Goal: Task Accomplishment & Management: Use online tool/utility

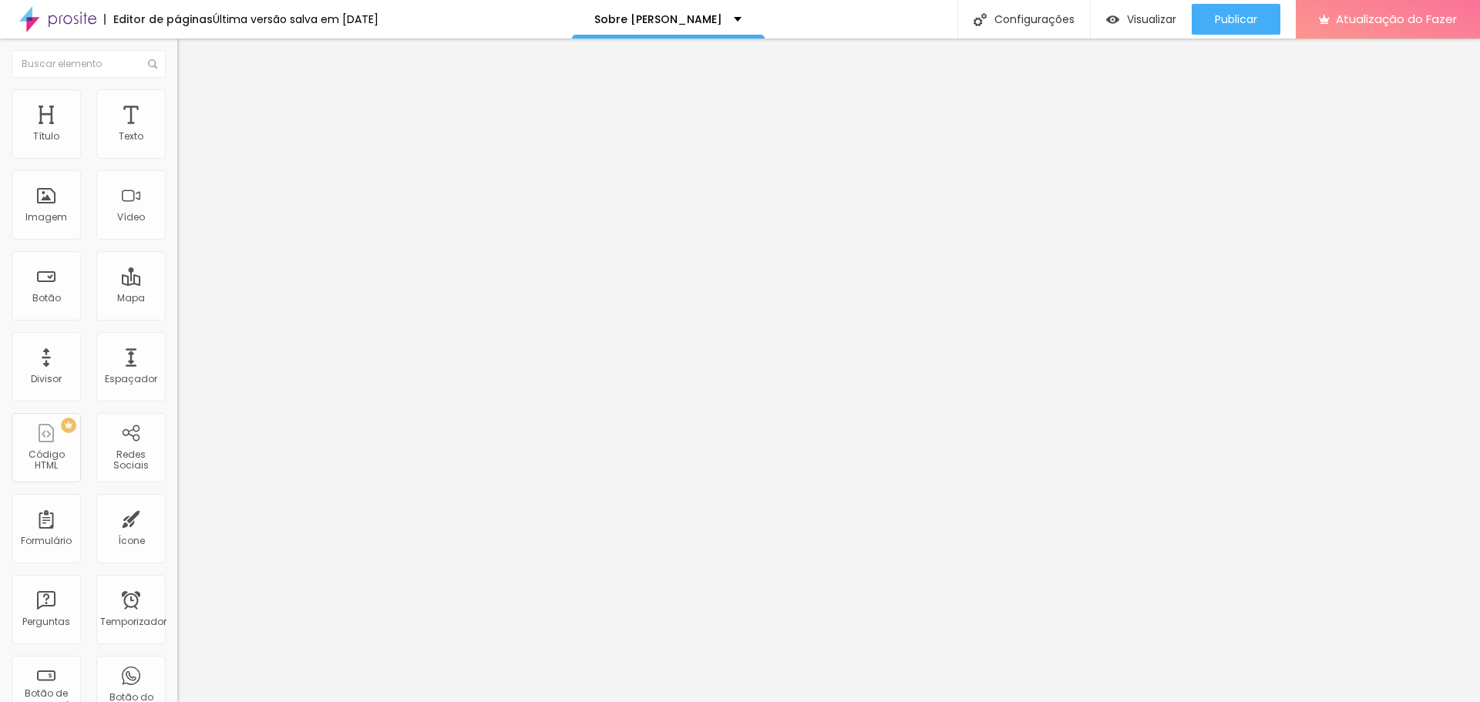
click at [187, 133] on font "Trocar imagem" at bounding box center [224, 126] width 75 height 13
click at [338, 702] on div at bounding box center [740, 712] width 1480 height 0
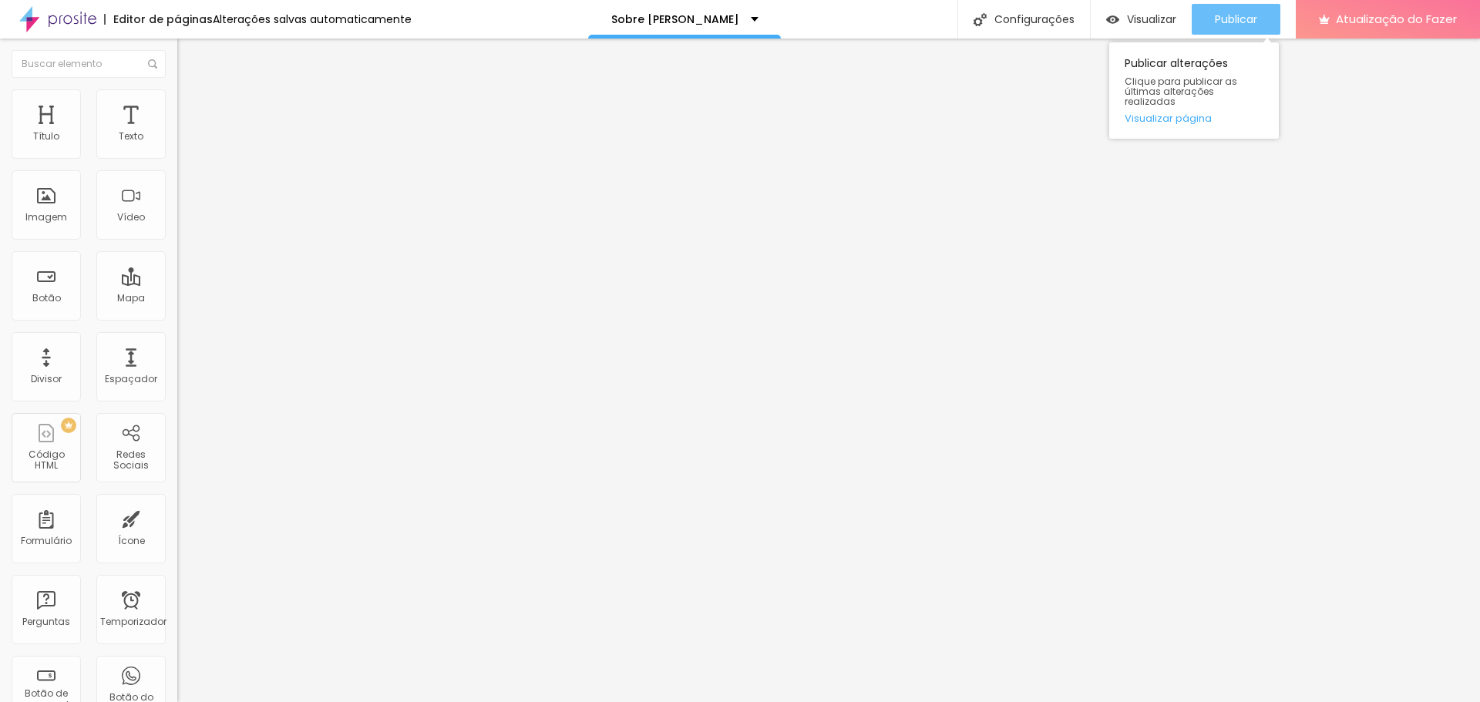
click at [1243, 19] on font "Publicar" at bounding box center [1236, 19] width 42 height 15
click at [1249, 30] on div "Publicar" at bounding box center [1236, 19] width 42 height 31
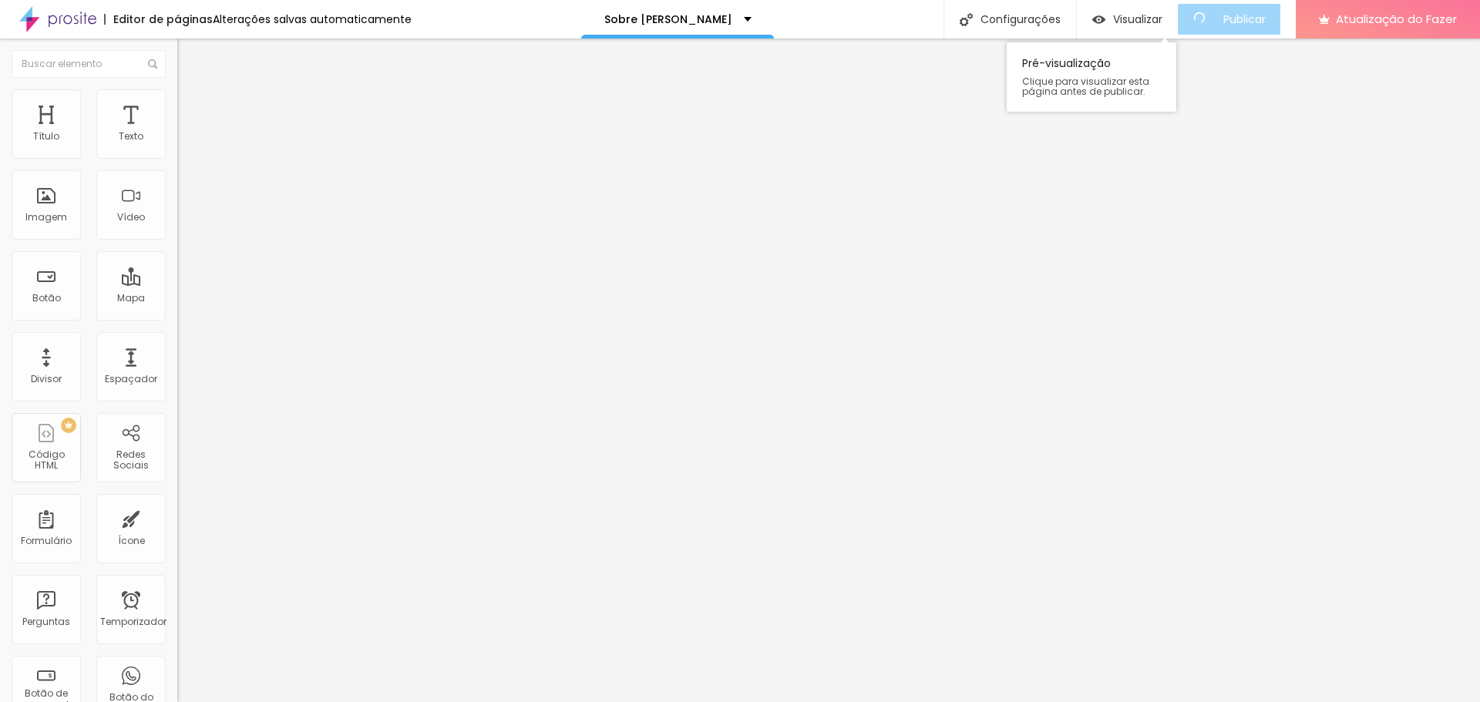
click at [1138, 3] on div "Visualizar Pré-visualização Clique para visualizar esta página antes de publica…" at bounding box center [1127, 19] width 101 height 39
click at [1140, 9] on div "Visualizar" at bounding box center [1128, 19] width 70 height 31
click at [189, 59] on img "button" at bounding box center [195, 56] width 12 height 12
click at [65, 225] on div "Imagem" at bounding box center [46, 204] width 69 height 69
click at [177, 140] on font "Encaixotado" at bounding box center [207, 133] width 60 height 13
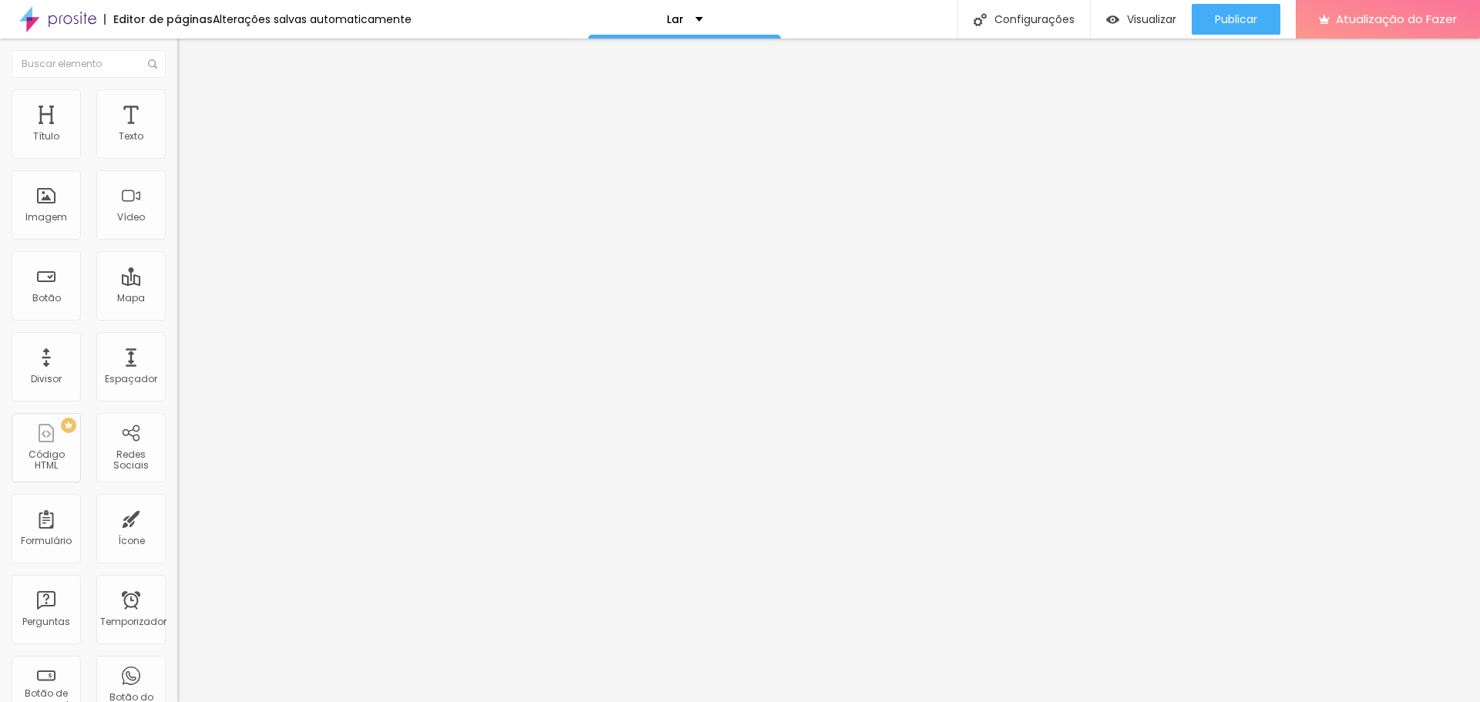
click at [177, 164] on span "Completo" at bounding box center [200, 157] width 47 height 13
click at [177, 140] on font "Encaixotado" at bounding box center [207, 133] width 60 height 13
click at [177, 150] on font "Encaixotado" at bounding box center [207, 142] width 60 height 13
click at [177, 164] on span "Completo" at bounding box center [200, 157] width 47 height 13
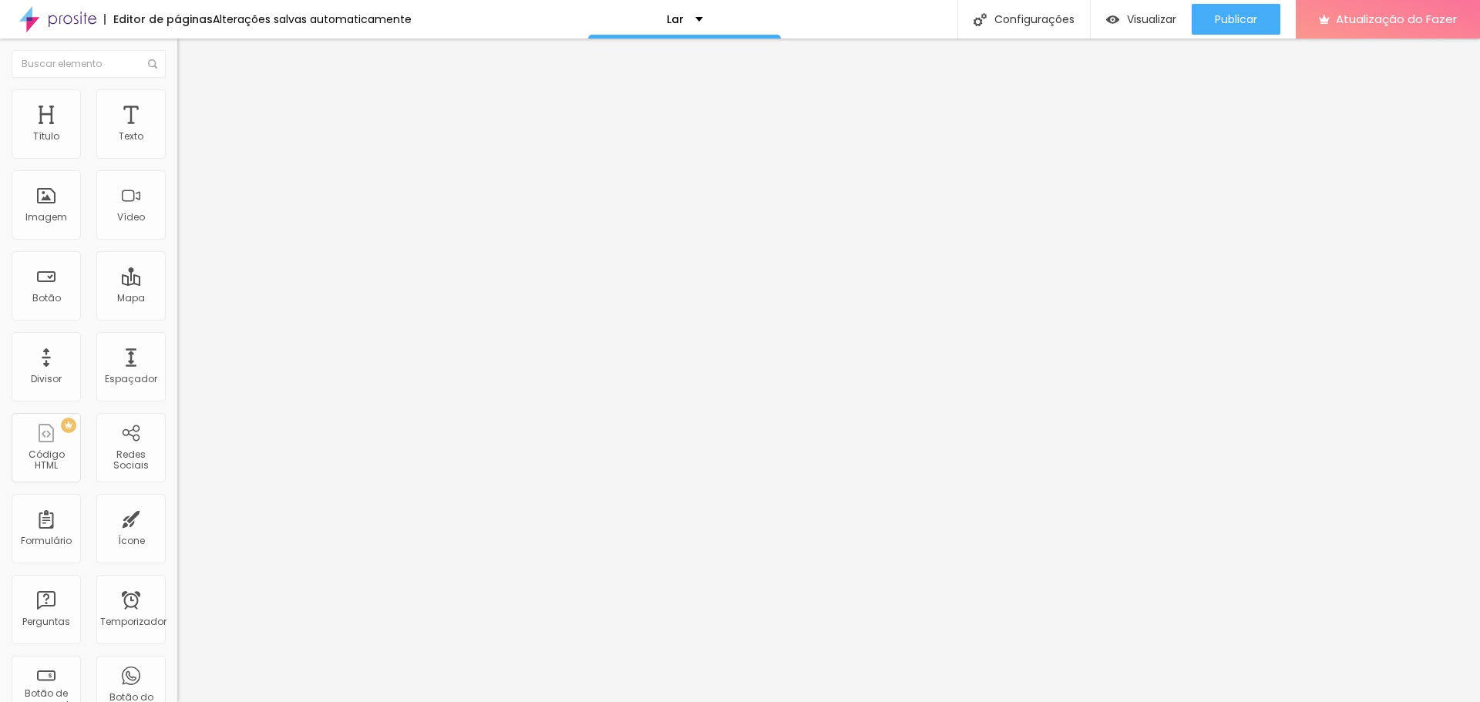
click at [191, 106] on font "Estilo" at bounding box center [203, 99] width 24 height 13
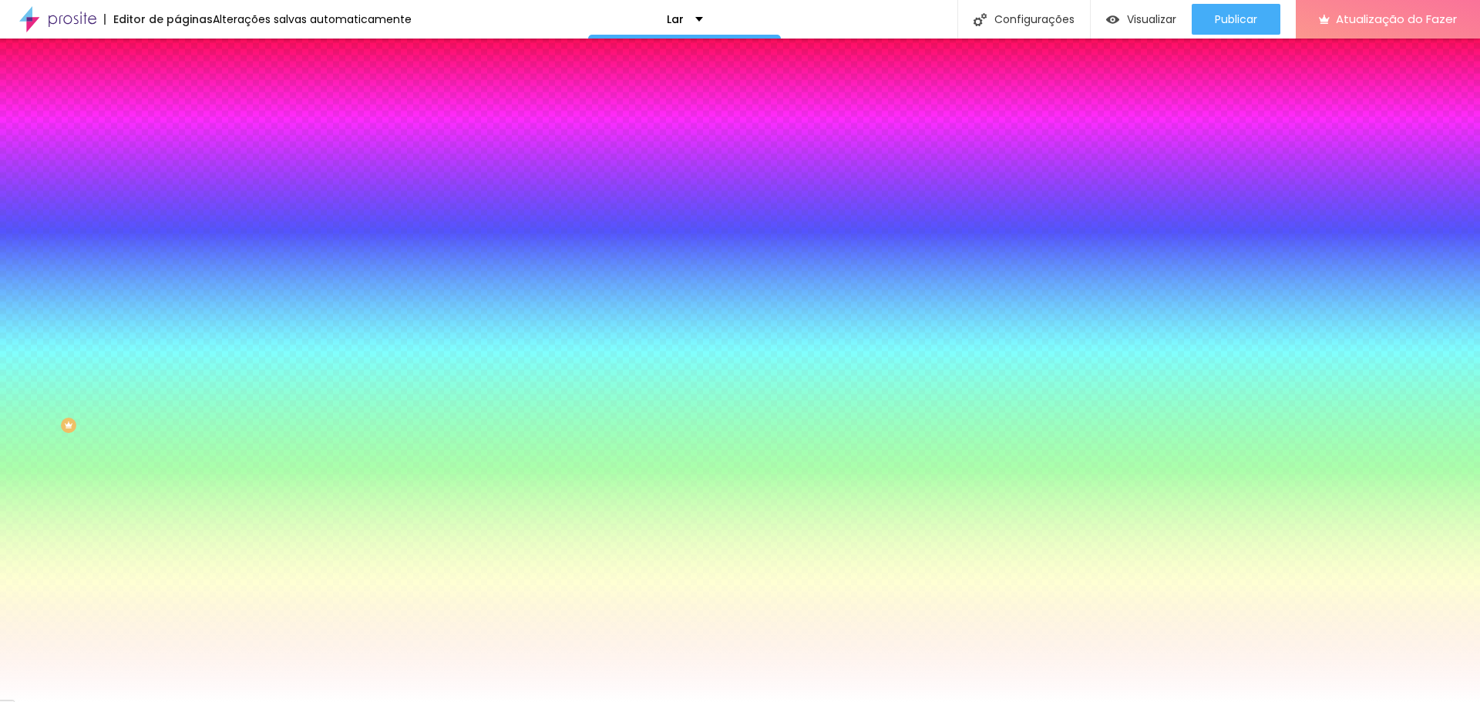
click at [191, 109] on font "Avançado" at bounding box center [216, 115] width 51 height 13
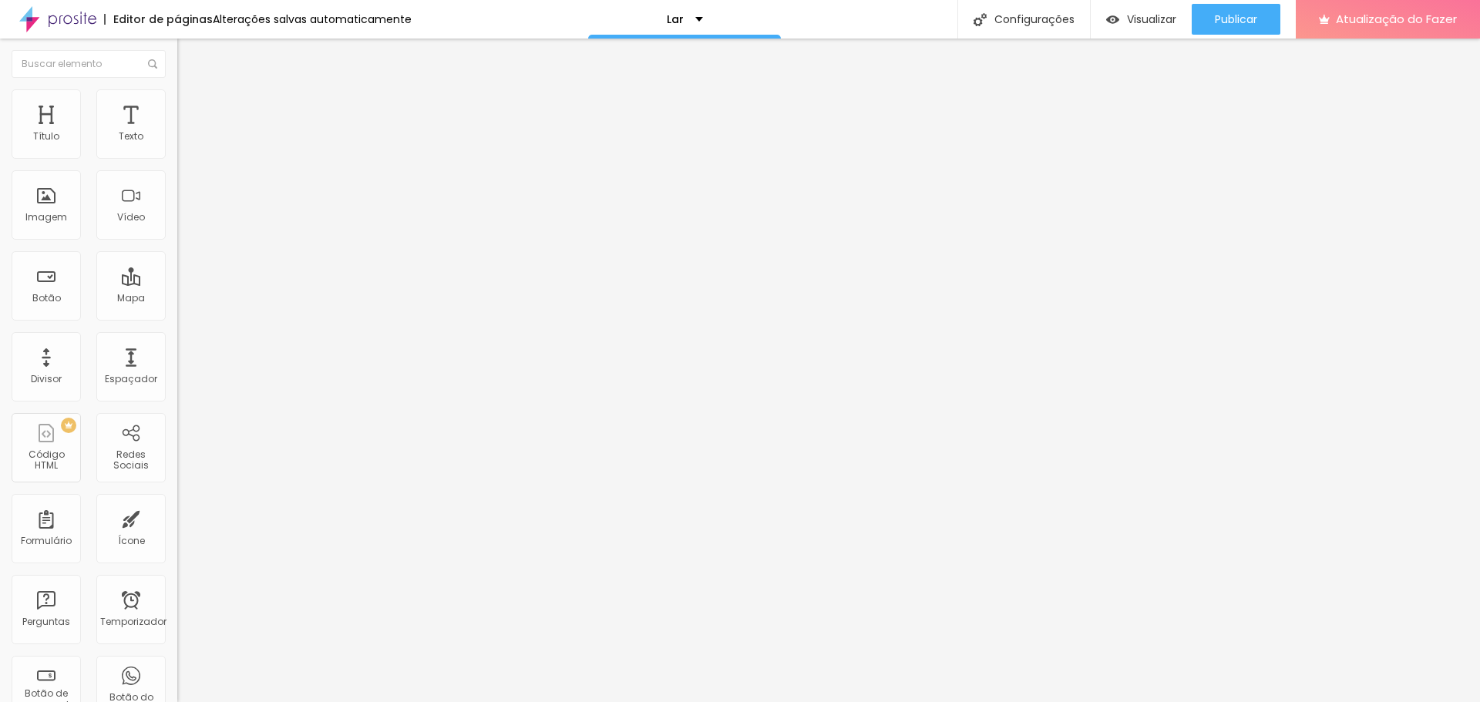
click at [177, 100] on li "Estilo" at bounding box center [265, 96] width 177 height 15
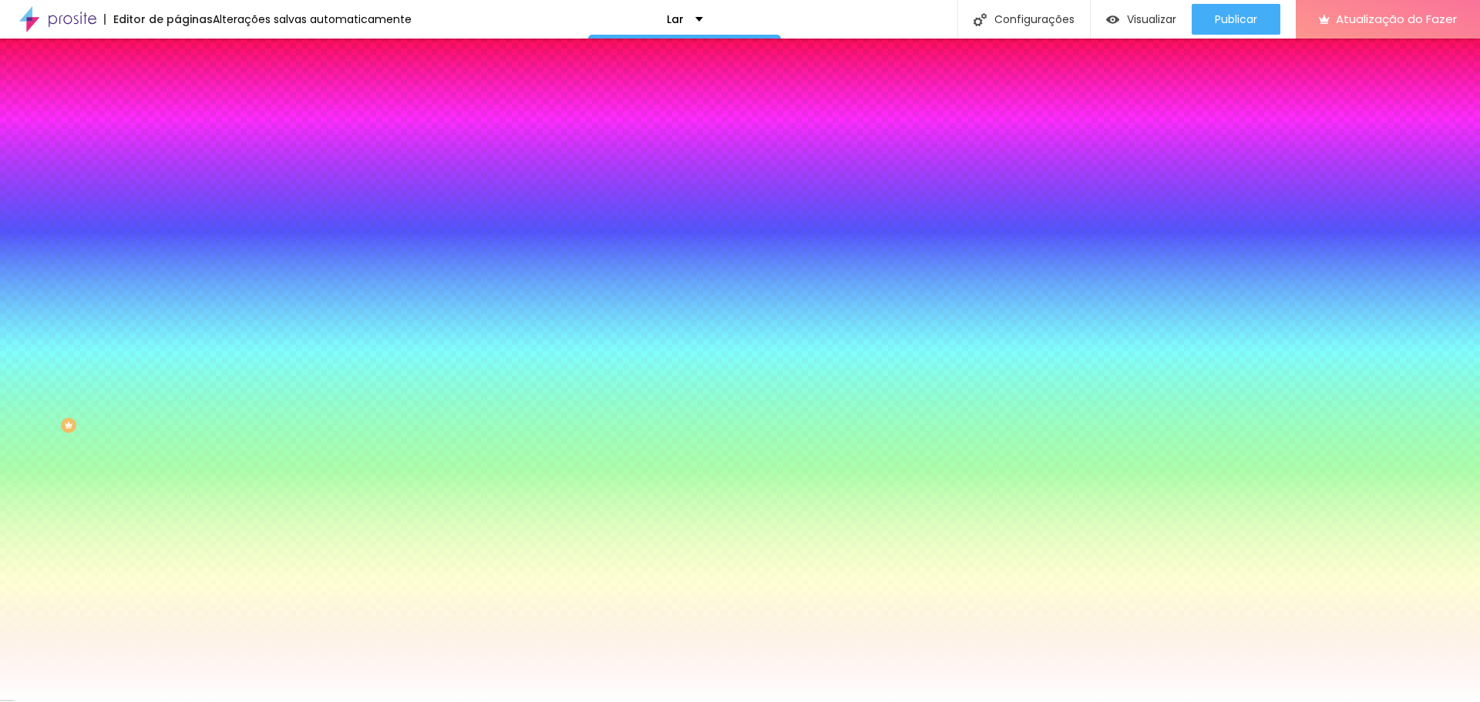
click at [187, 142] on font "Trocar imagem" at bounding box center [224, 135] width 75 height 13
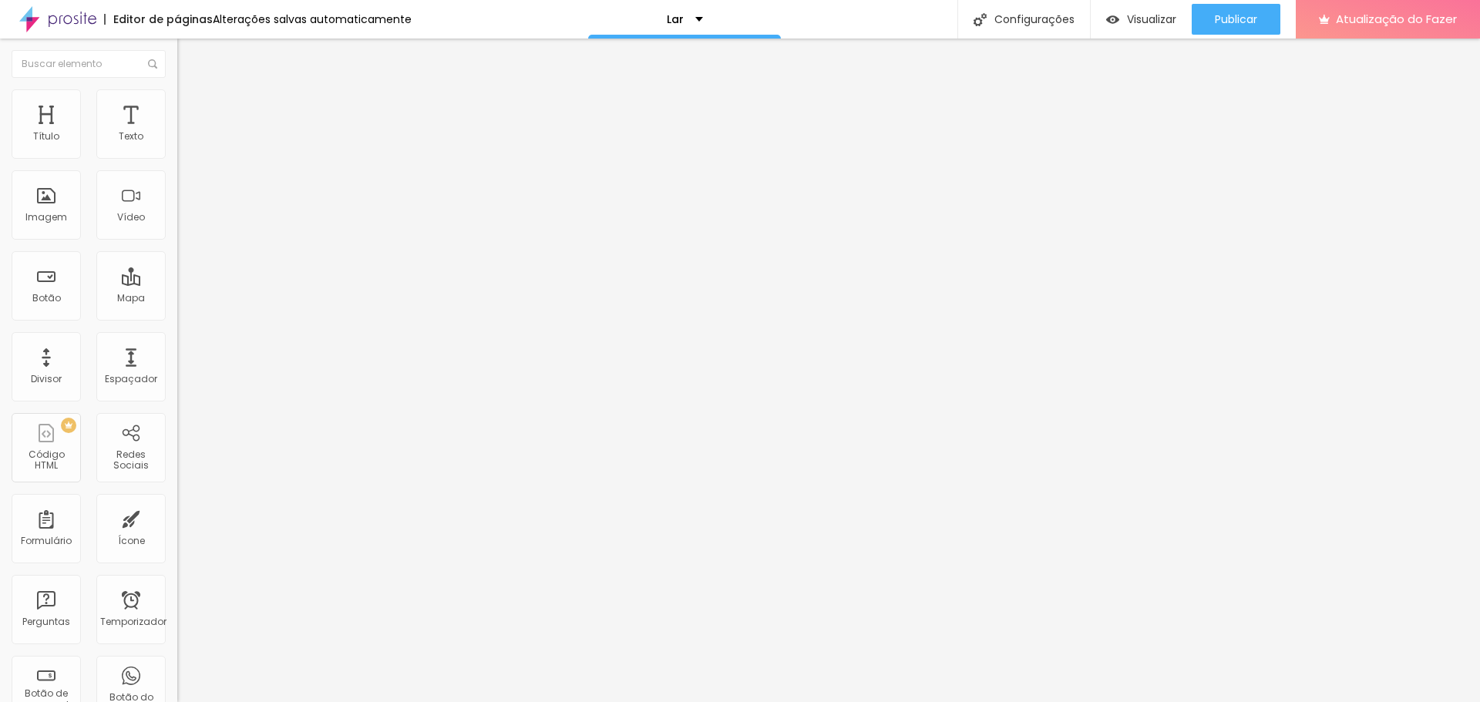
click at [177, 100] on li "Avançado" at bounding box center [265, 96] width 177 height 15
click at [177, 105] on ul "Estilo Avançado" at bounding box center [265, 89] width 177 height 31
click at [191, 91] on font "Estilo" at bounding box center [203, 84] width 24 height 13
type input "9.2"
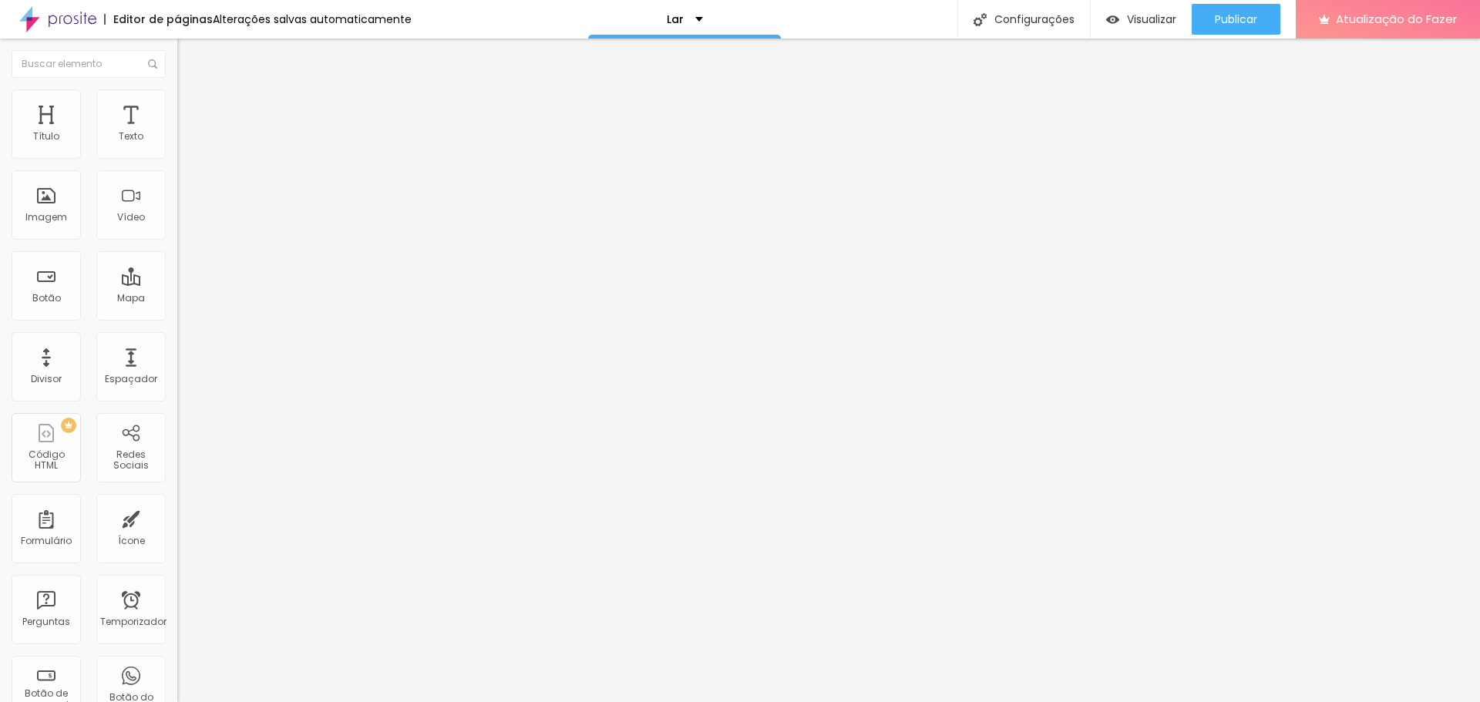
type input "9.2"
click at [177, 582] on input "range" at bounding box center [226, 588] width 99 height 12
type input "1.1"
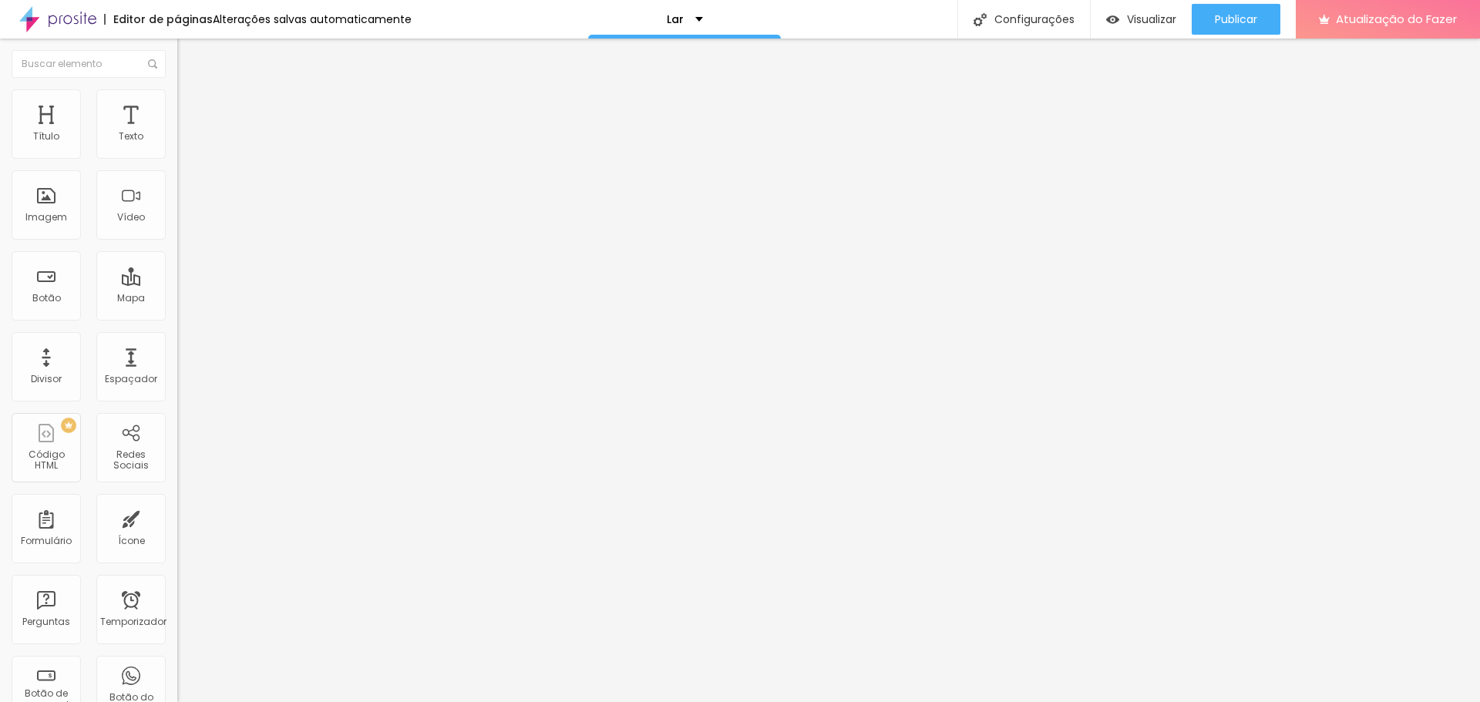
type input "0.7"
type input "1.5"
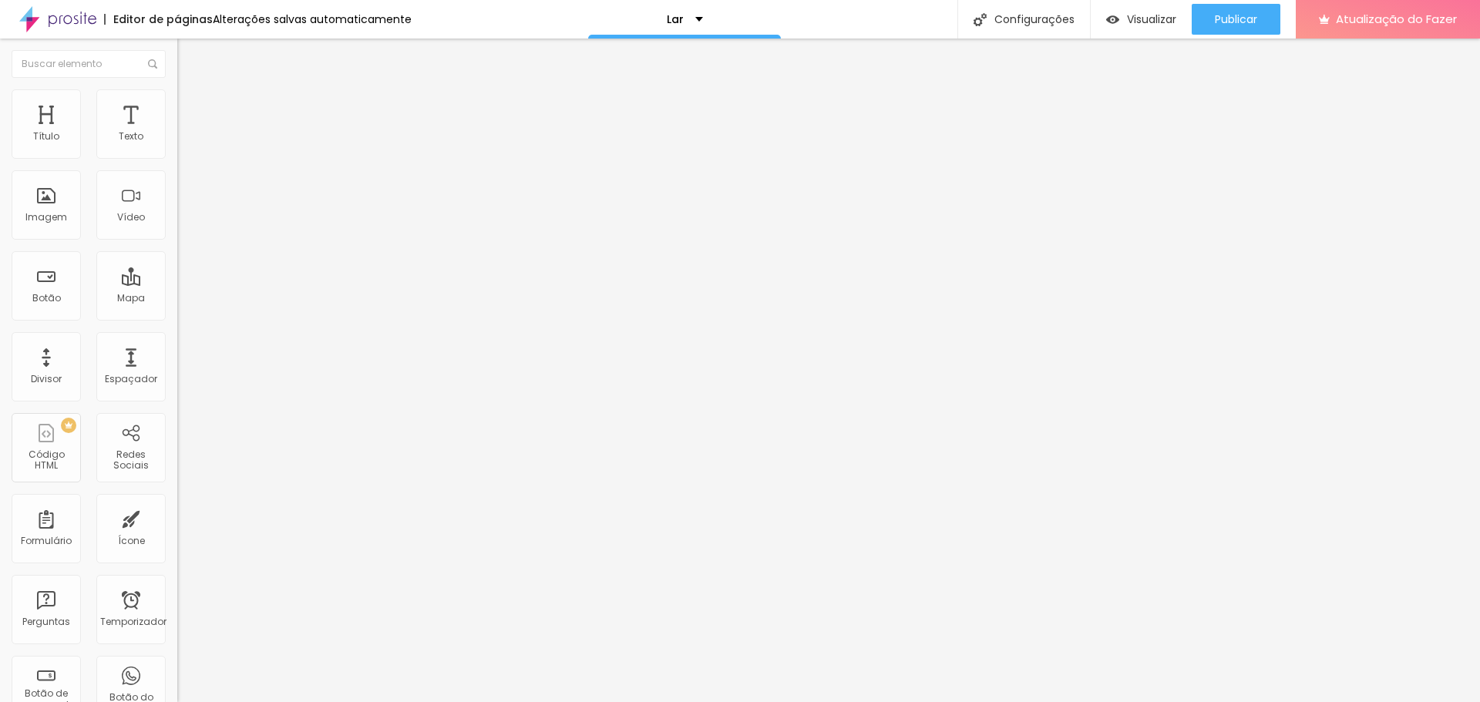
type input "0.7"
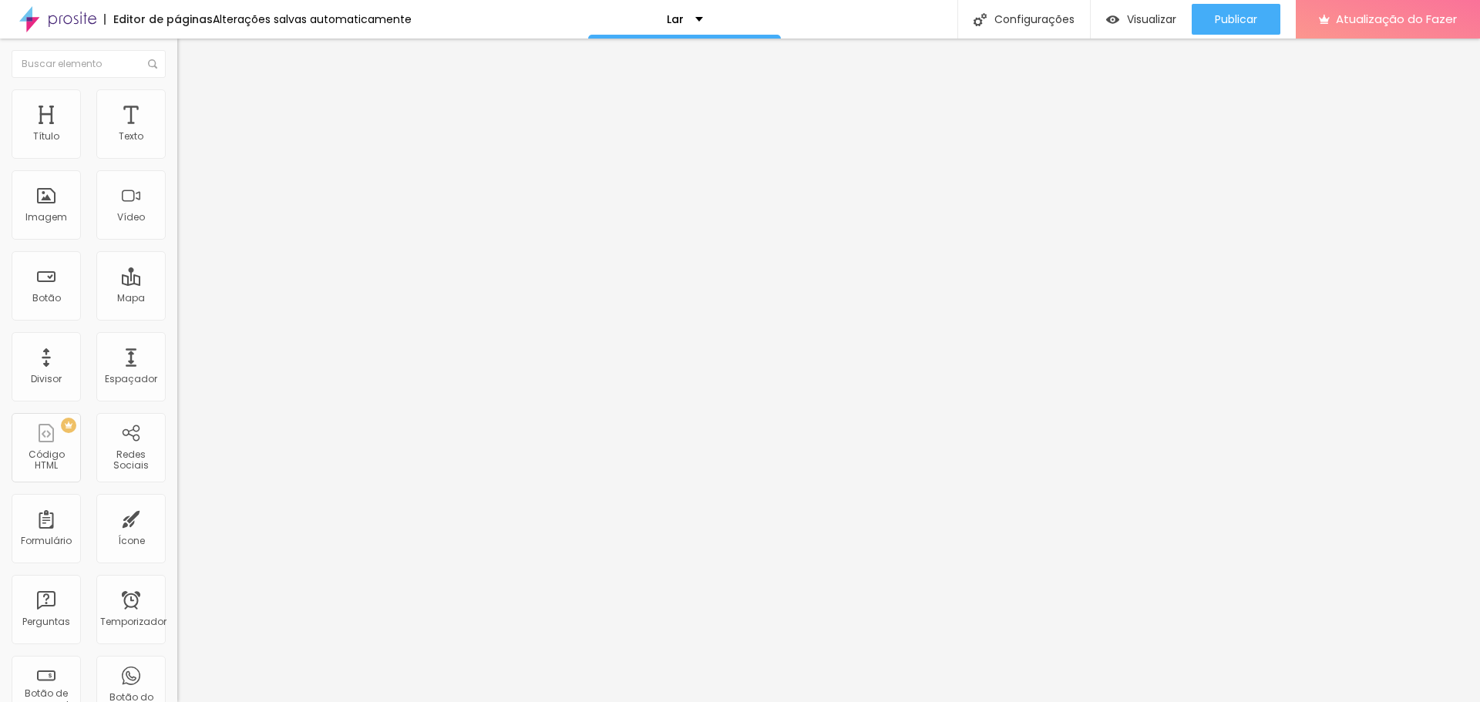
type input "46"
click at [177, 364] on input "range" at bounding box center [226, 370] width 99 height 12
type input "88"
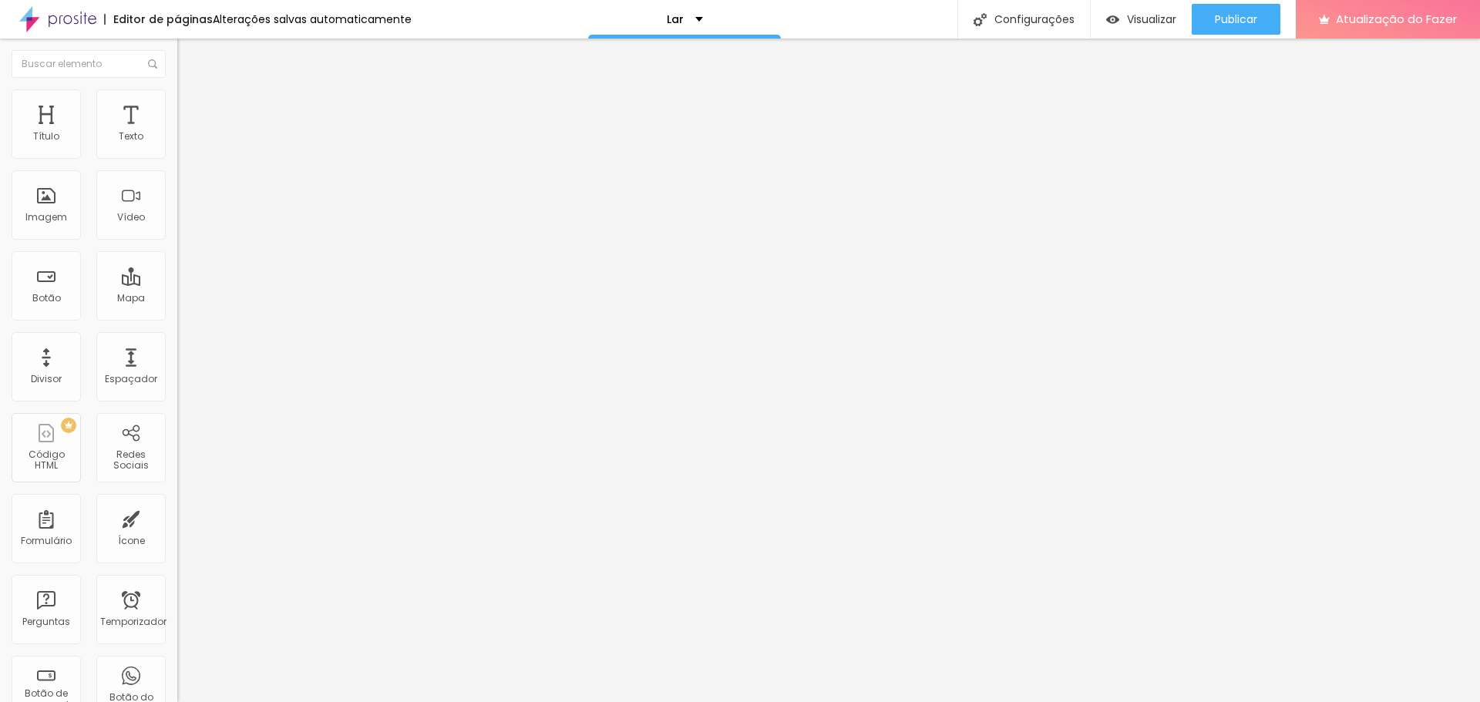
click at [177, 364] on input "range" at bounding box center [226, 370] width 99 height 12
type input "100"
drag, startPoint x: 136, startPoint y: 326, endPoint x: 157, endPoint y: 326, distance: 21.6
type input "100"
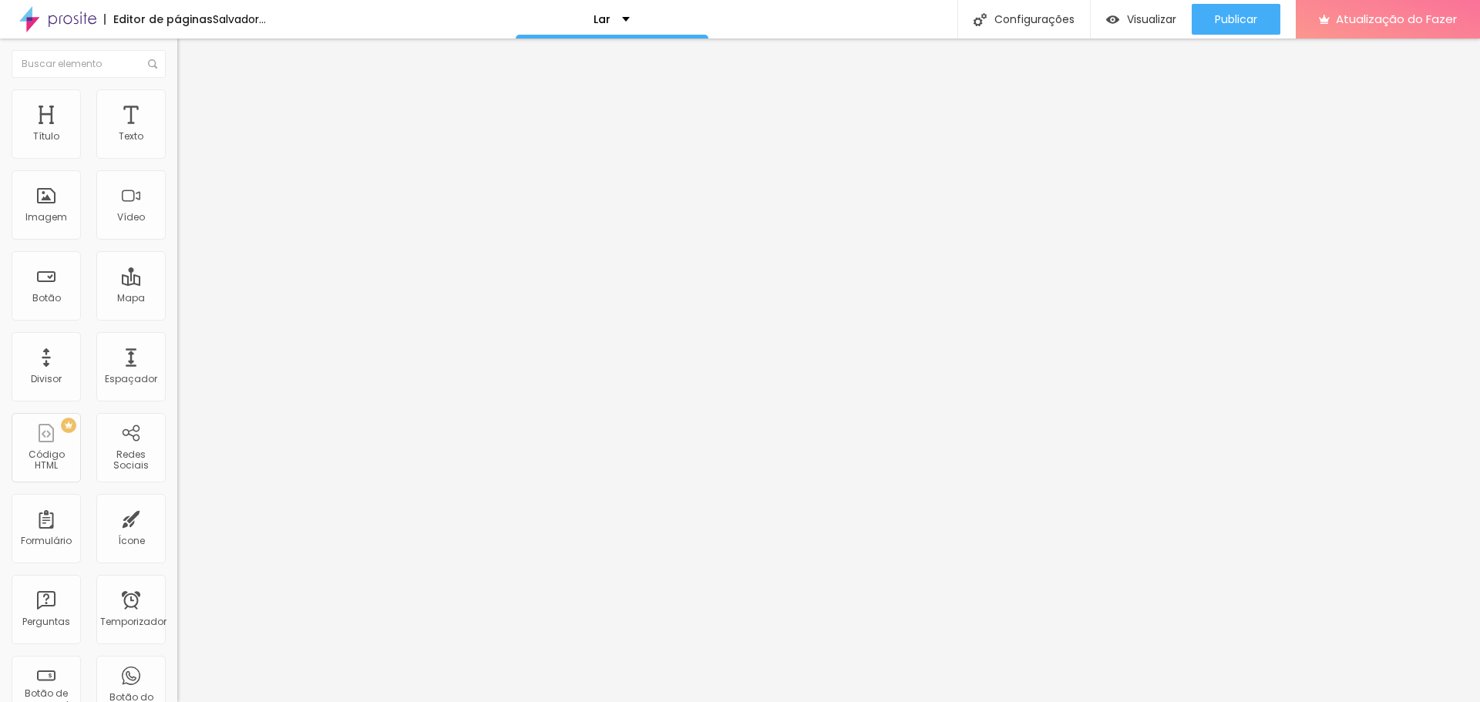
click at [177, 364] on input "range" at bounding box center [226, 370] width 99 height 12
type input "20"
type input "16.5"
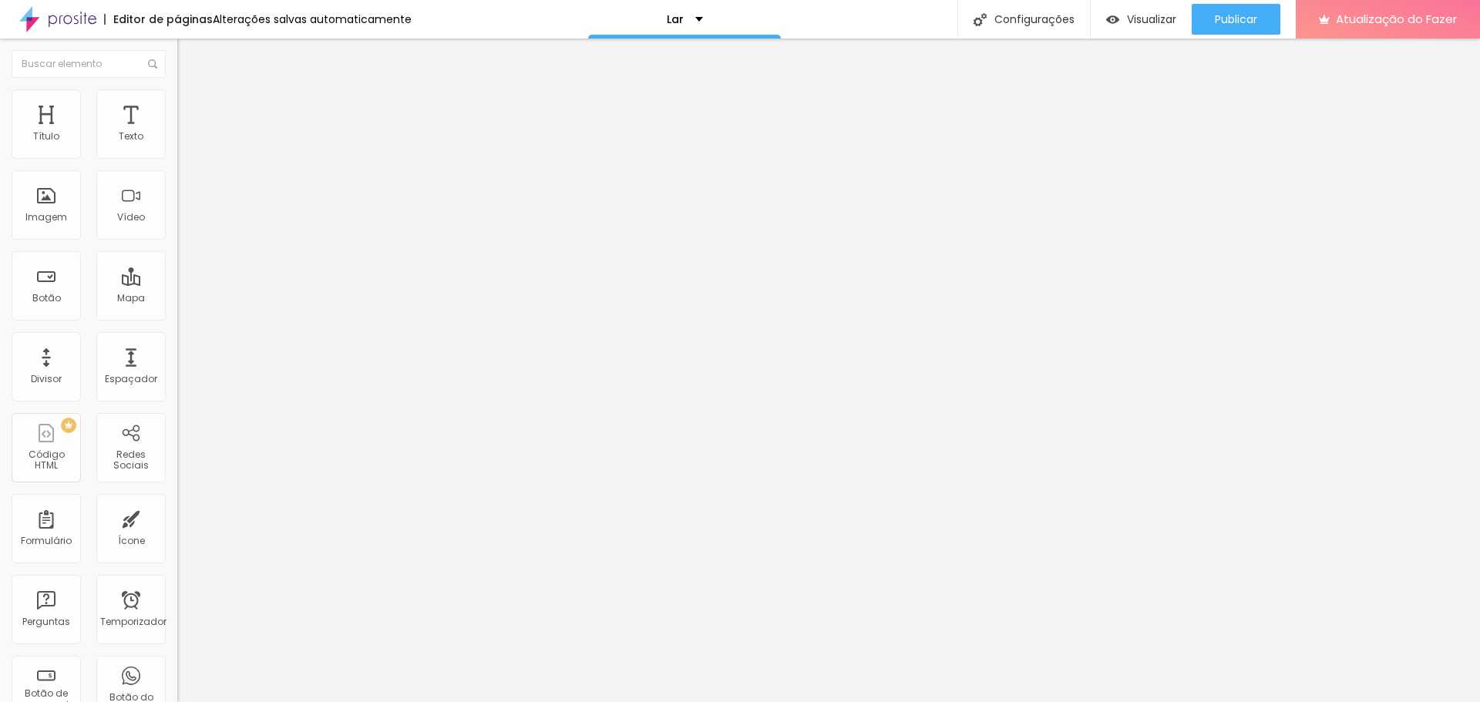
type input "2.1"
type input "1.8"
type input "1.3"
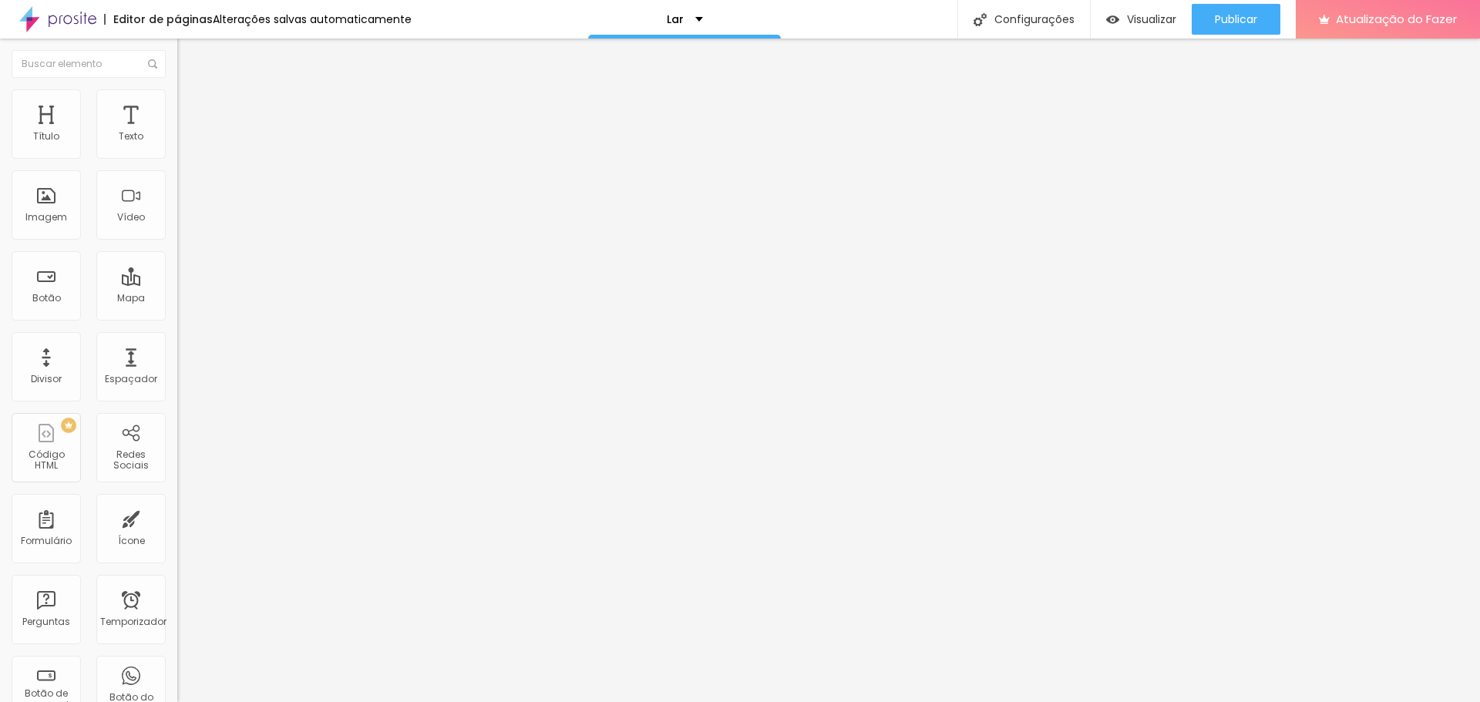
type input "1.3"
type input "0.2"
type input "0"
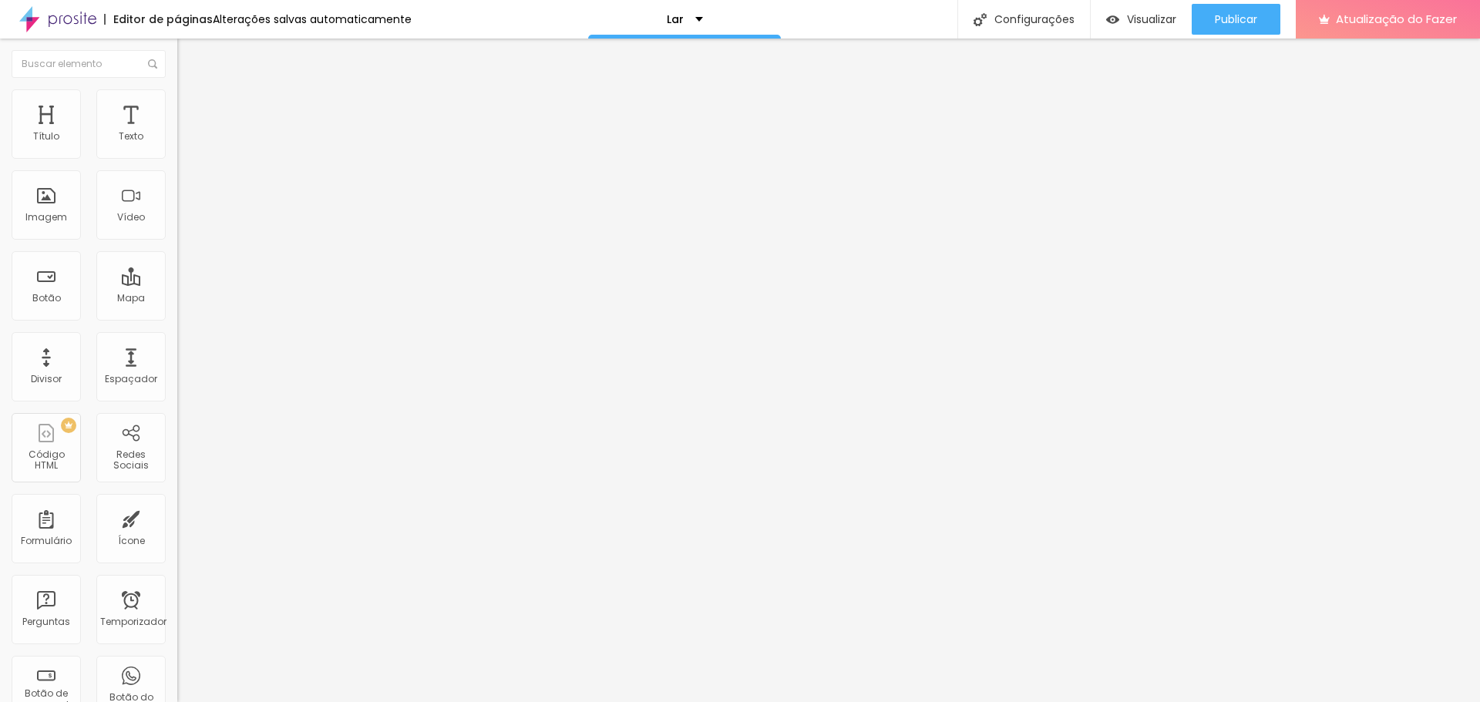
drag, startPoint x: 79, startPoint y: 355, endPoint x: 35, endPoint y: 356, distance: 44.0
type input "0"
click at [177, 582] on input "range" at bounding box center [226, 588] width 99 height 12
type input "1.5"
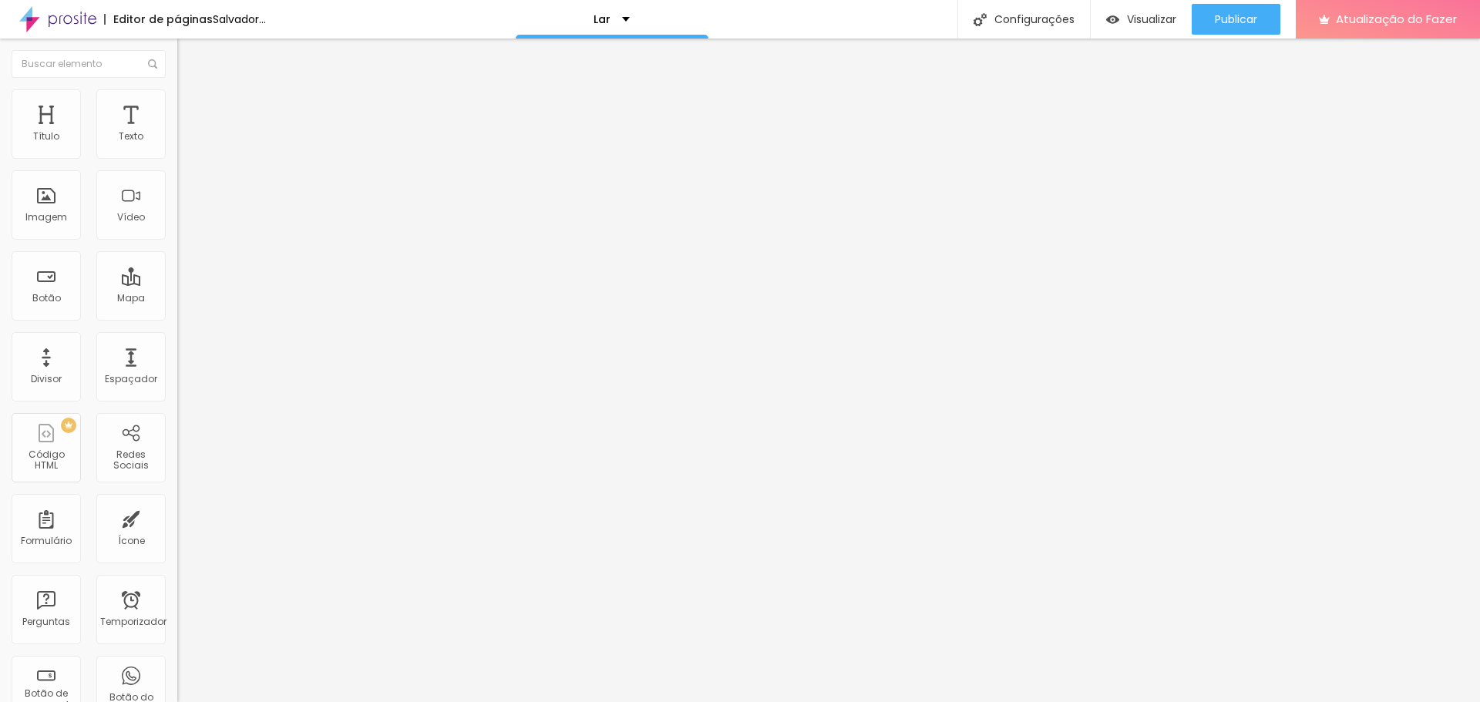
type input "1.5"
type input "1.6"
type input "1.7"
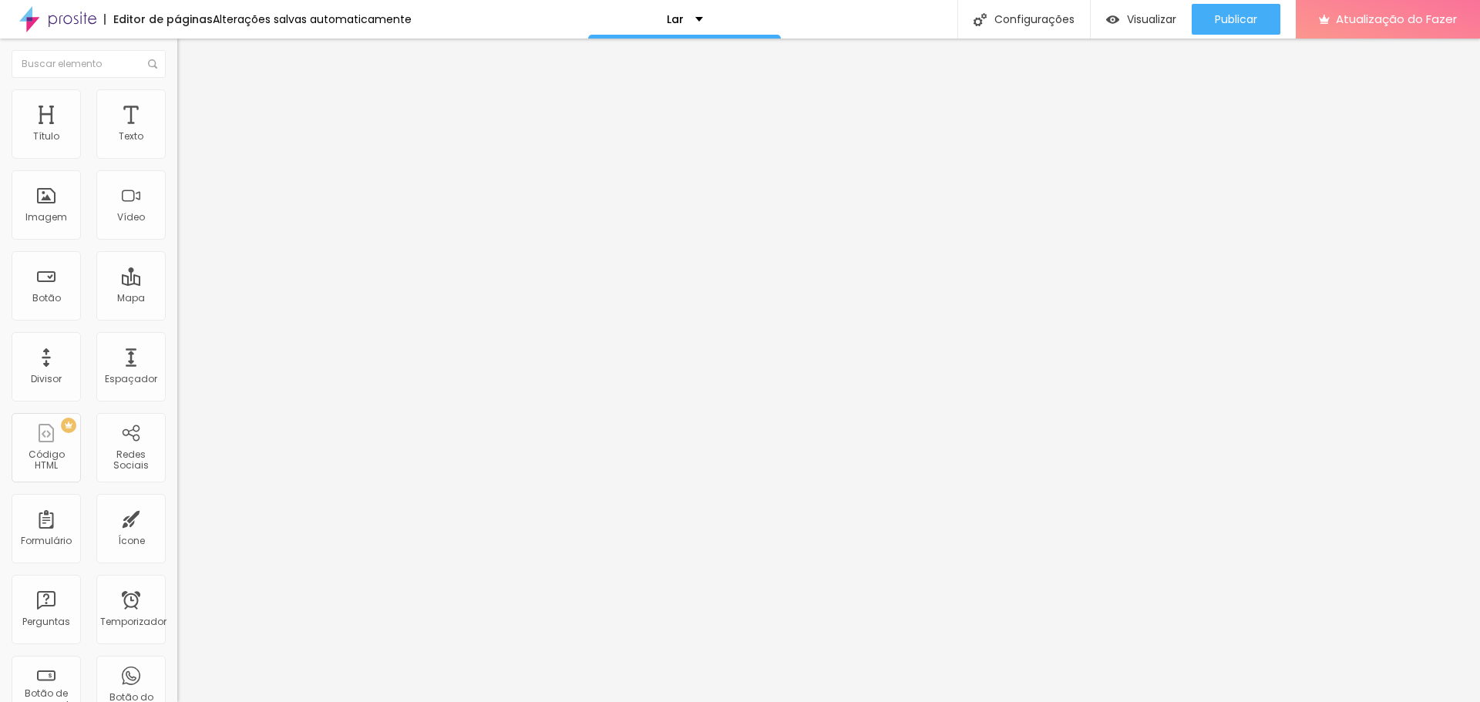
type input "0.8"
type input "0.7"
type input "0.6"
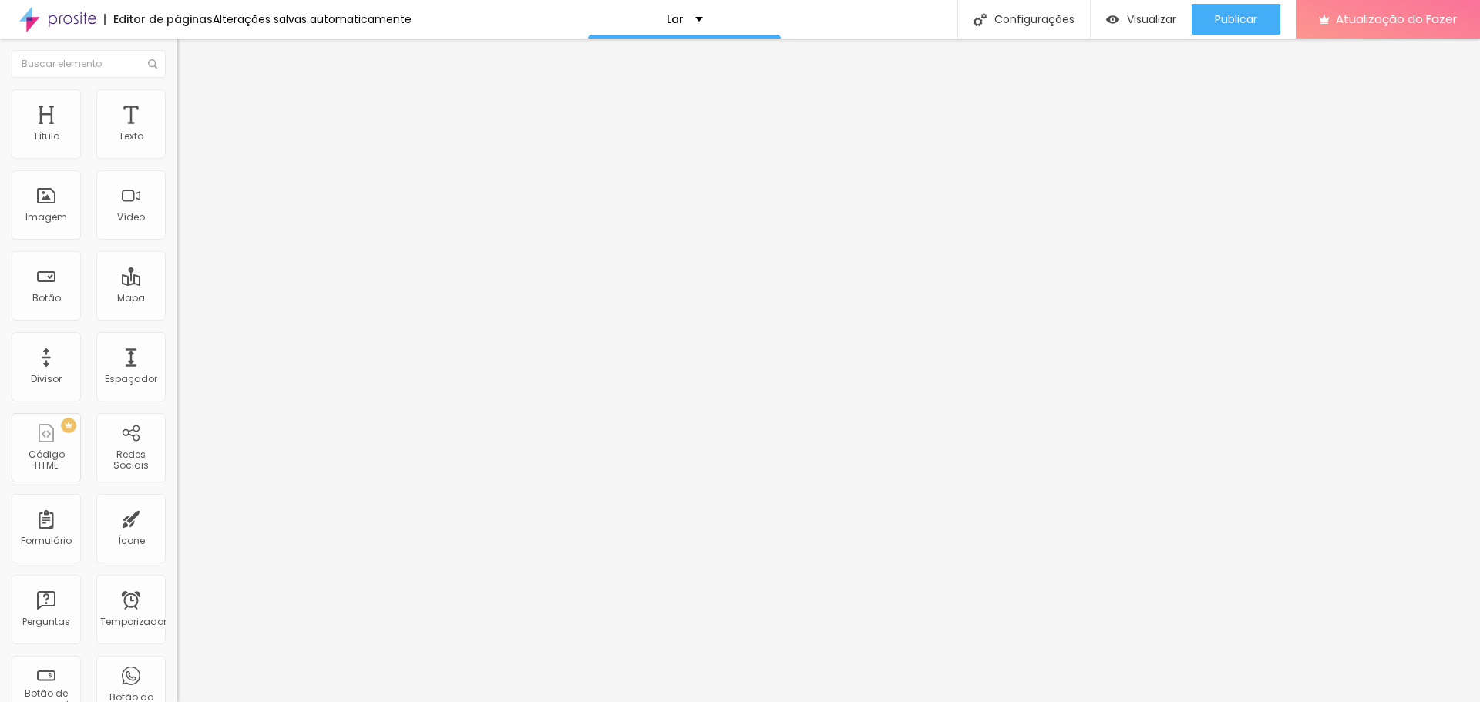
type input "0.6"
drag, startPoint x: 100, startPoint y: 385, endPoint x: 42, endPoint y: 389, distance: 58.7
type input "0.6"
click at [177, 146] on font "Título 2" at bounding box center [202, 135] width 51 height 19
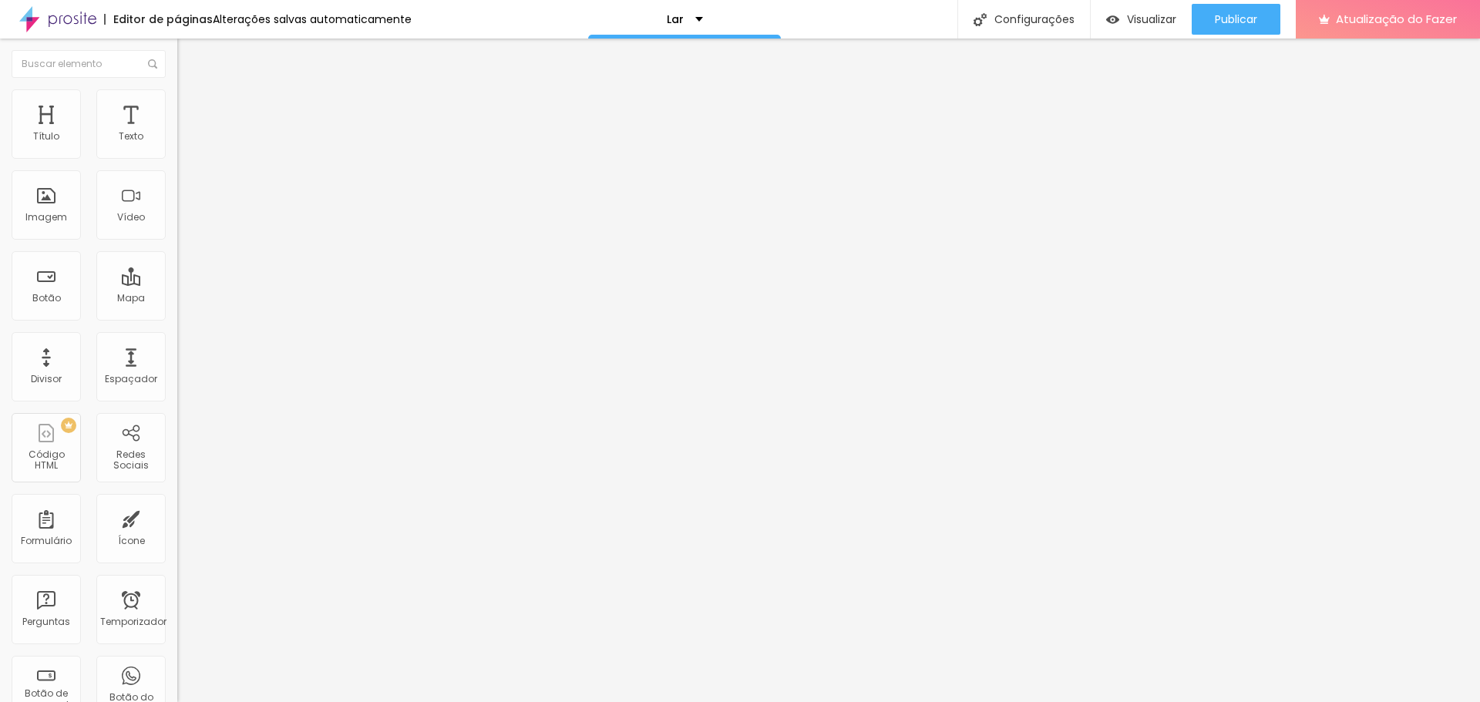
click at [177, 160] on font "Título 3" at bounding box center [199, 151] width 45 height 18
click at [177, 179] on div "Título 5 H5" at bounding box center [265, 174] width 177 height 9
click at [1137, 13] on font "Visualizar" at bounding box center [1151, 19] width 49 height 15
click at [1150, 16] on font "Visualizar" at bounding box center [1151, 19] width 49 height 15
click at [177, 169] on font "Título 4" at bounding box center [198, 160] width 42 height 15
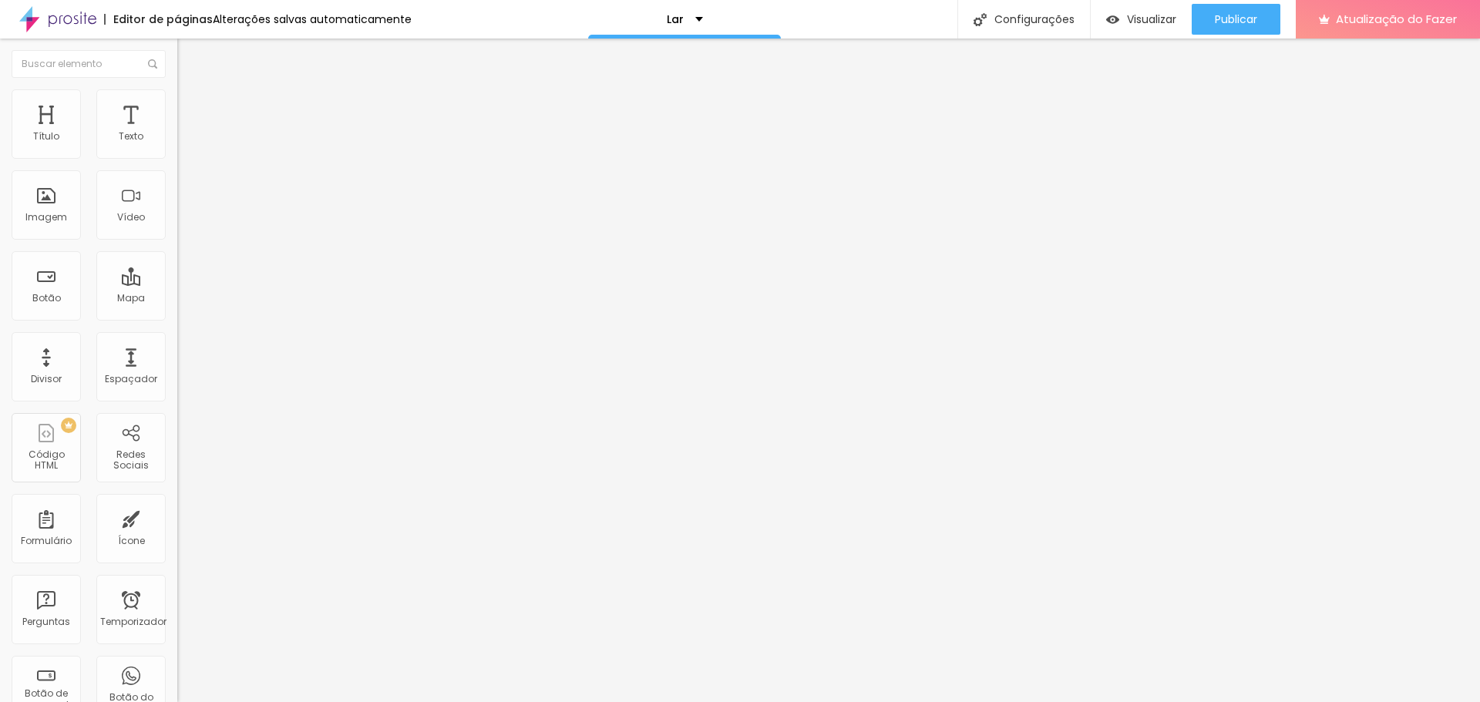
click at [177, 158] on font "Título 3" at bounding box center [199, 149] width 45 height 18
click at [177, 146] on font "Título 2" at bounding box center [202, 135] width 51 height 19
click at [177, 133] on font "Título 1" at bounding box center [203, 122] width 52 height 22
click at [177, 146] on font "Título 2" at bounding box center [202, 135] width 51 height 19
type input "96"
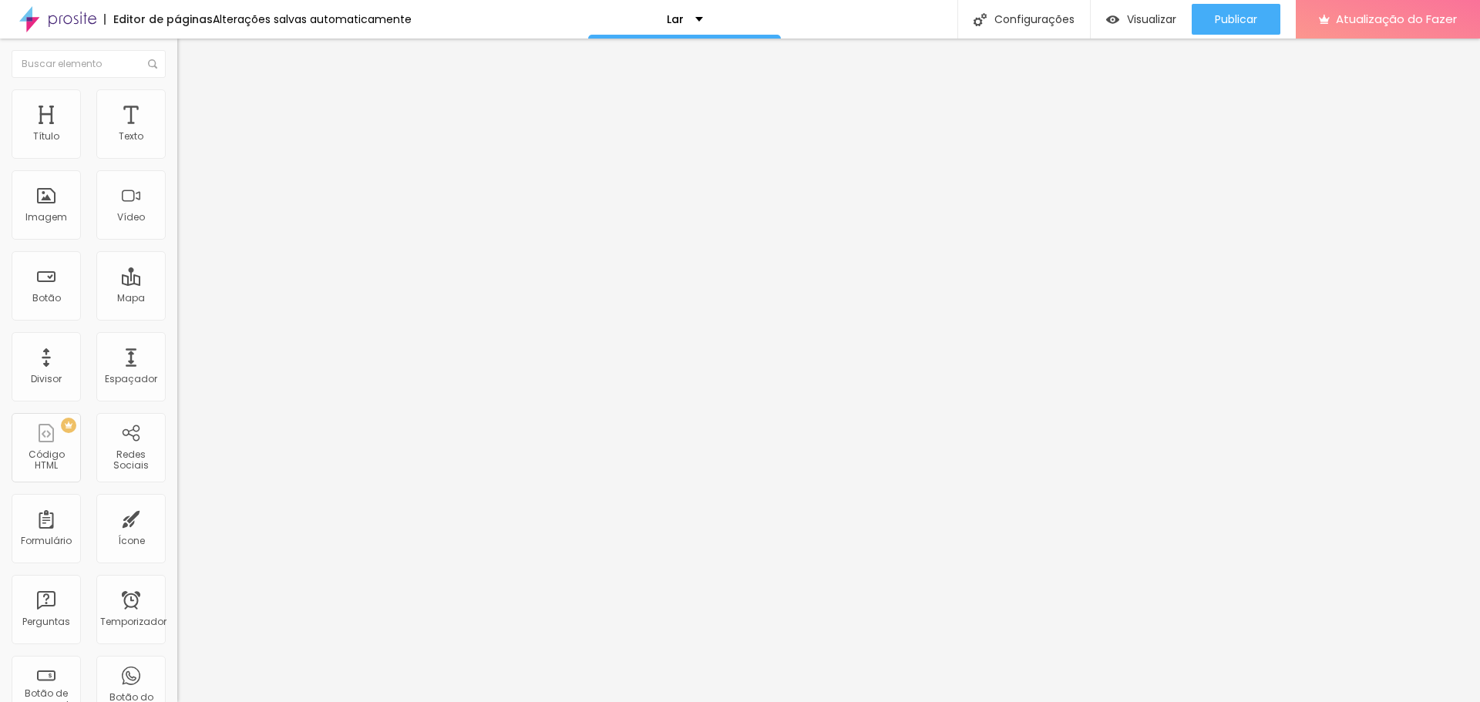
type input "96"
type input "90"
click at [177, 365] on input "range" at bounding box center [226, 371] width 99 height 12
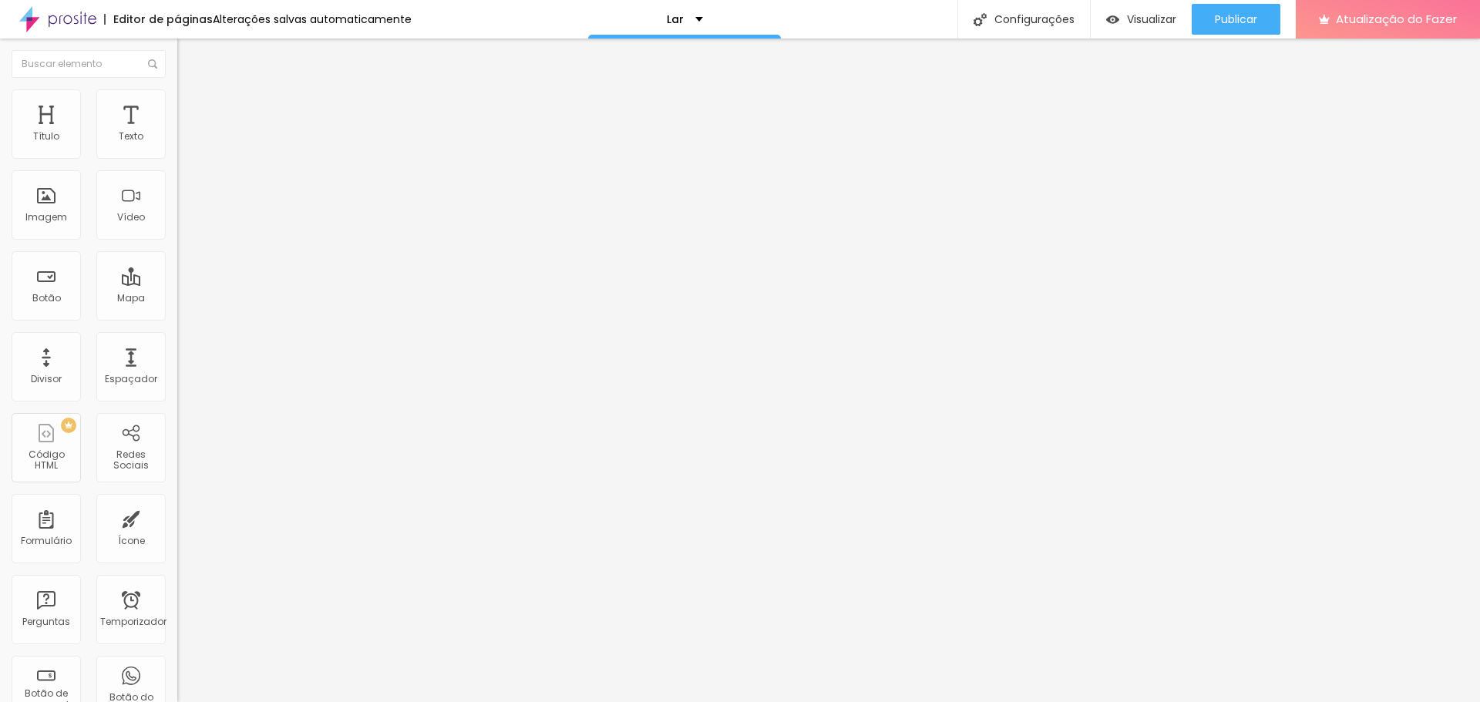
type input "93"
type input "100"
drag, startPoint x: 116, startPoint y: 324, endPoint x: 142, endPoint y: 324, distance: 25.4
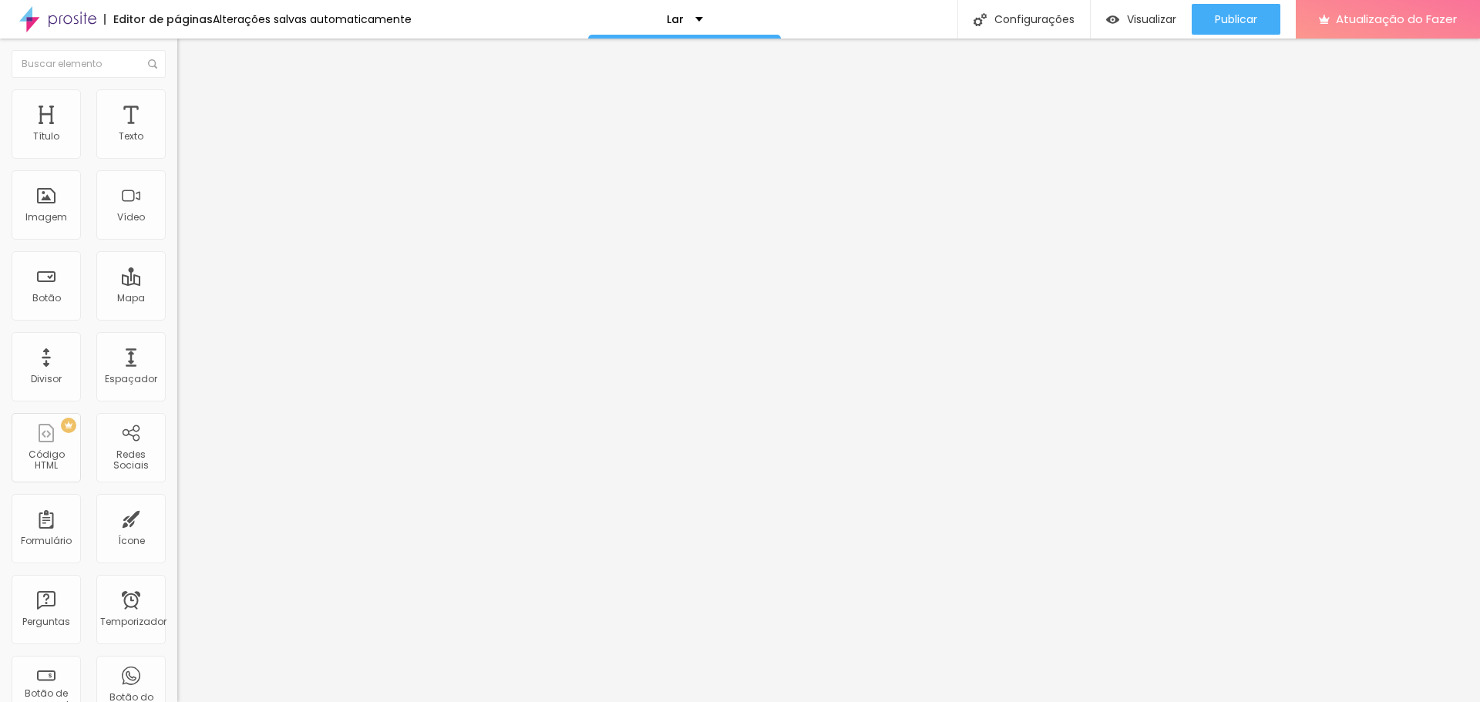
type input "100"
click at [177, 365] on input "range" at bounding box center [226, 371] width 99 height 12
click at [177, 379] on input "100" at bounding box center [210, 387] width 66 height 16
click at [191, 106] on font "Avançado" at bounding box center [216, 99] width 51 height 13
type input "48"
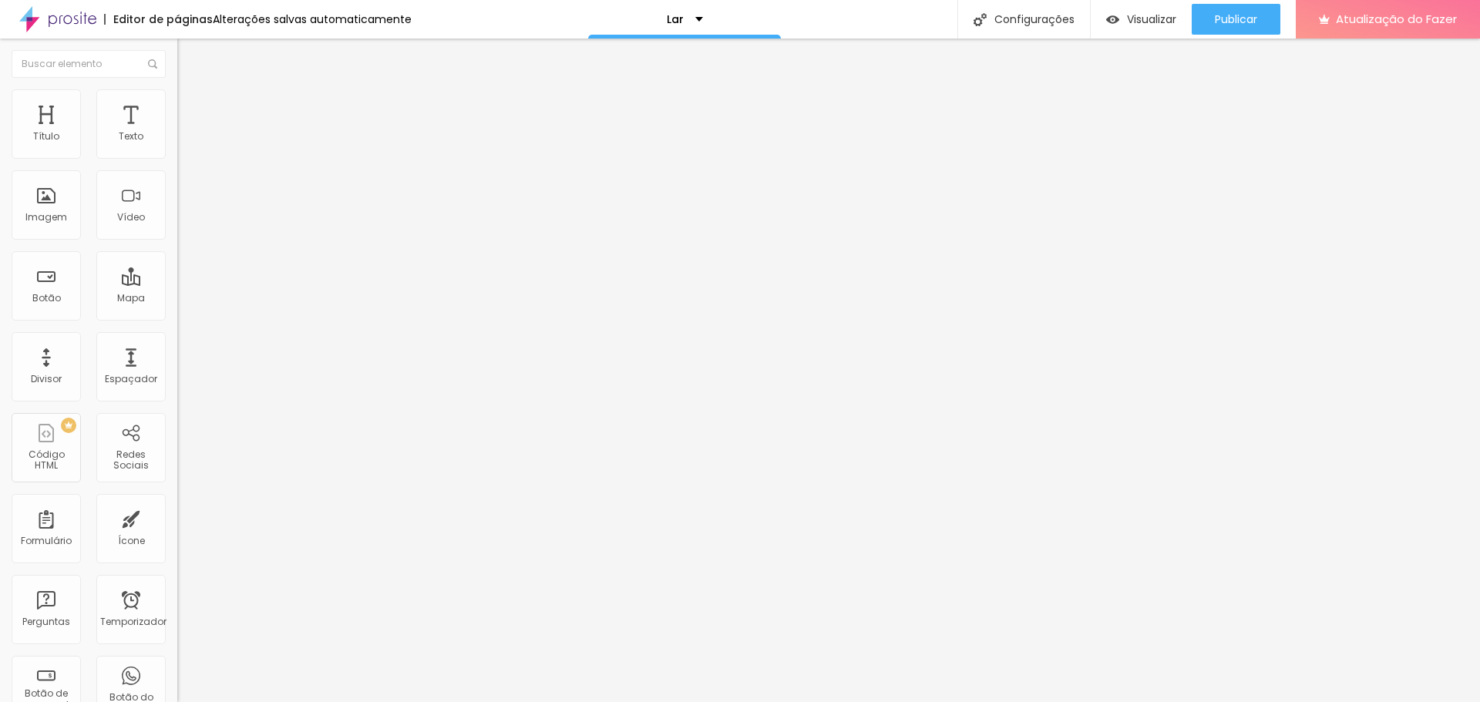
type input "48"
type input "53"
type input "55"
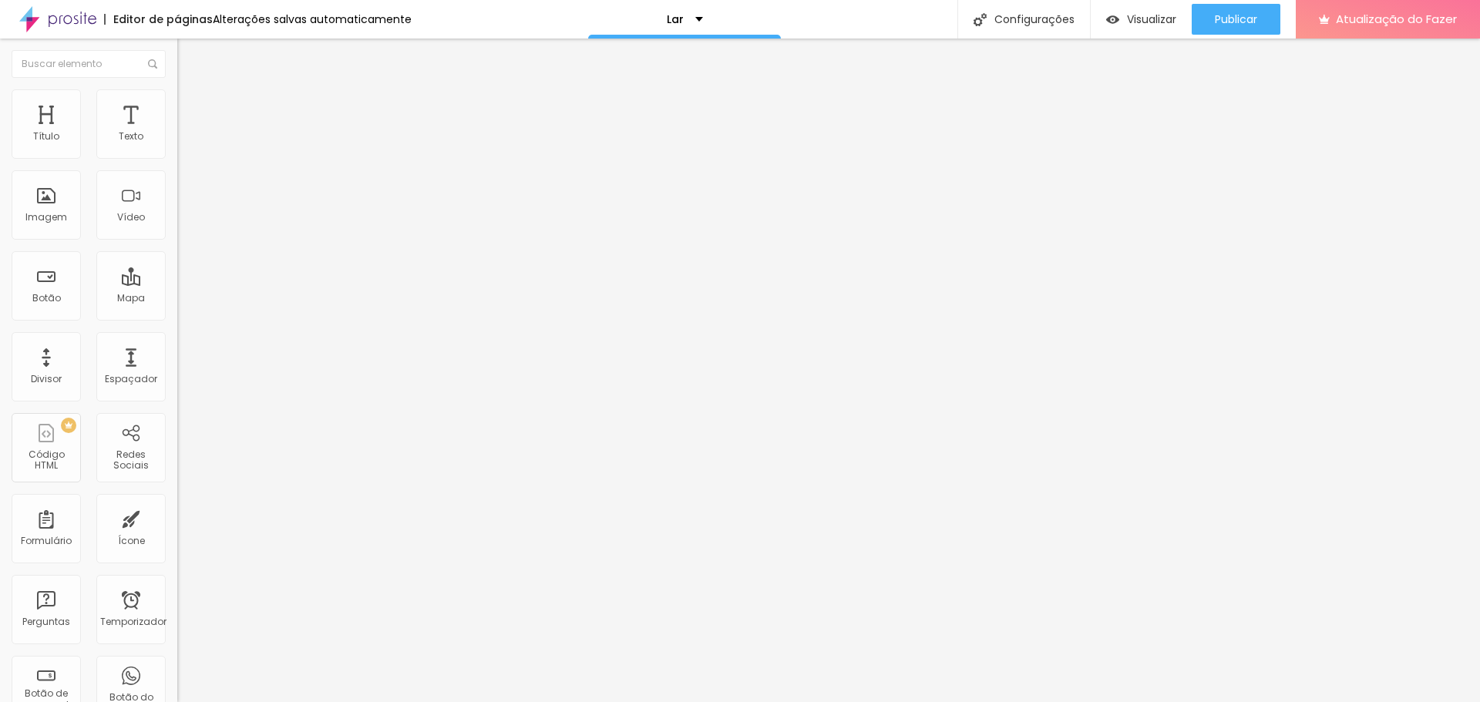
type input "56"
type input "58"
type input "53"
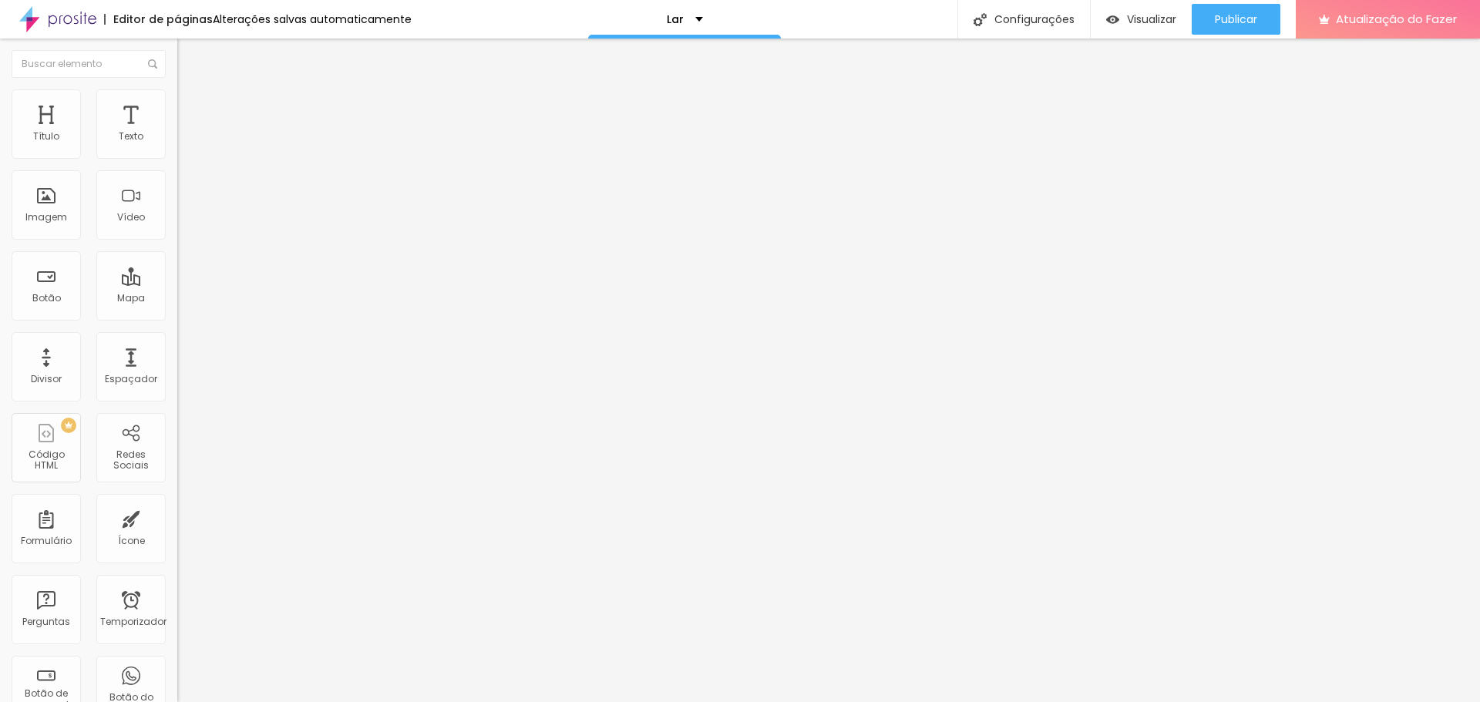
type input "53"
type input "41"
type input "31"
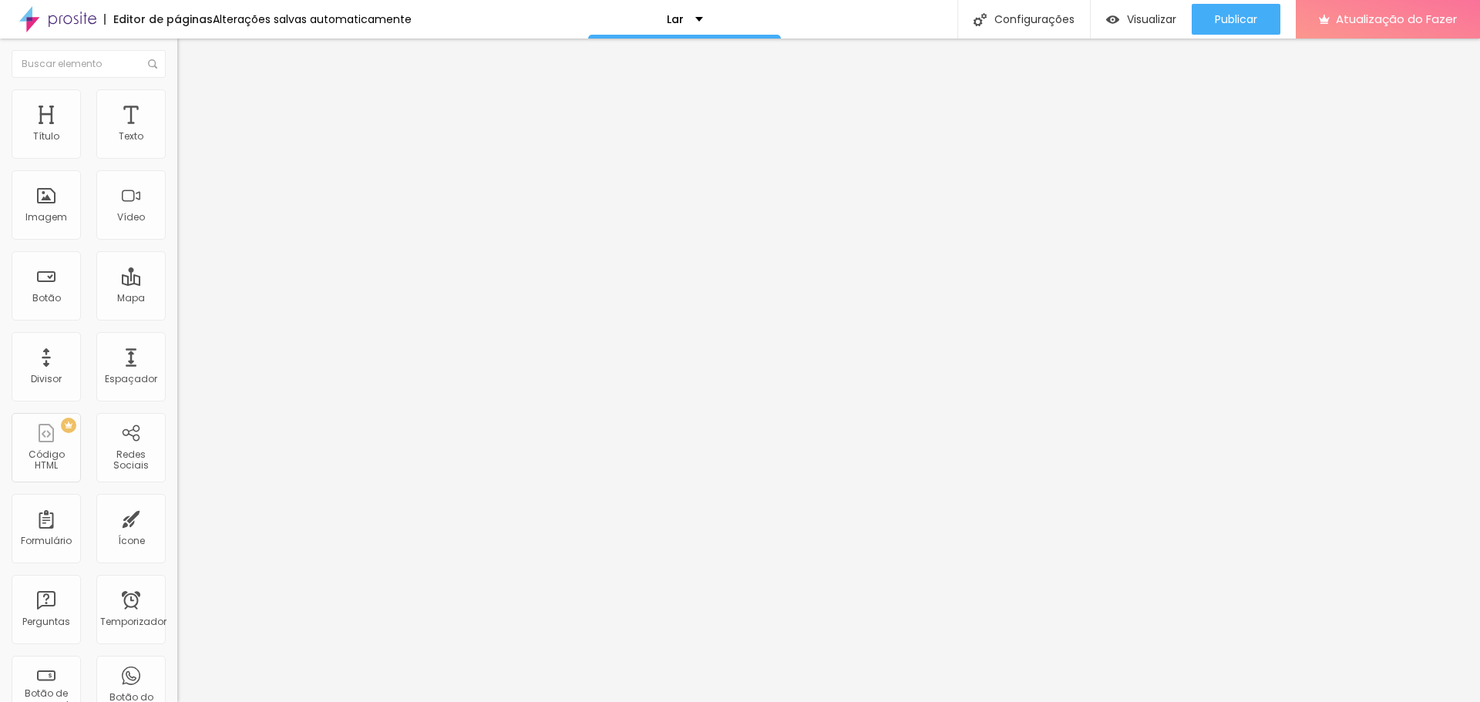
type input "30"
type input "27"
type input "25"
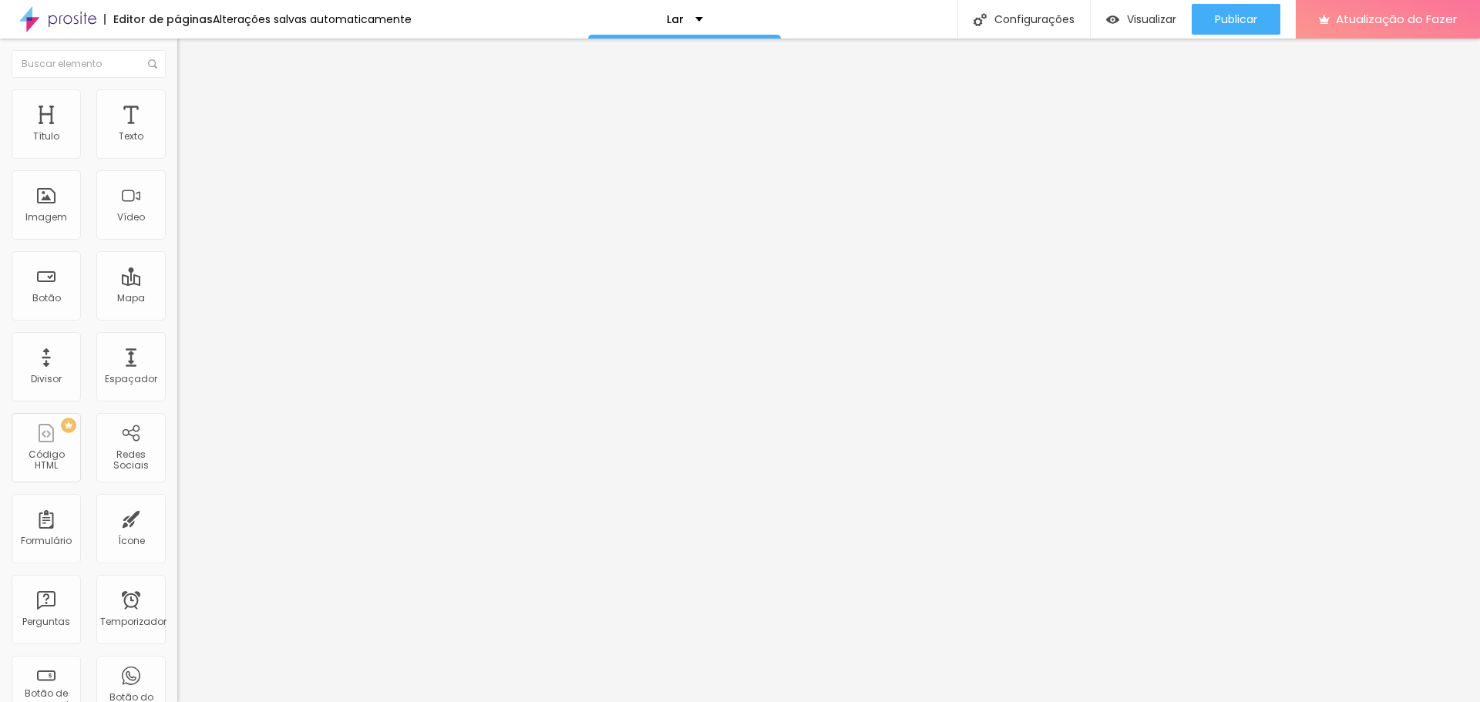
type input "25"
type input "21"
type input "19"
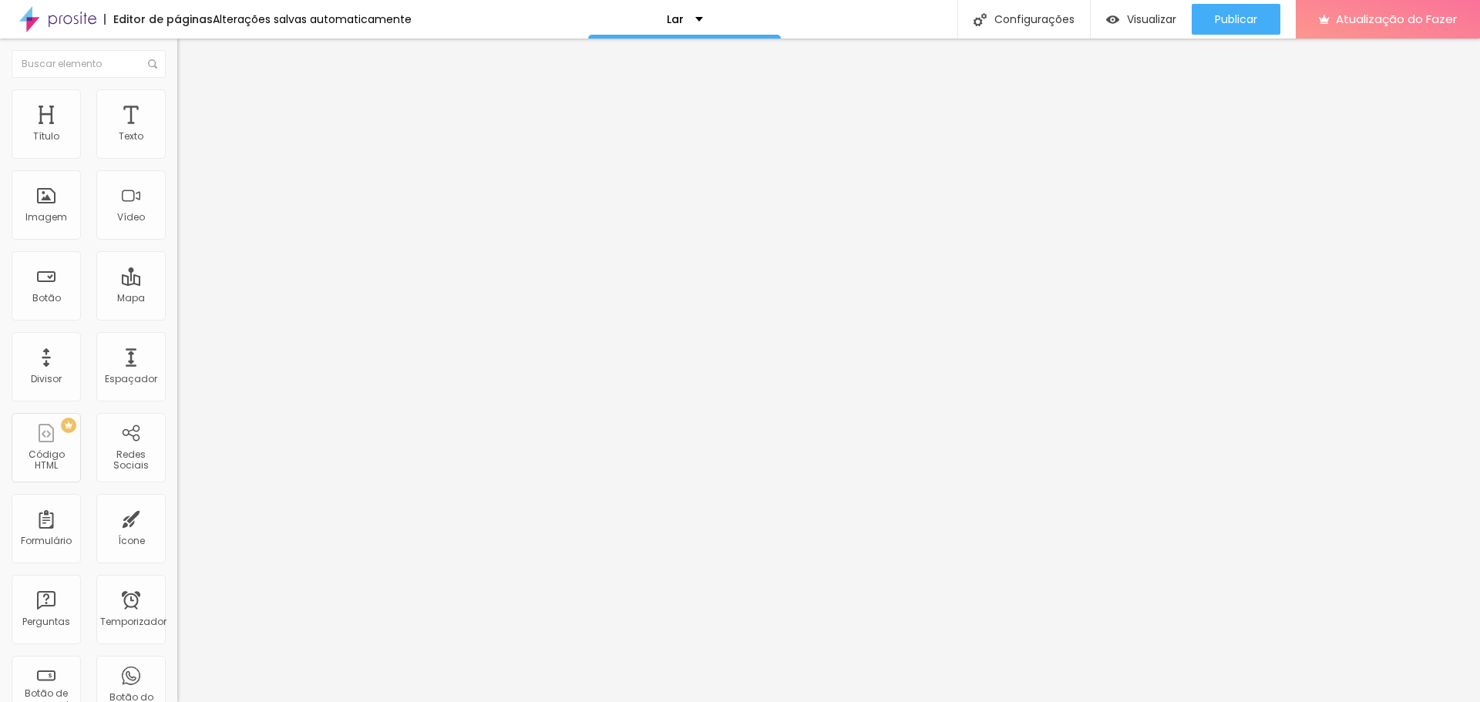
type input "18"
type input "14"
type input "11"
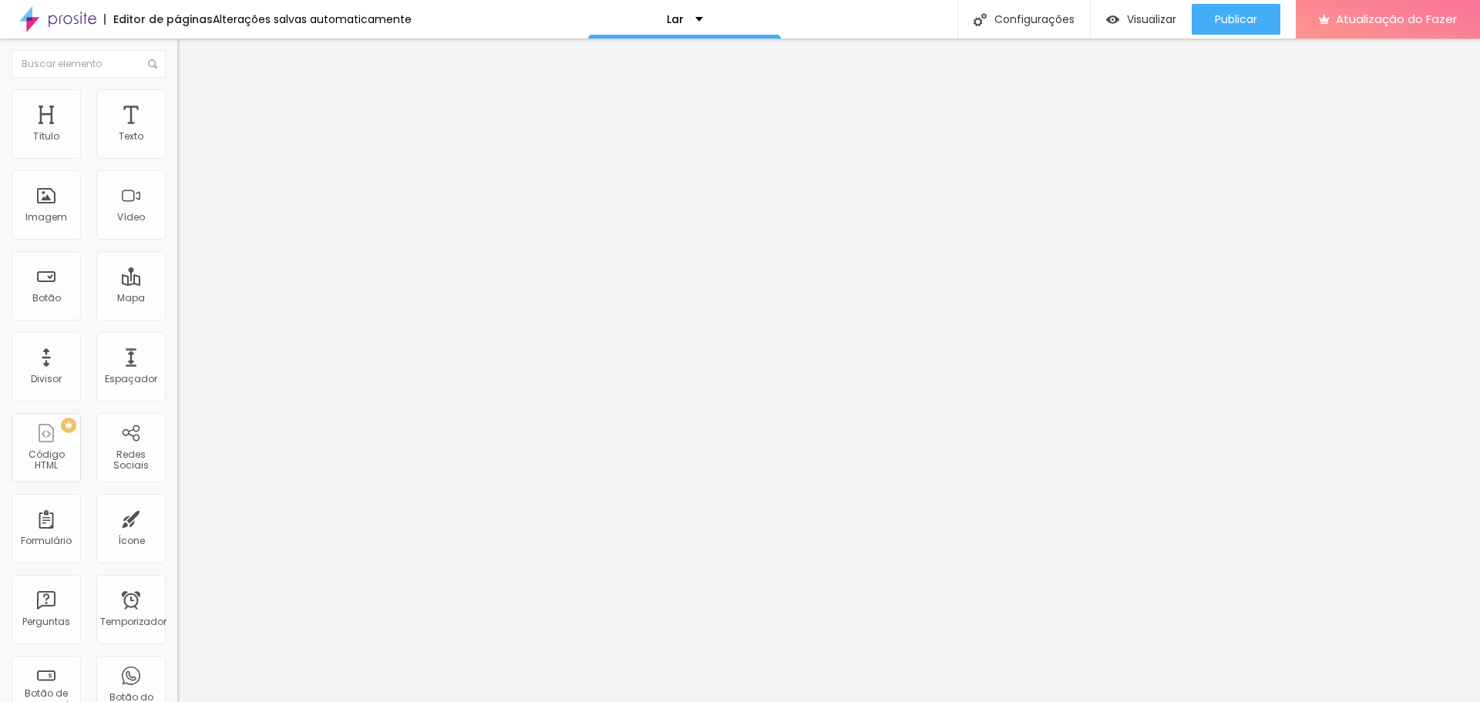
type input "11"
type input "9"
type input "7"
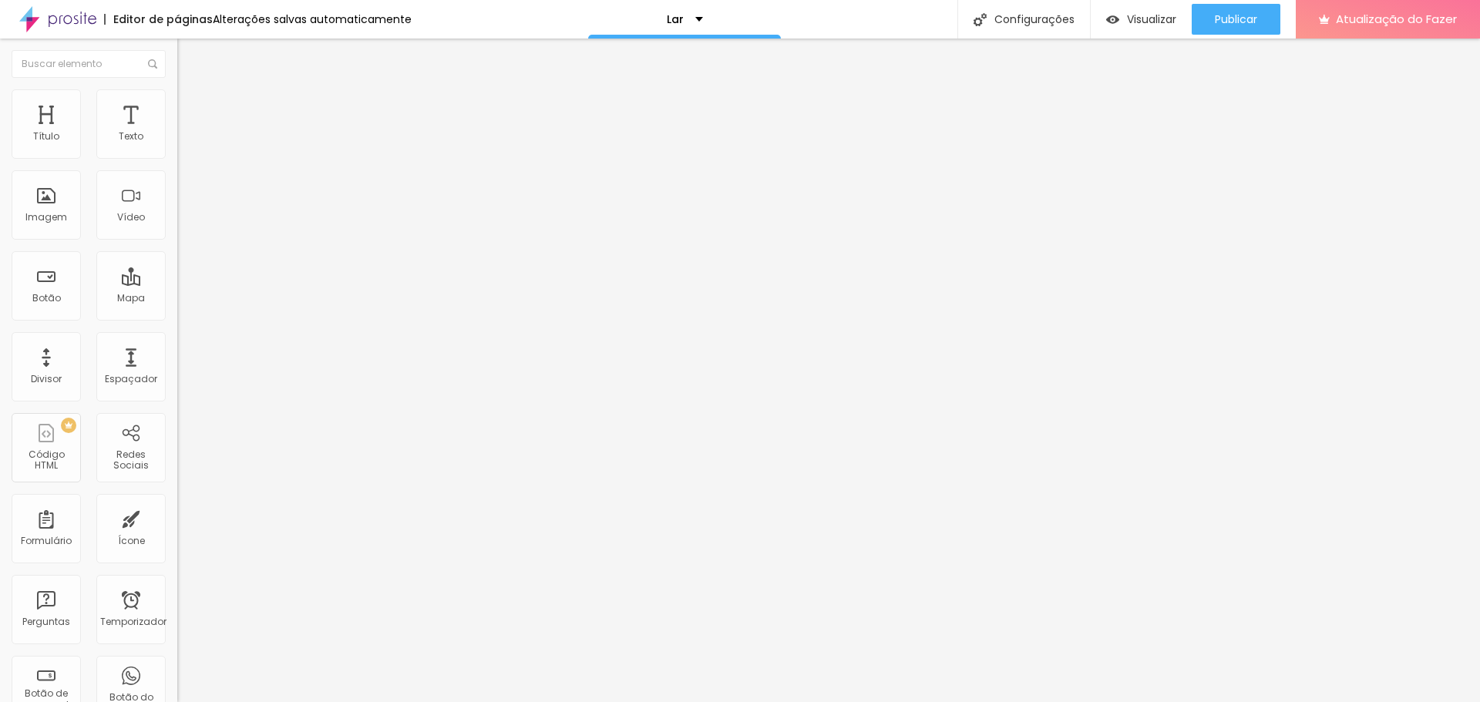
type input "5"
type input "0"
drag, startPoint x: 43, startPoint y: 152, endPoint x: 10, endPoint y: 155, distance: 33.3
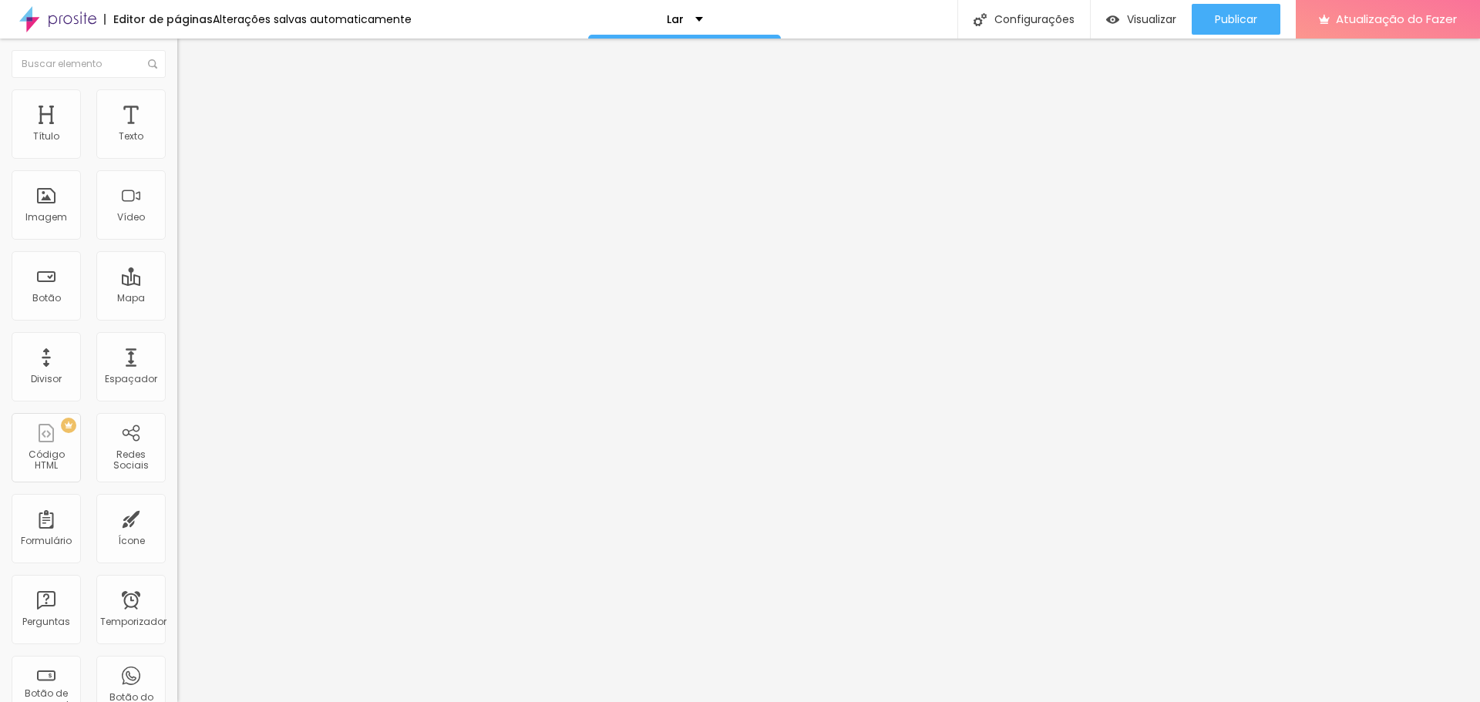
type input "0"
click at [177, 284] on input "range" at bounding box center [226, 290] width 99 height 12
type input "43"
type input "53"
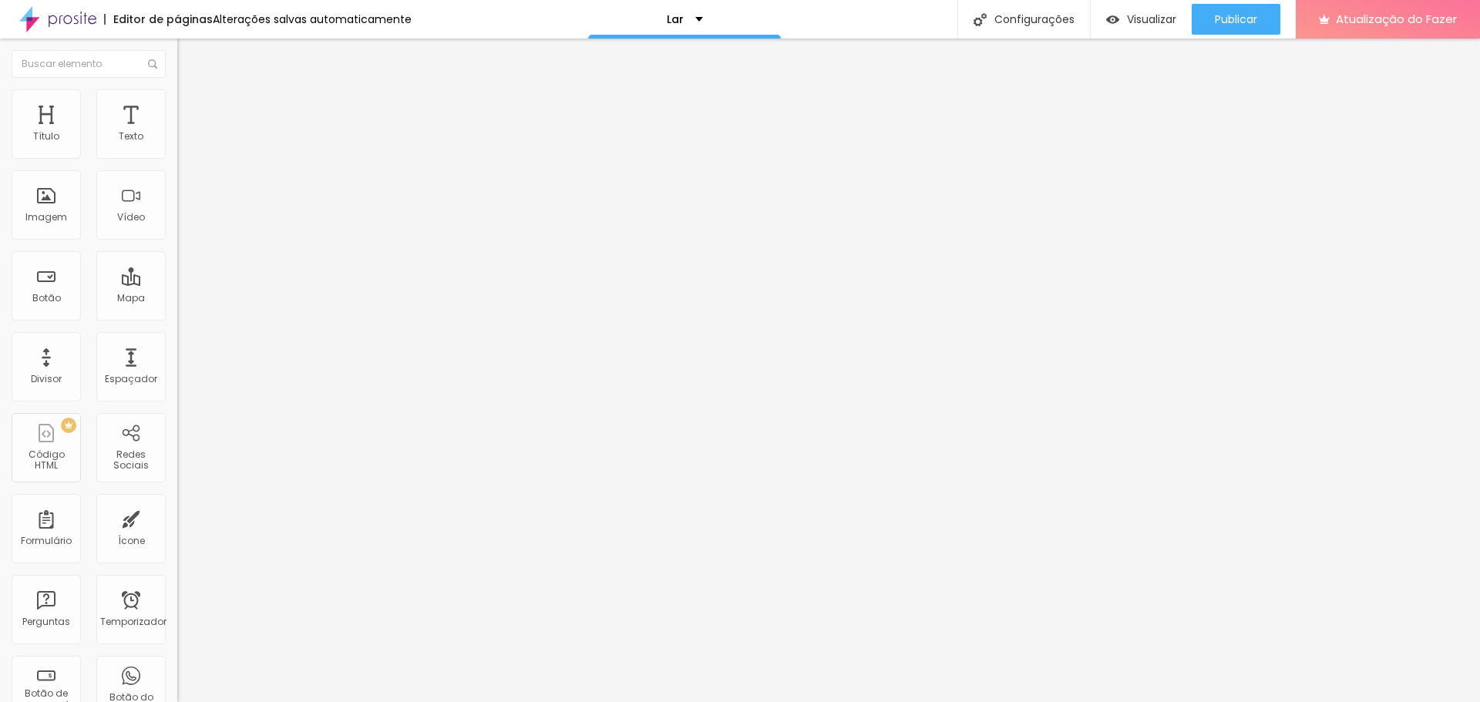
type input "53"
type input "55"
type input "56"
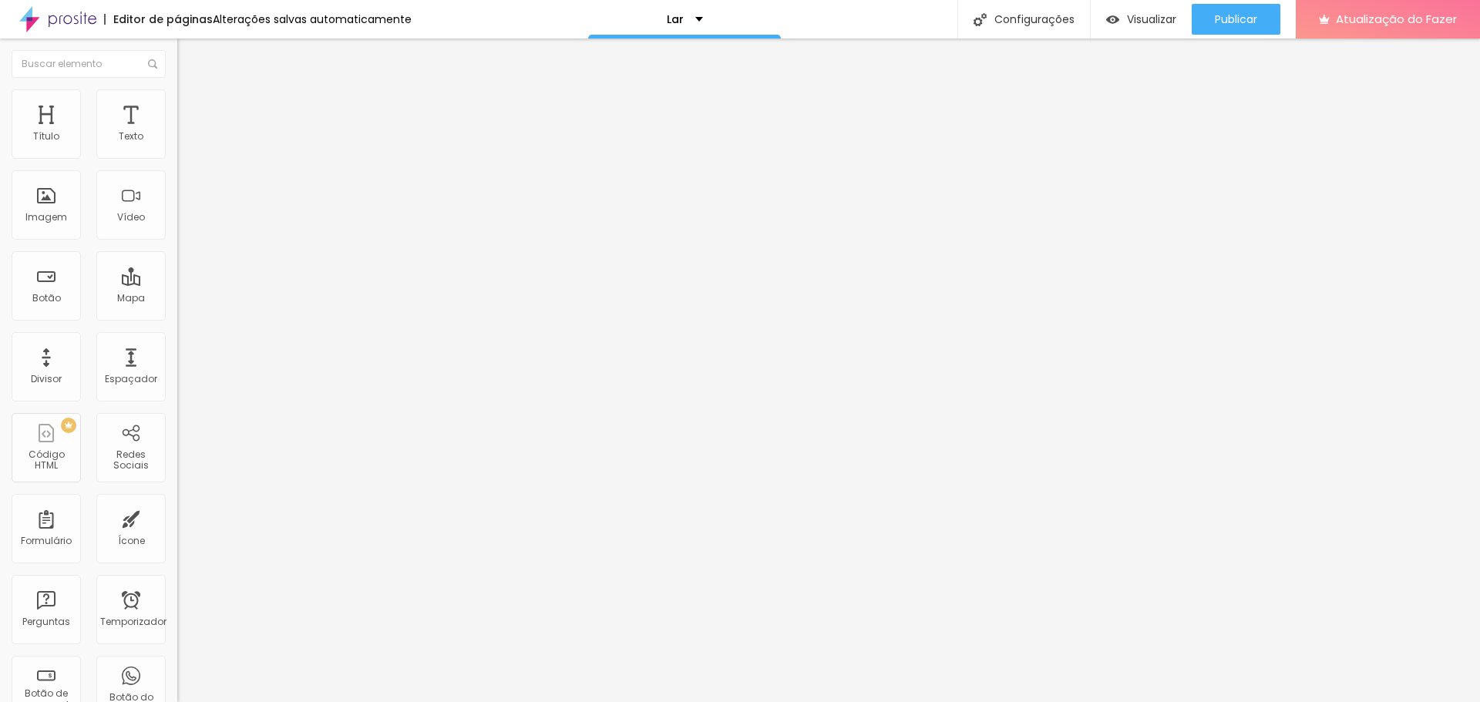
type input "49"
type input "20"
type input "18"
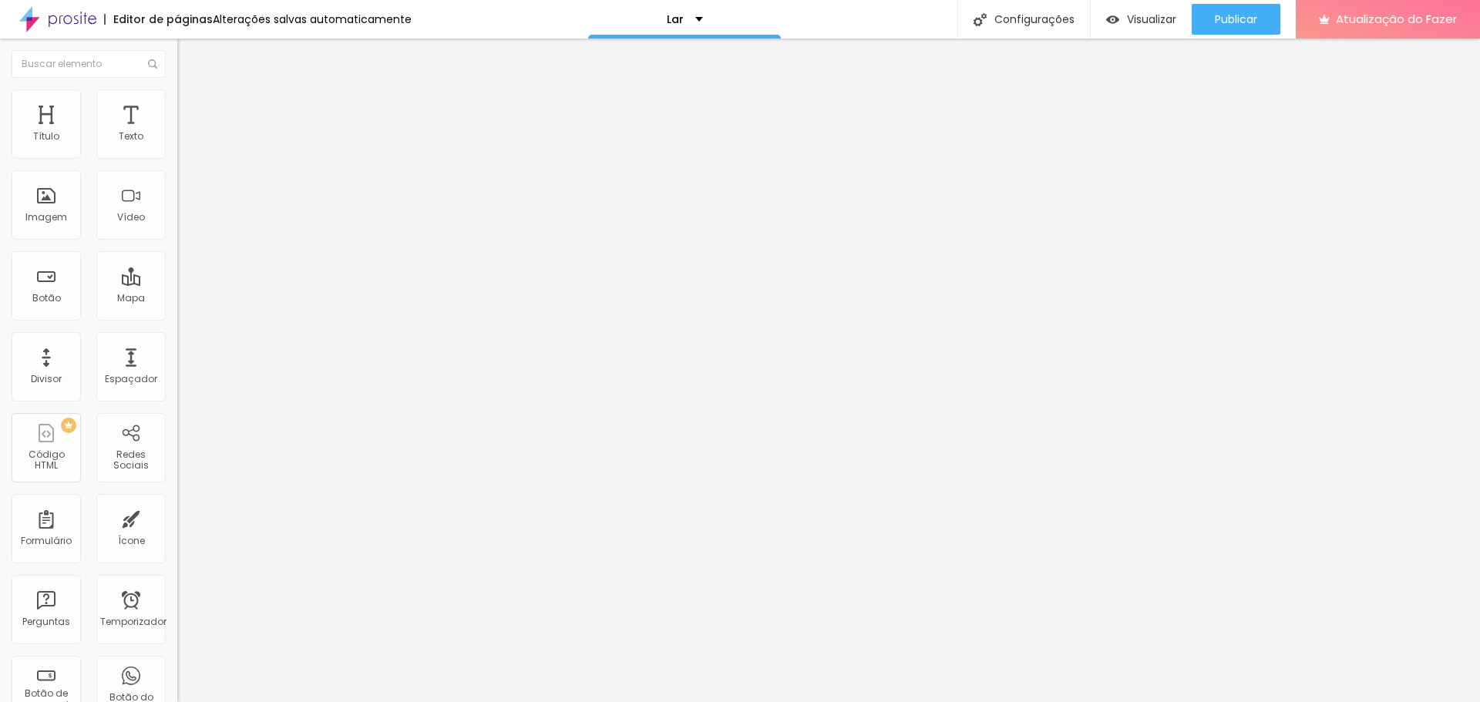
type input "18"
type input "14"
type input "12"
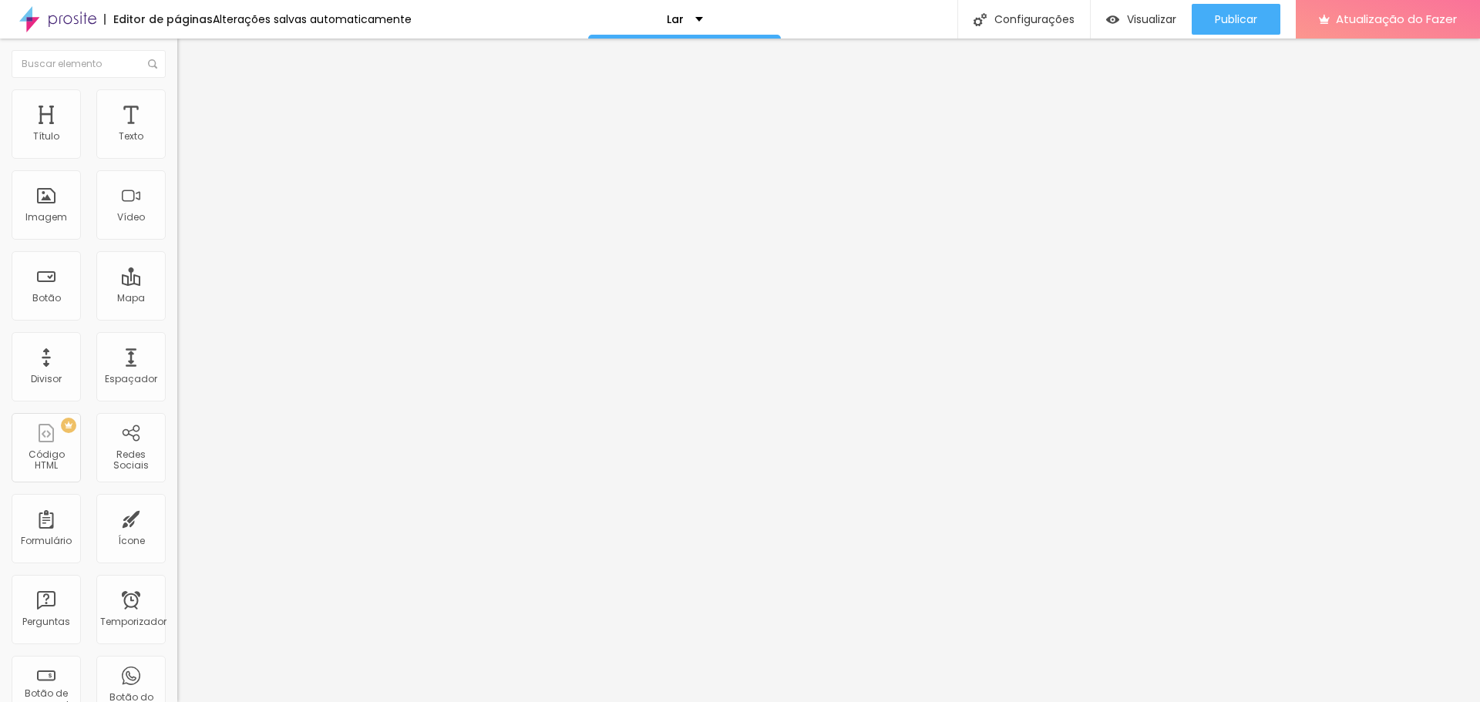
type input "11"
type input "10"
type input "9"
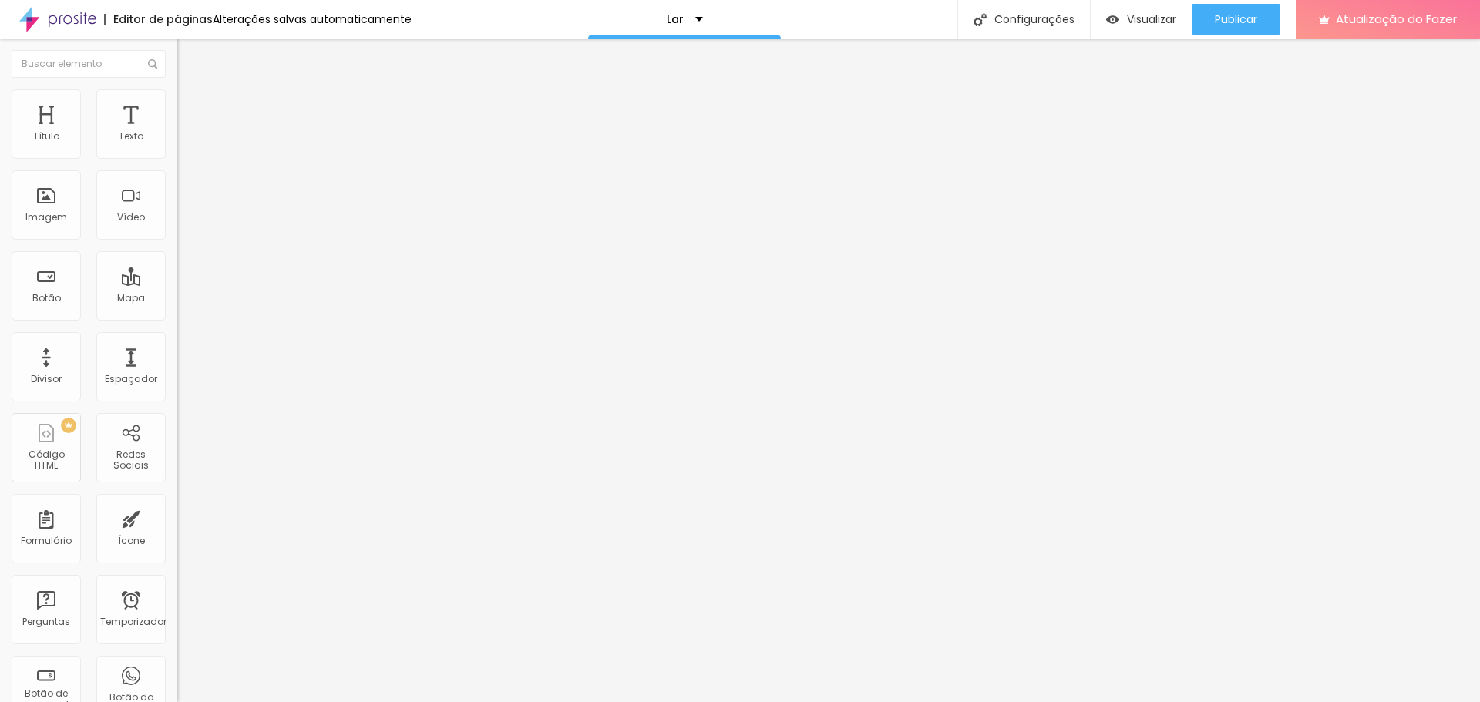
type input "9"
type input "7"
type input "6"
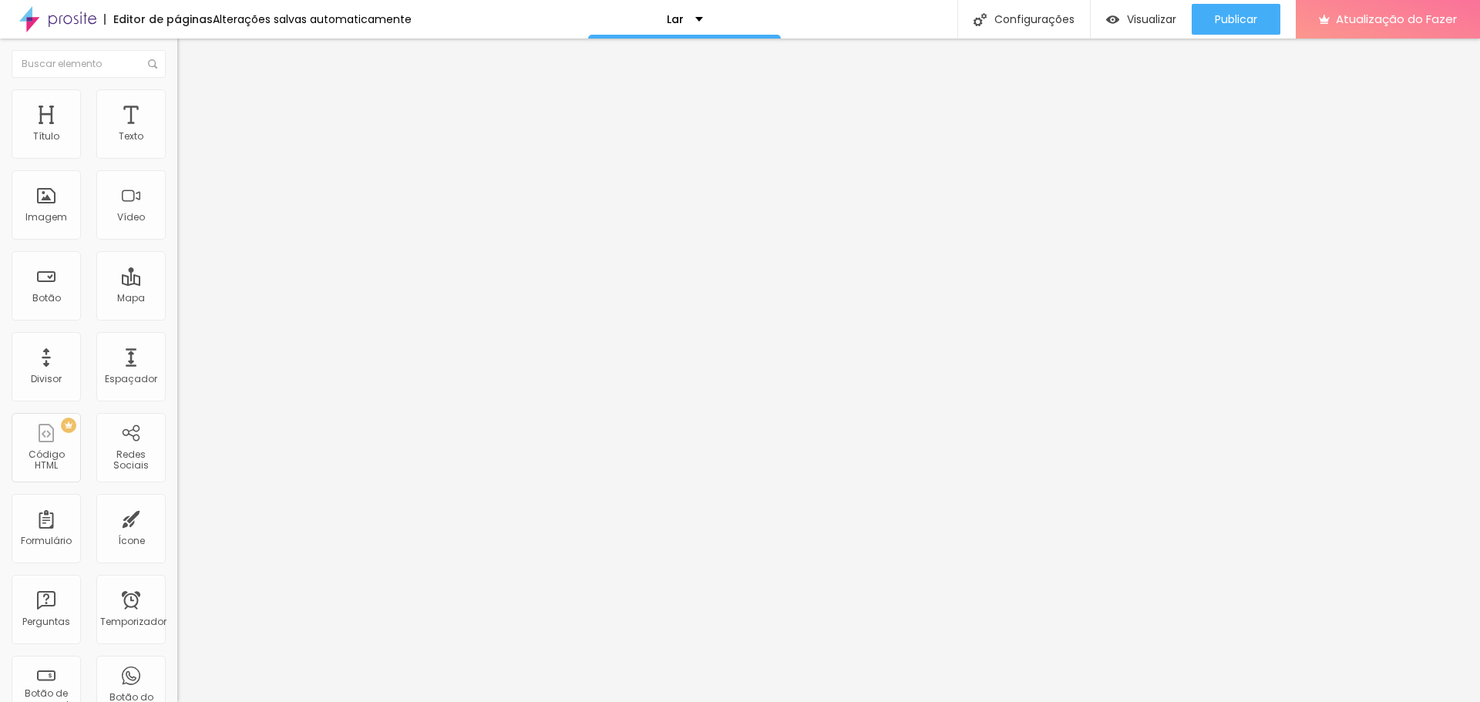
type input "5"
click at [177, 502] on input "range" at bounding box center [226, 508] width 99 height 12
click at [177, 89] on li "Estilo" at bounding box center [265, 81] width 177 height 15
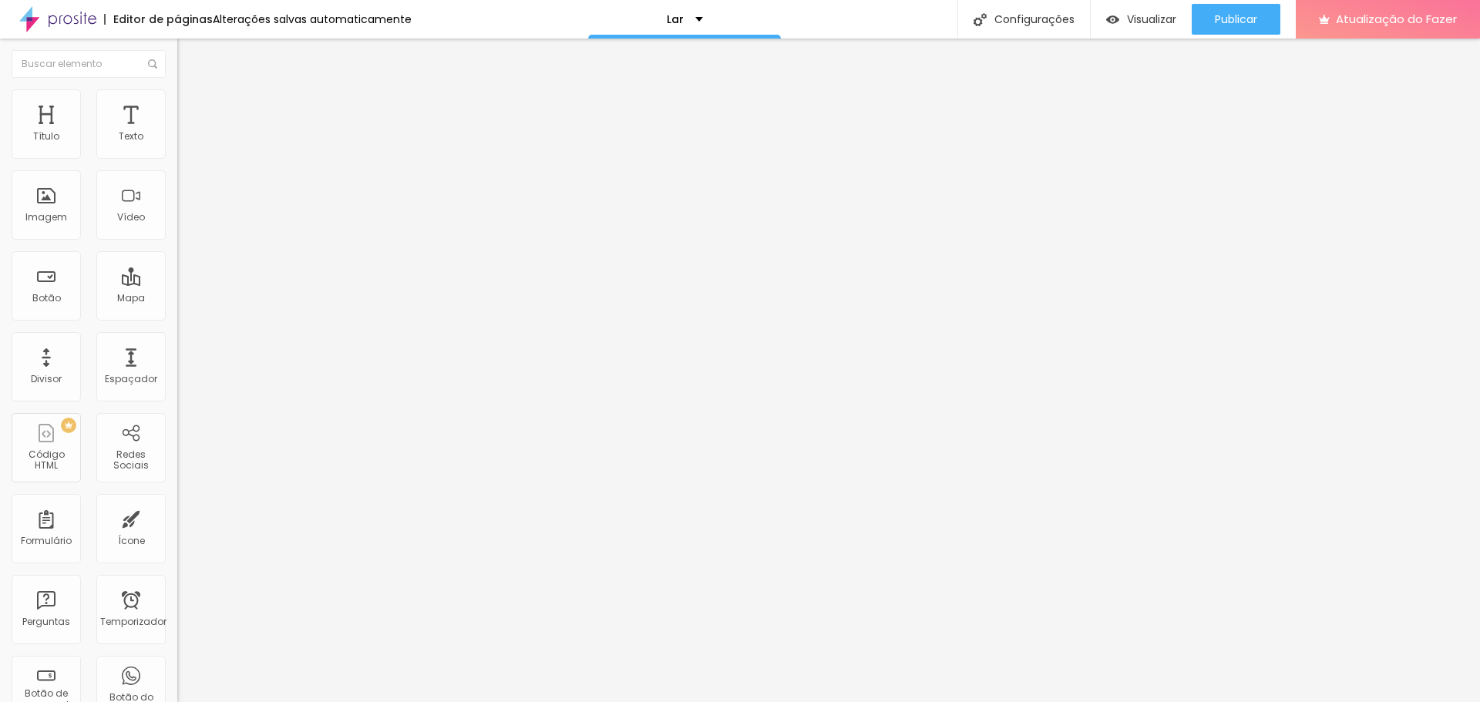
click at [177, 133] on font "Título 1" at bounding box center [203, 122] width 52 height 22
click at [177, 146] on font "Título 2" at bounding box center [202, 135] width 51 height 19
click at [177, 160] on font "Título 3" at bounding box center [199, 151] width 45 height 18
click at [177, 133] on font "Título 1" at bounding box center [203, 122] width 52 height 22
click at [1152, 24] on font "Visualizar" at bounding box center [1151, 19] width 49 height 15
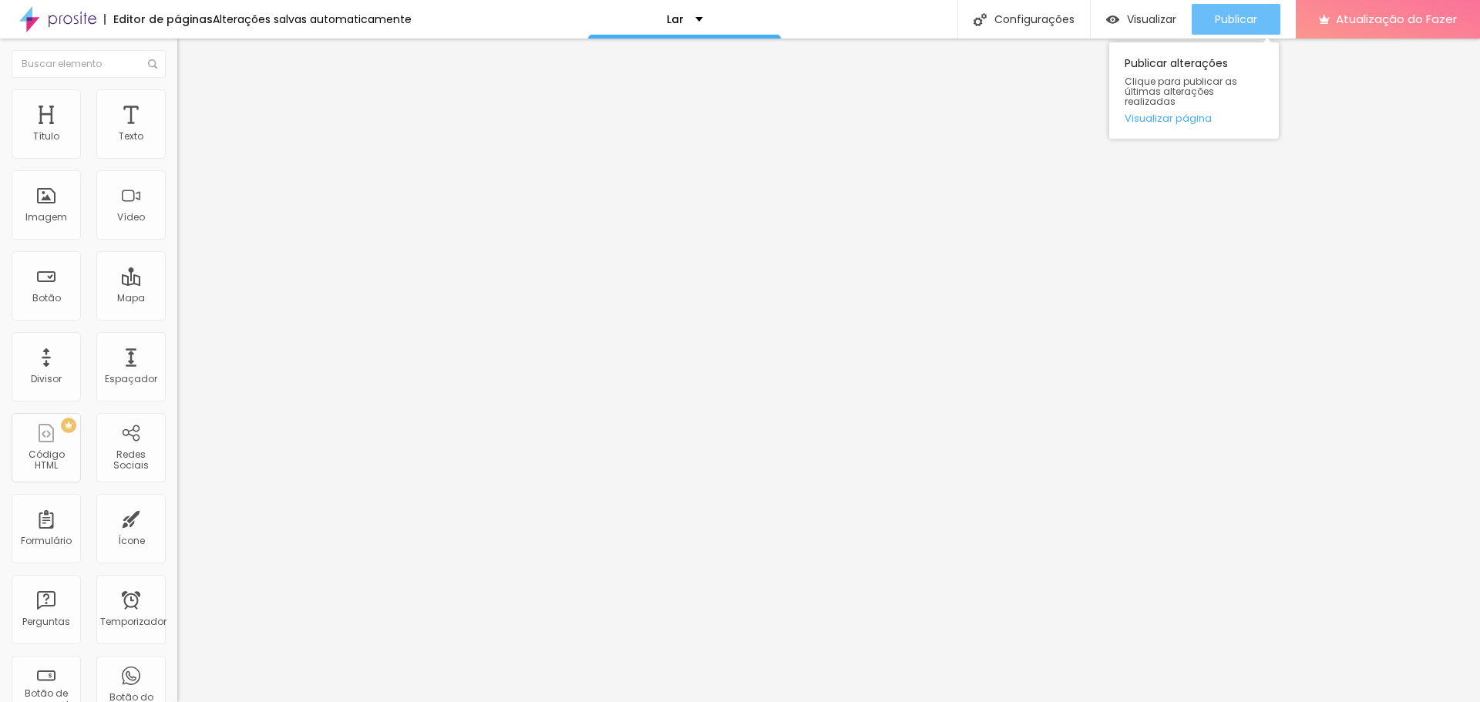
click at [1256, 25] on font "Publicar" at bounding box center [1236, 19] width 42 height 15
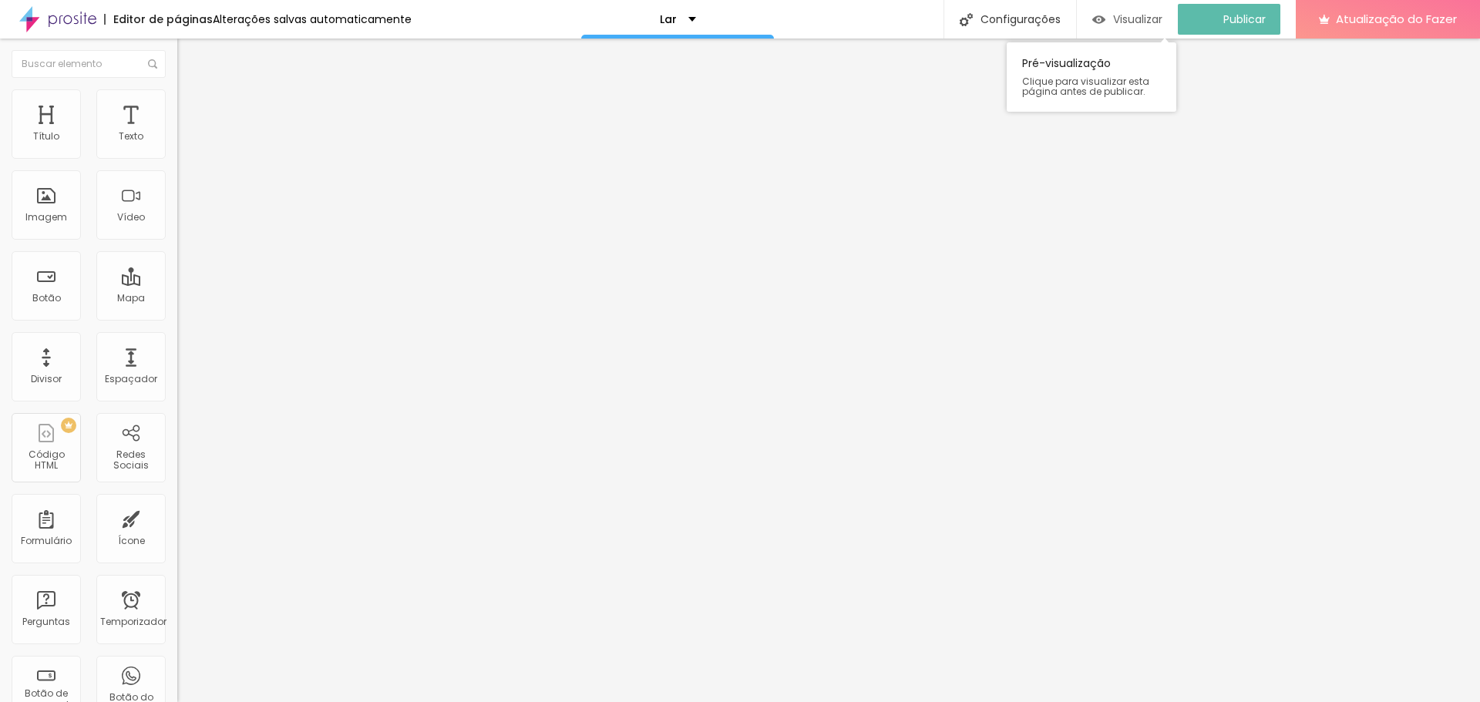
click at [1139, 16] on font "Visualizar" at bounding box center [1137, 19] width 49 height 15
click at [190, 133] on font "Título 1" at bounding box center [216, 122] width 52 height 22
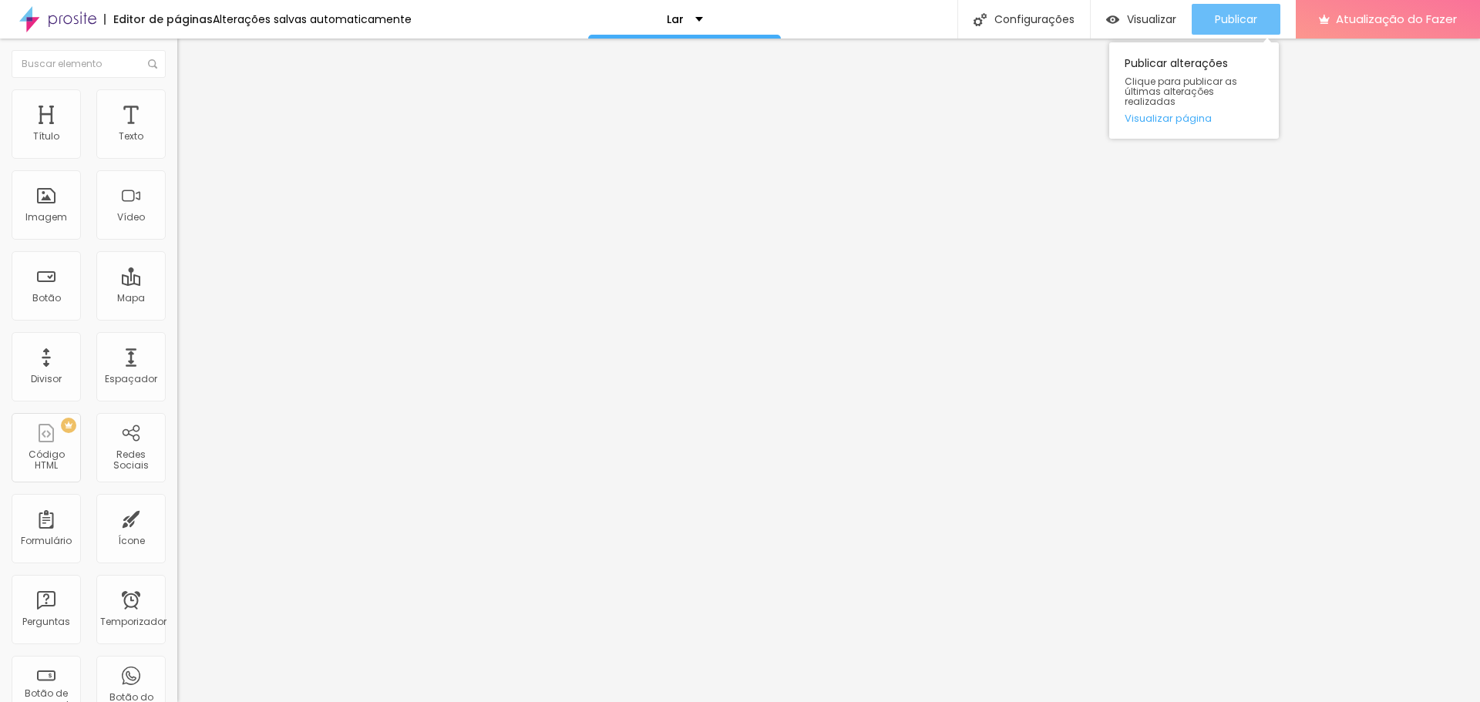
click at [1223, 19] on font "Publicar" at bounding box center [1236, 19] width 42 height 15
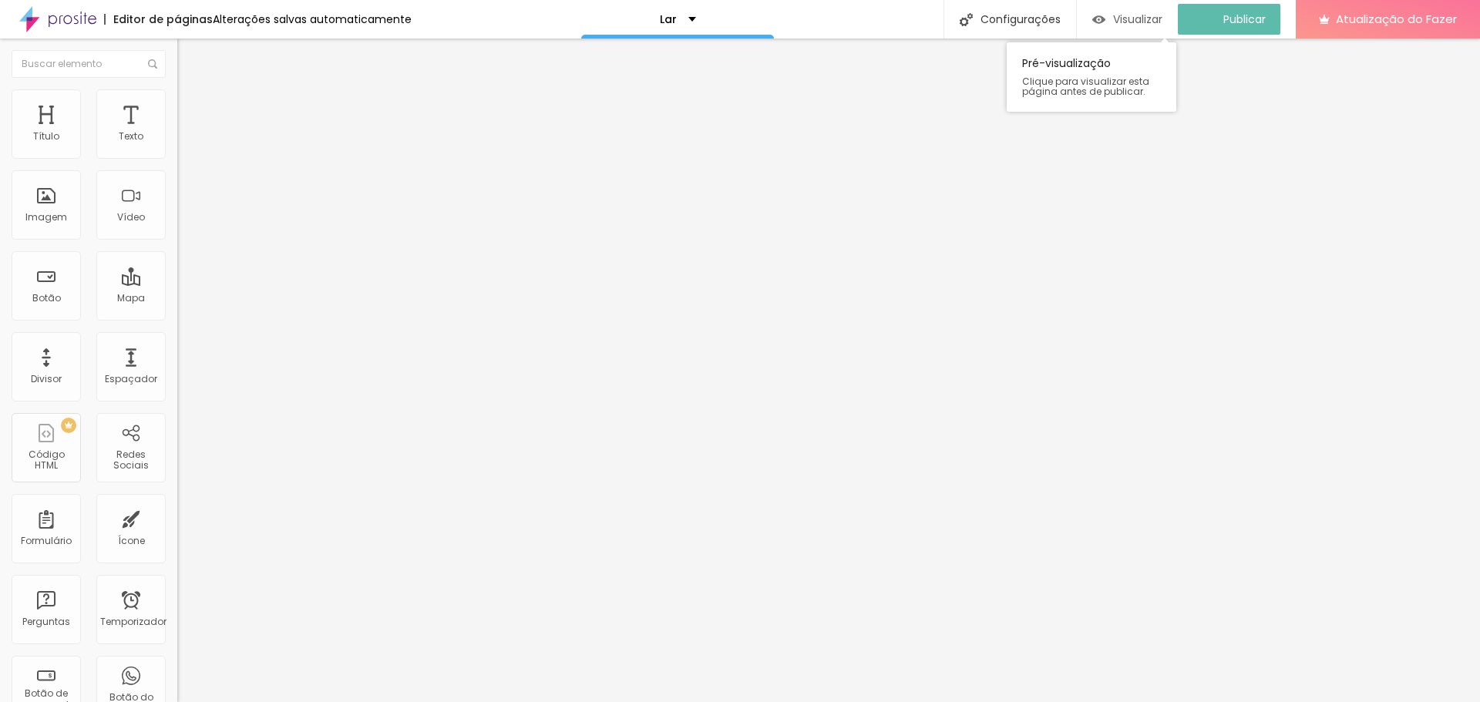
click at [1156, 22] on font "Visualizar" at bounding box center [1137, 19] width 49 height 15
type input "76"
click at [177, 364] on input "range" at bounding box center [226, 370] width 99 height 12
type input "95"
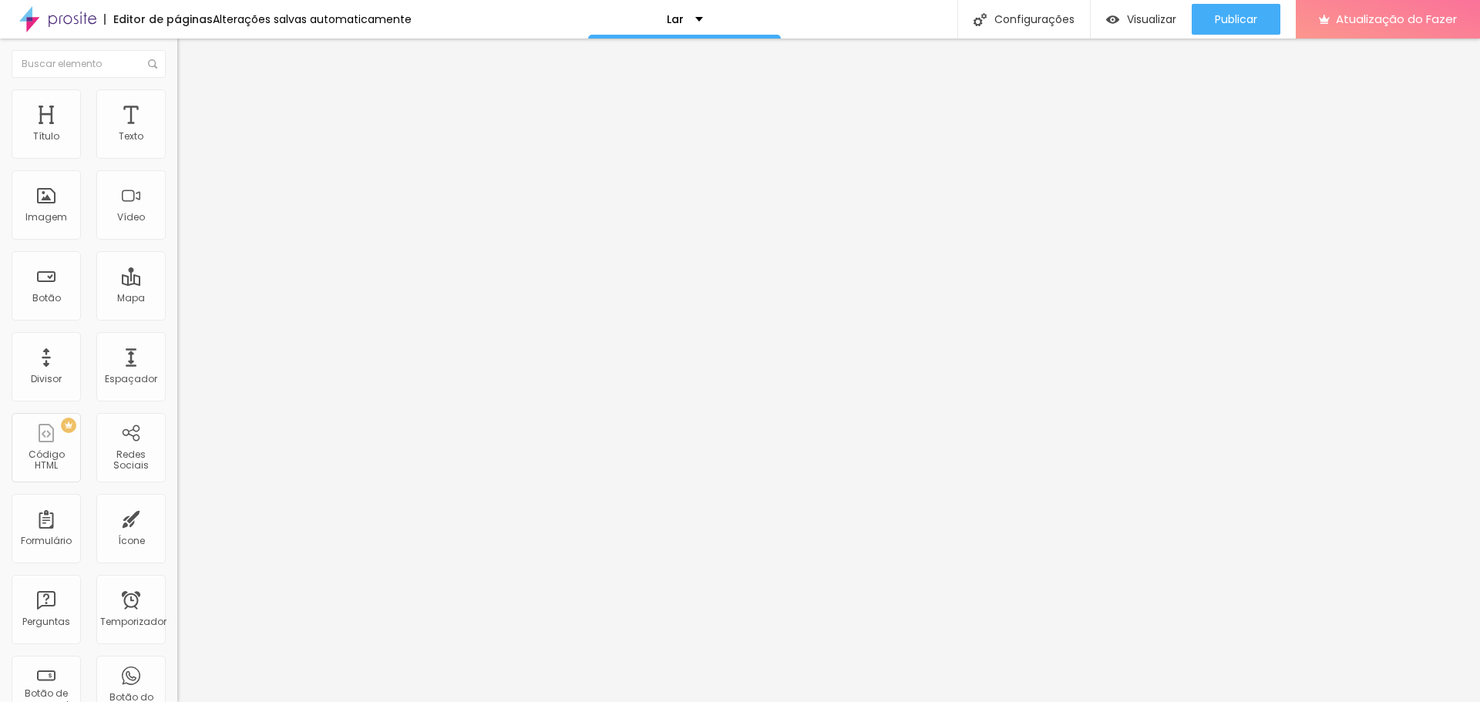
type input "95"
type input "100"
drag, startPoint x: 106, startPoint y: 322, endPoint x: 163, endPoint y: 329, distance: 56.7
type input "100"
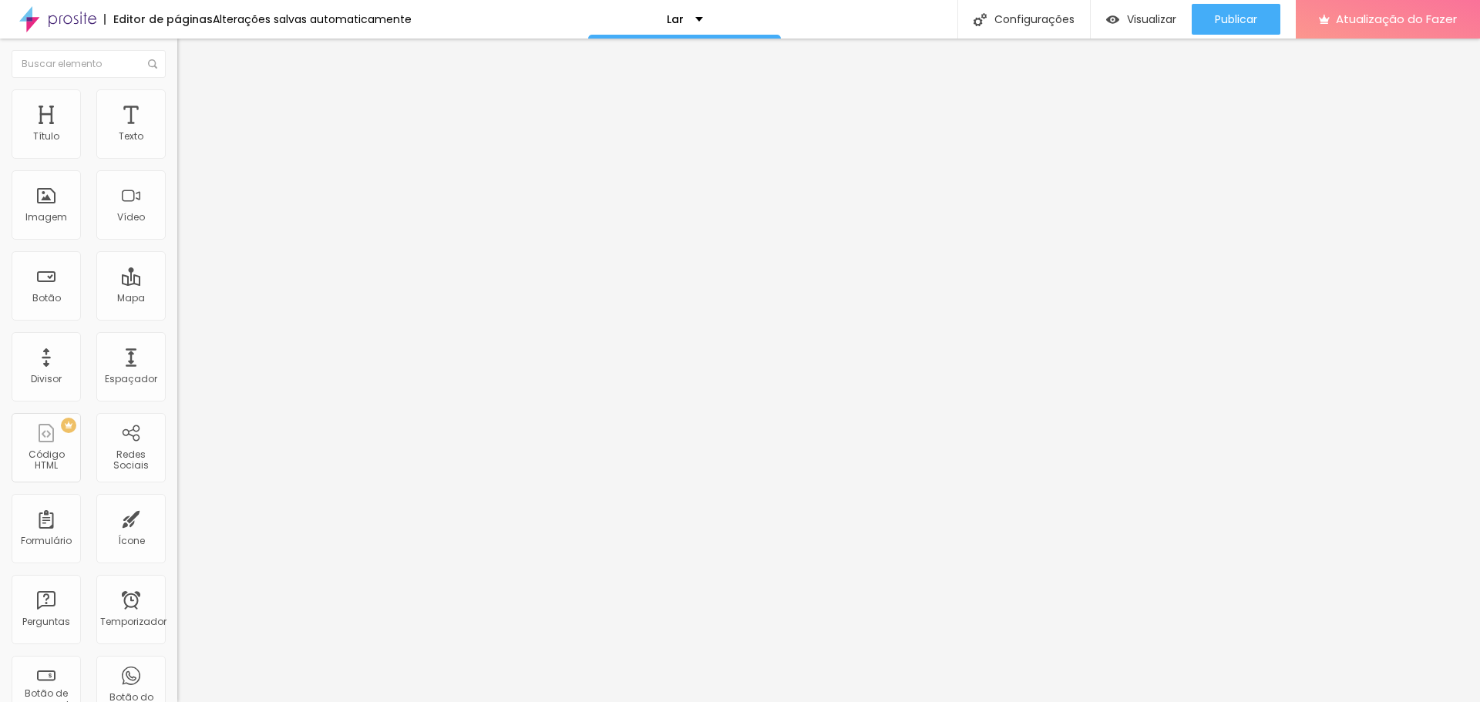
click at [177, 364] on input "range" at bounding box center [226, 370] width 99 height 12
click at [177, 329] on div "100 Tamanho do texto" at bounding box center [265, 294] width 177 height 218
type input "16.1"
click at [177, 582] on input "range" at bounding box center [226, 588] width 99 height 12
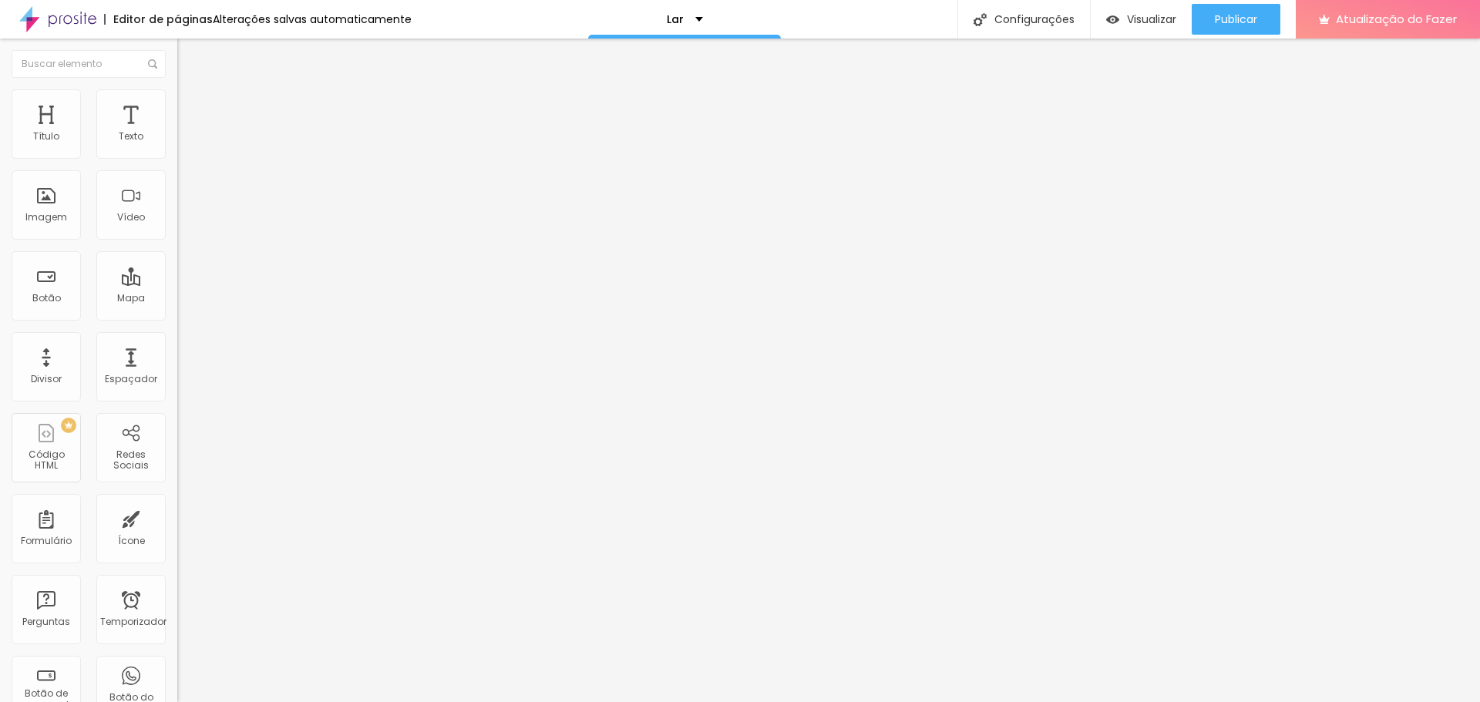
type input "16.6"
type input "20"
drag, startPoint x: 113, startPoint y: 352, endPoint x: 161, endPoint y: 357, distance: 48.9
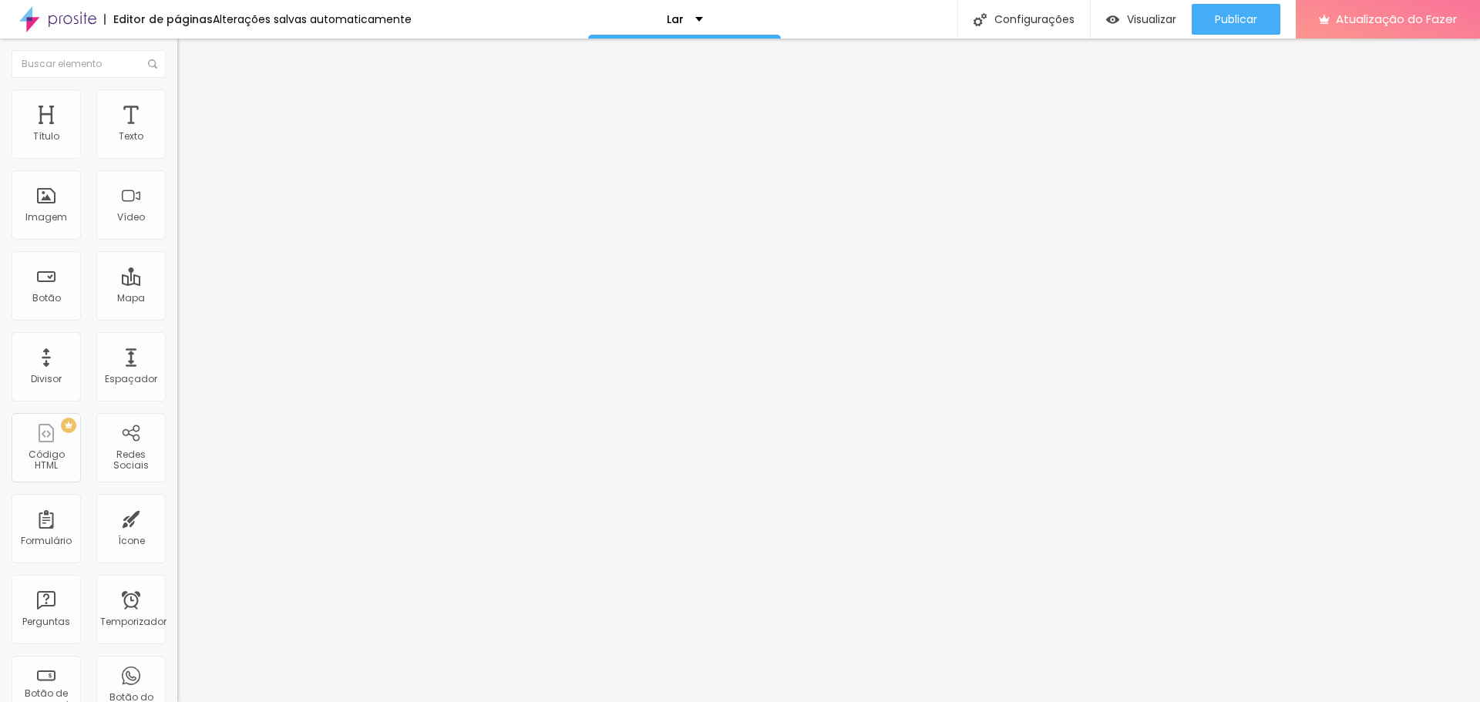
click at [177, 582] on input "range" at bounding box center [226, 588] width 99 height 12
click at [177, 596] on input "20" at bounding box center [214, 604] width 75 height 16
drag, startPoint x: 141, startPoint y: 359, endPoint x: 125, endPoint y: 359, distance: 16.2
click at [177, 403] on div "20 Espaço entre letras" at bounding box center [265, 512] width 177 height 218
click at [177, 582] on div at bounding box center [265, 589] width 177 height 14
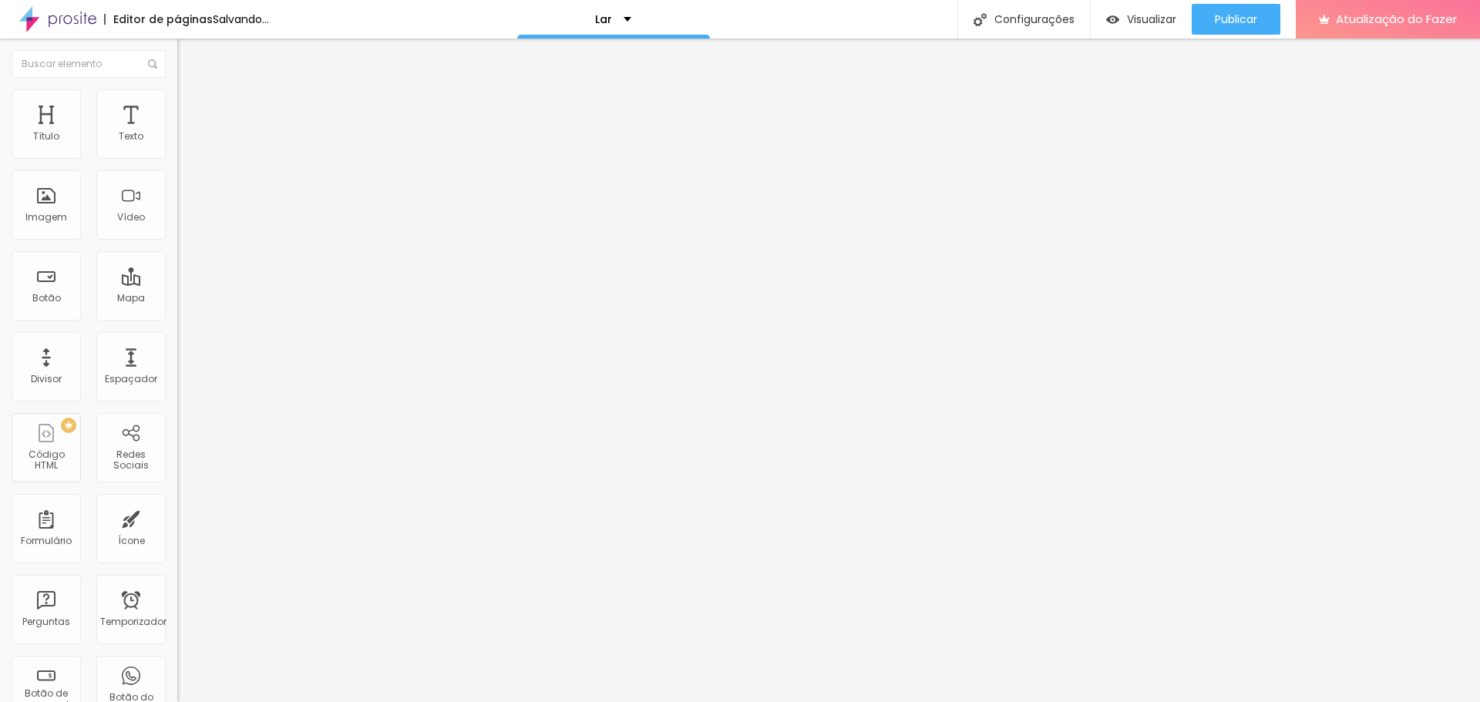
click at [177, 582] on div at bounding box center [265, 589] width 177 height 14
type input "16.9"
drag, startPoint x: 116, startPoint y: 358, endPoint x: 108, endPoint y: 356, distance: 8.6
type input "15.8"
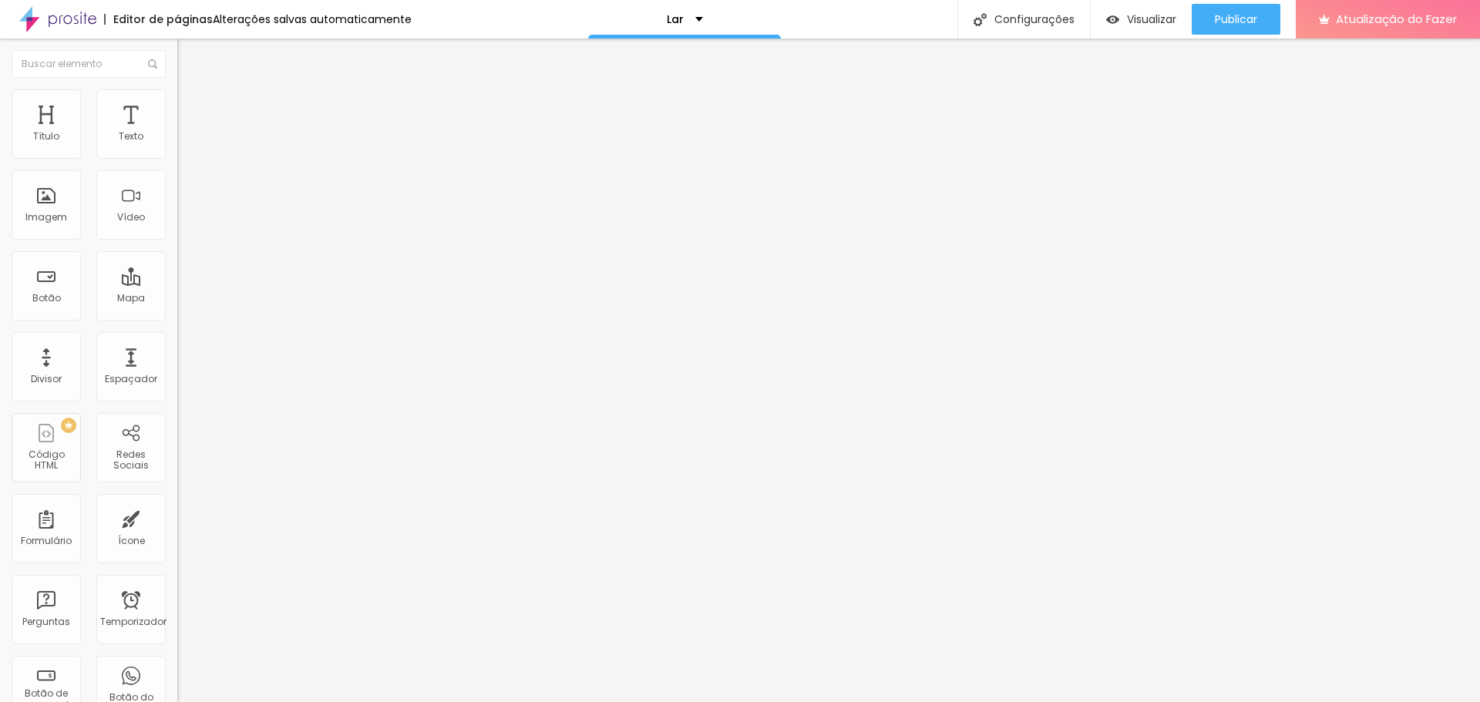
click at [177, 582] on input "range" at bounding box center [226, 588] width 99 height 12
type input "15.8"
type input "13.8"
type input "13.5"
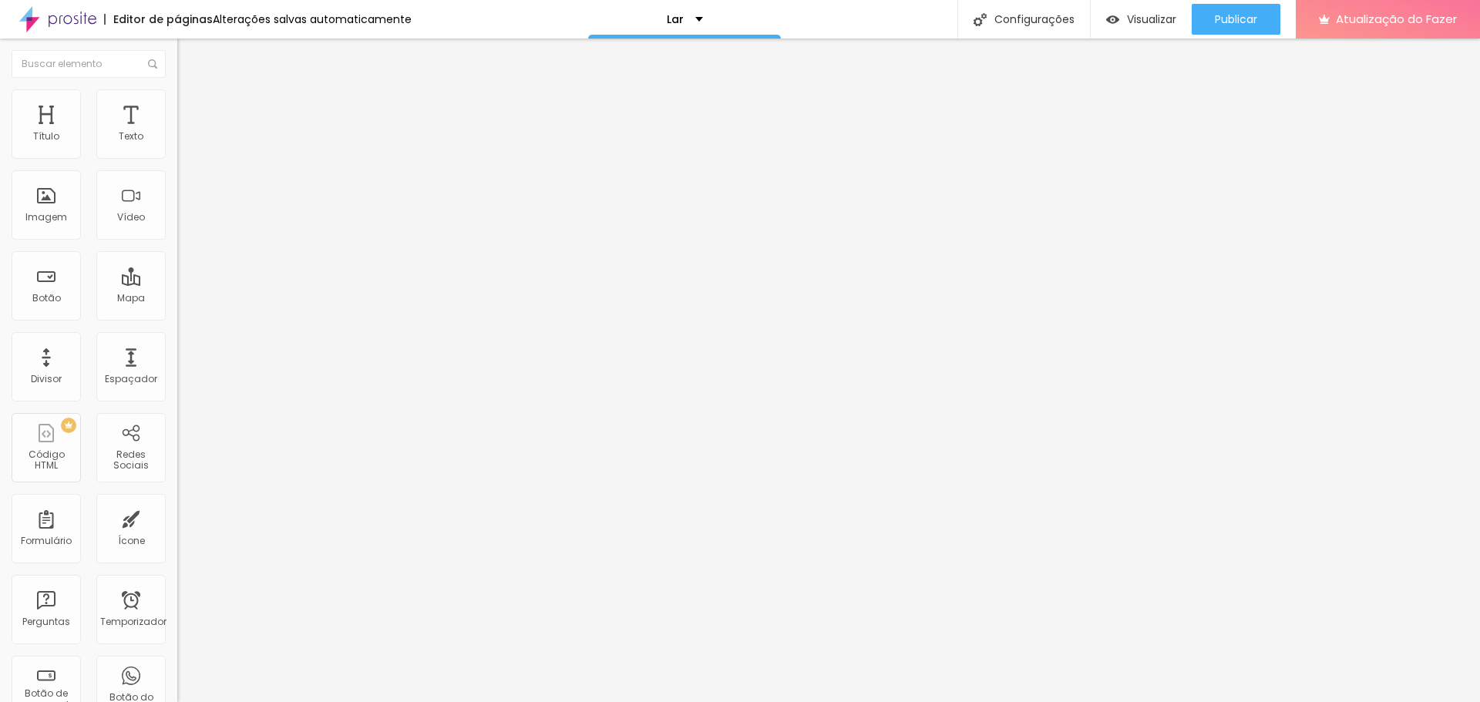
type input "13.5"
type input "13"
type input "11.7"
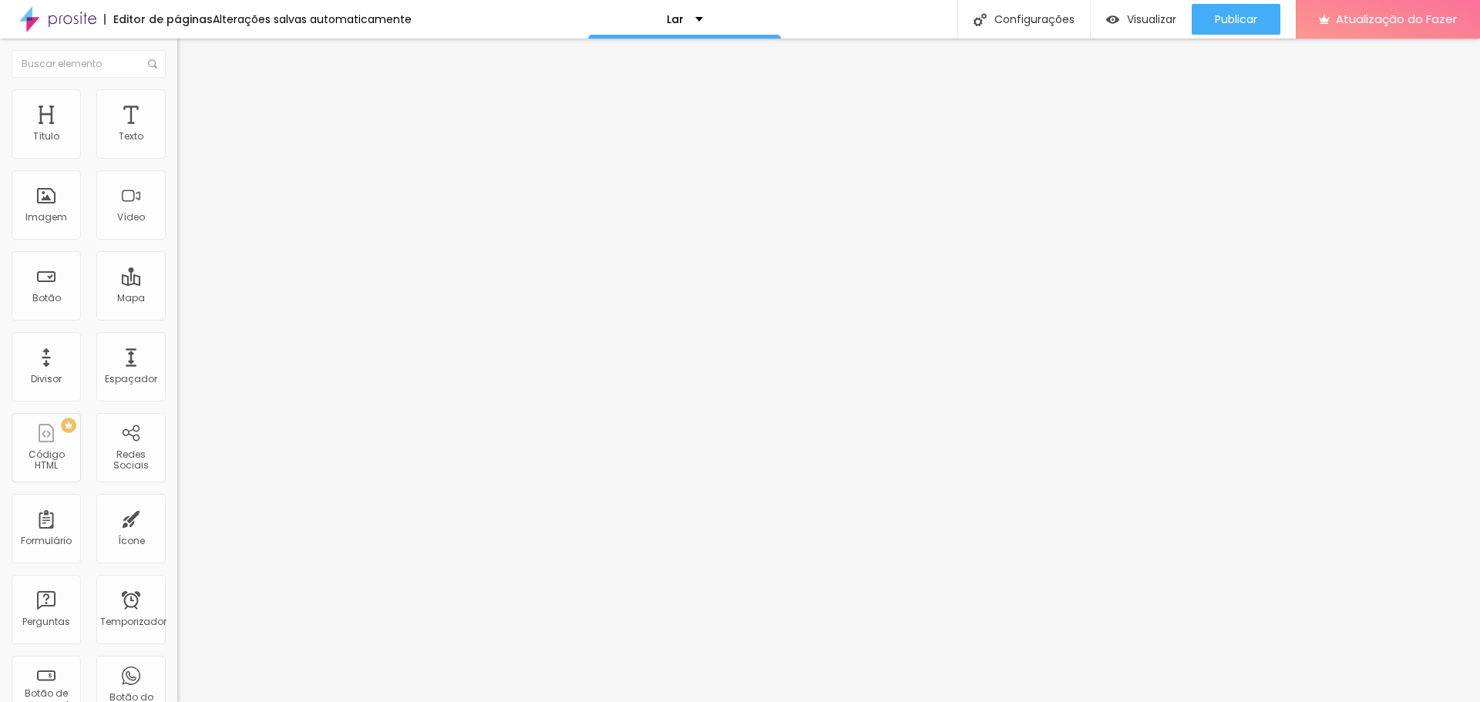
type input "11.2"
type input "10.4"
type input "9.9"
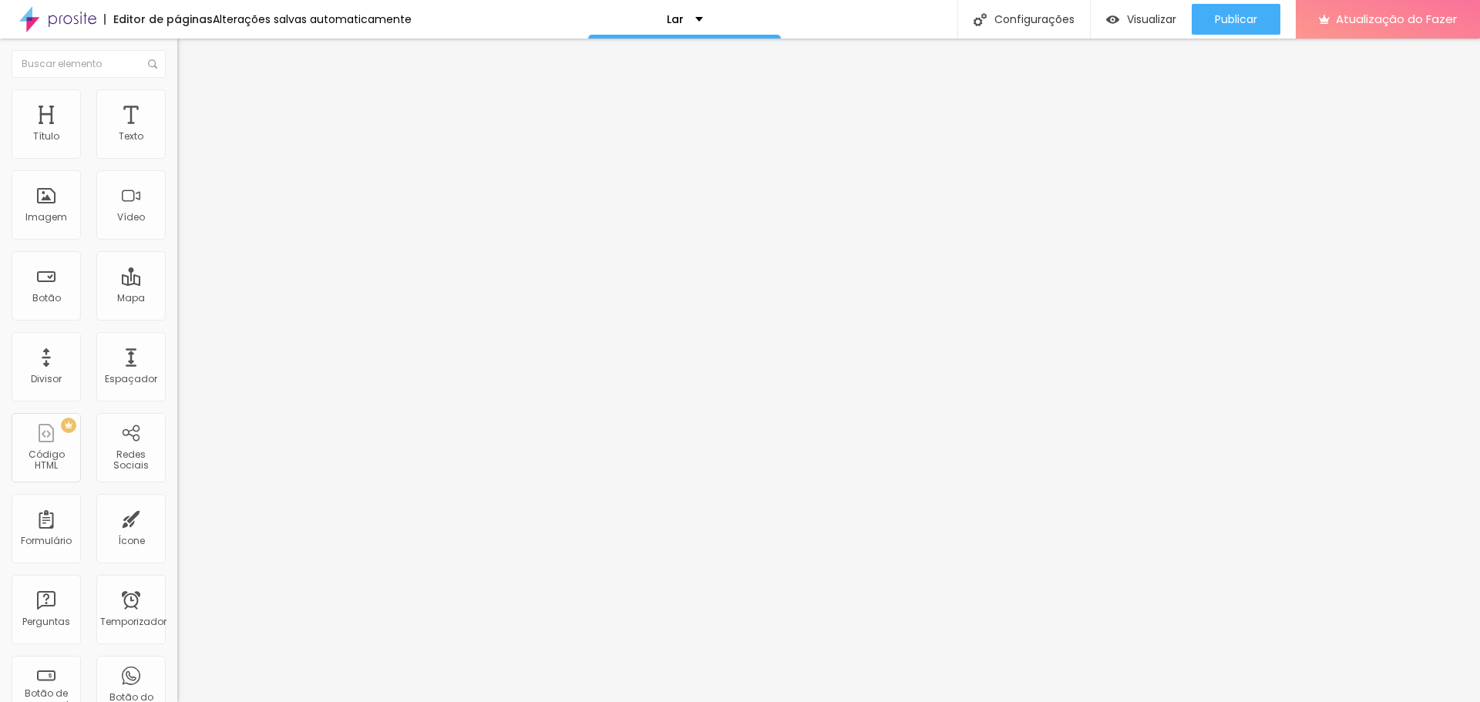
type input "9.9"
type input "9.4"
type input "8.7"
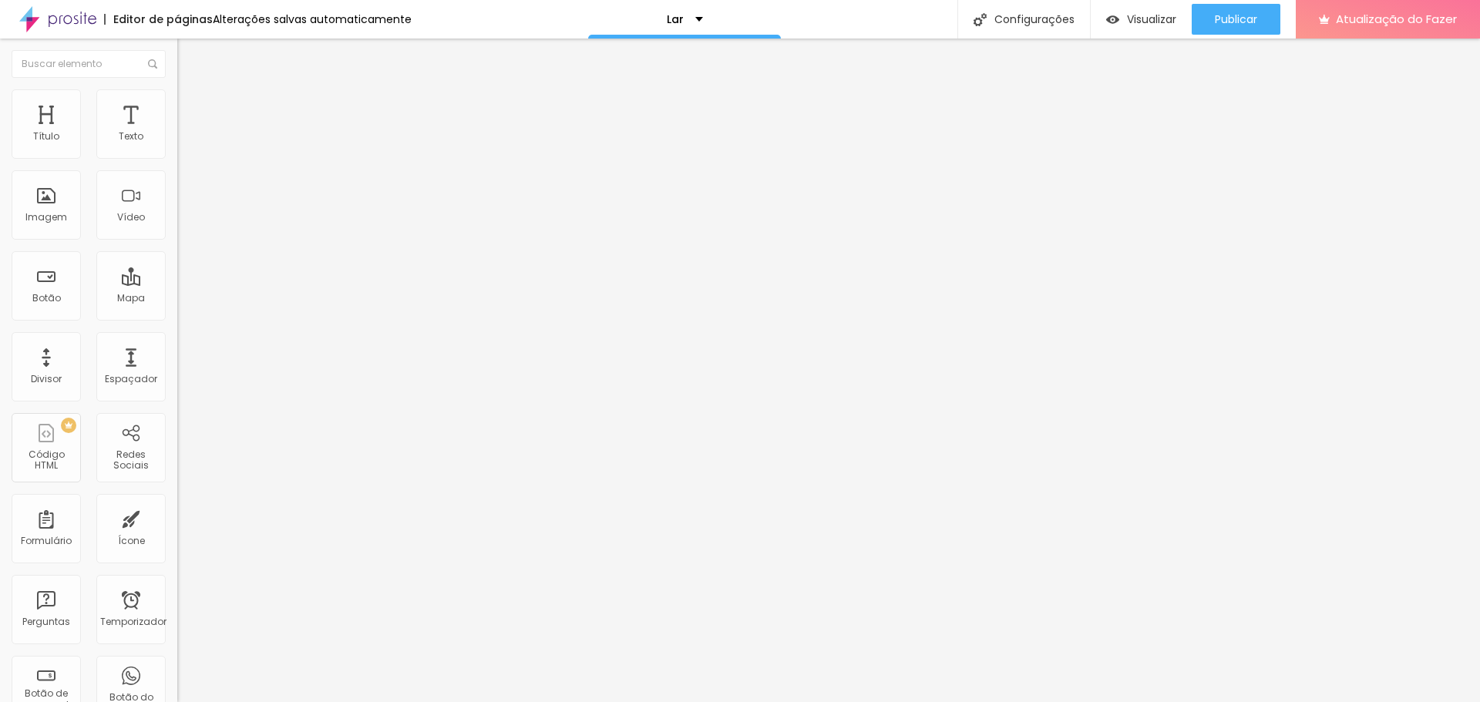
type input "8.4"
type input "8.2"
type input "8.1"
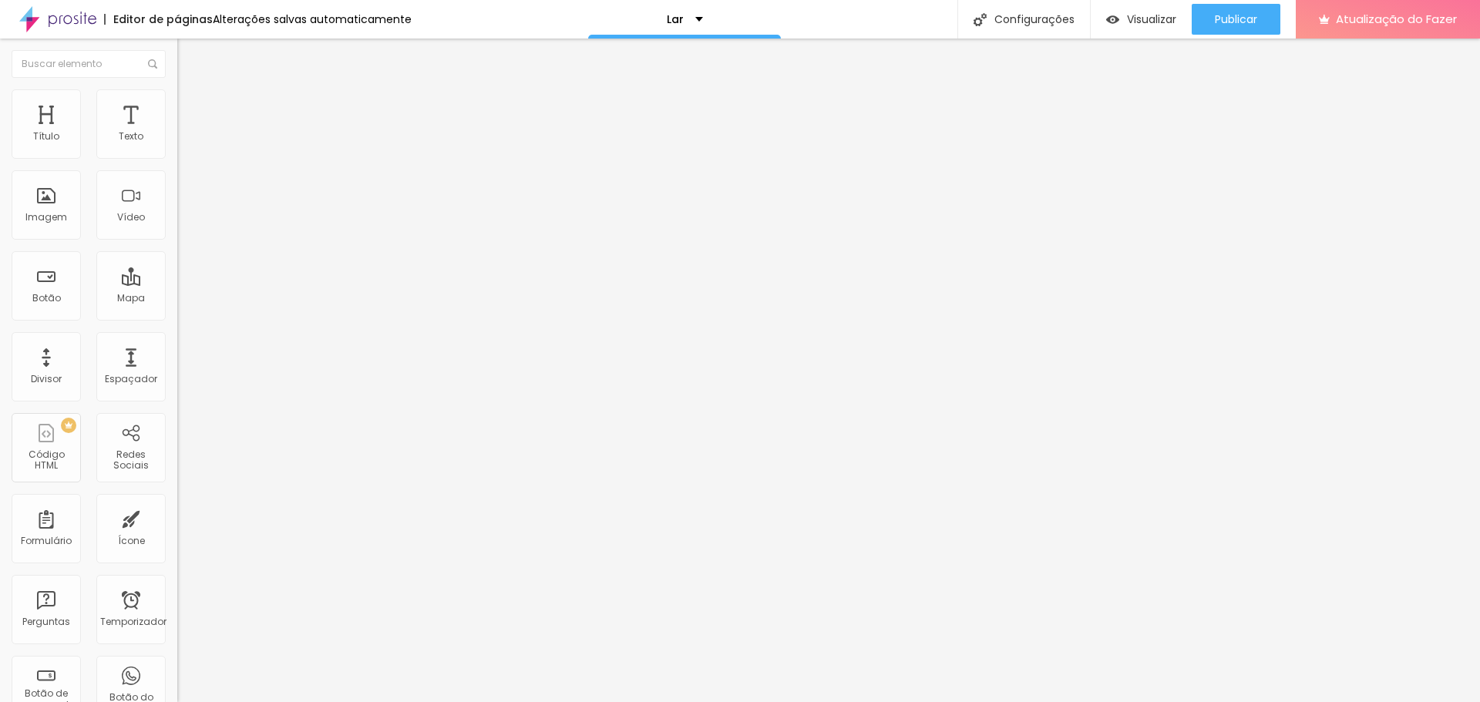
type input "8.1"
type input "6.6"
type input "6.4"
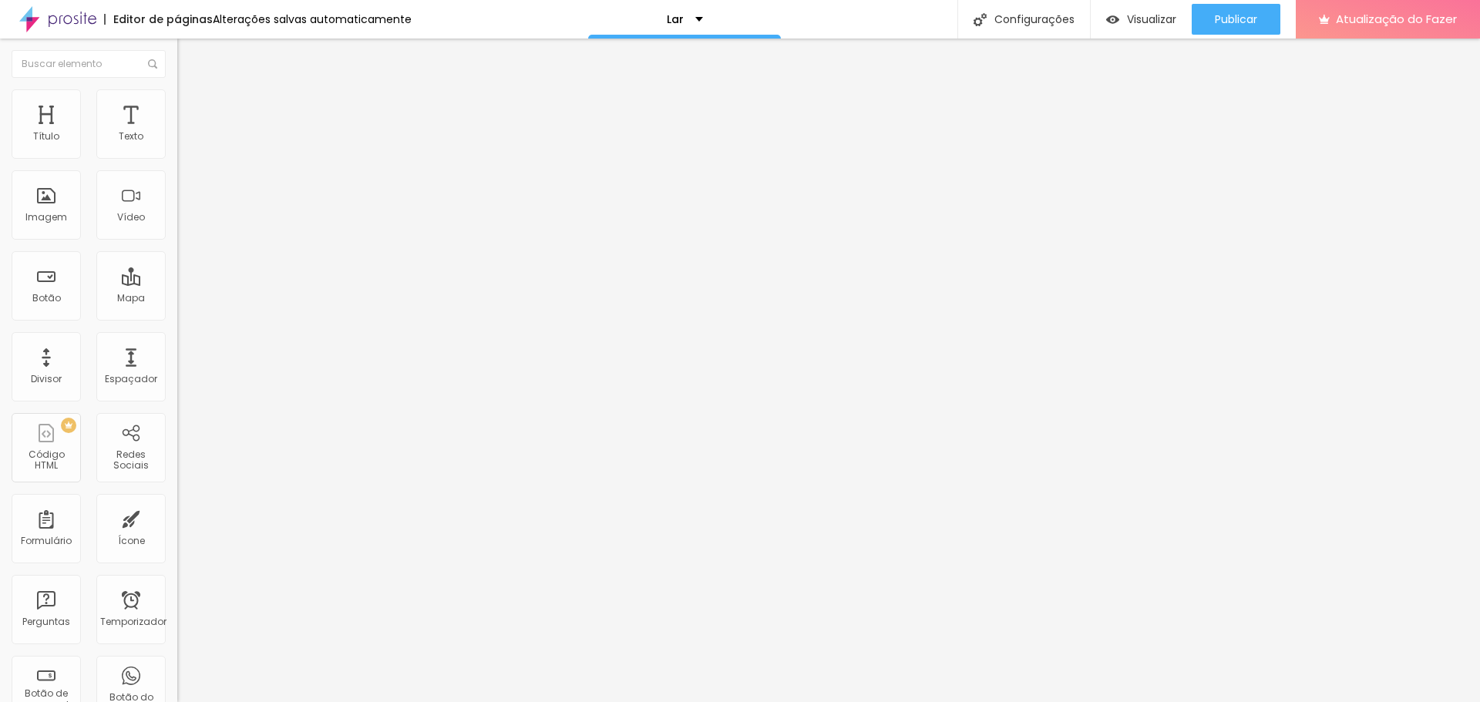
type input "5.9"
type input "4.6"
type input "2.1"
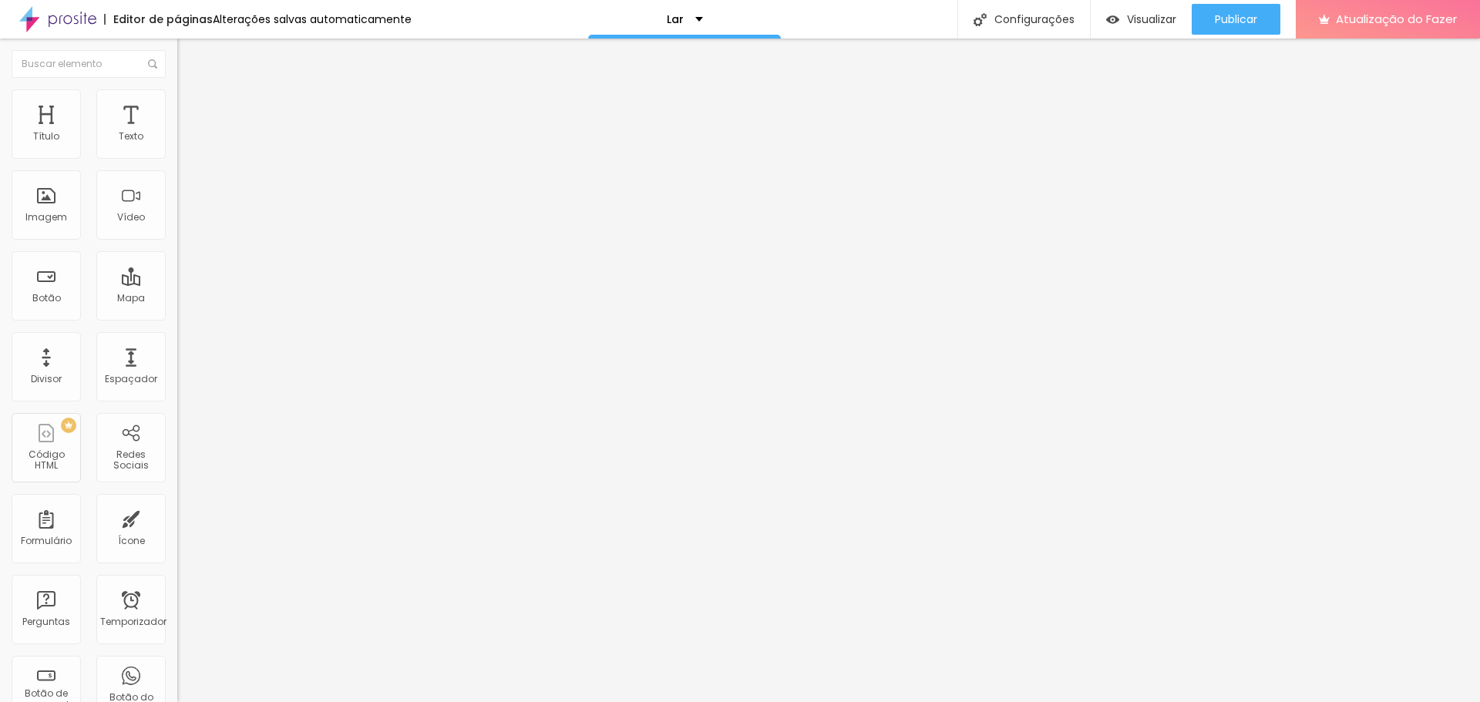
type input "2.1"
type input "1.1"
type input "0.5"
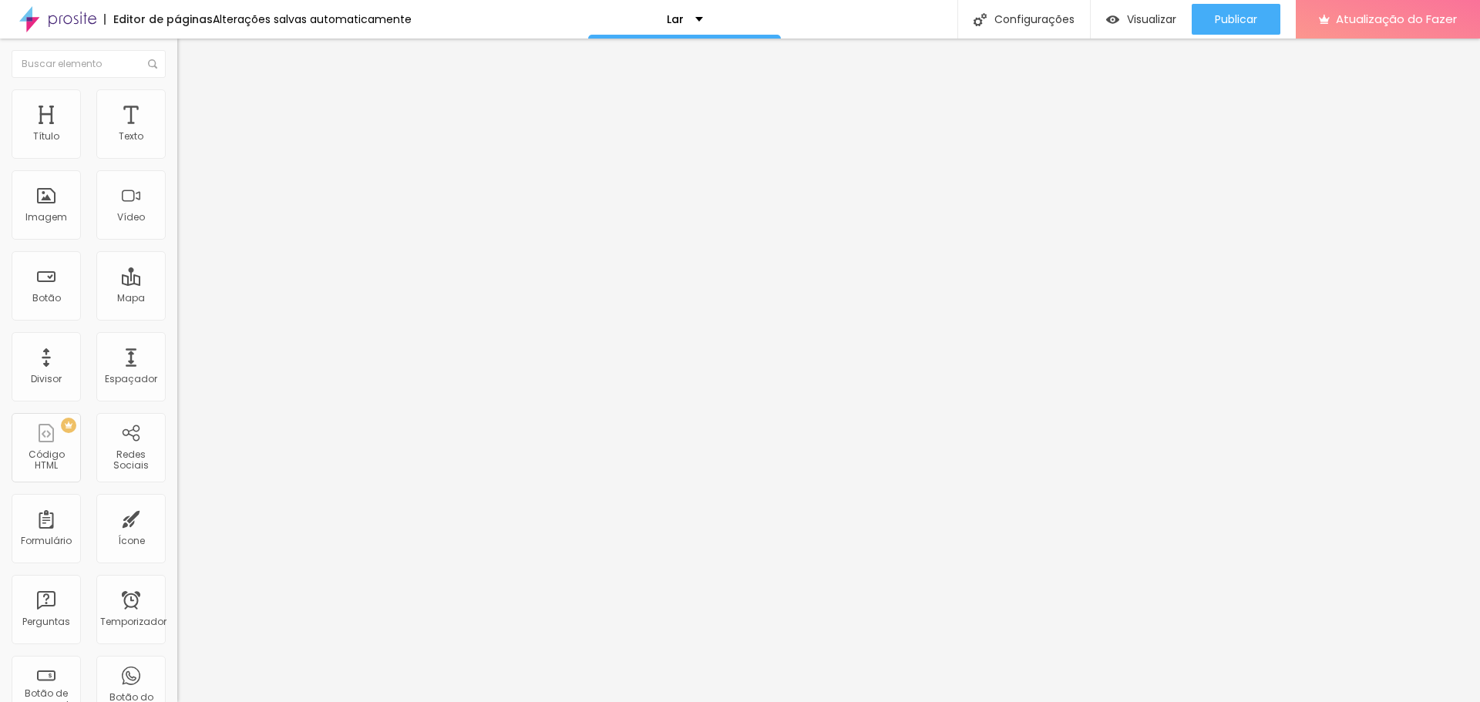
type input "0"
type input "0.7"
drag, startPoint x: 99, startPoint y: 356, endPoint x: 39, endPoint y: 354, distance: 60.2
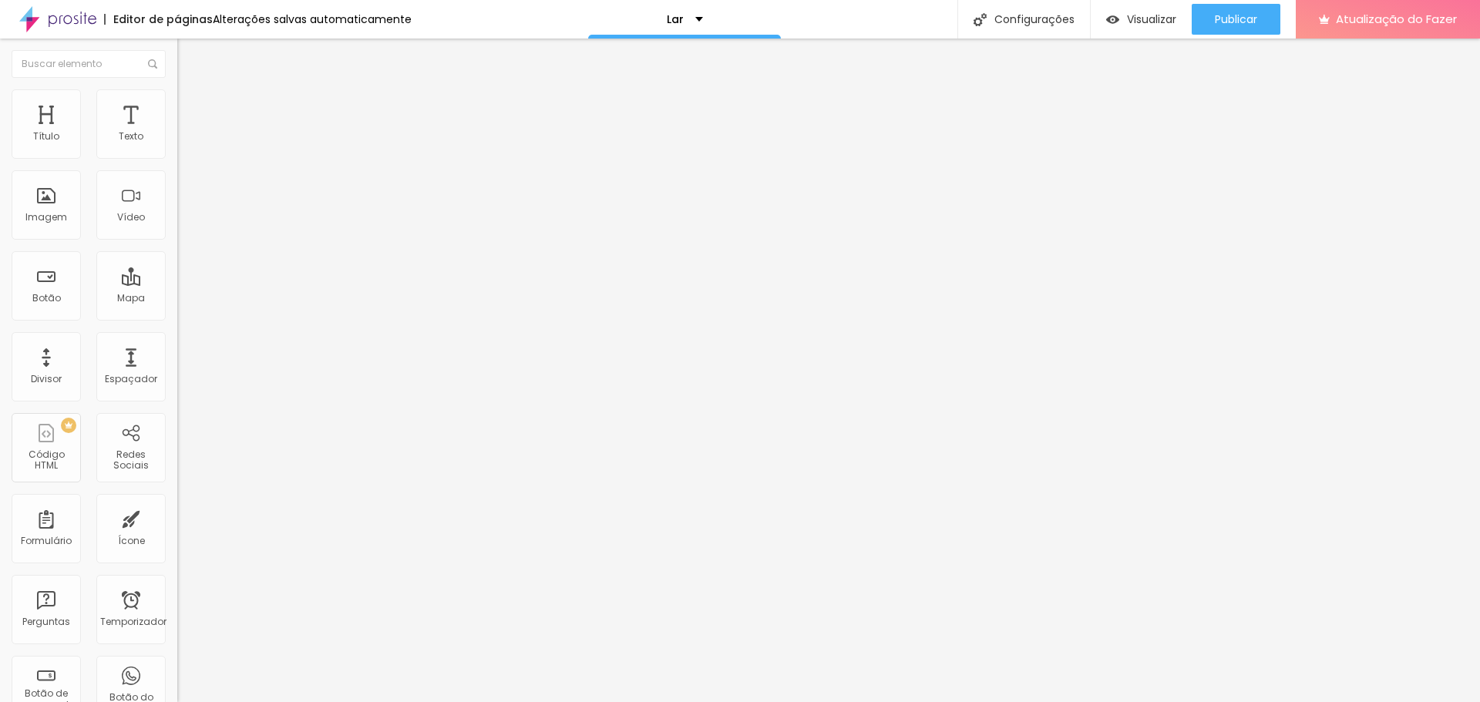
click at [177, 582] on input "range" at bounding box center [226, 588] width 99 height 12
type input "0.8"
type input "3.1"
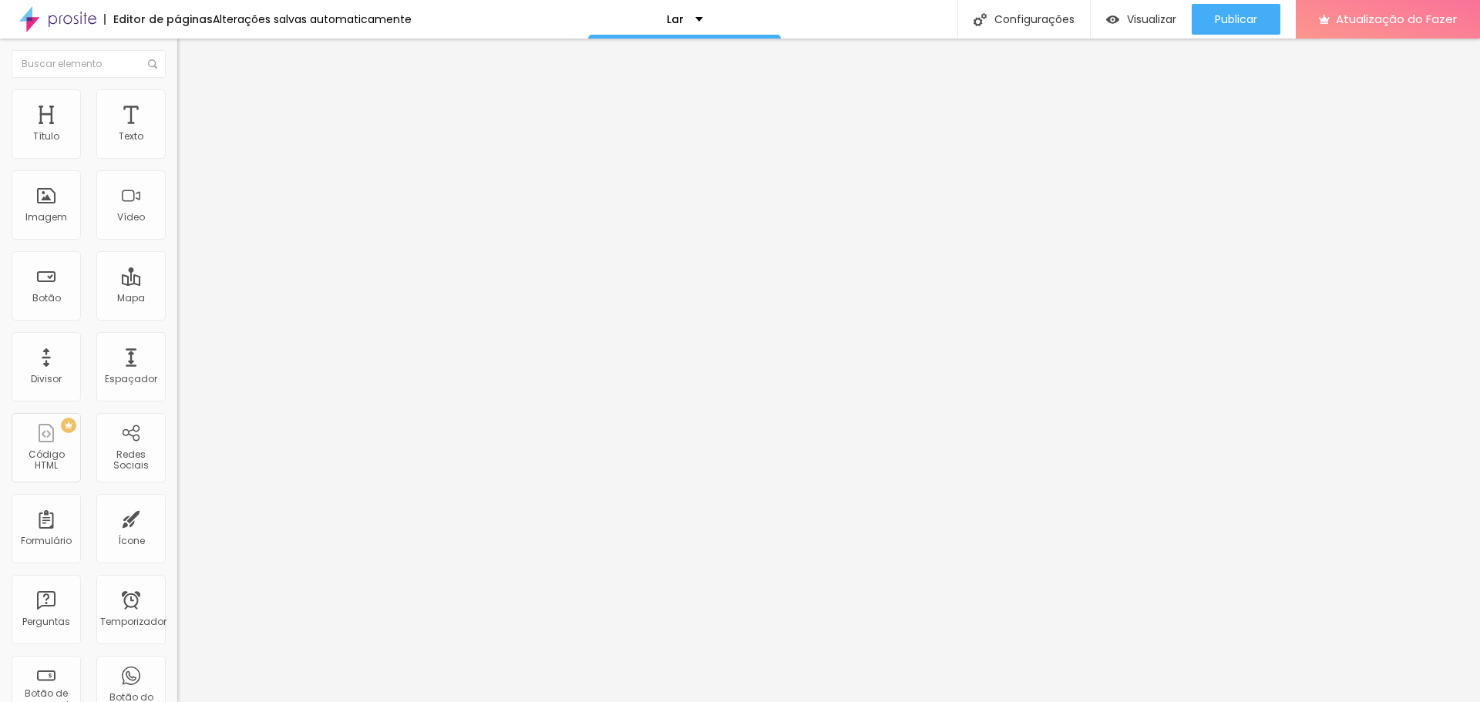
type input "3.1"
type input "3.3"
type input "3.5"
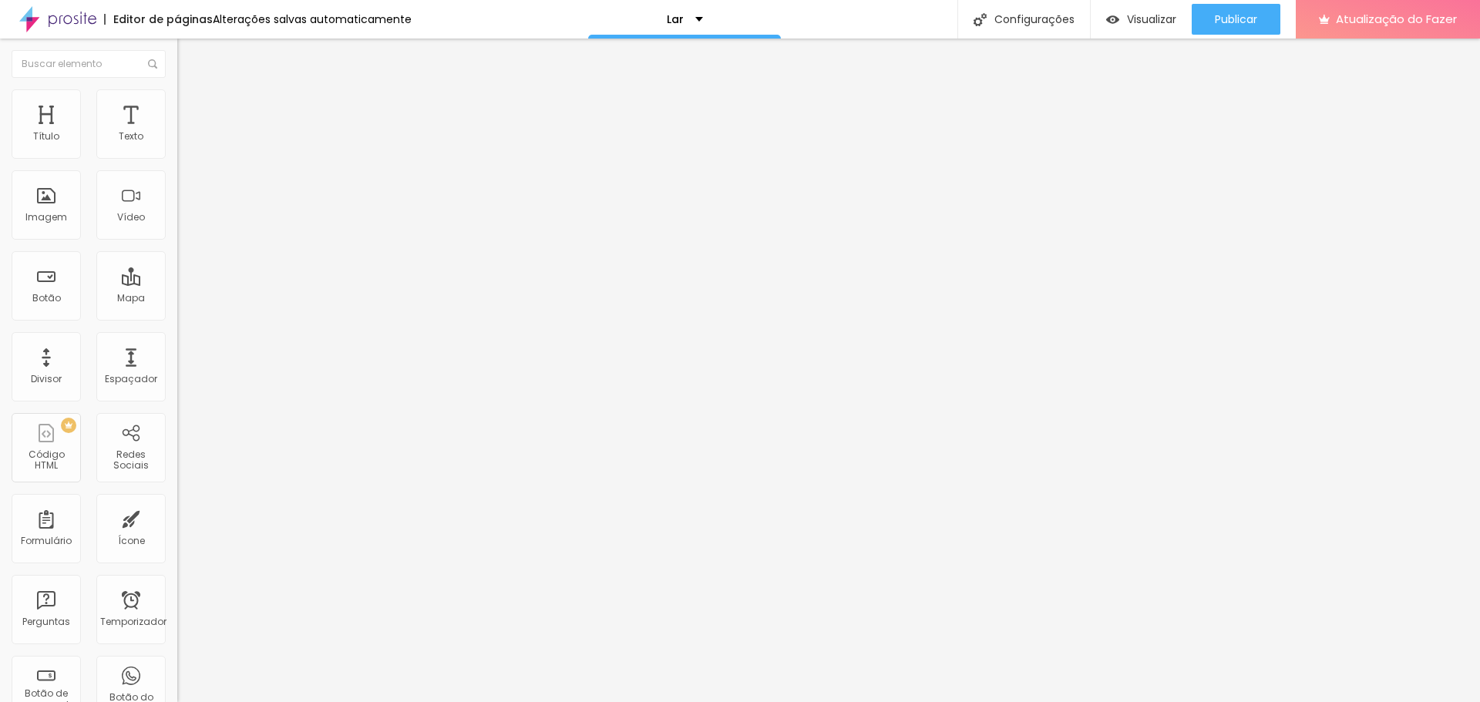
drag, startPoint x: 39, startPoint y: 354, endPoint x: 52, endPoint y: 355, distance: 13.2
click at [177, 582] on input "range" at bounding box center [226, 588] width 99 height 12
type input "2.3"
type input "2.1"
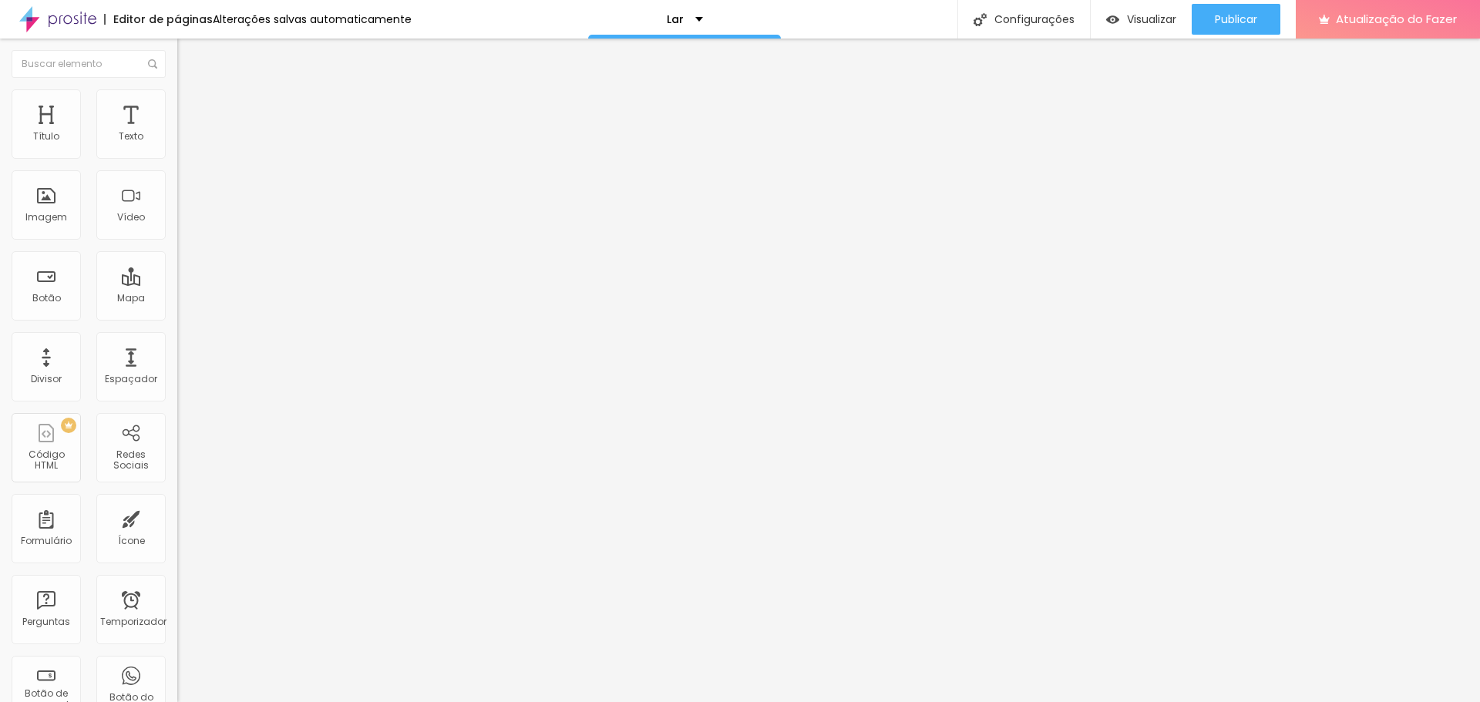
type input "2.1"
type input "2"
click at [177, 582] on input "range" at bounding box center [226, 588] width 99 height 12
drag, startPoint x: 42, startPoint y: 387, endPoint x: 62, endPoint y: 387, distance: 19.3
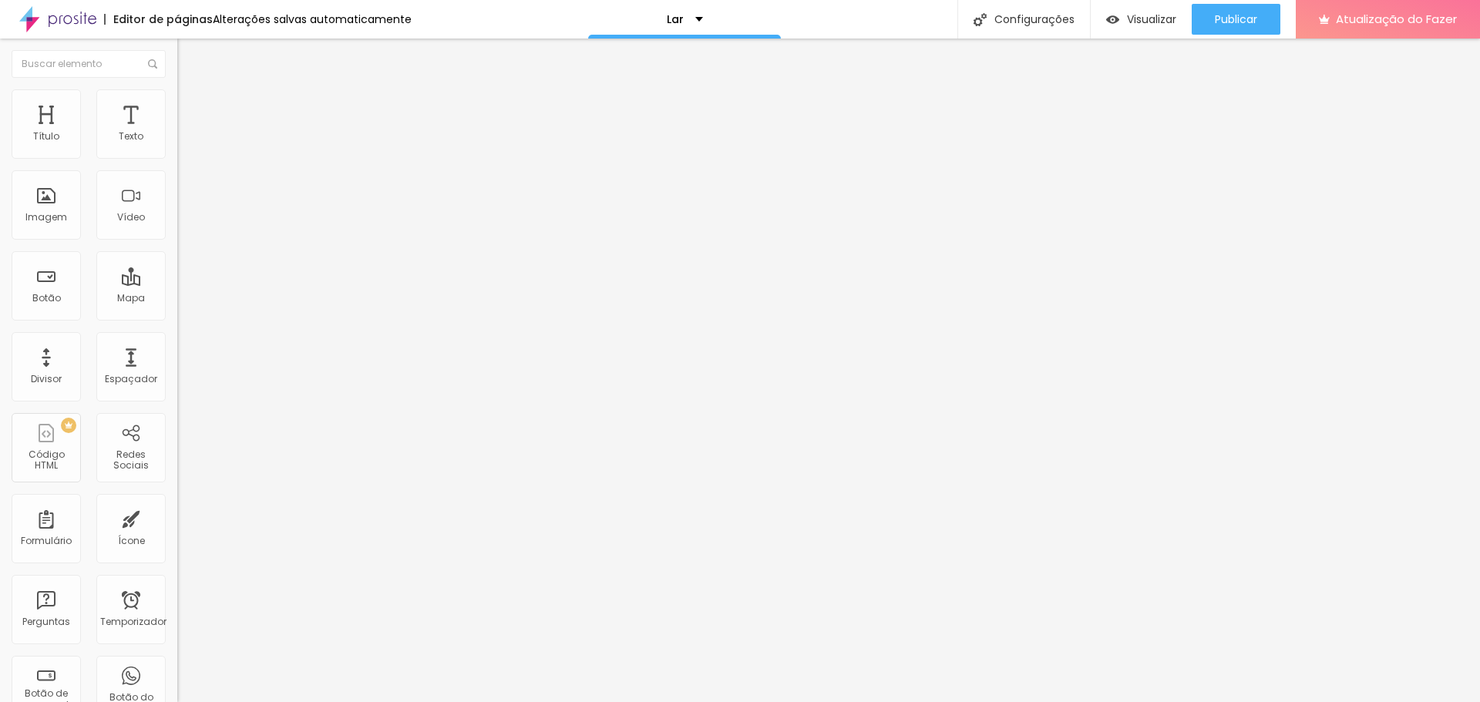
drag, startPoint x: 40, startPoint y: 412, endPoint x: 51, endPoint y: 412, distance: 10.8
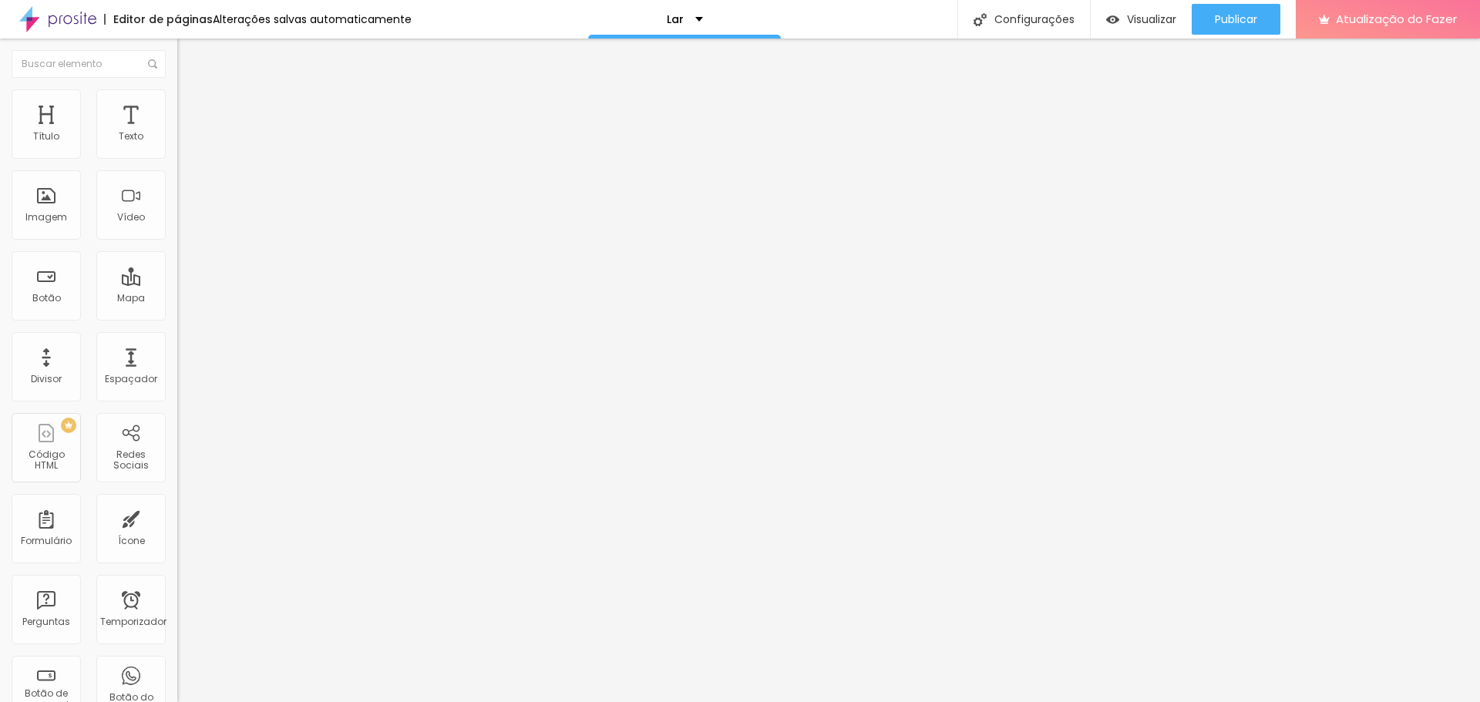
drag, startPoint x: 29, startPoint y: 410, endPoint x: 38, endPoint y: 399, distance: 13.7
click at [177, 146] on font "Título 2" at bounding box center [202, 135] width 51 height 19
click at [177, 188] on font "Título 6" at bounding box center [191, 183] width 29 height 12
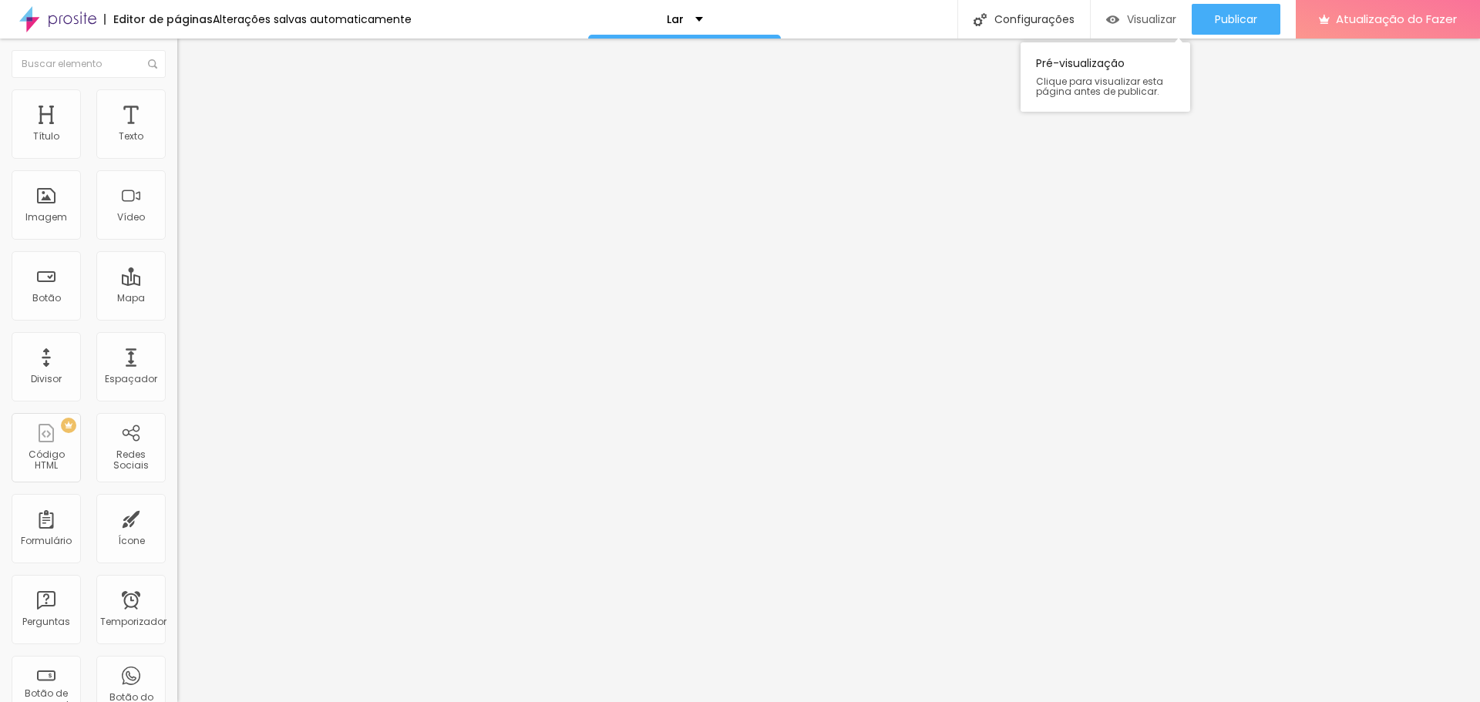
click at [1159, 19] on font "Visualizar" at bounding box center [1151, 19] width 49 height 15
click at [177, 62] on button "Editar nulo" at bounding box center [265, 56] width 177 height 35
click at [42, 215] on font "Imagem" at bounding box center [46, 216] width 42 height 13
click at [177, 55] on button "Editar nulo" at bounding box center [265, 56] width 177 height 35
click at [67, 220] on div "Imagem" at bounding box center [46, 204] width 69 height 69
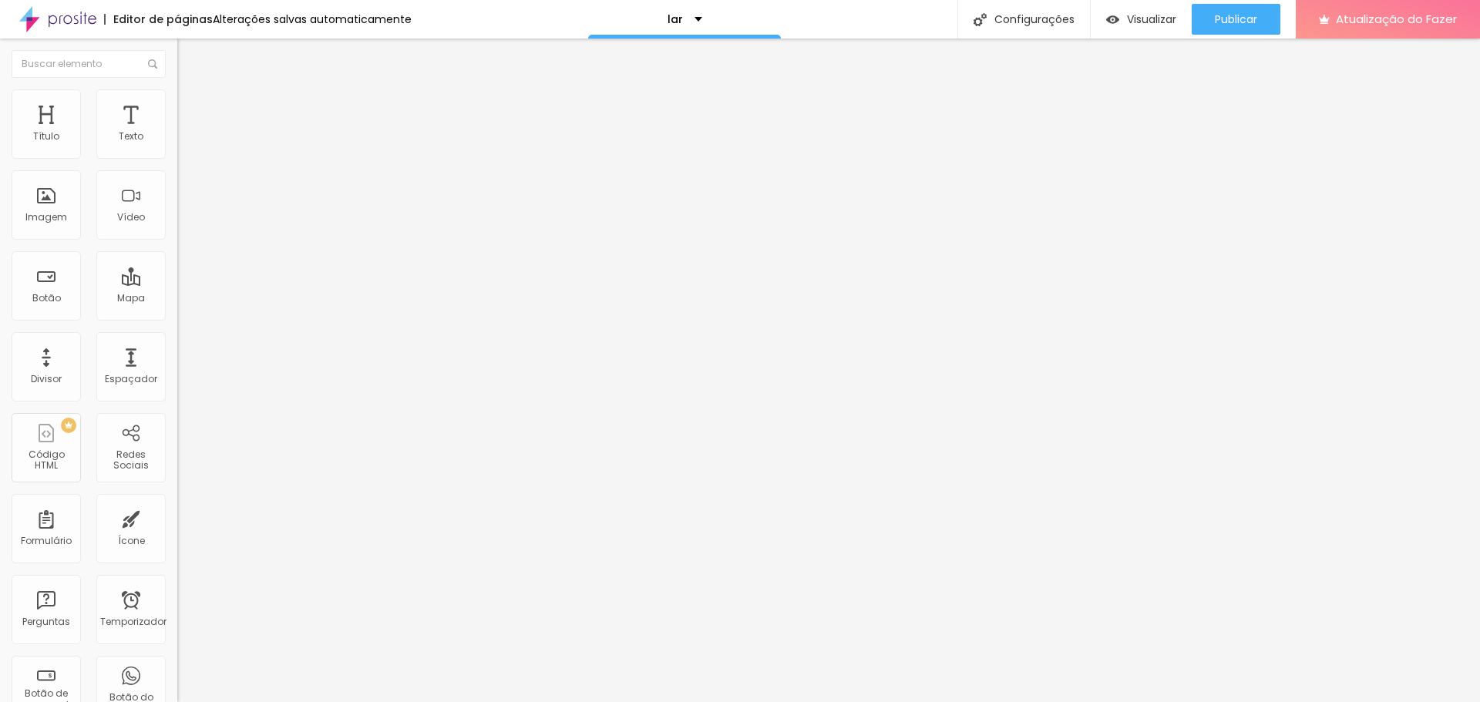
click at [187, 133] on font "Adicionar imagem" at bounding box center [232, 126] width 90 height 13
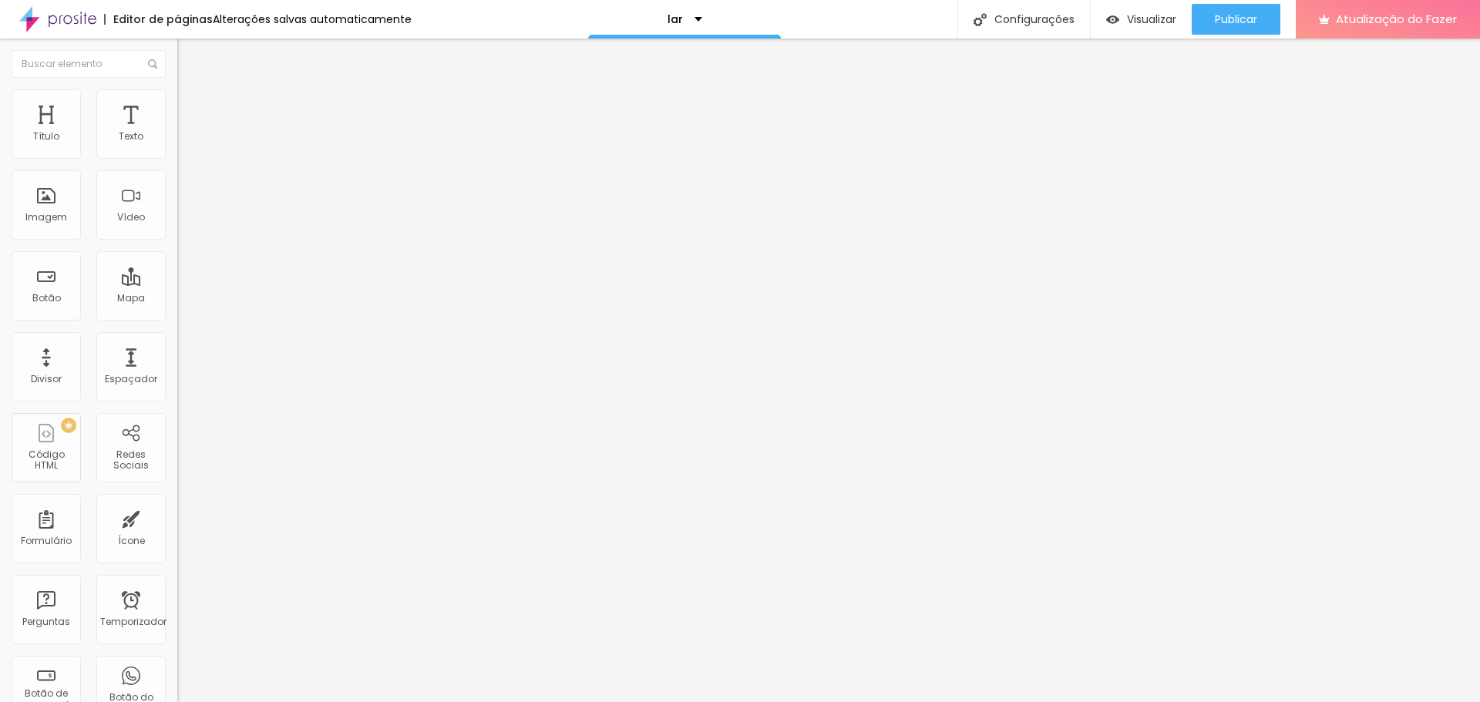
click at [177, 195] on img at bounding box center [182, 189] width 11 height 11
click at [177, 318] on div "Adicionar imagem Descrição da imagem (Alt) Alinhamento Proporção Original Cinem…" at bounding box center [265, 236] width 177 height 232
click at [177, 220] on img at bounding box center [182, 214] width 11 height 11
click at [191, 105] on font "Estilo" at bounding box center [203, 99] width 24 height 13
type input "95"
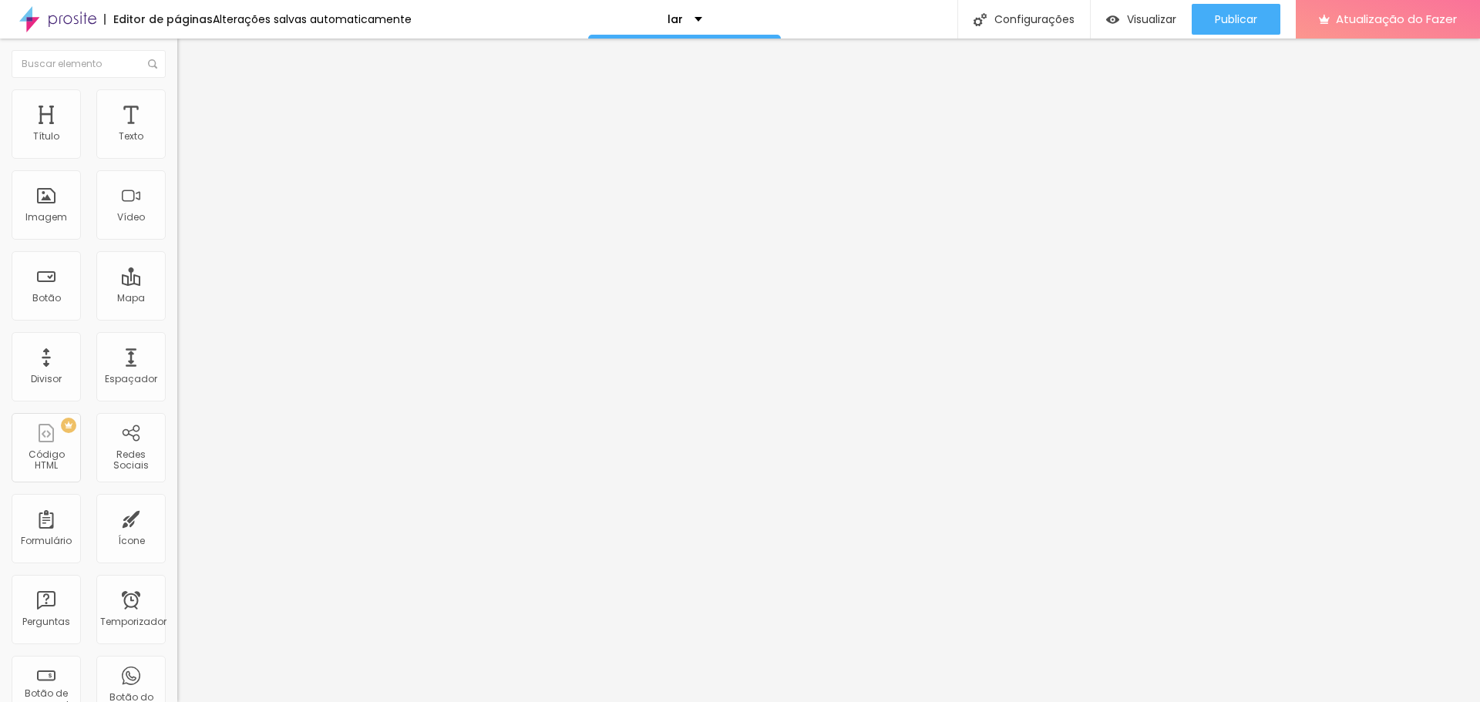
type input "95"
type input "90"
type input "75"
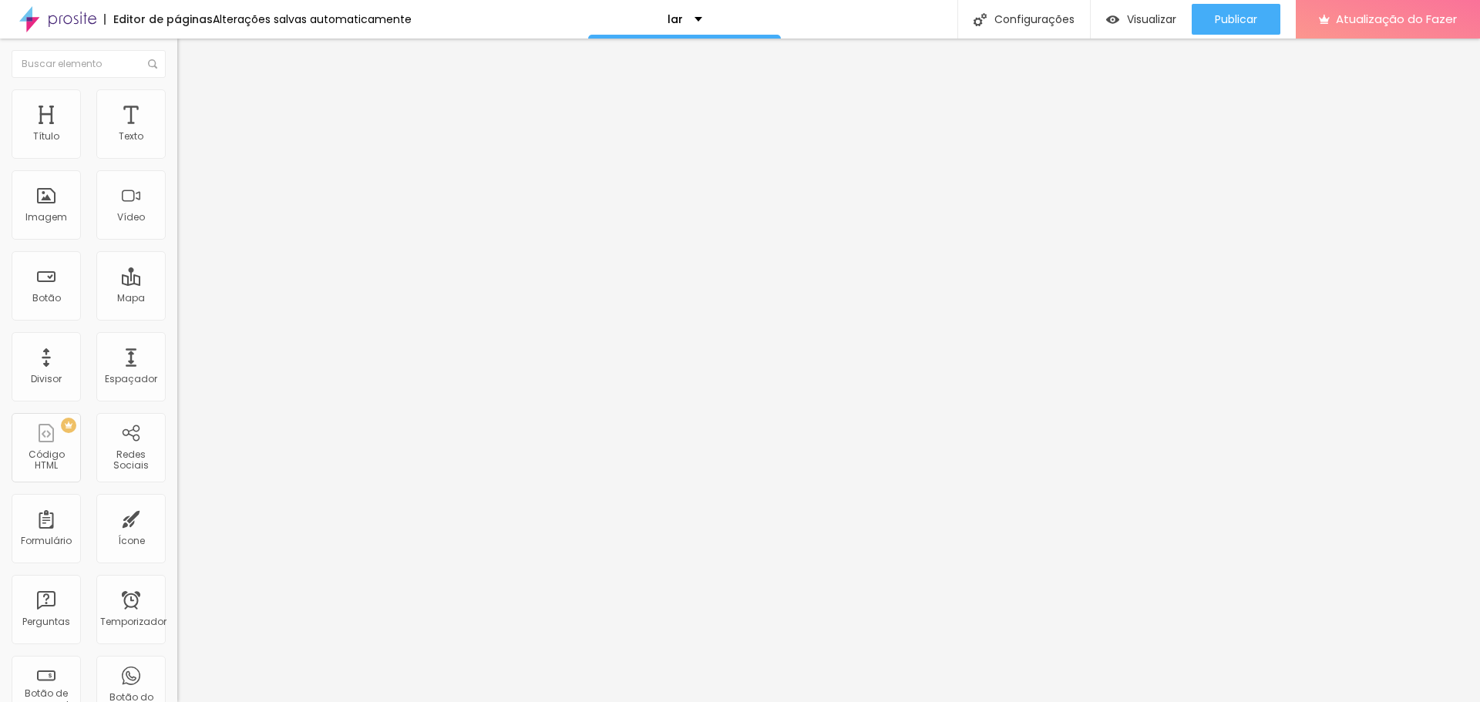
type input "70"
type input "65"
type input "70"
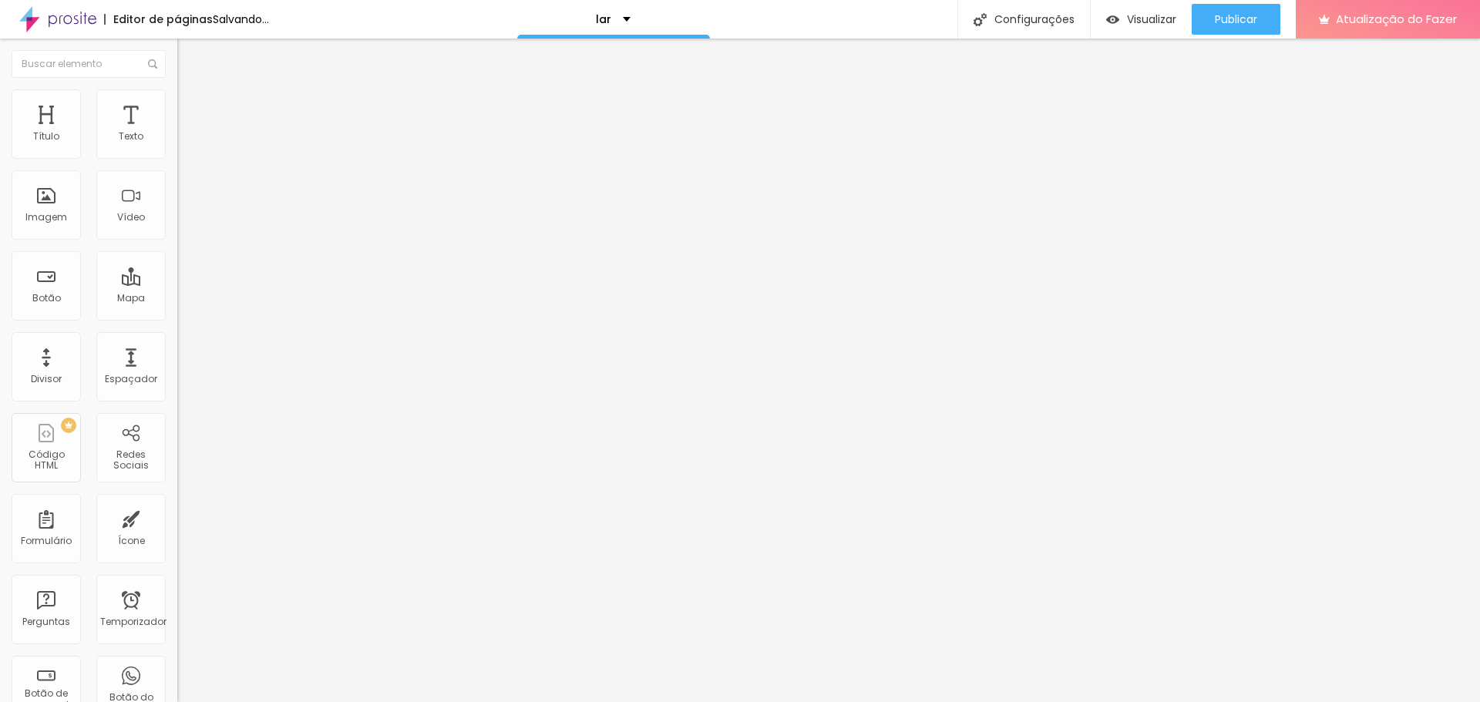
type input "70"
type input "75"
type input "80"
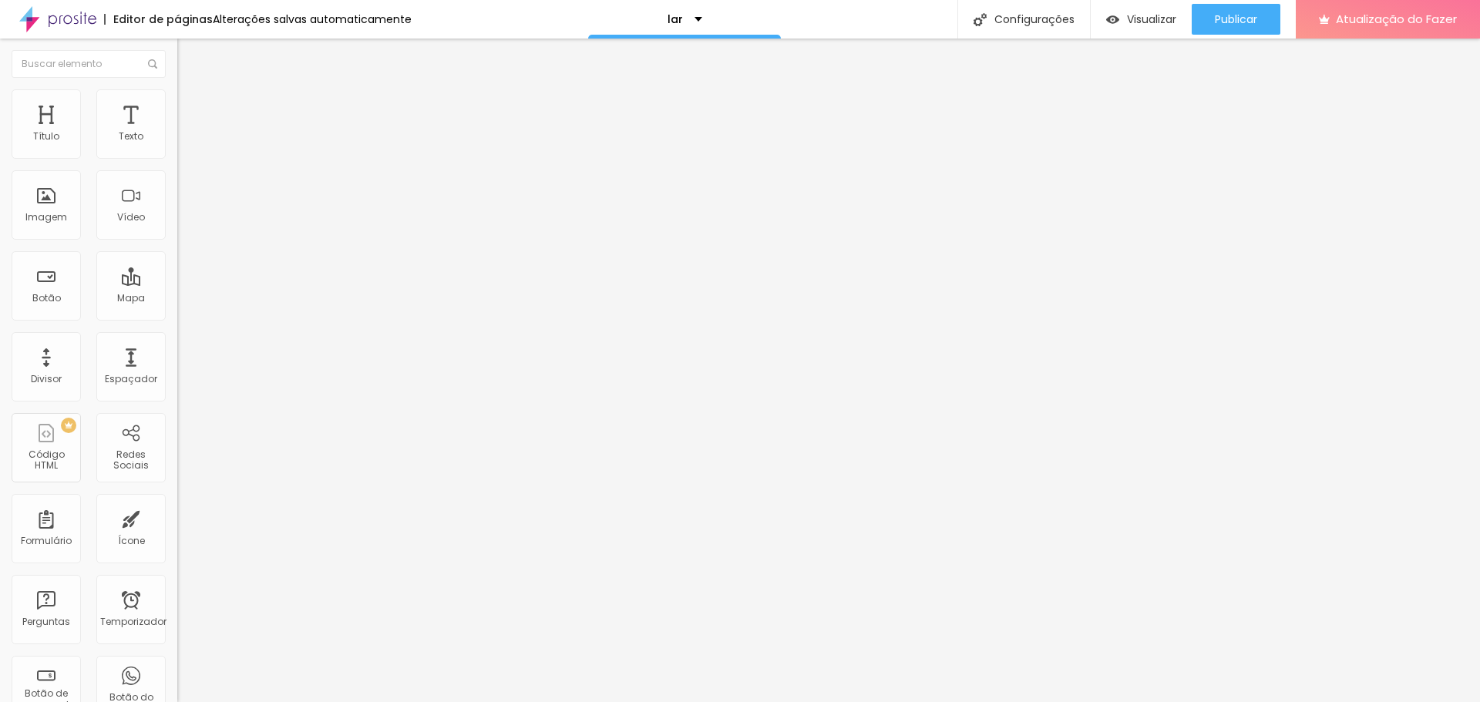
type input "85"
type input "90"
type input "95"
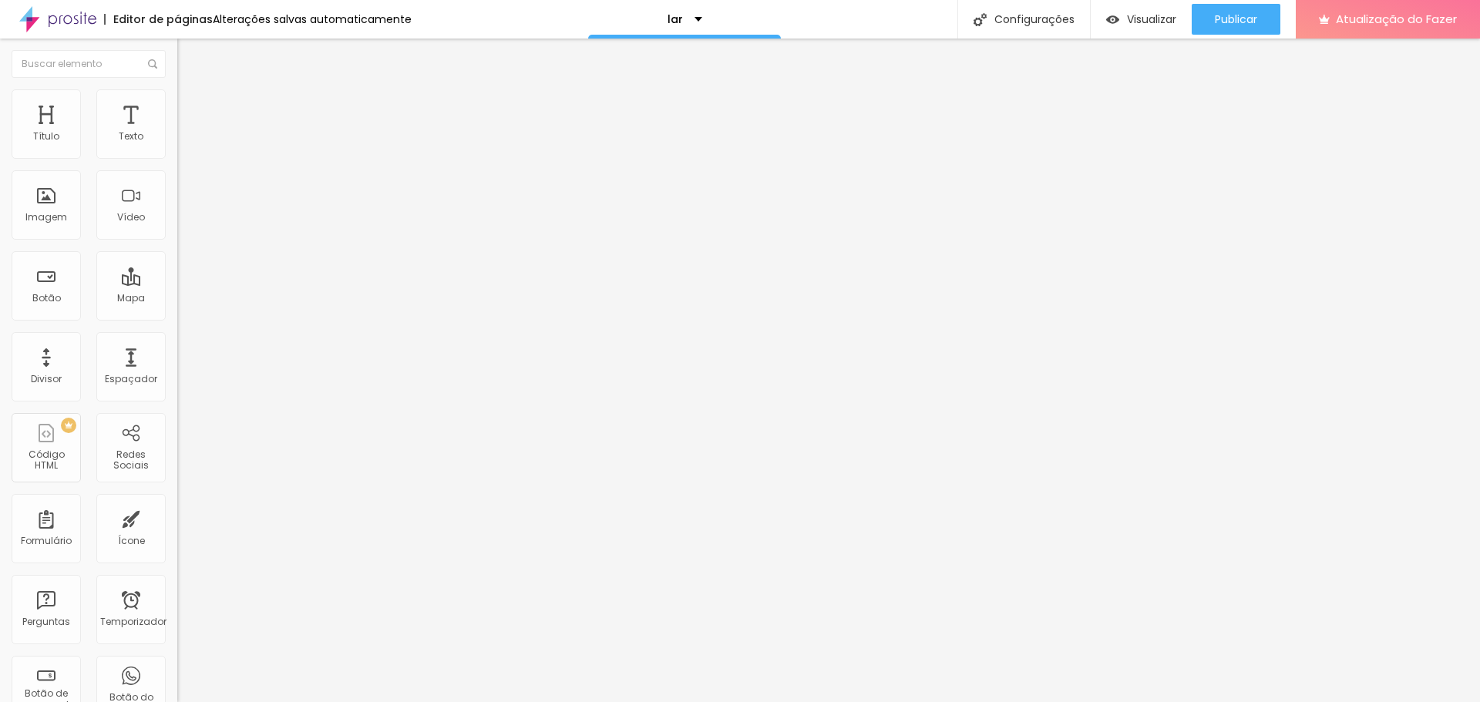
type input "95"
type input "100"
type input "95"
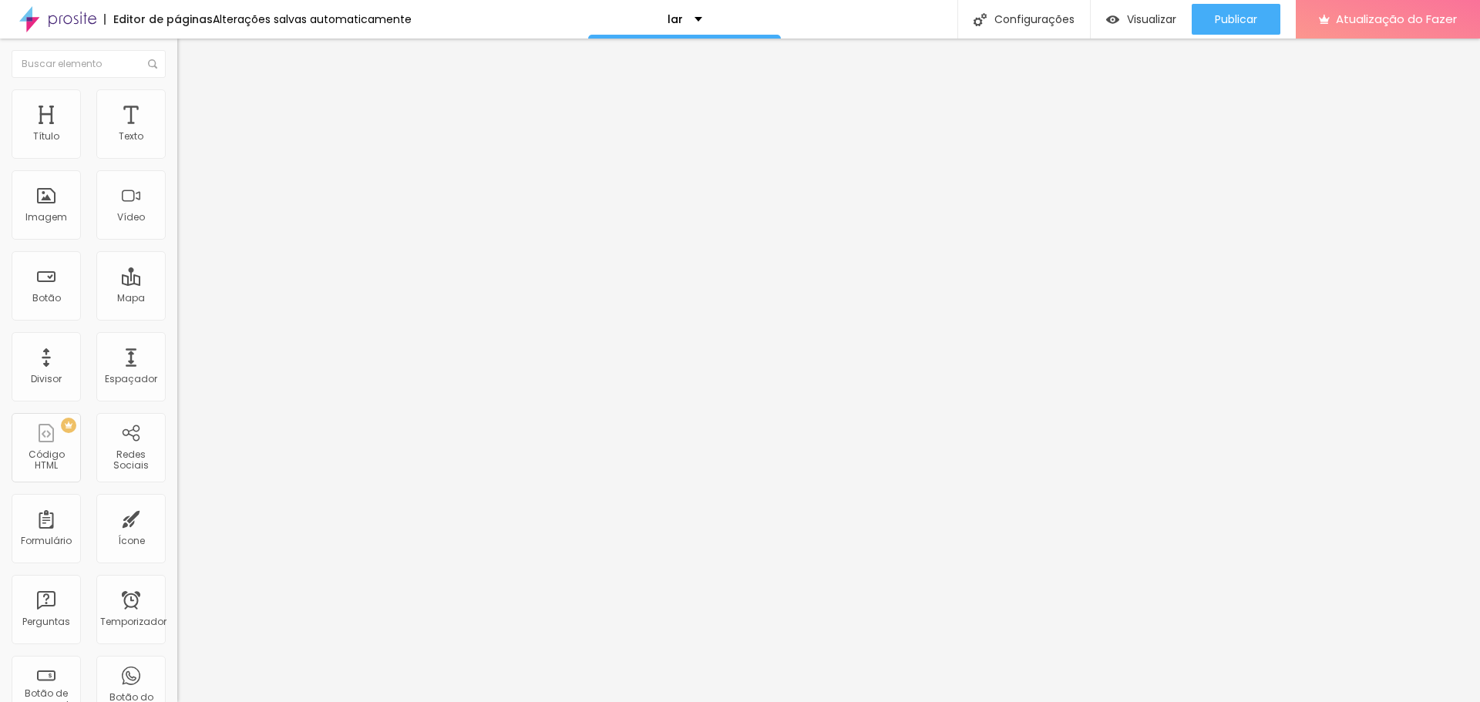
type input "90"
type input "85"
type input "80"
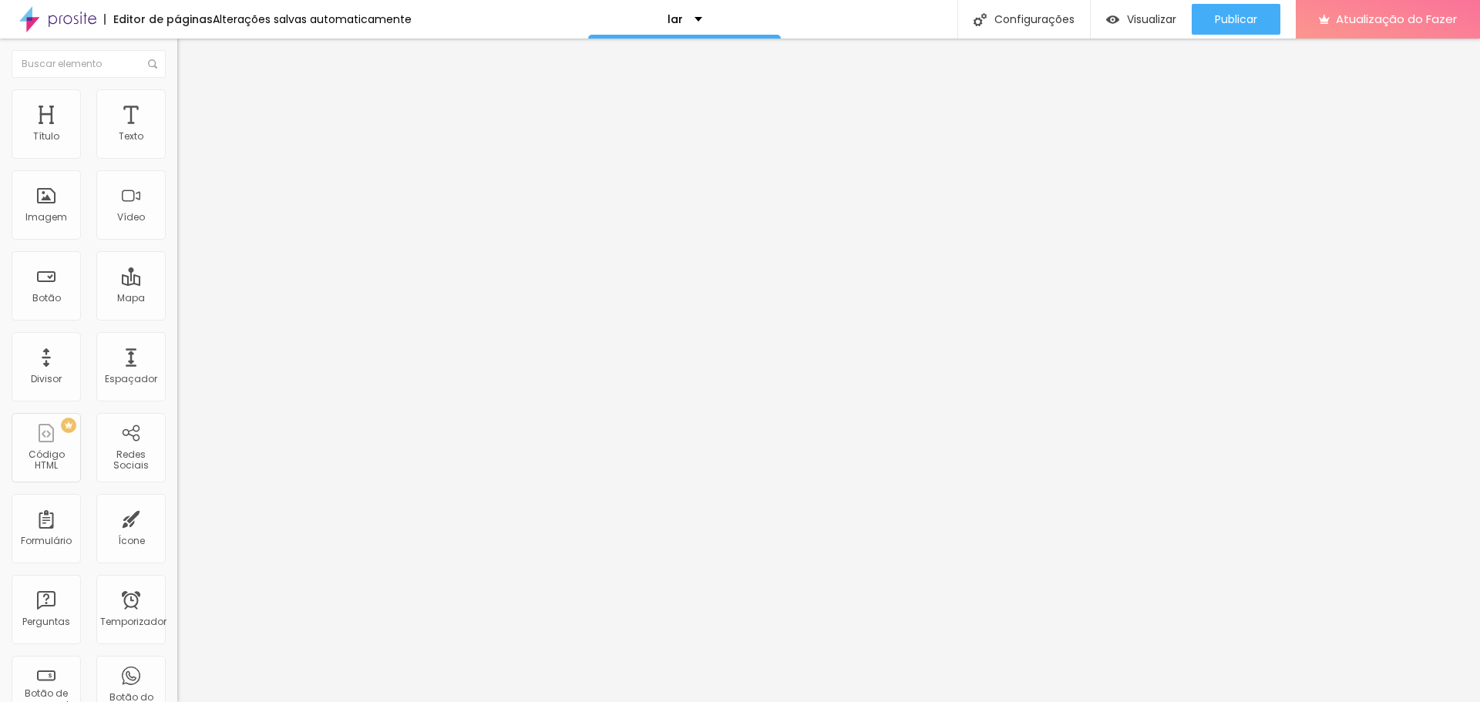
type input "80"
type input "75"
type input "70"
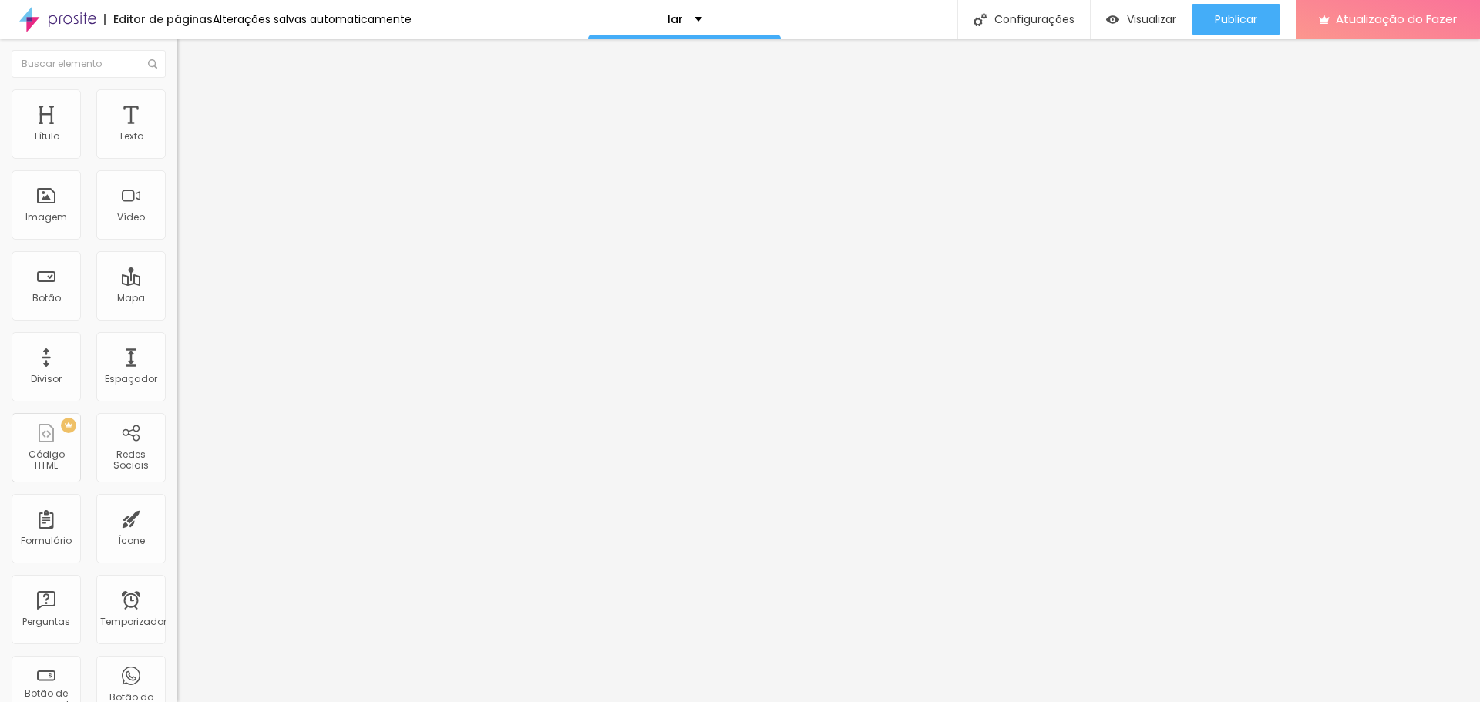
type input "65"
type input "60"
type input "55"
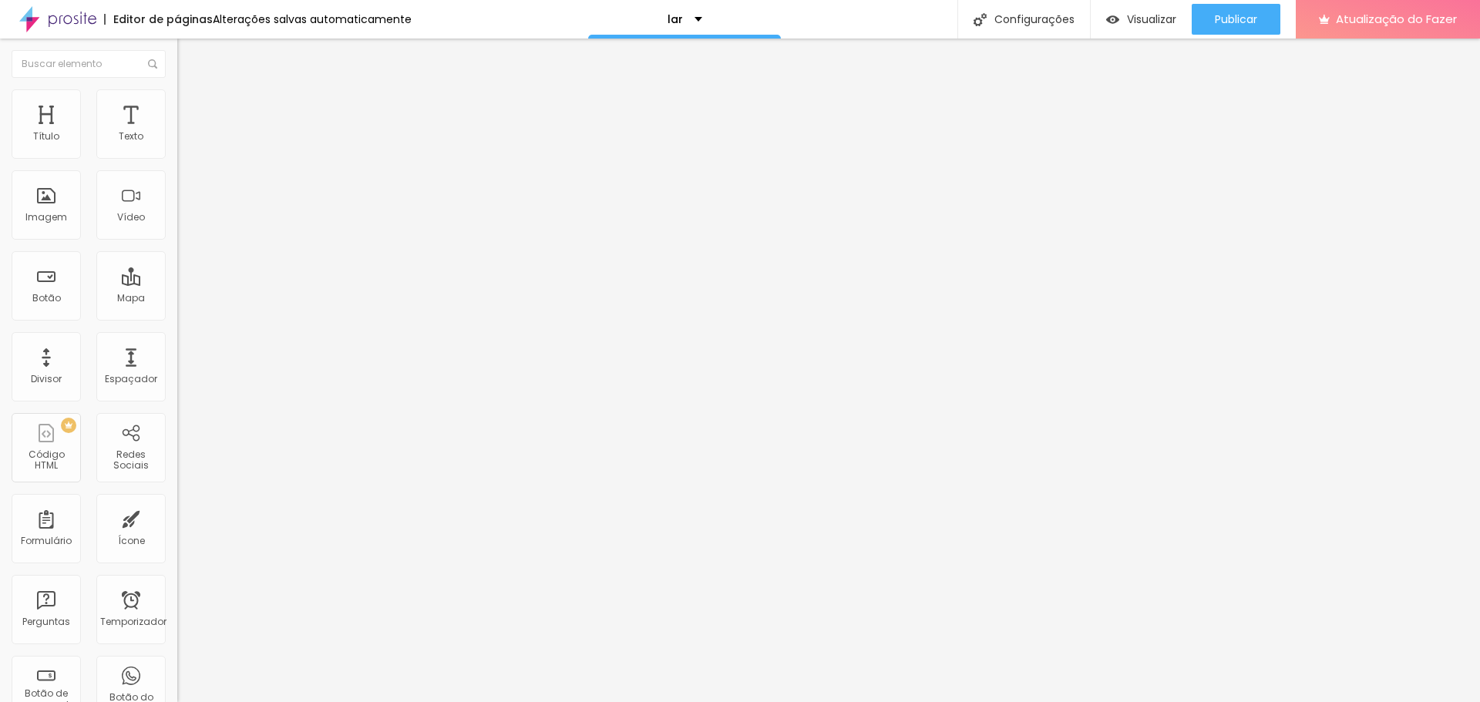
type input "55"
type input "60"
type input "65"
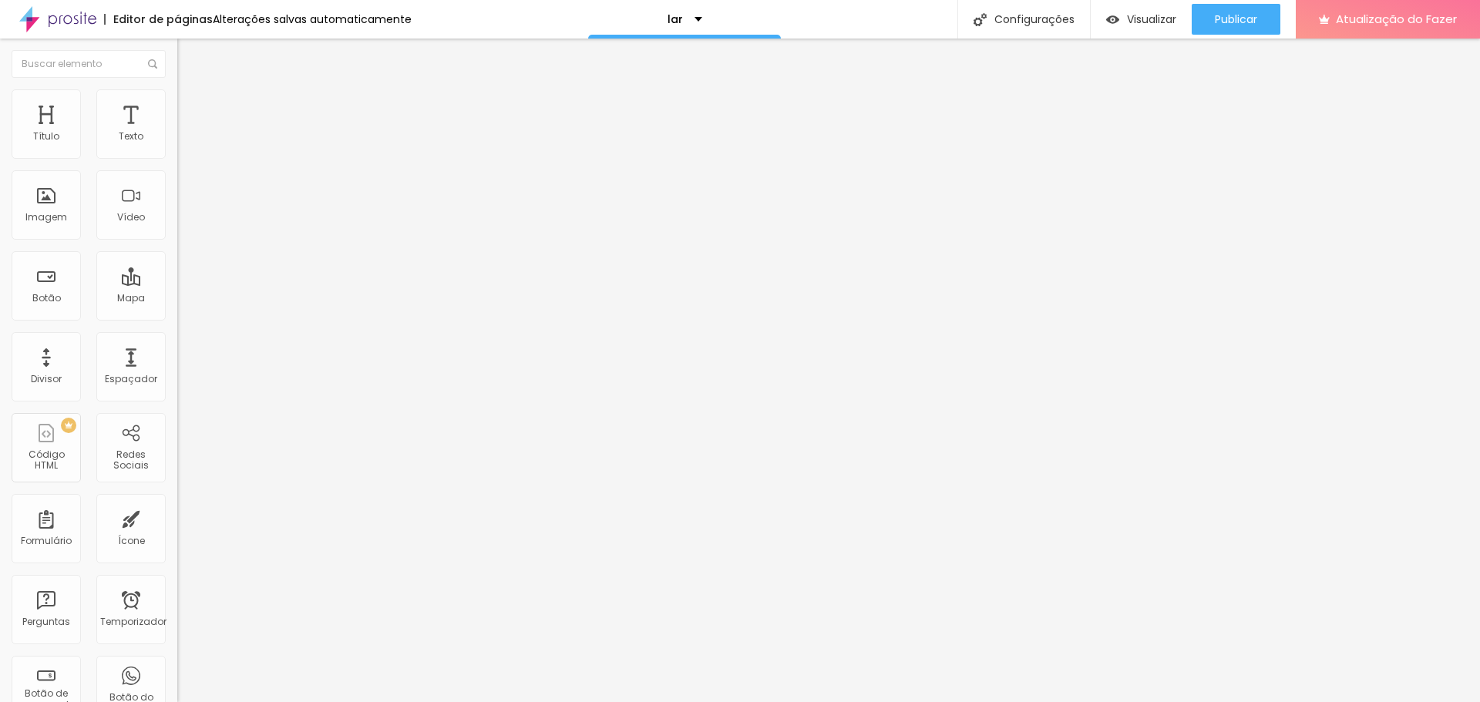
type input "70"
type input "75"
type input "80"
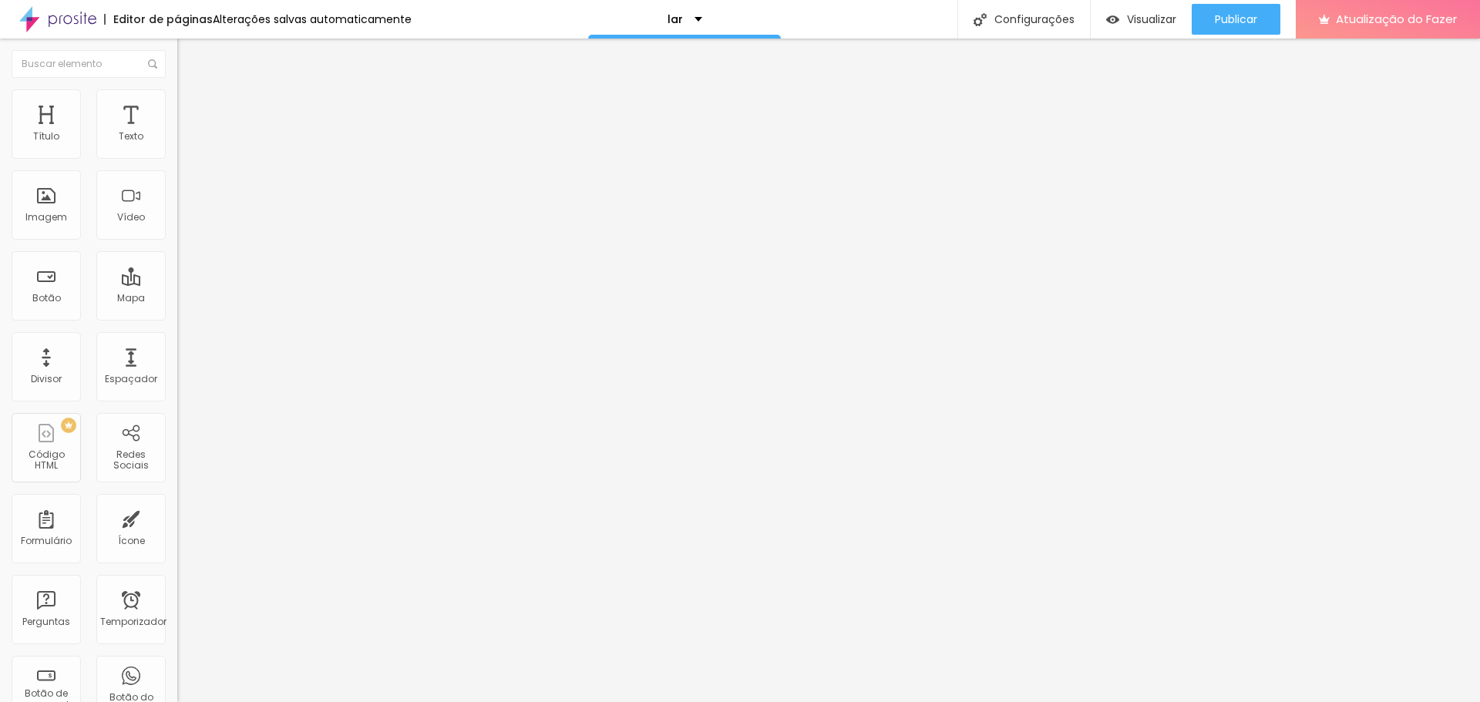
type input "80"
type input "85"
type input "90"
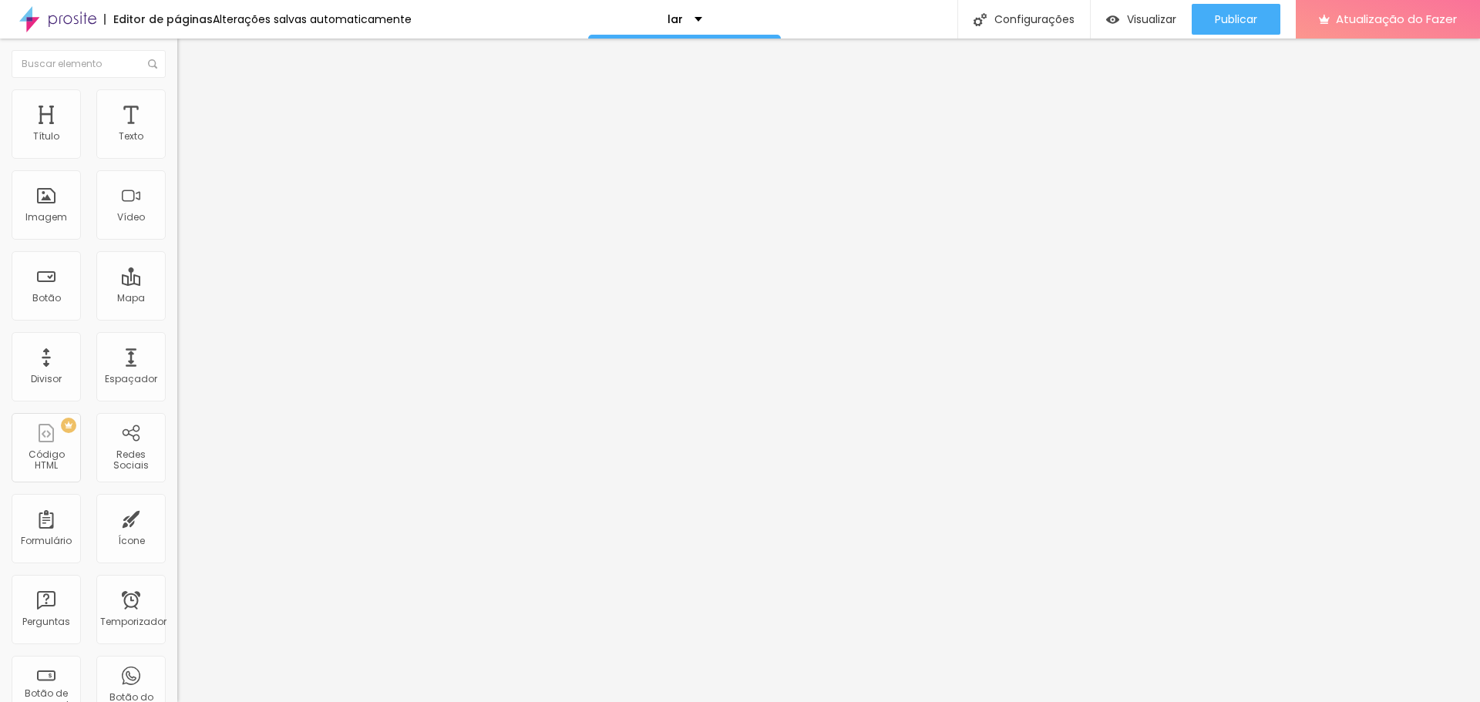
type input "95"
type input "100"
drag, startPoint x: 154, startPoint y: 167, endPoint x: 205, endPoint y: 180, distance: 52.5
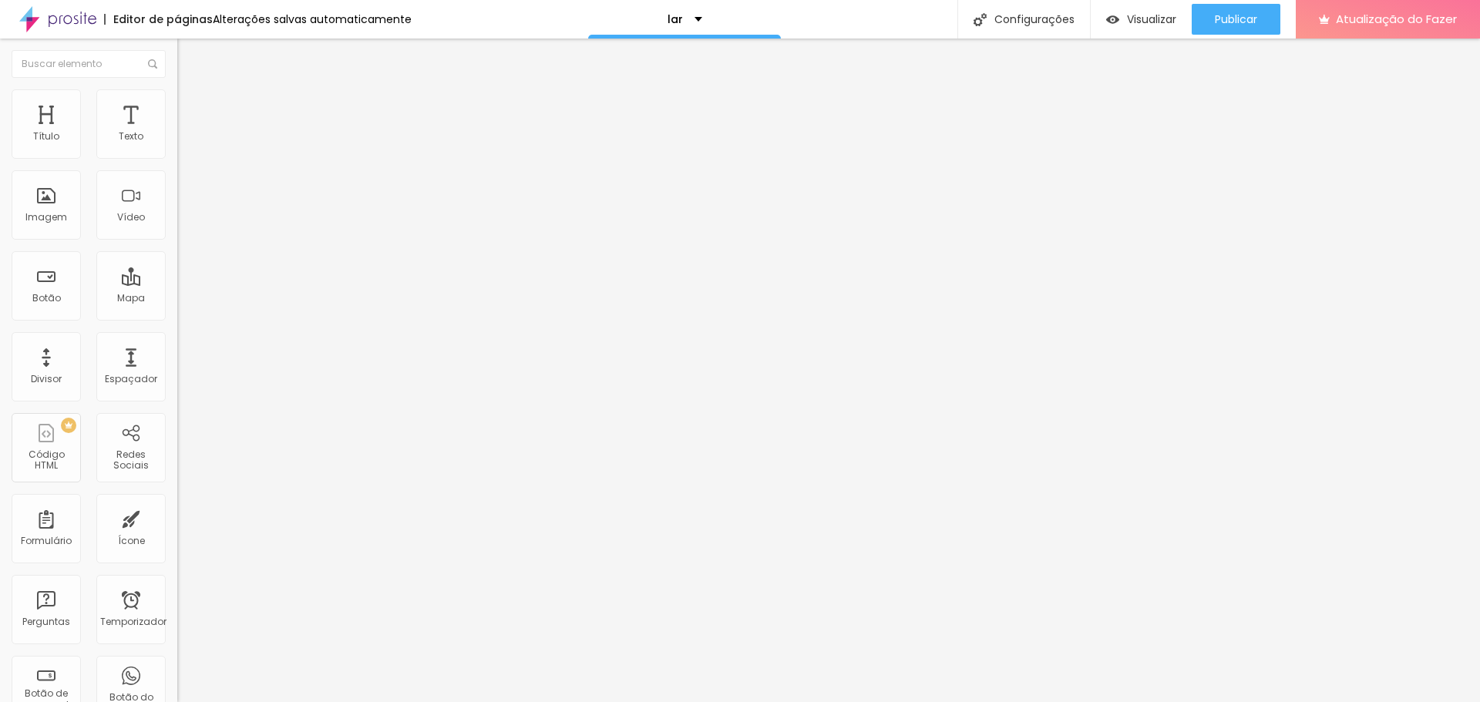
click at [205, 158] on input "range" at bounding box center [226, 152] width 99 height 12
type input "113"
click at [177, 338] on input "range" at bounding box center [226, 344] width 99 height 12
type input "133"
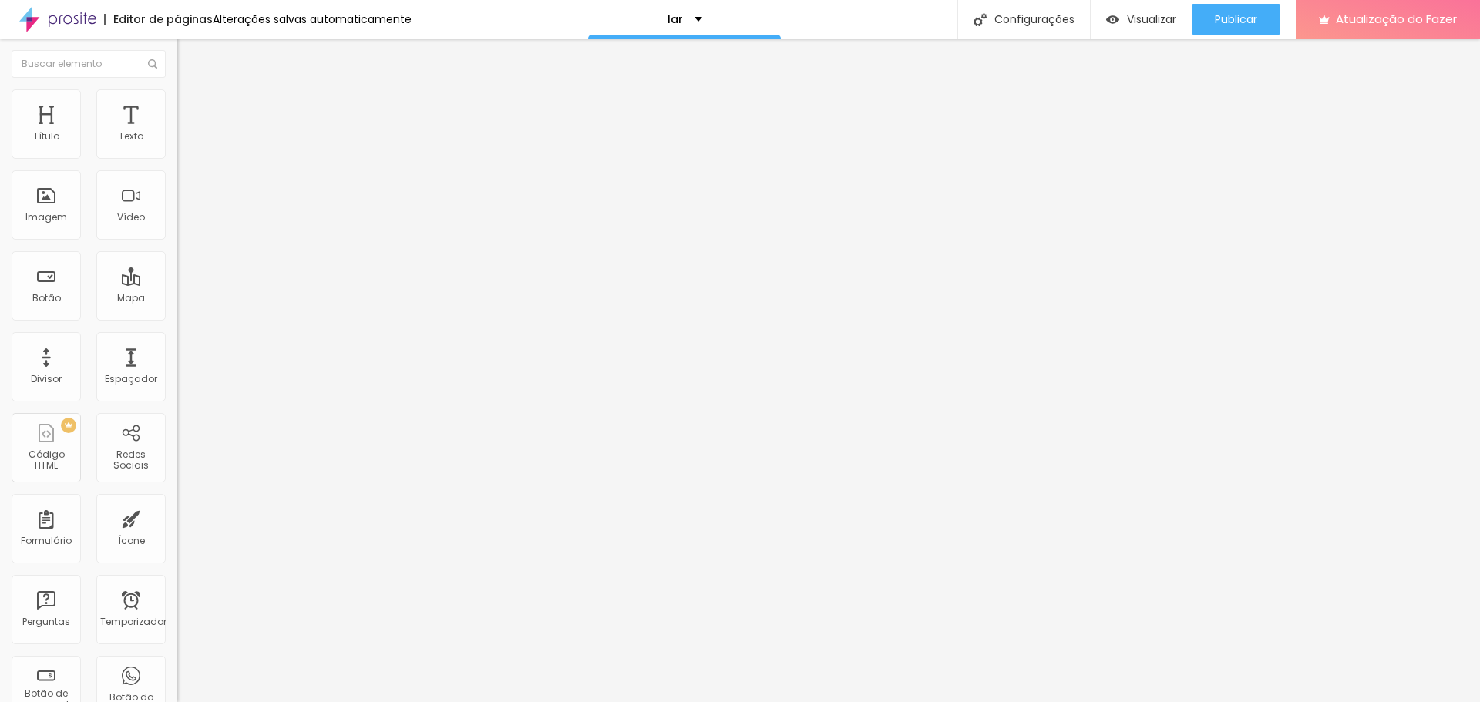
type input "133"
type input "146"
type input "156"
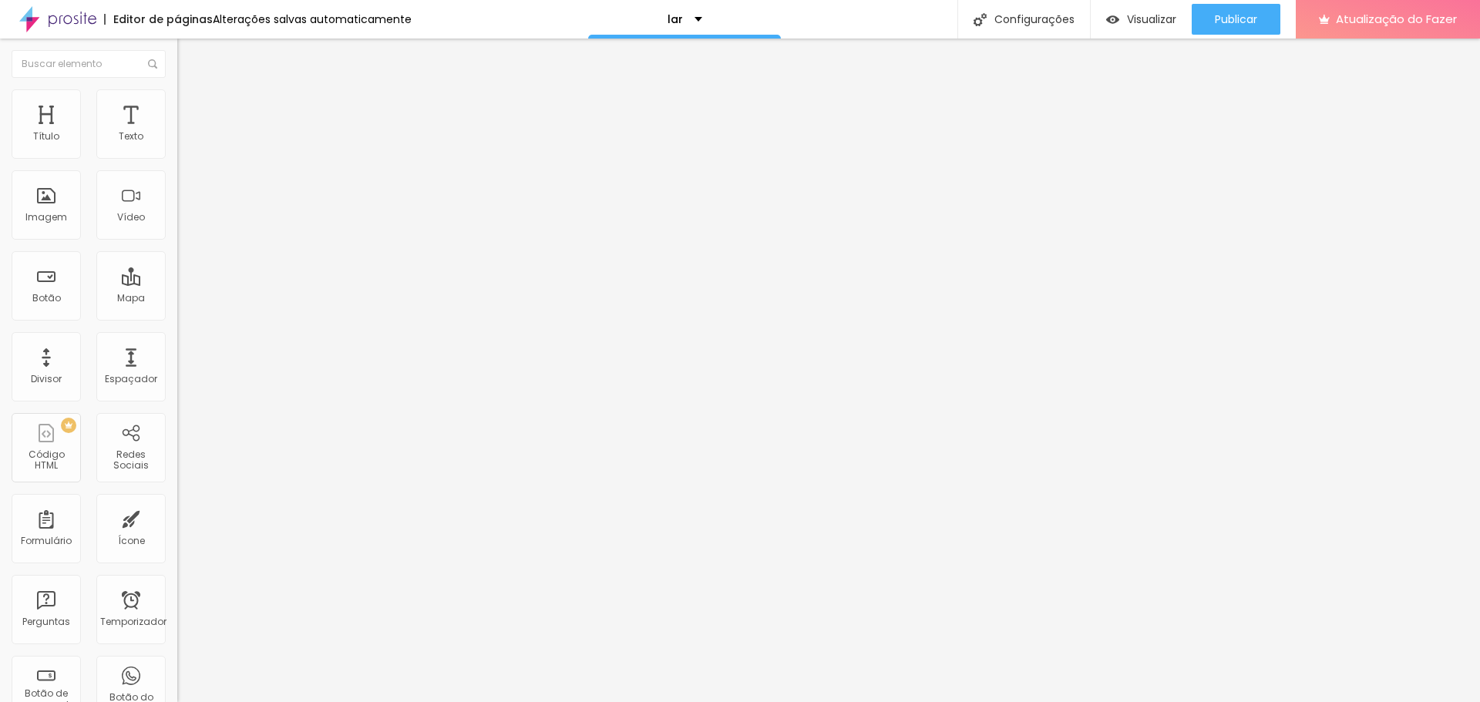
type input "176"
type input "200"
type input "173"
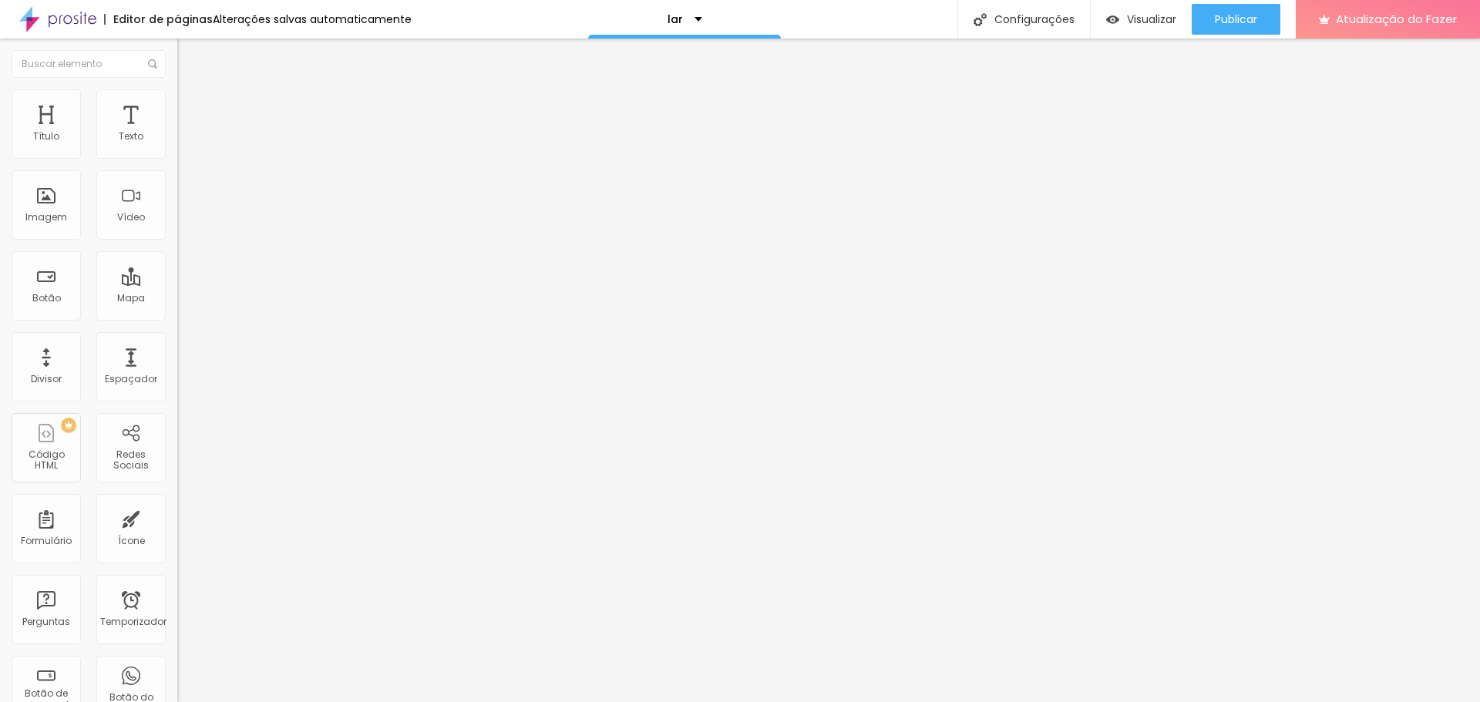
type input "173"
type input "69"
type input "46"
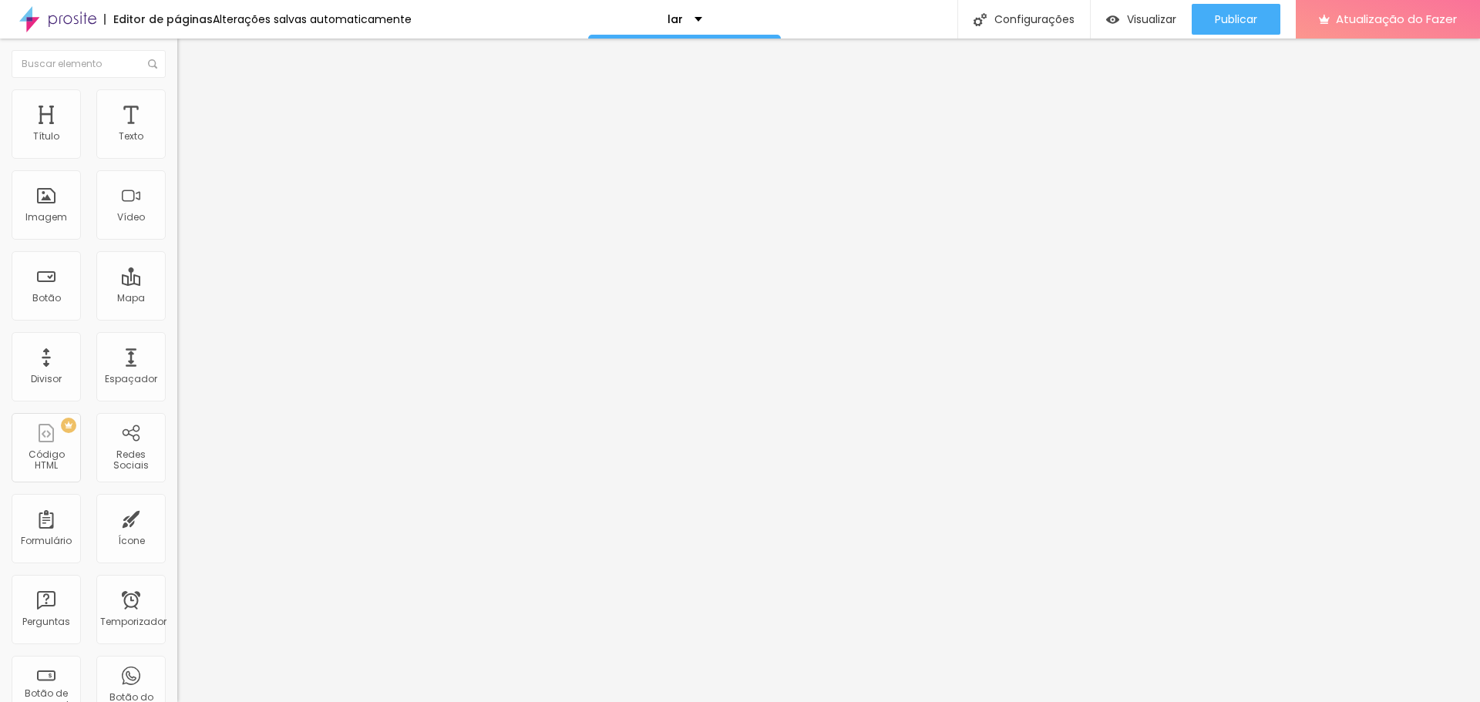
type input "30"
type input "23"
type input "18"
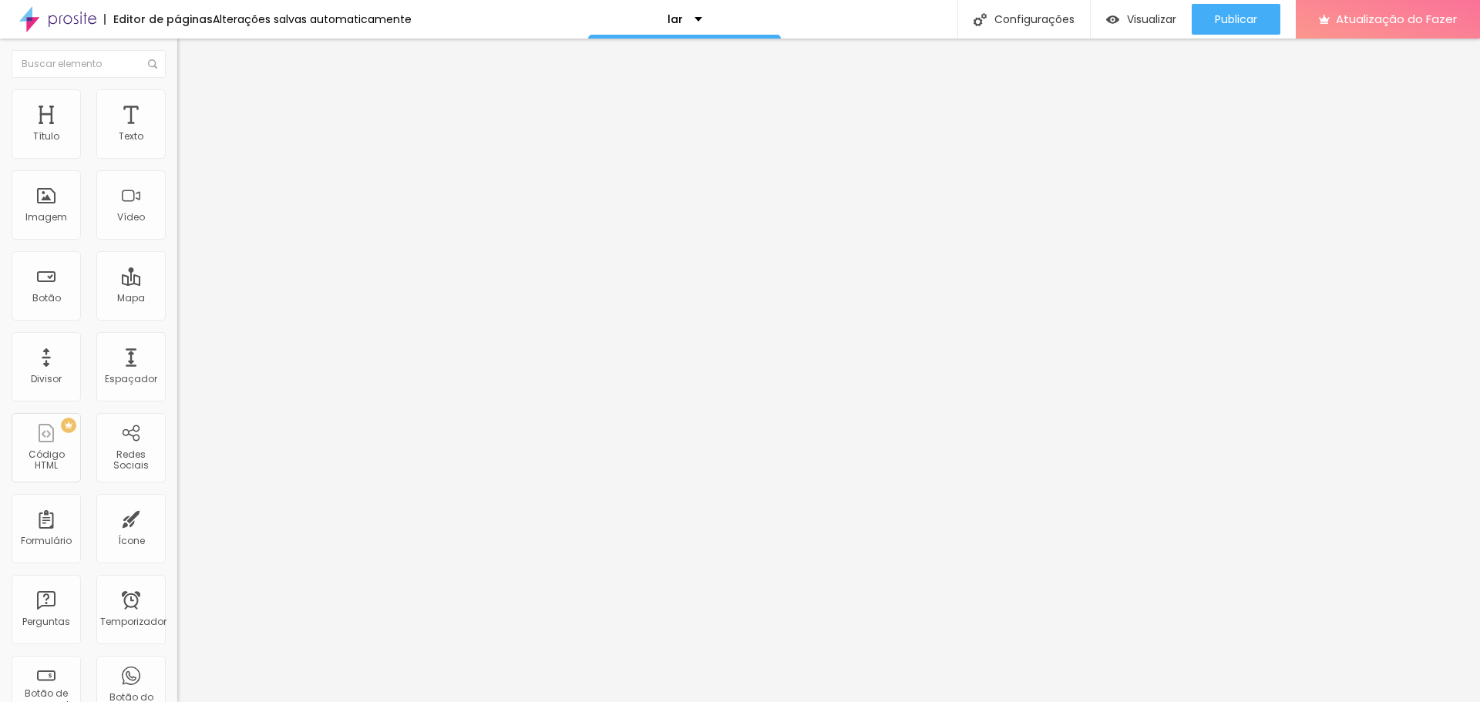
type input "18"
type input "15"
type input "13"
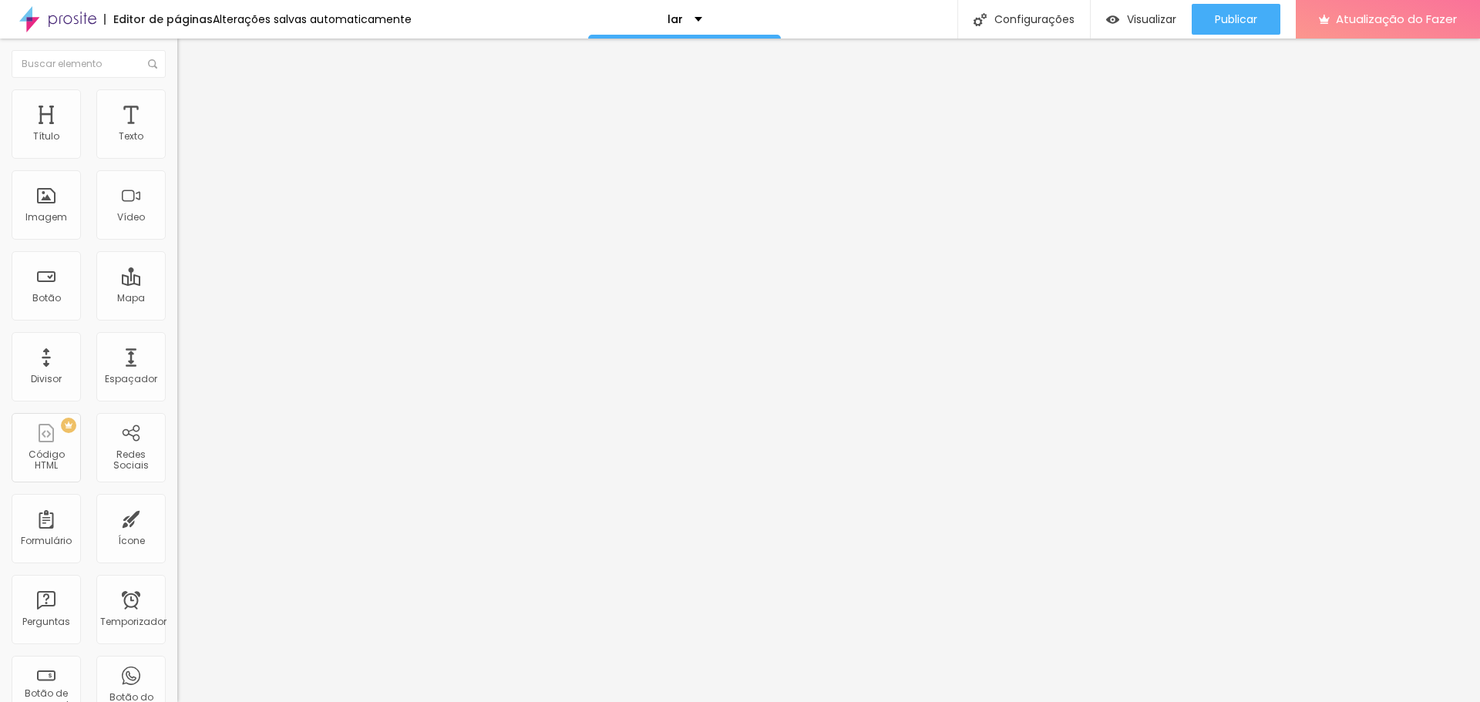
type input "11"
type input "20"
type input "35"
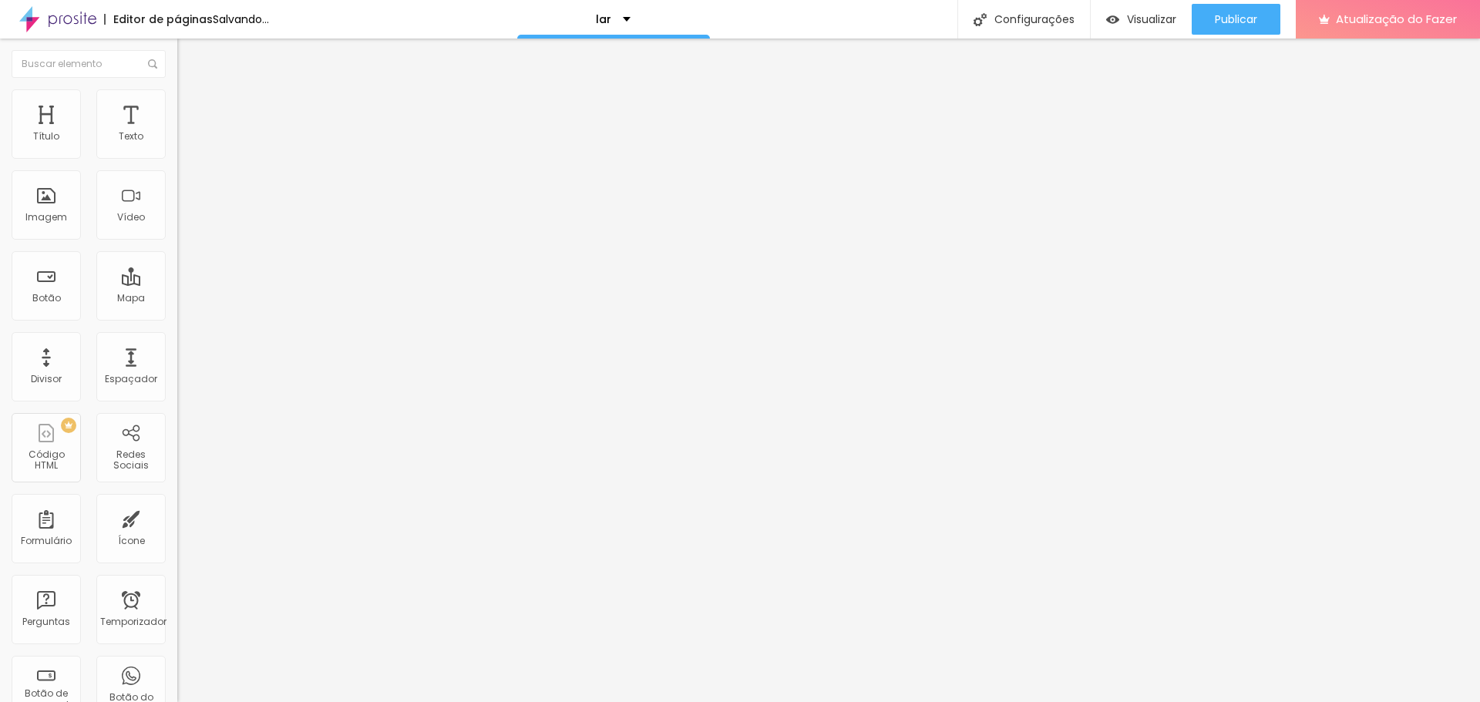
type input "35"
type input "46"
type input "58"
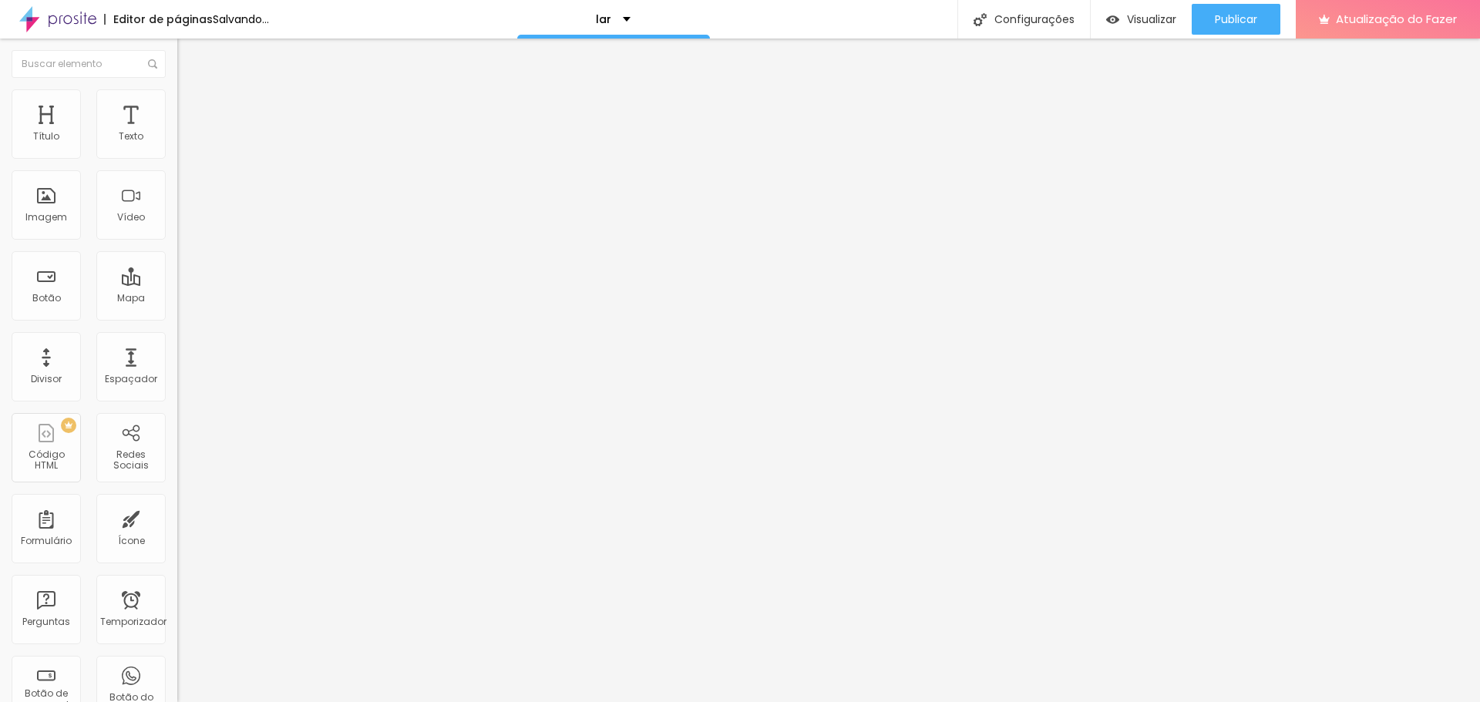
type input "64"
type input "71"
type input "74"
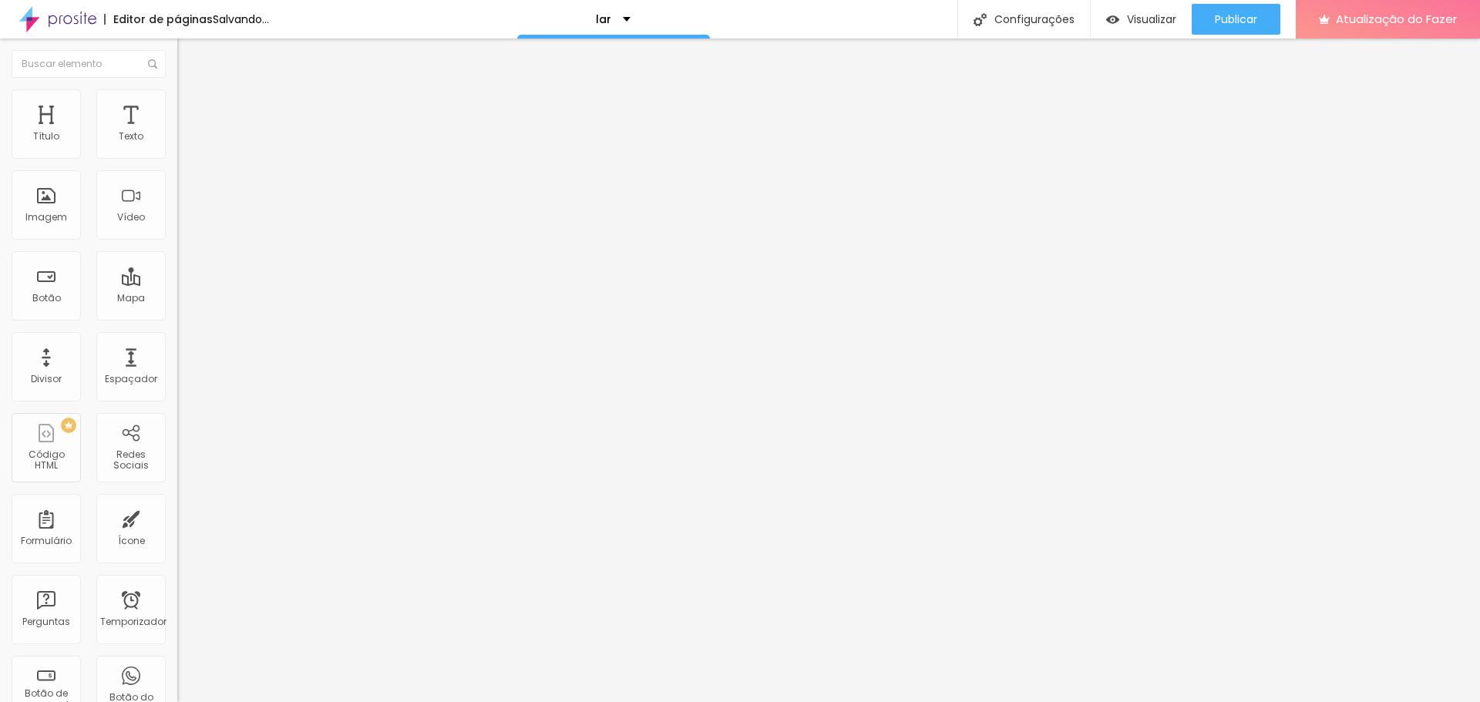
type input "74"
drag, startPoint x: 89, startPoint y: 196, endPoint x: 71, endPoint y: 197, distance: 18.6
click at [177, 338] on input "range" at bounding box center [226, 344] width 99 height 12
type input "66"
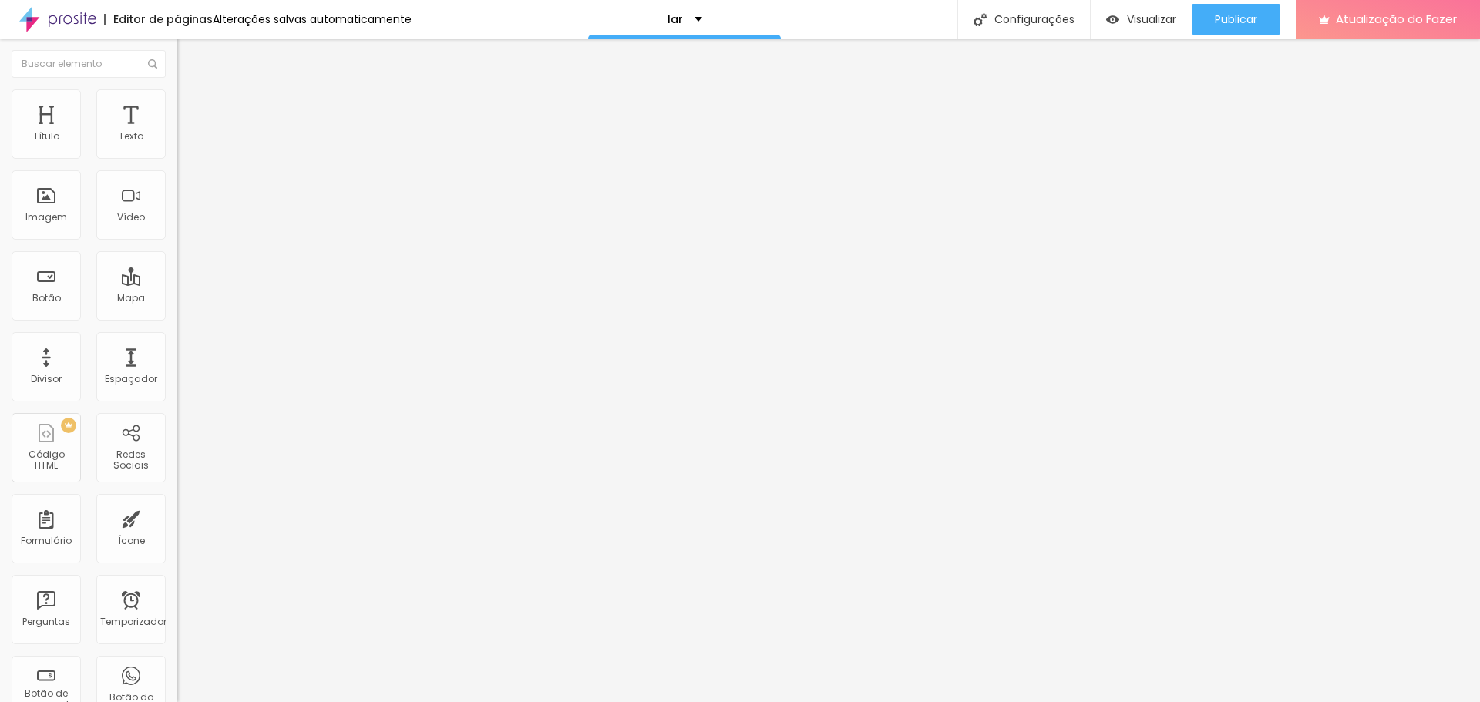
type input "66"
type input "63"
type input "56"
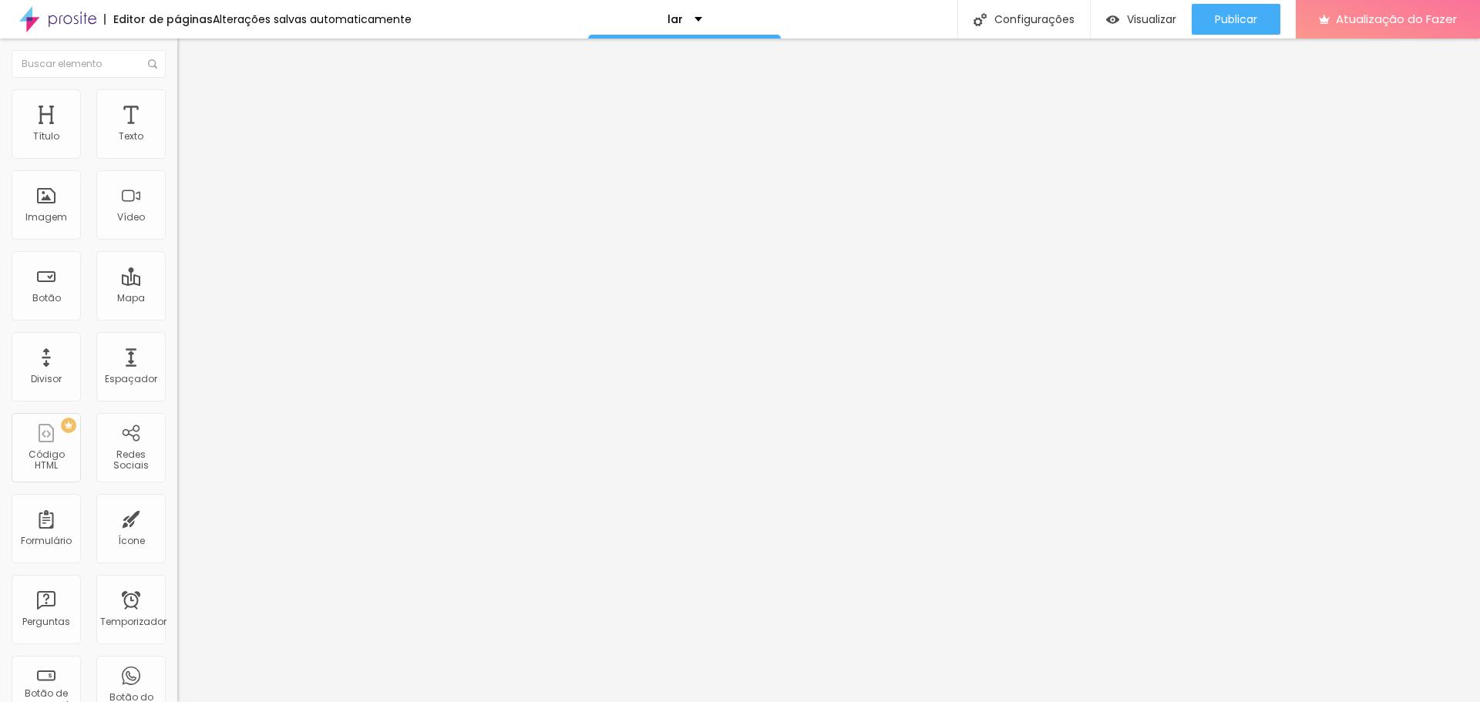
type input "48"
type input "20"
type input "0"
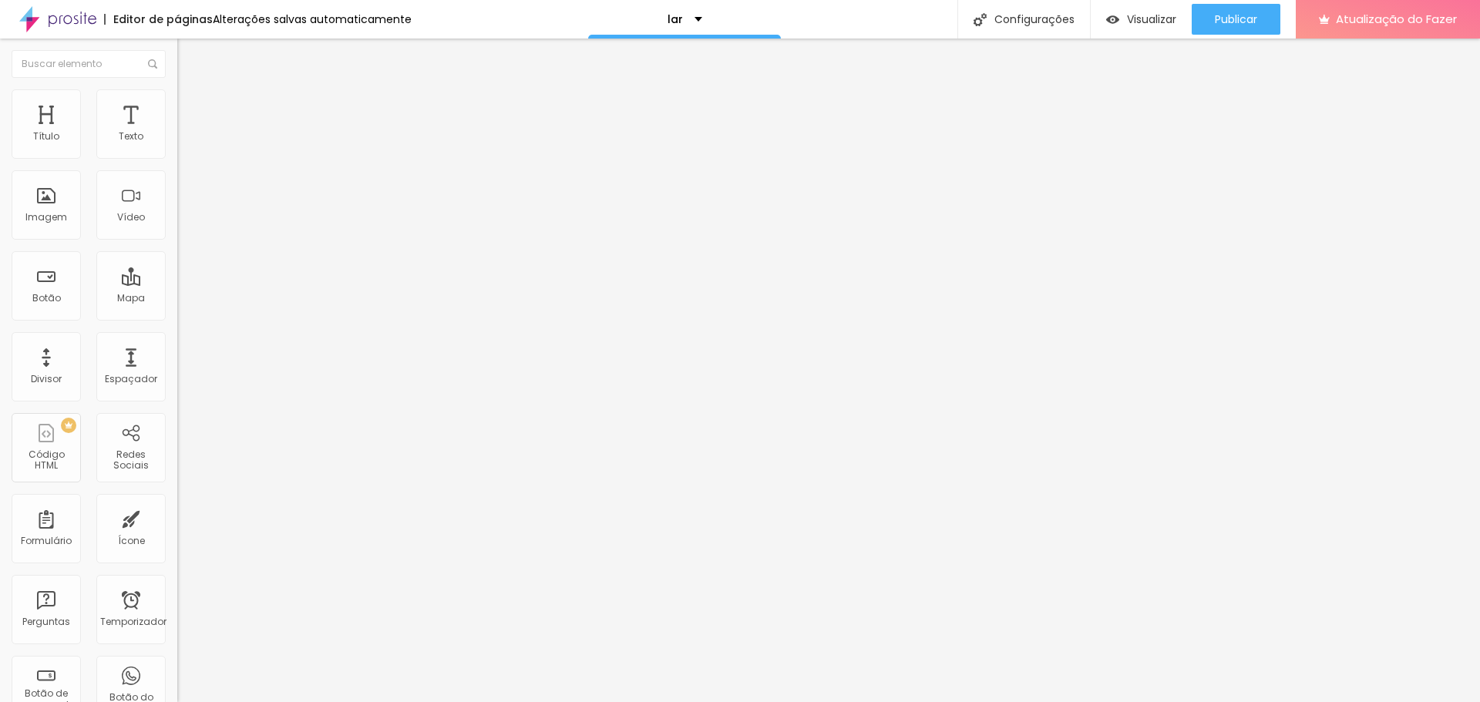
type input "0"
drag, startPoint x: 45, startPoint y: 202, endPoint x: 3, endPoint y: 202, distance: 42.4
type input "0"
click at [177, 338] on input "range" at bounding box center [226, 344] width 99 height 12
click at [177, 202] on div "Tamanho 100 px % 0 Borda arredondada Sombra DESATIVADO Voltar ao padrão" at bounding box center [265, 274] width 177 height 309
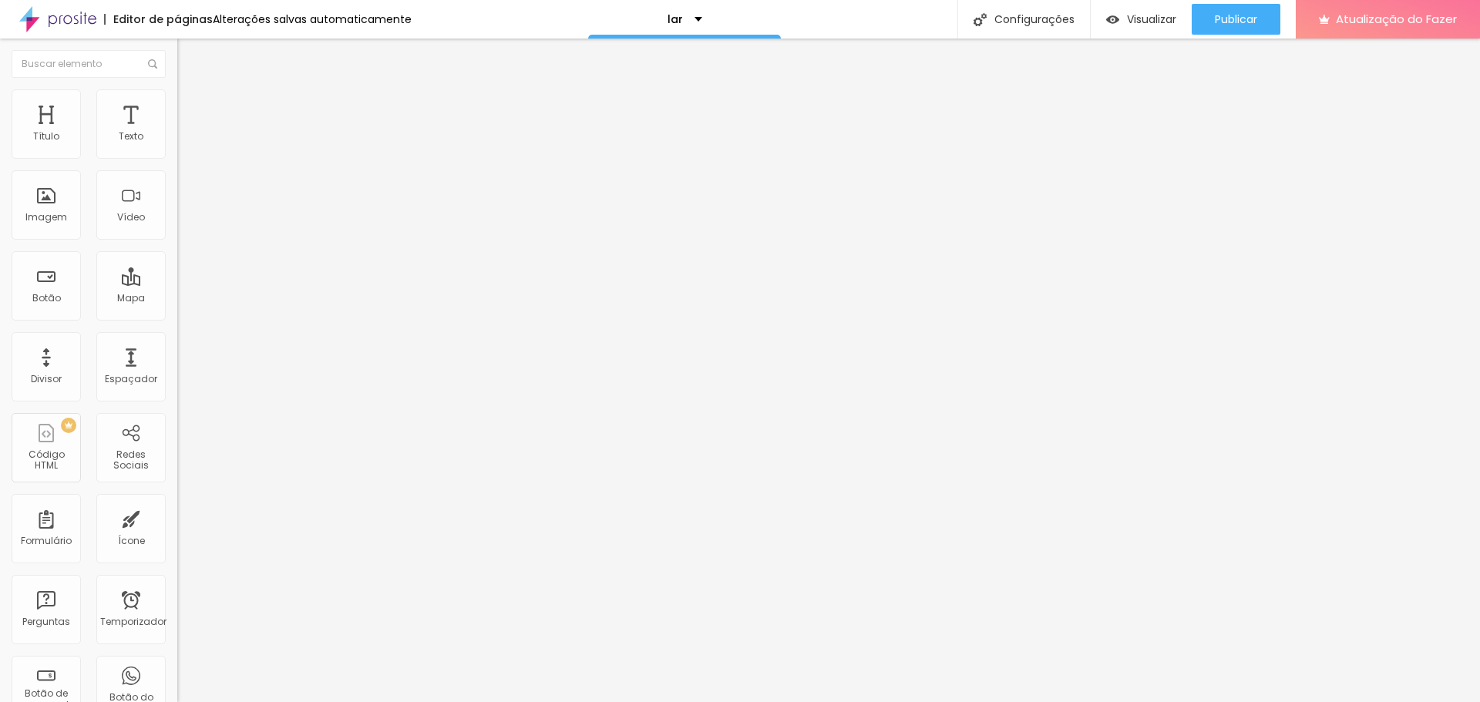
click at [177, 396] on button "Voltar ao padrão" at bounding box center [229, 405] width 105 height 18
click at [177, 120] on li "Avançado" at bounding box center [265, 112] width 177 height 15
click at [177, 88] on img at bounding box center [184, 81] width 14 height 14
click at [177, 156] on input "text" at bounding box center [269, 147] width 185 height 15
click at [177, 241] on font "Original" at bounding box center [195, 234] width 37 height 13
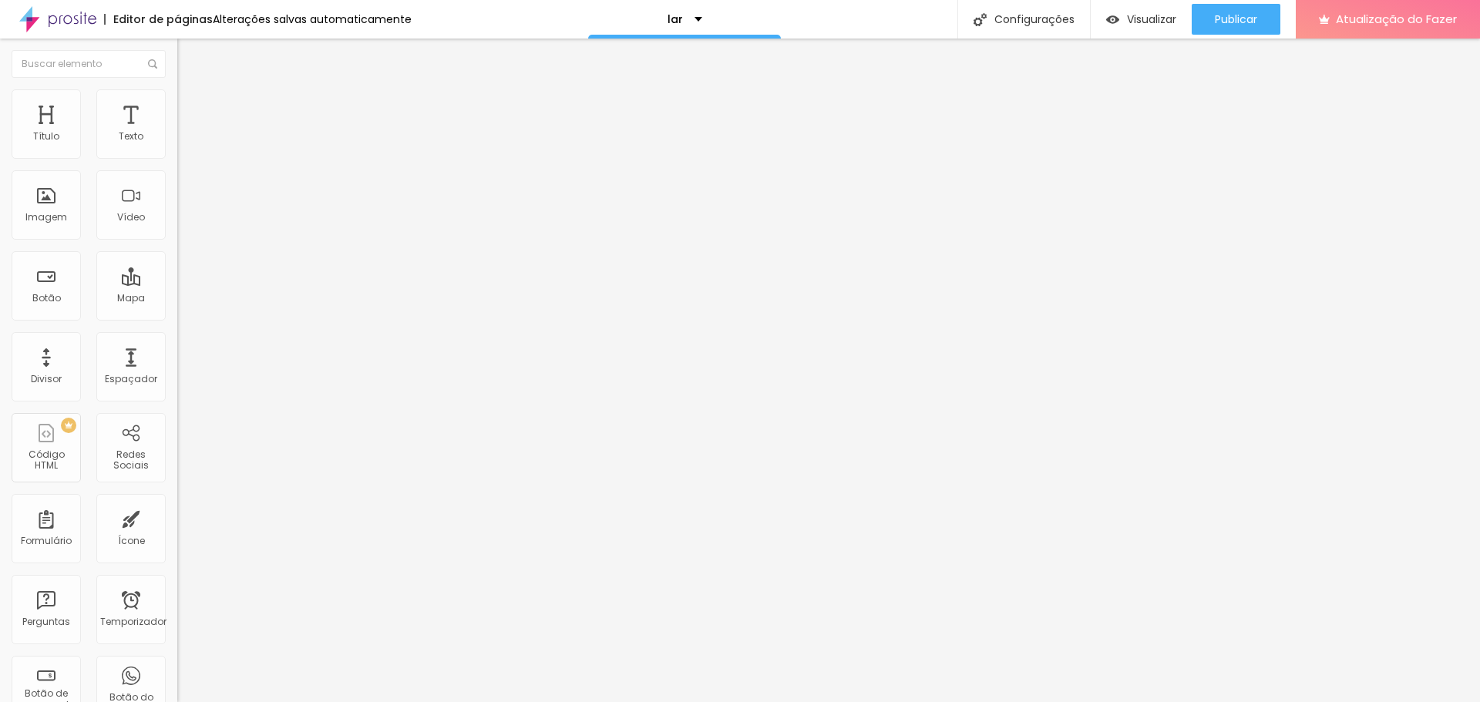
click at [177, 251] on span "Cinema" at bounding box center [196, 243] width 39 height 13
click at [177, 241] on font "Original" at bounding box center [195, 234] width 37 height 13
click at [177, 264] on div "Padrão 4:3" at bounding box center [265, 258] width 177 height 9
click at [177, 241] on font "Original" at bounding box center [195, 234] width 37 height 13
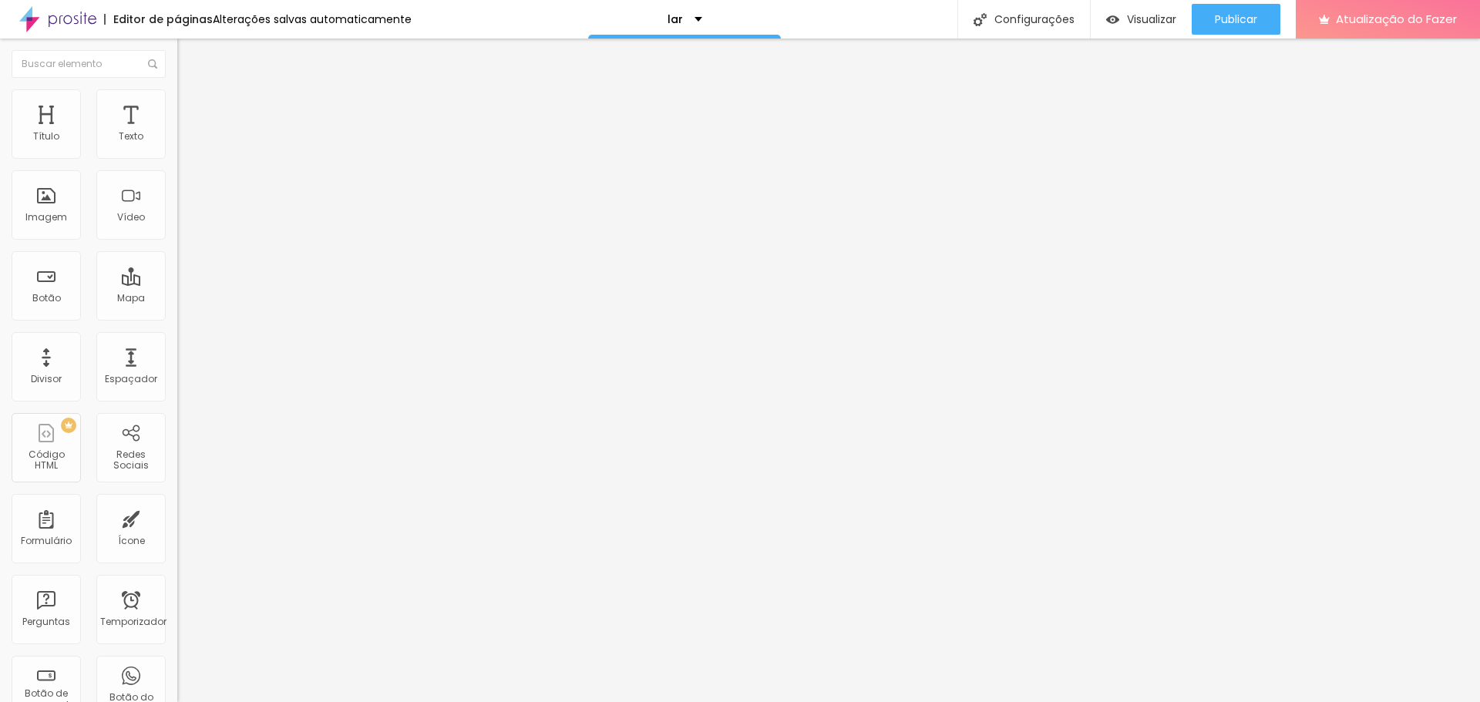
click at [177, 241] on font "Original" at bounding box center [195, 234] width 37 height 13
click at [177, 274] on font "Quadrado" at bounding box center [202, 267] width 50 height 13
click at [177, 282] on div "Cinema 16:9 Padrão 4:3 Quadrado 1:1 Original" at bounding box center [265, 261] width 177 height 42
click at [177, 282] on div "Original" at bounding box center [265, 277] width 177 height 9
click at [177, 251] on span "Cinema" at bounding box center [196, 243] width 39 height 13
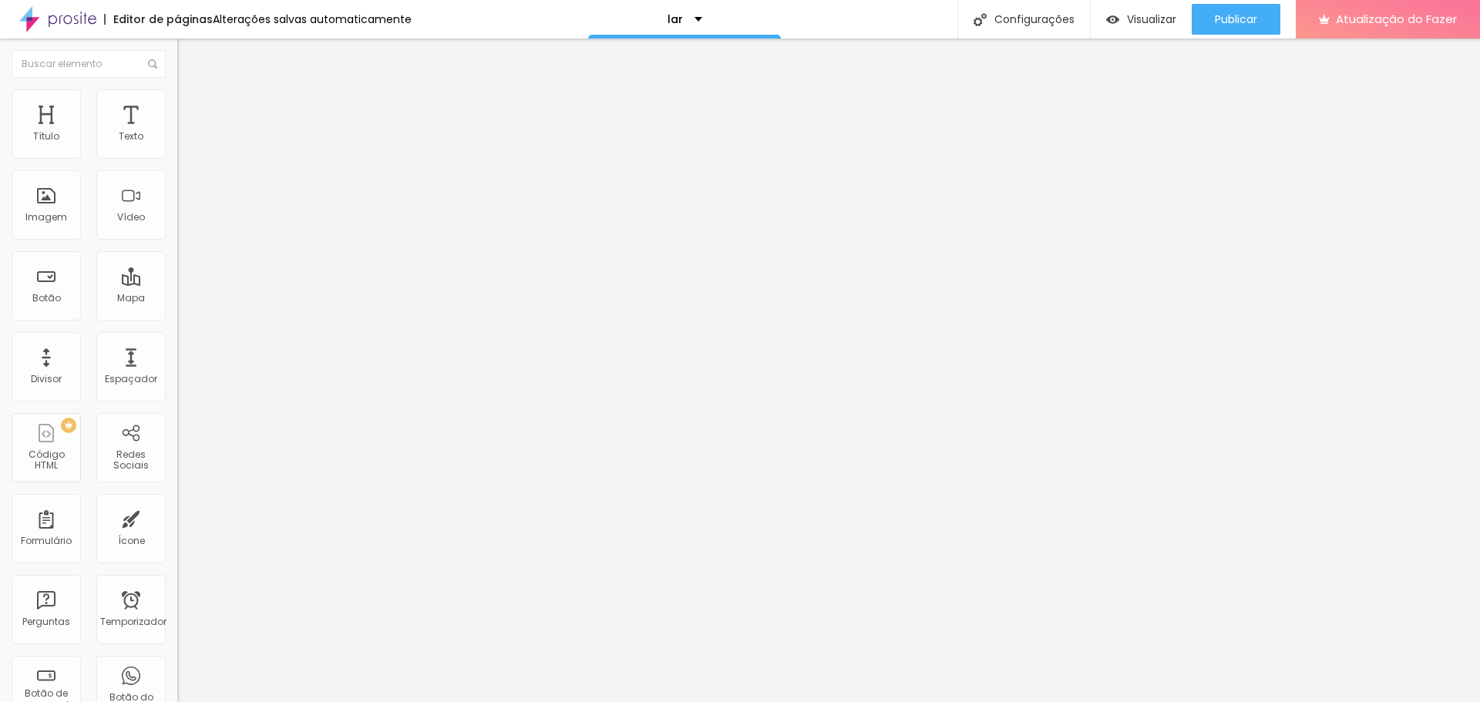
click at [177, 282] on div "Proporção Original Cinema 16:9 Padrão 4:3 Quadrado 1:1 Original" at bounding box center [265, 251] width 177 height 61
click at [177, 241] on font "Original" at bounding box center [195, 234] width 37 height 13
click at [76, 218] on div "Imagem" at bounding box center [46, 204] width 69 height 69
click at [155, 609] on div "Título Texto Imagem Vídeo Botão Mapa Divisor Espaçador PREMIUM Código HTML Rede…" at bounding box center [88, 453] width 177 height 729
click at [143, 613] on div "Temporizador" at bounding box center [130, 609] width 69 height 69
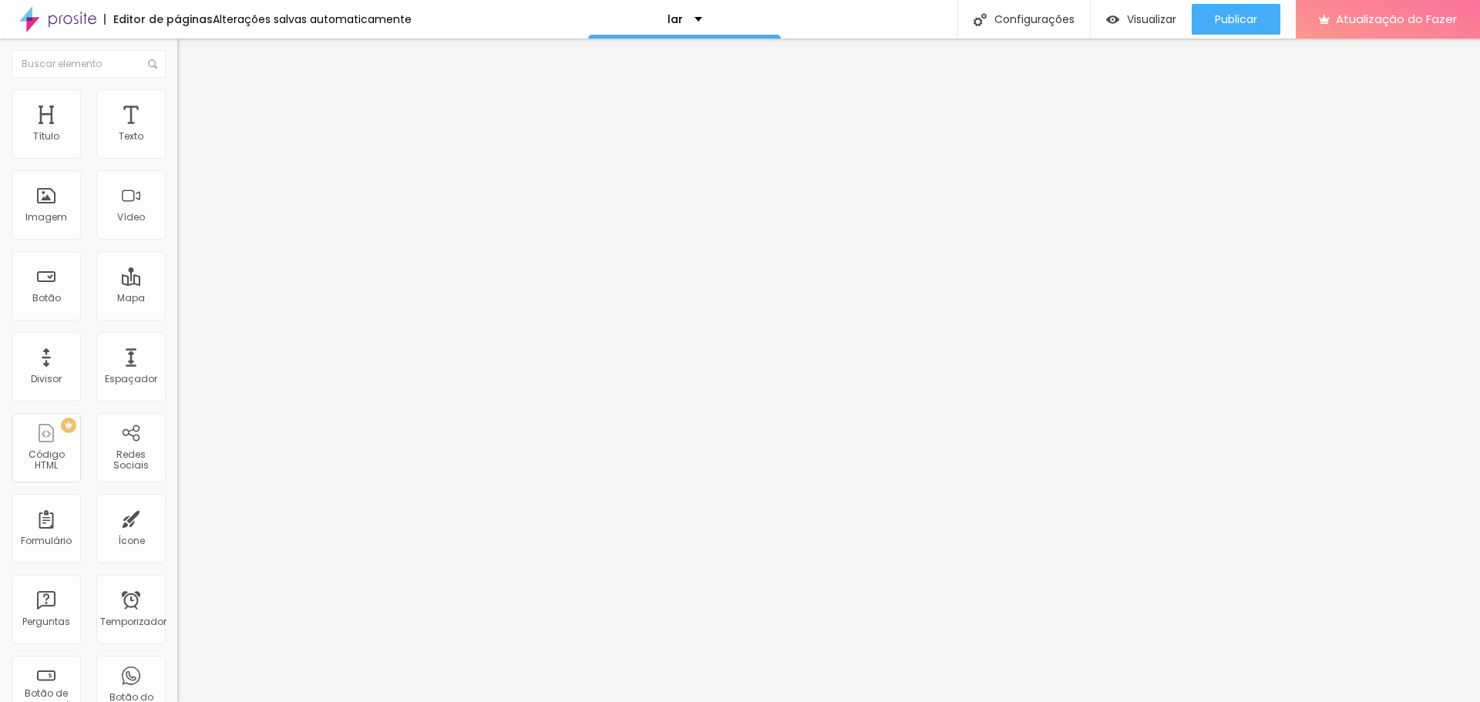
click at [189, 57] on img "button" at bounding box center [195, 56] width 12 height 12
click at [48, 158] on div "Título" at bounding box center [46, 123] width 69 height 69
click at [51, 151] on div "Título" at bounding box center [46, 123] width 69 height 69
click at [96, 136] on div "Texto" at bounding box center [130, 123] width 69 height 69
click at [189, 51] on img "button" at bounding box center [195, 56] width 12 height 12
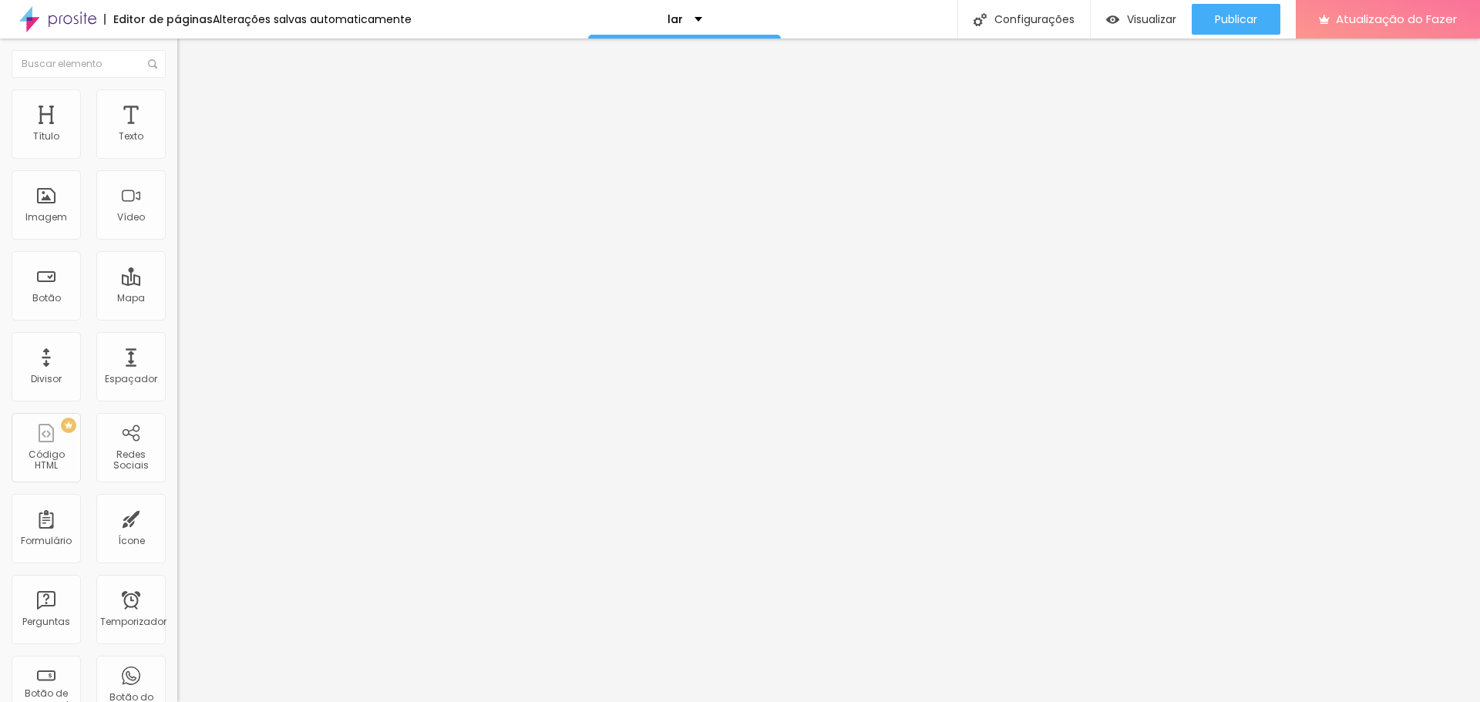
click at [177, 153] on img at bounding box center [182, 147] width 11 height 11
click at [177, 157] on img at bounding box center [182, 159] width 11 height 11
click at [177, 140] on img at bounding box center [182, 135] width 11 height 11
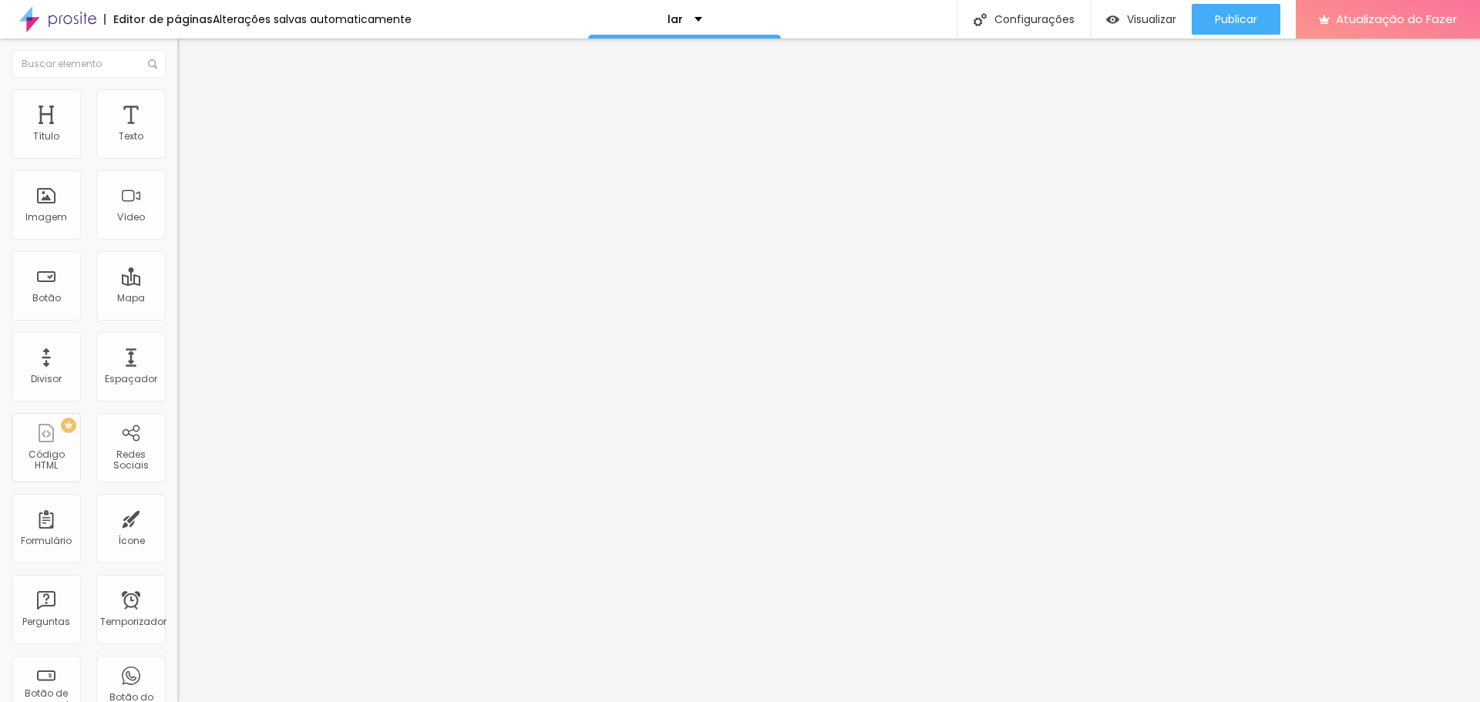
click at [177, 159] on img at bounding box center [182, 159] width 11 height 11
click at [177, 153] on img at bounding box center [182, 147] width 11 height 11
click at [191, 91] on font "Conteúdo" at bounding box center [215, 84] width 48 height 13
click at [191, 104] on font "Estilo" at bounding box center [203, 99] width 24 height 13
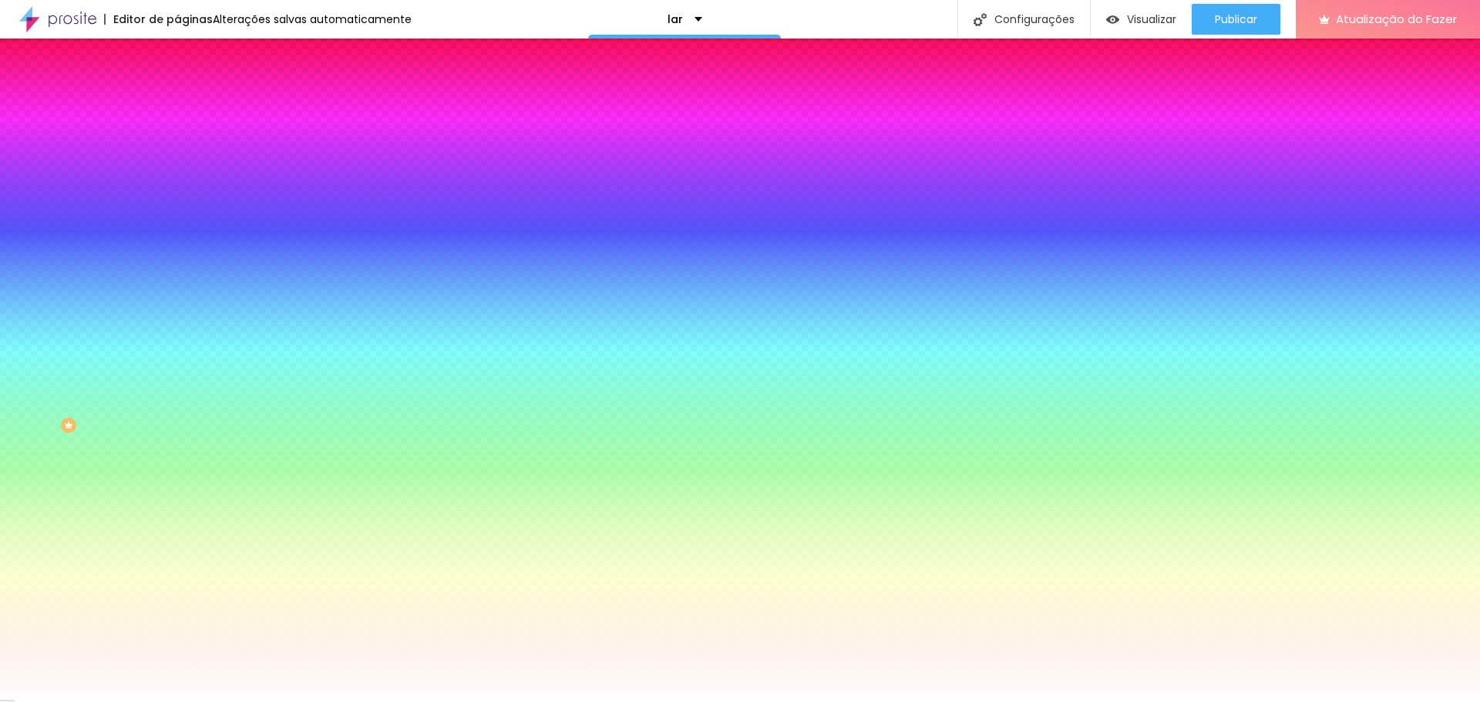
click at [177, 147] on div at bounding box center [265, 147] width 177 height 0
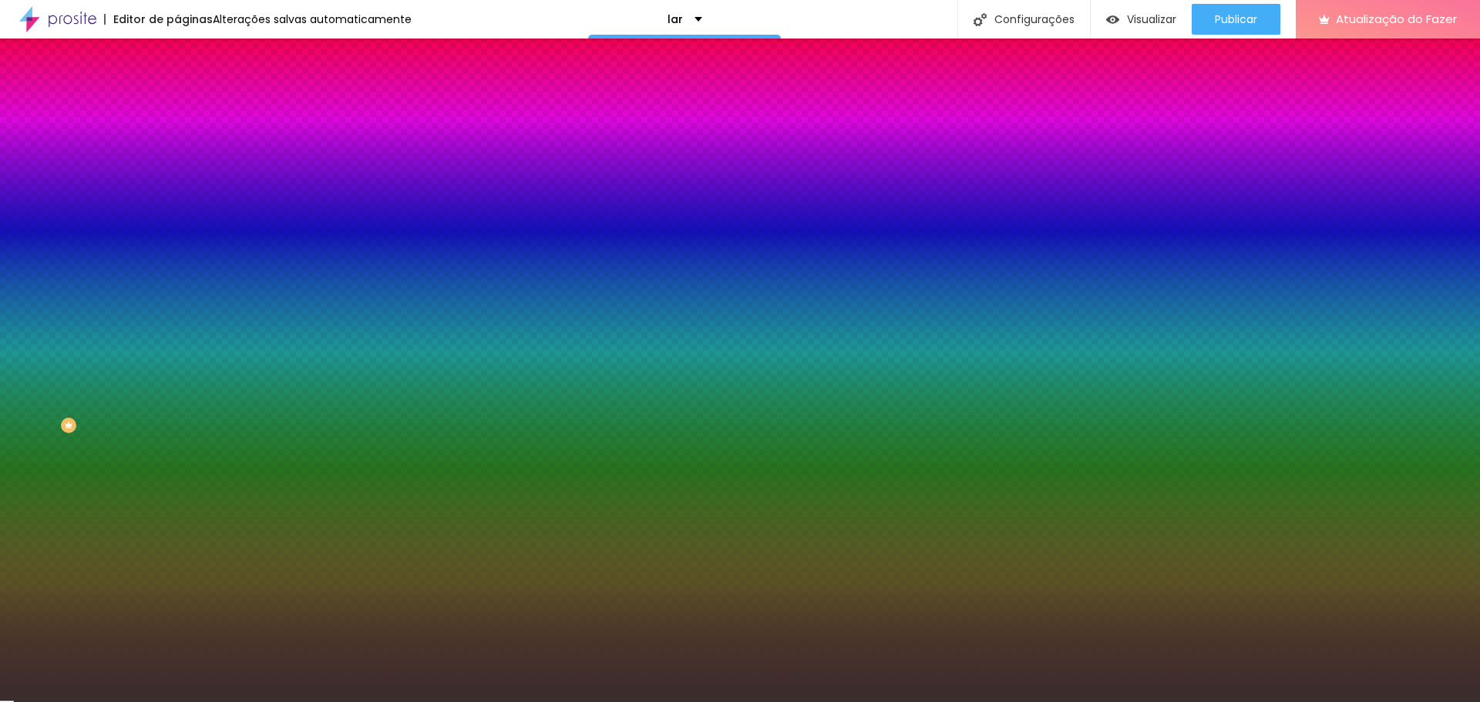
drag, startPoint x: 88, startPoint y: 192, endPoint x: 45, endPoint y: 264, distance: 83.3
click at [45, 264] on div at bounding box center [740, 351] width 1480 height 702
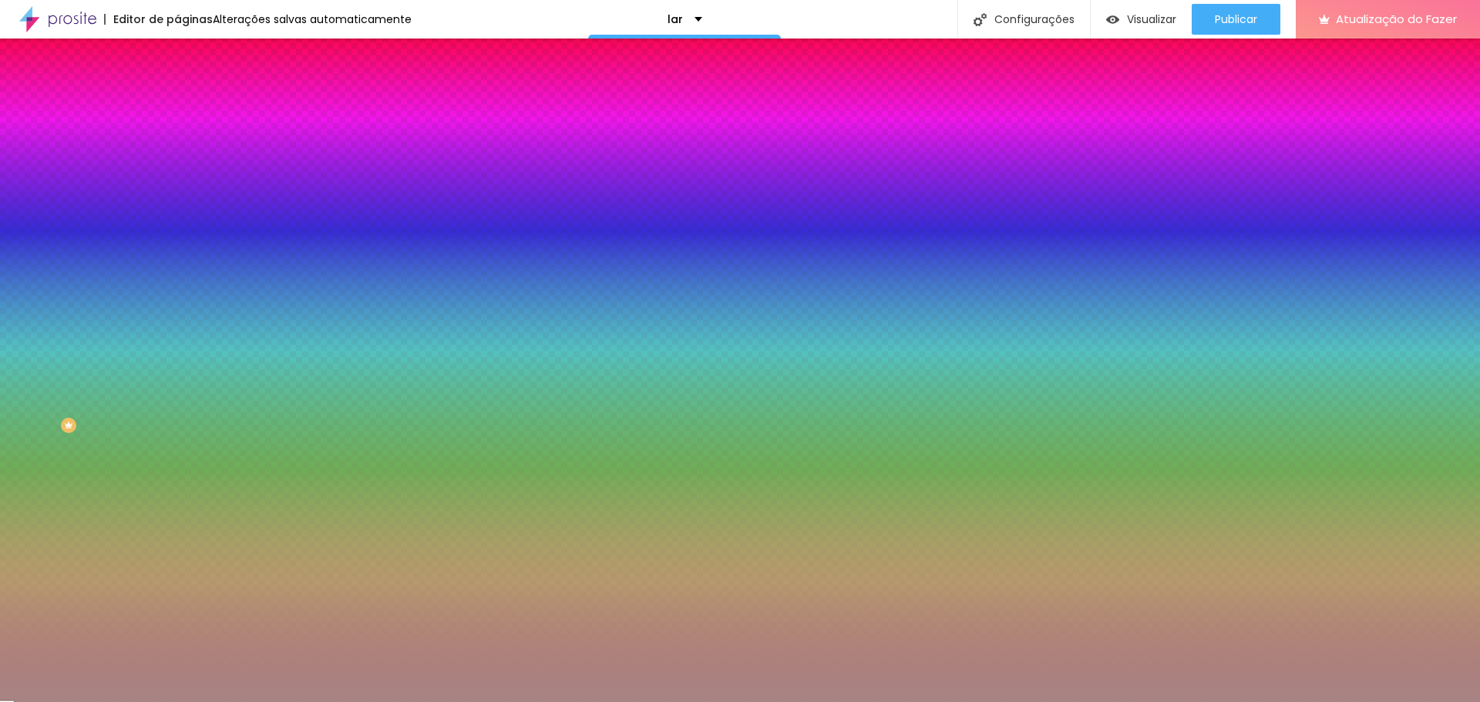
drag, startPoint x: 45, startPoint y: 214, endPoint x: 108, endPoint y: 178, distance: 71.8
click at [46, 211] on div at bounding box center [740, 351] width 1480 height 702
type input "#A88484"
click at [191, 109] on font "Avançado" at bounding box center [216, 115] width 51 height 13
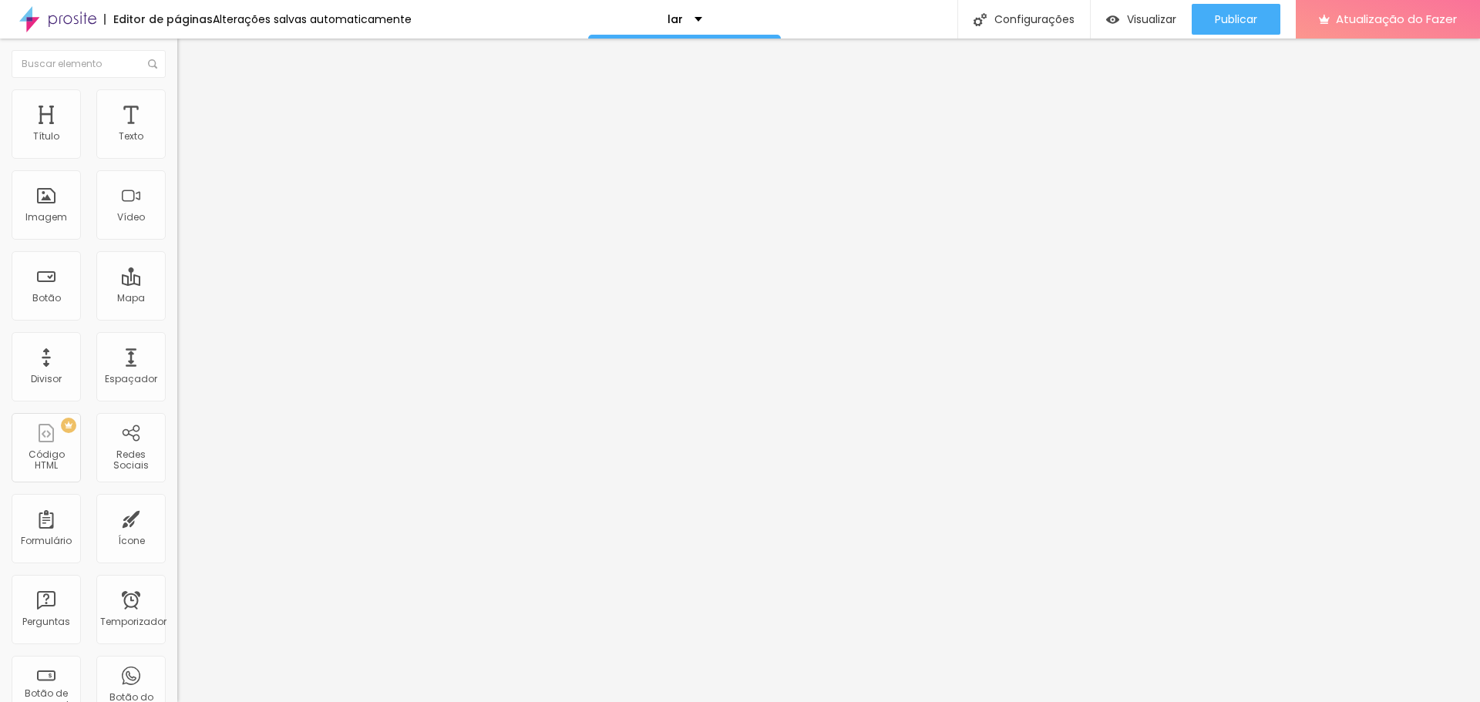
type input "25"
type input "30"
type input "35"
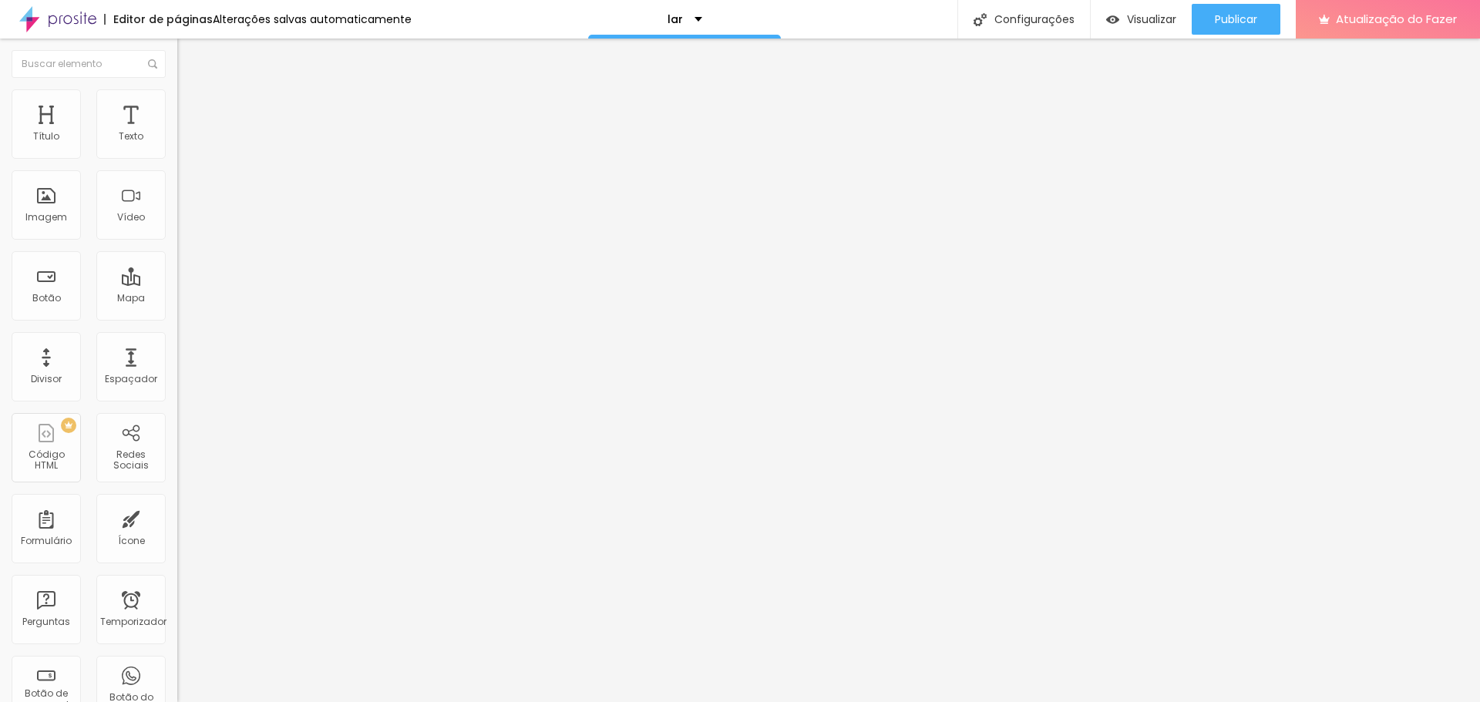
type input "35"
type input "40"
type input "45"
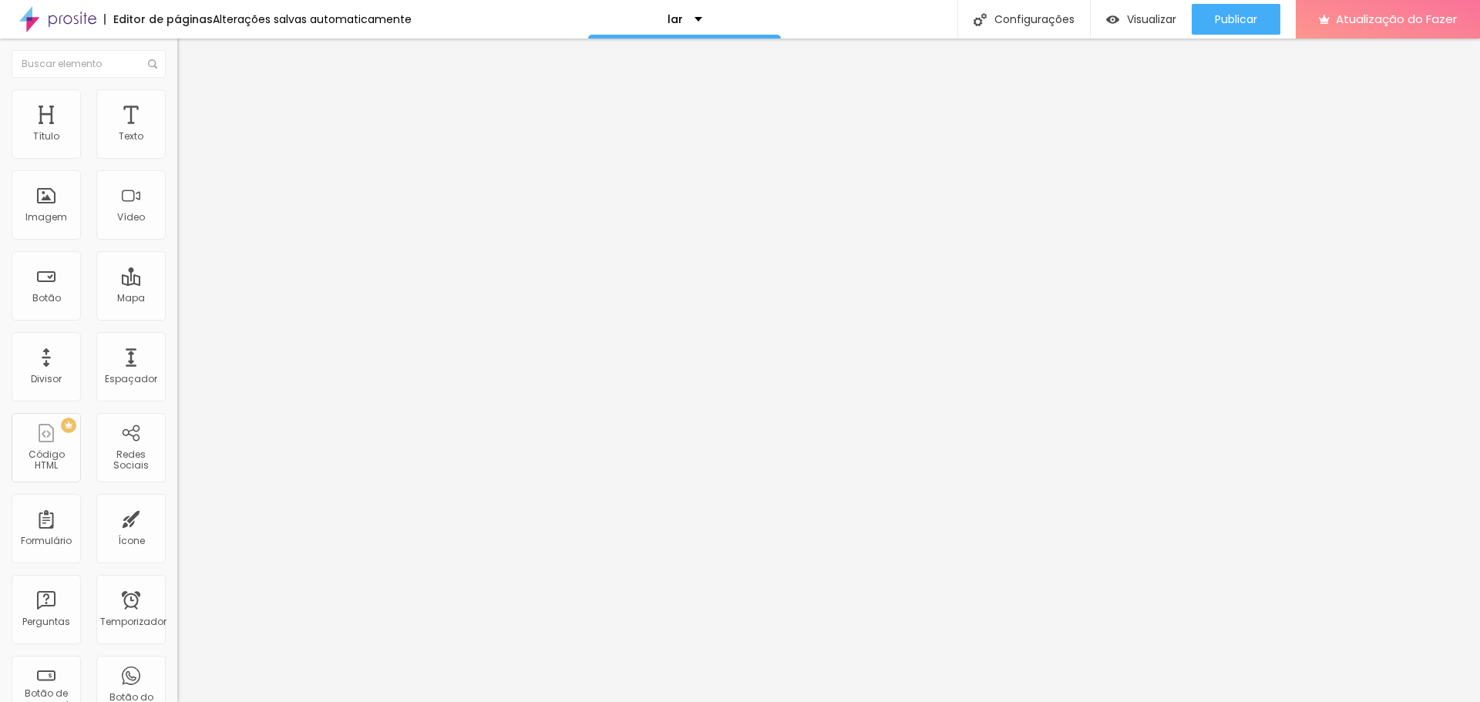
type input "50"
type input "45"
type input "40"
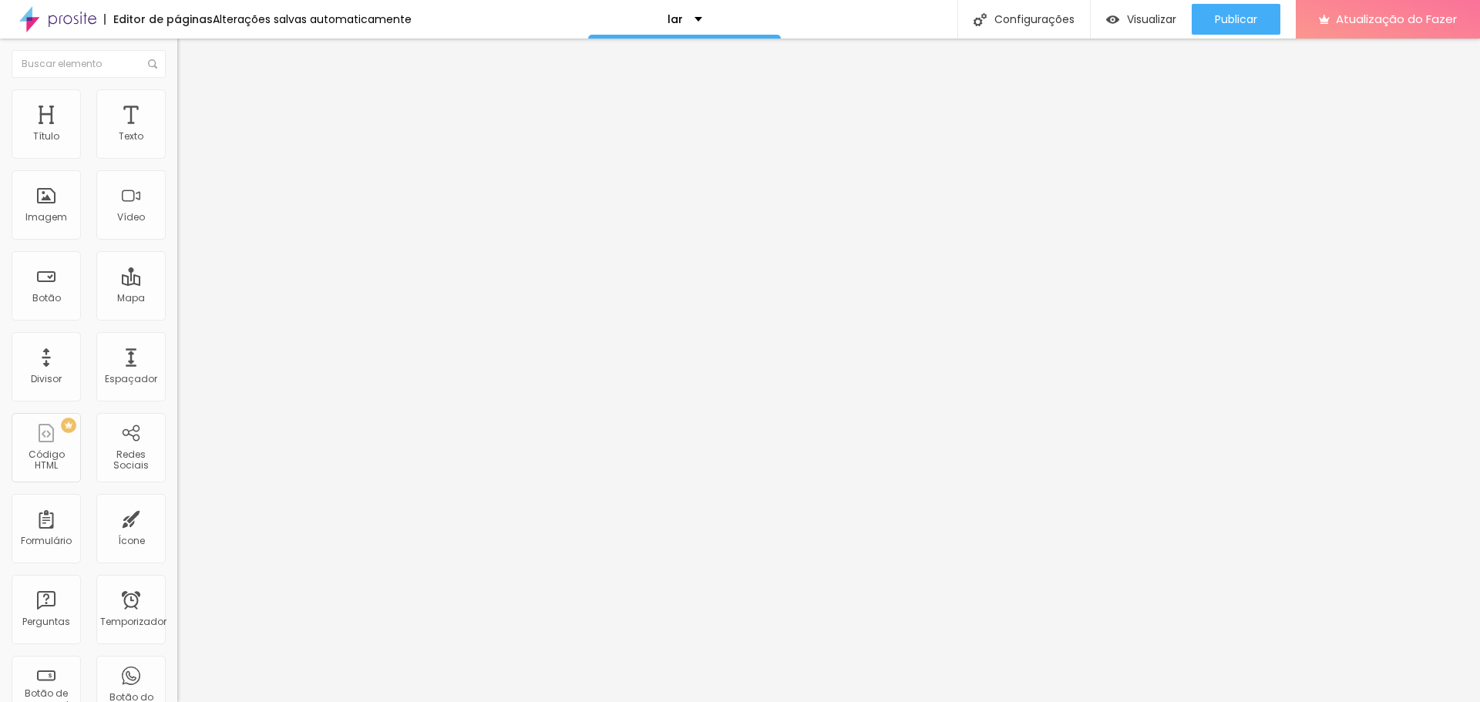
type input "40"
type input "30"
type input "25"
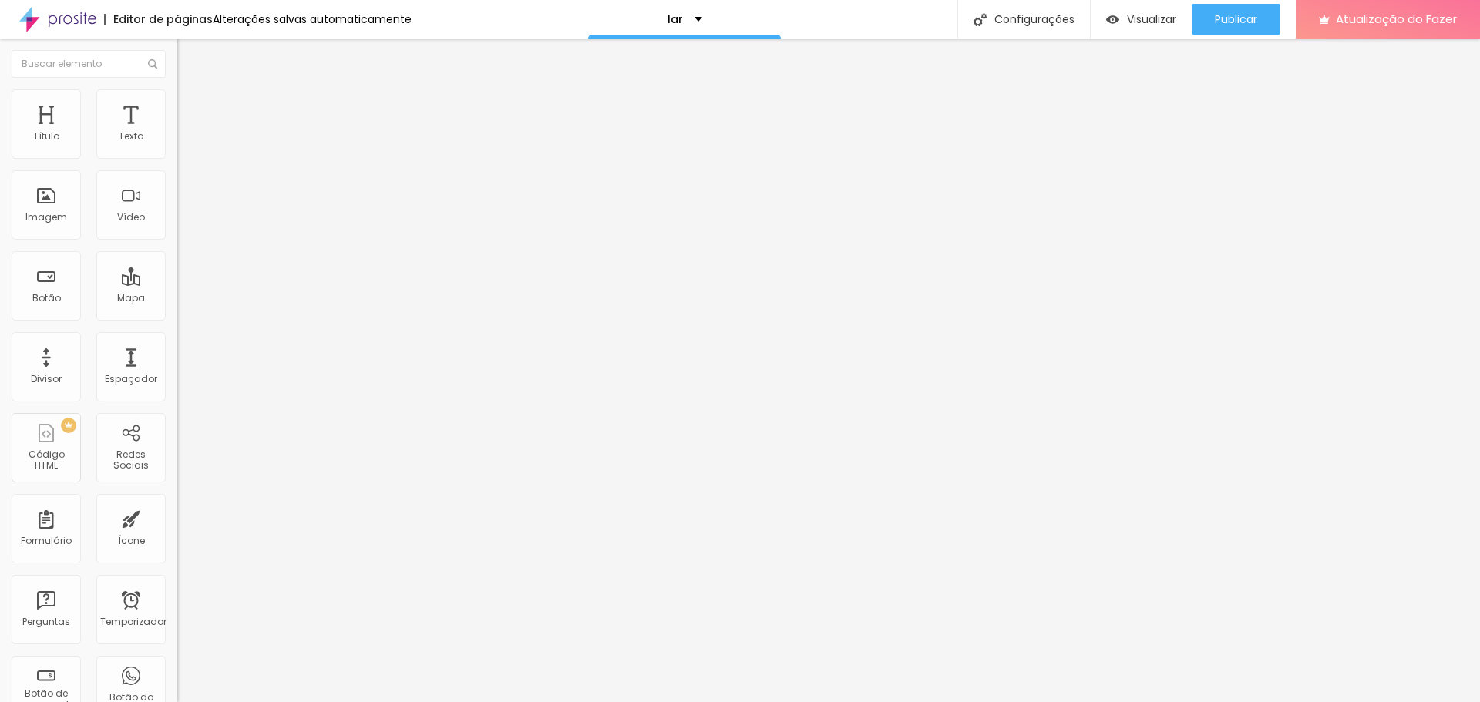
type input "20"
type input "15"
type input "5"
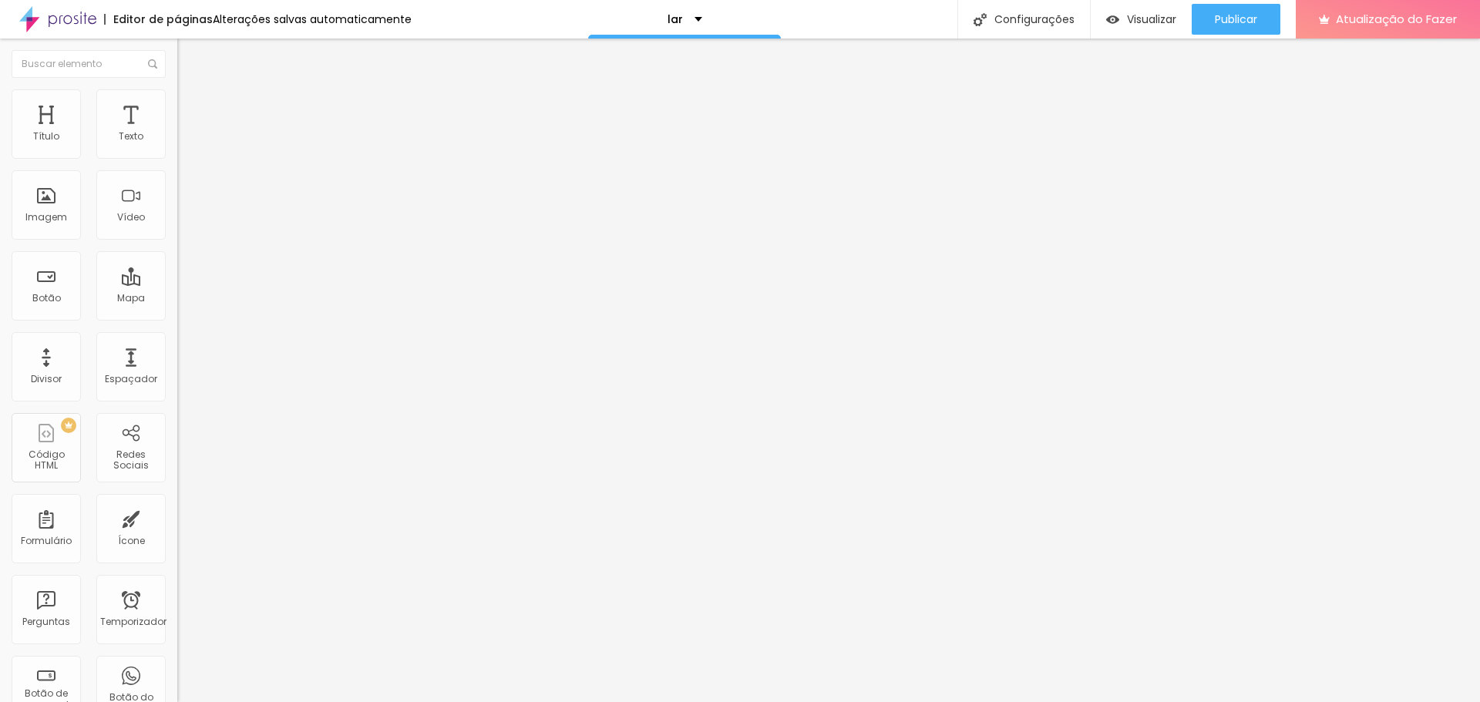
type input "5"
type input "0"
type input "10"
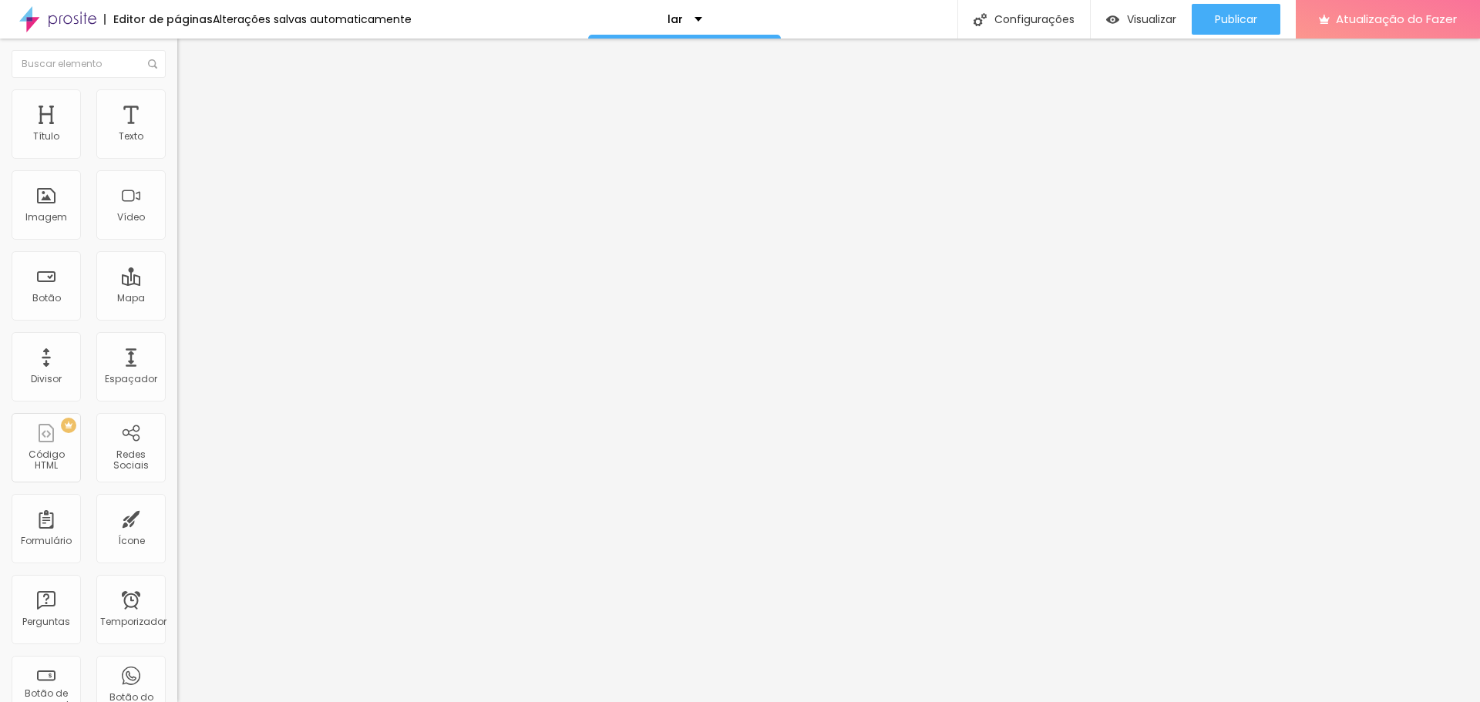
type input "25"
type input "40"
type input "50"
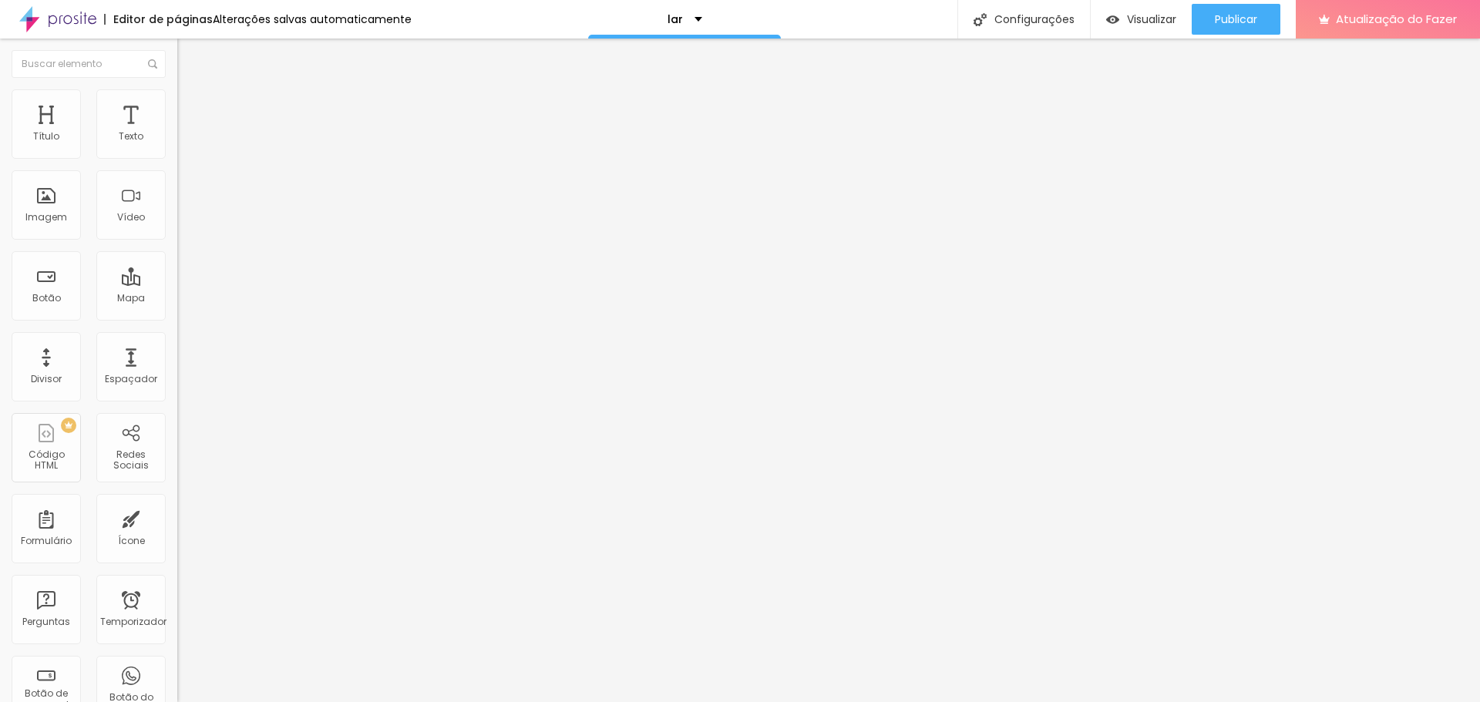
type input "50"
drag, startPoint x: 64, startPoint y: 149, endPoint x: 160, endPoint y: 168, distance: 98.3
type input "50"
click at [177, 299] on input "range" at bounding box center [226, 305] width 99 height 12
click at [191, 91] on font "Conteúdo" at bounding box center [215, 84] width 48 height 13
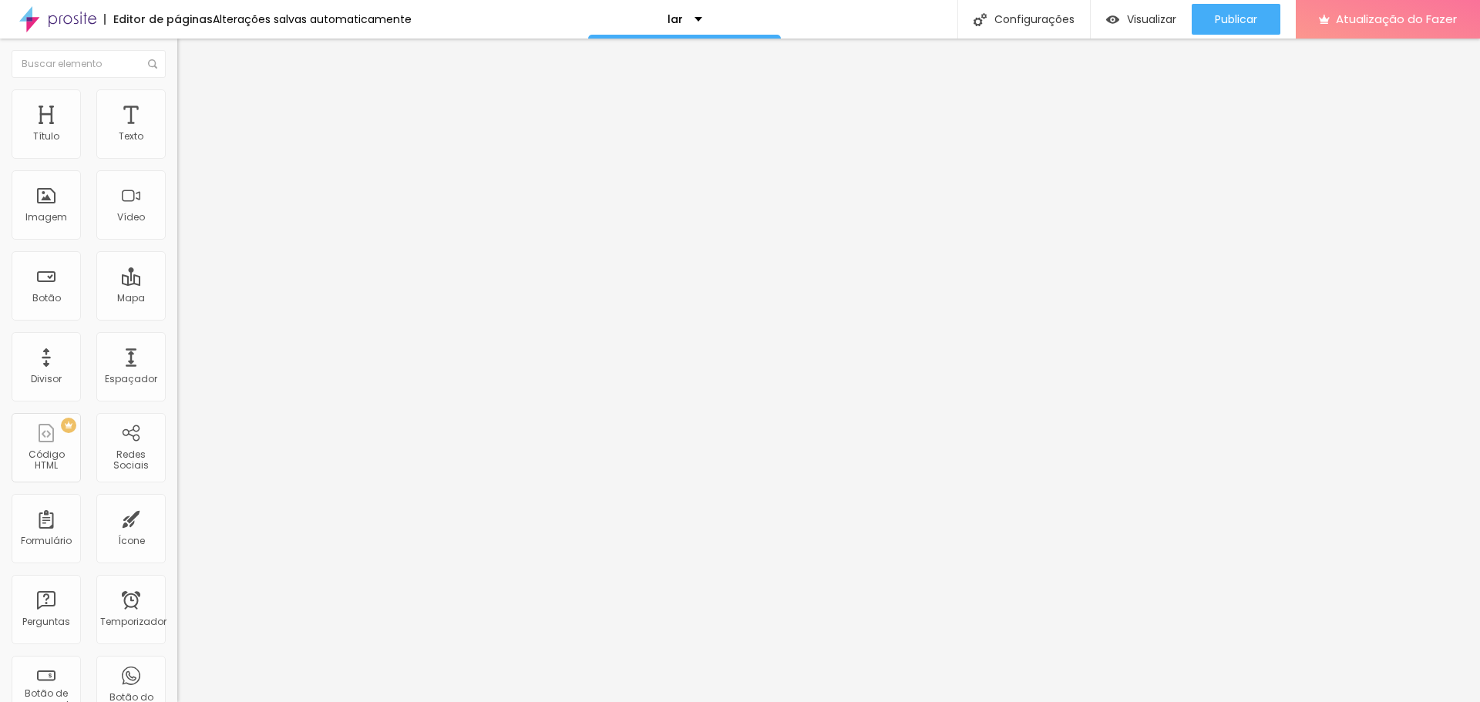
click at [189, 62] on img "button" at bounding box center [195, 56] width 12 height 12
click at [38, 204] on div "Imagem" at bounding box center [46, 204] width 69 height 69
click at [49, 225] on div "Imagem" at bounding box center [46, 204] width 69 height 69
click at [49, 224] on div "Imagem" at bounding box center [46, 204] width 69 height 69
click at [1135, 25] on font "Visualizar" at bounding box center [1151, 19] width 49 height 15
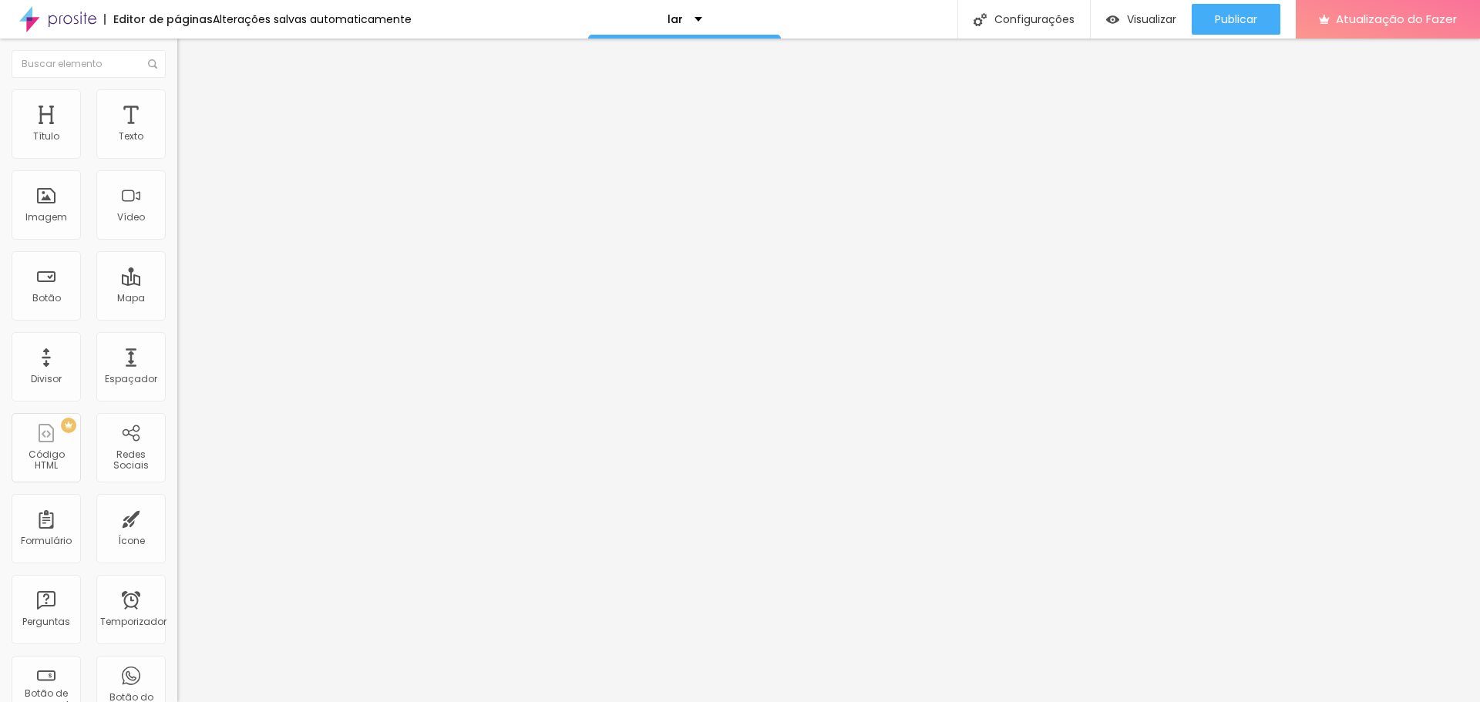
click at [191, 105] on font "Estilo" at bounding box center [203, 99] width 24 height 13
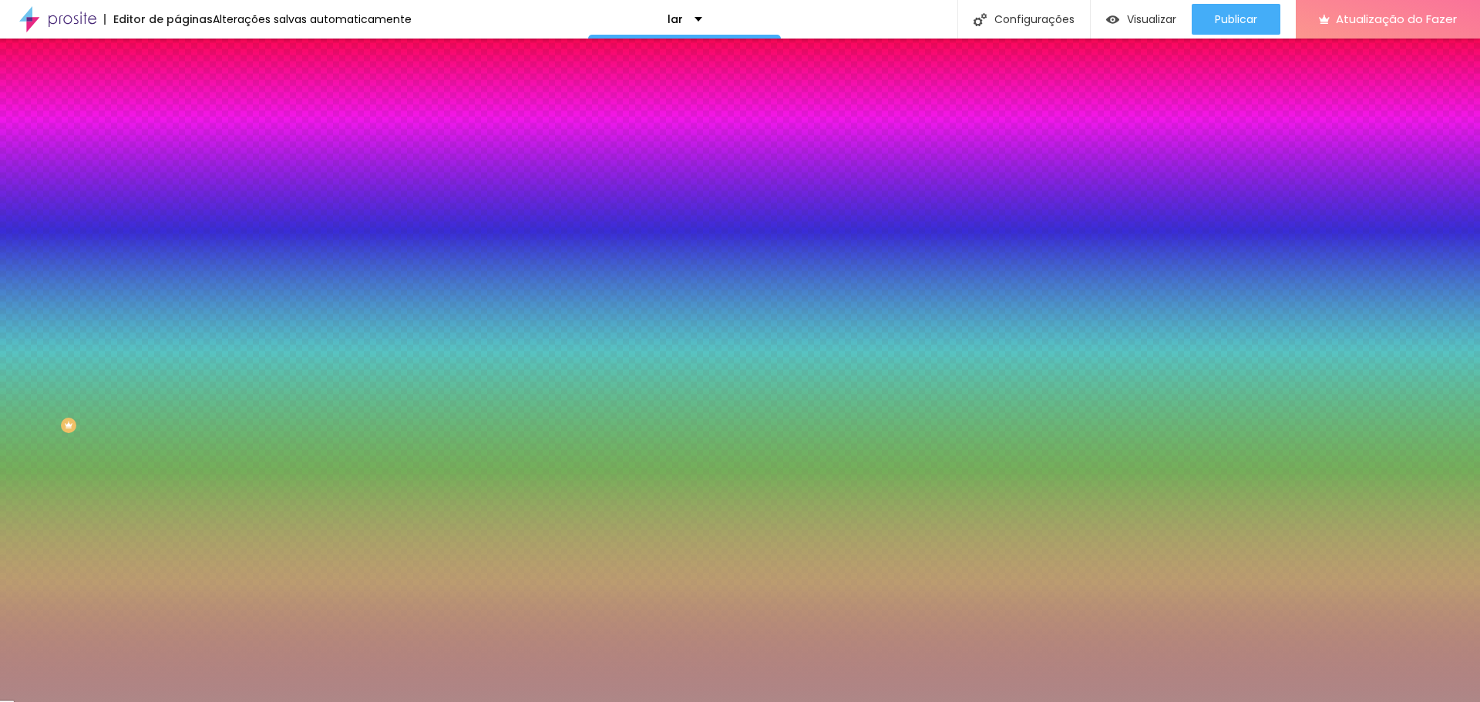
click at [191, 109] on font "Avançado" at bounding box center [216, 115] width 51 height 13
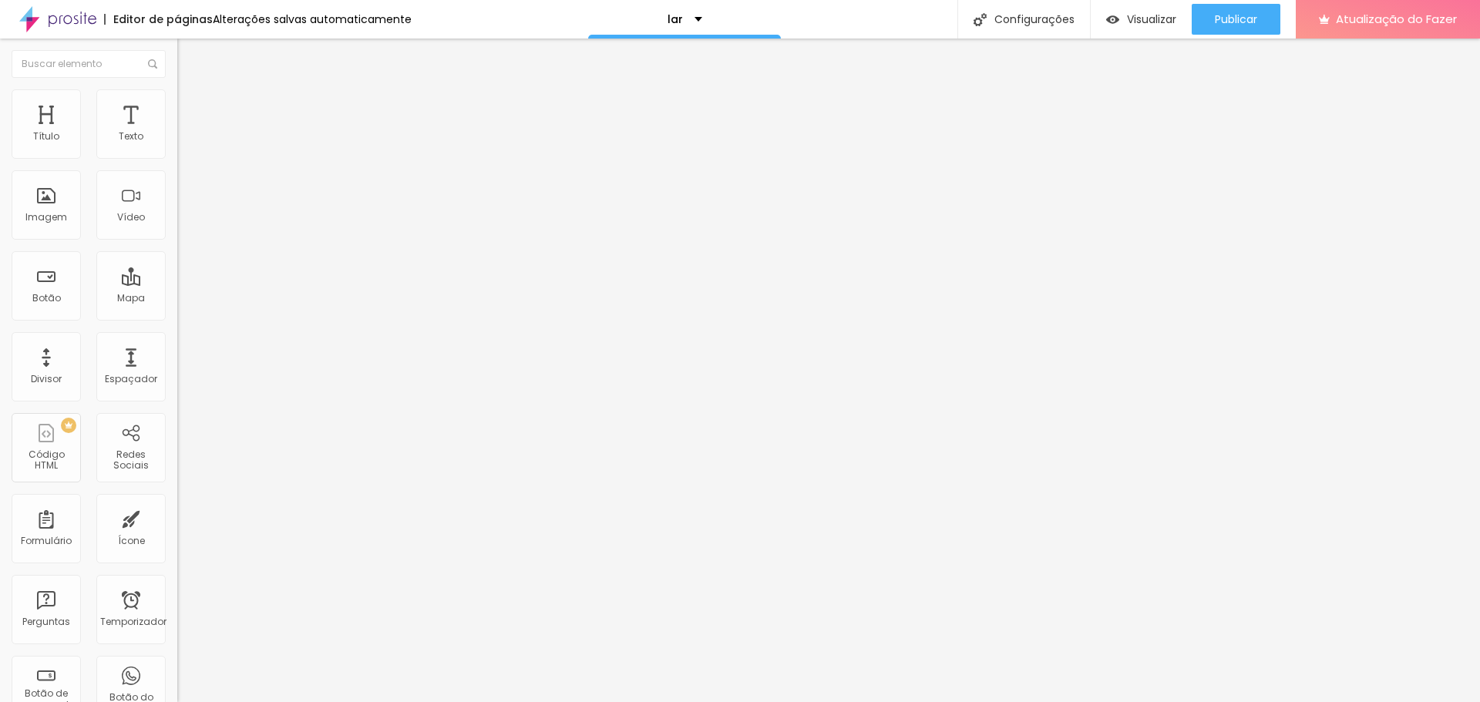
click at [177, 109] on ul "Conteúdo Estilo Avançado" at bounding box center [265, 97] width 177 height 46
click at [191, 106] on font "Estilo" at bounding box center [203, 99] width 24 height 13
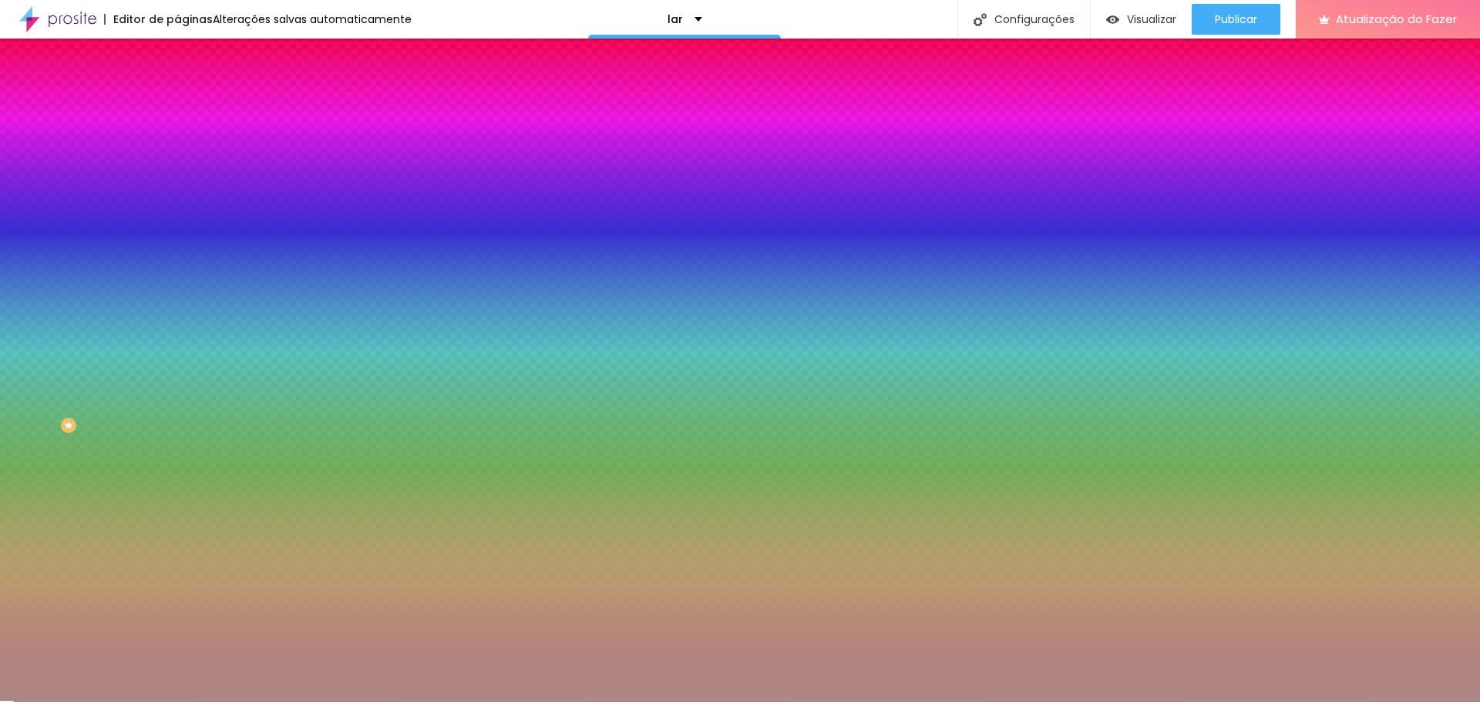
click at [177, 147] on div at bounding box center [265, 147] width 177 height 0
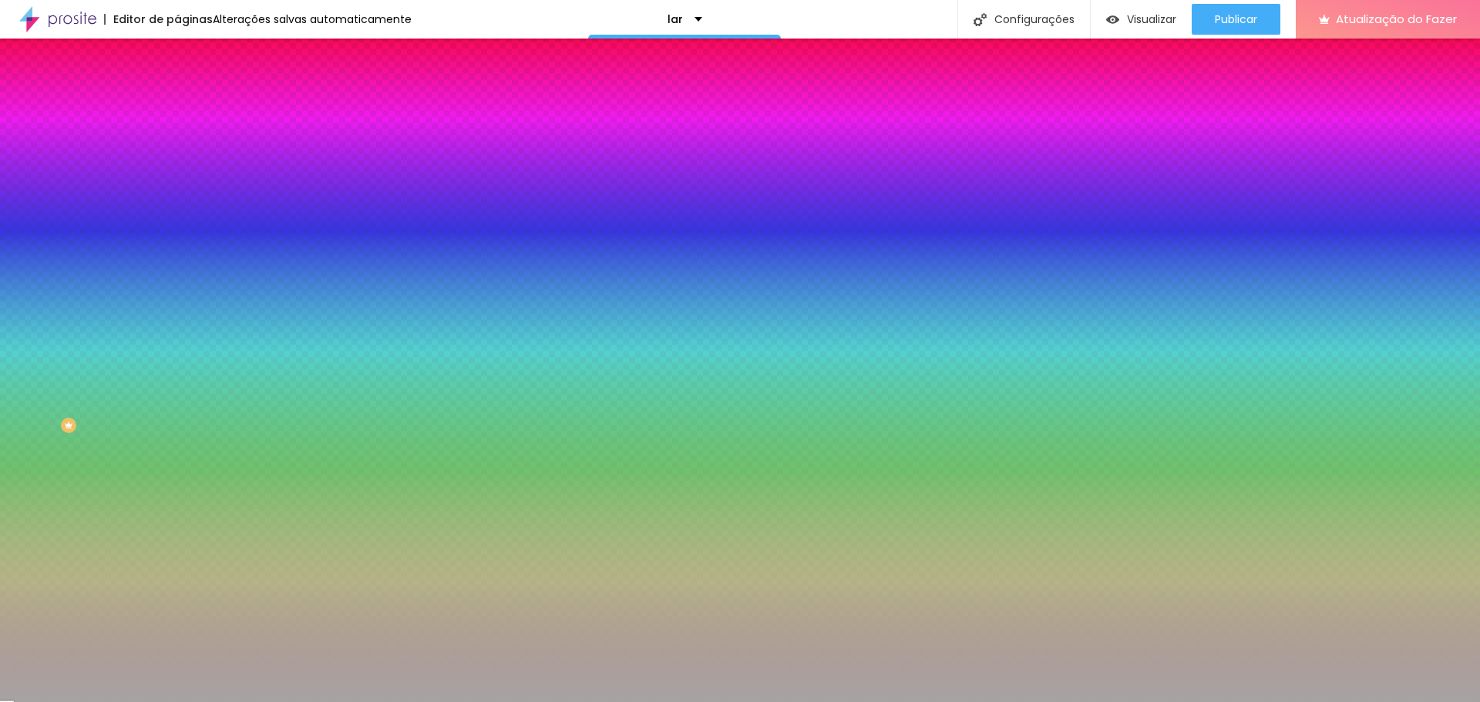
type input "#000000"
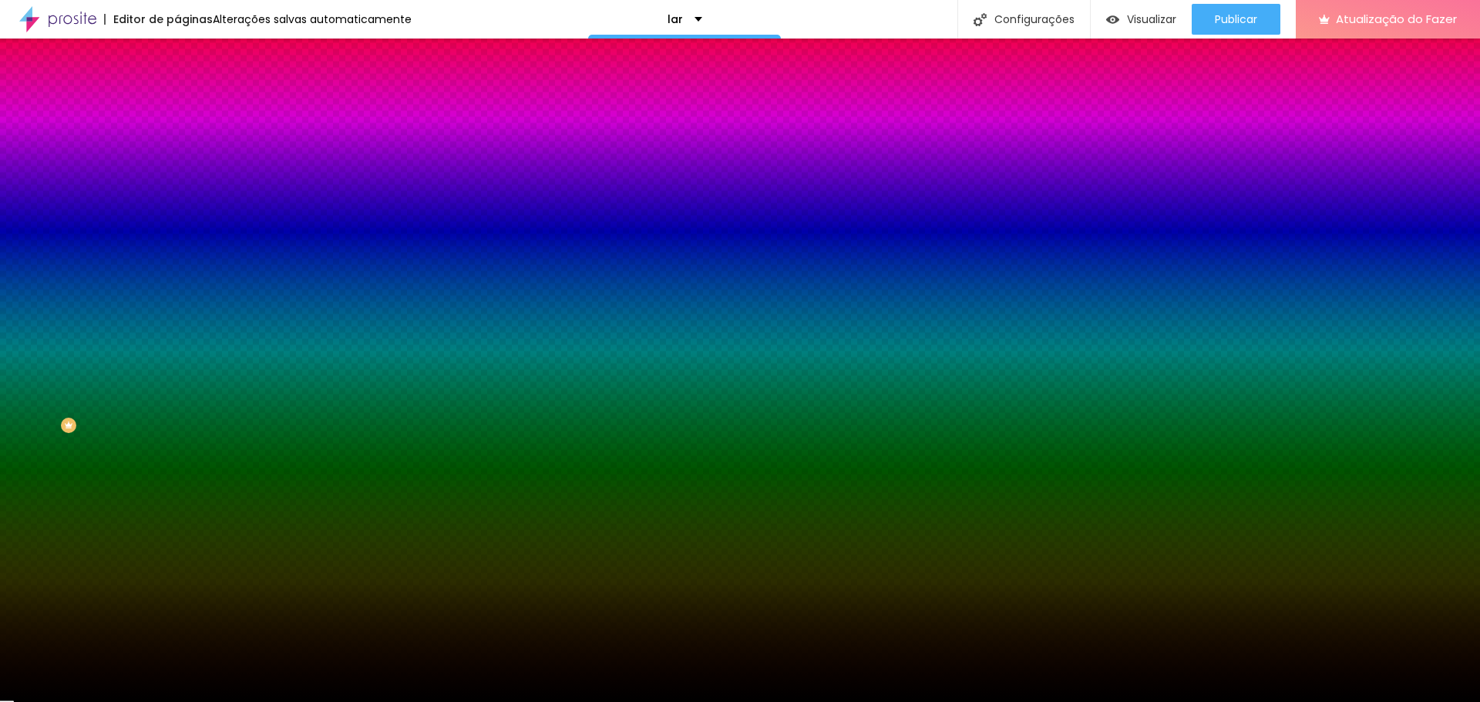
drag, startPoint x: 86, startPoint y: 188, endPoint x: 45, endPoint y: 298, distance: 117.3
click at [177, 298] on div "Editar nulo Conteúdo Estilo Avançado Cor de fundo Voltar ao padrão #000000 Somb…" at bounding box center [265, 371] width 177 height 664
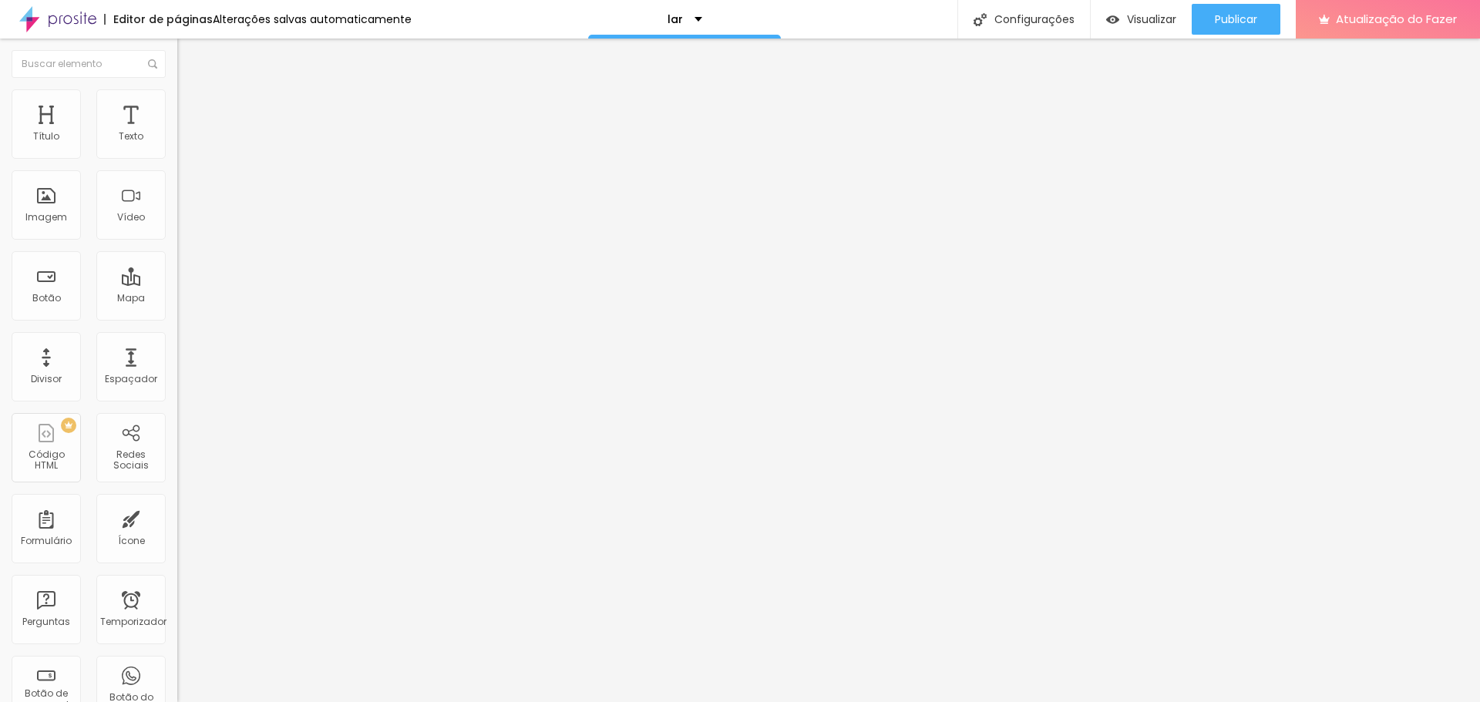
click at [187, 133] on font "Adicionar imagem" at bounding box center [232, 126] width 90 height 13
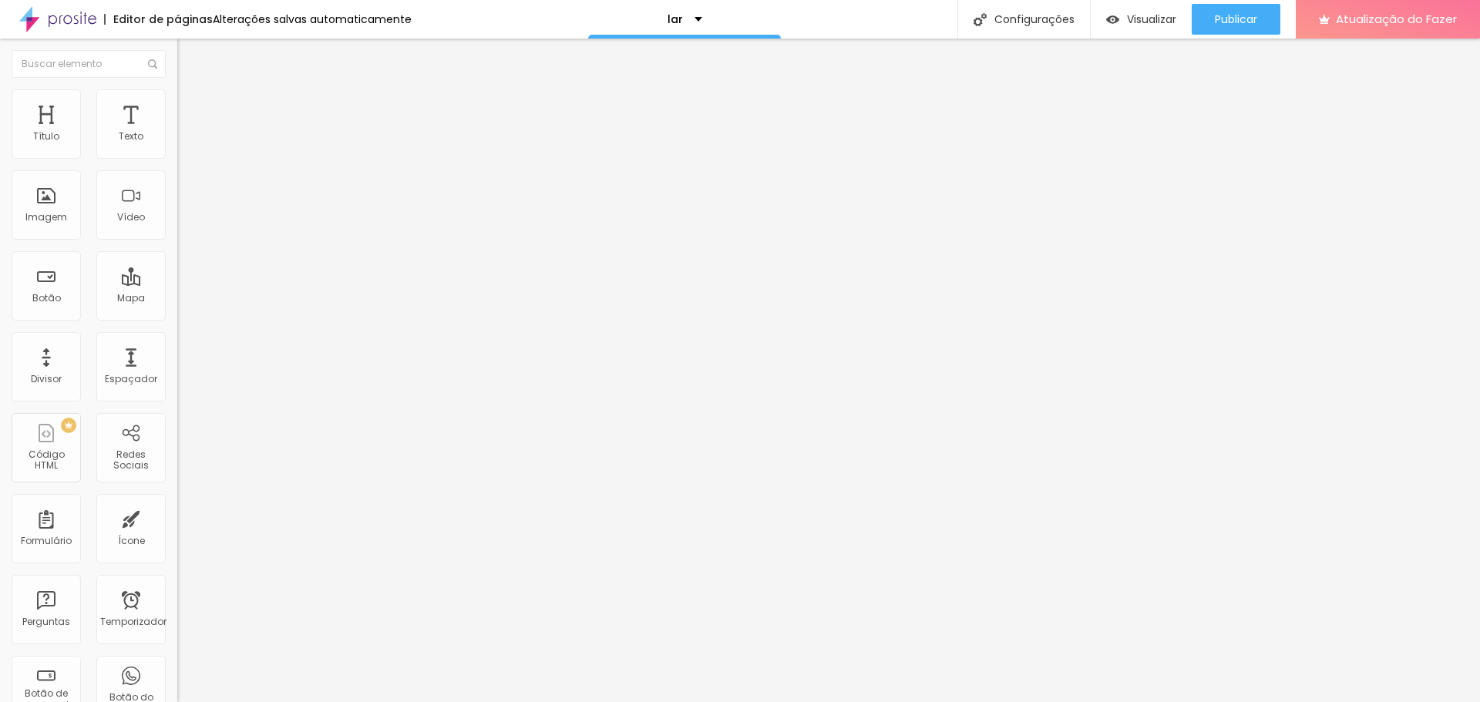
click at [187, 133] on font "Adicionar imagem" at bounding box center [232, 126] width 90 height 13
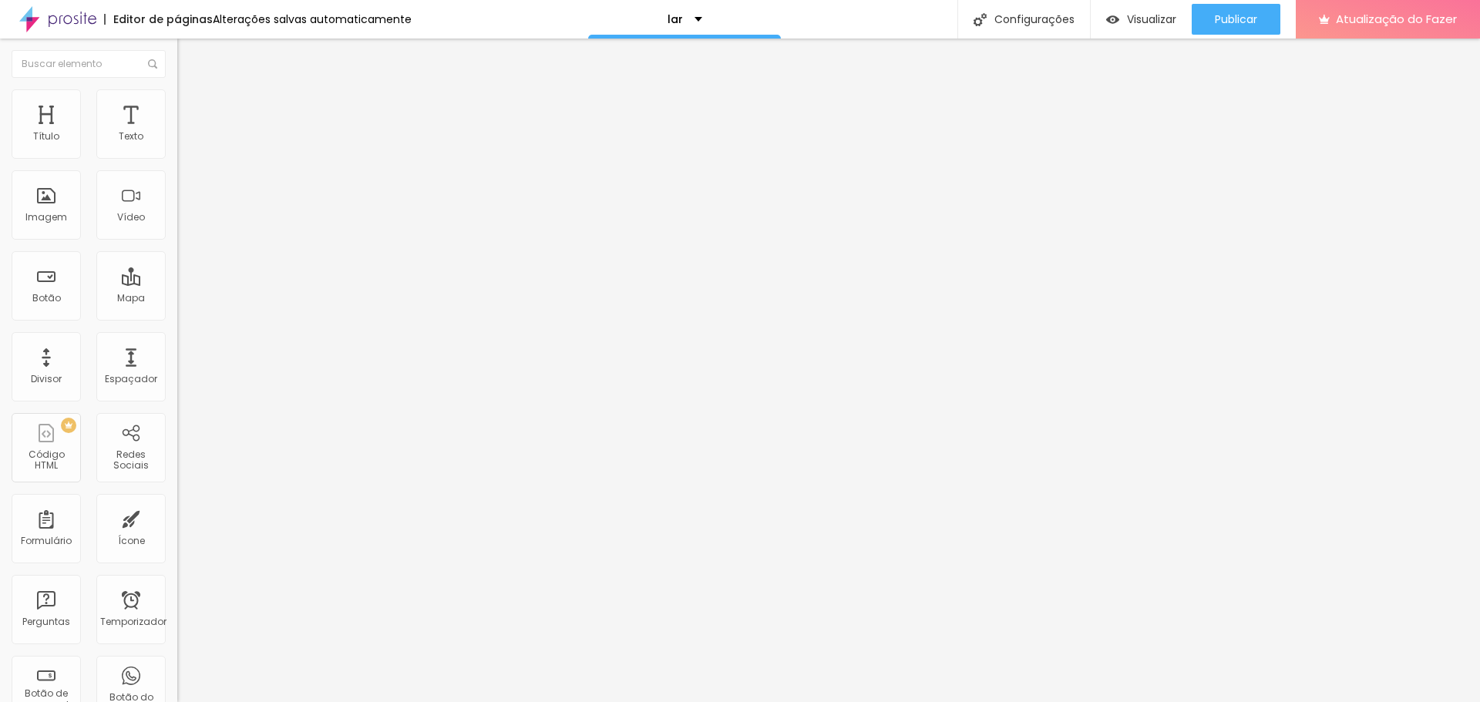
click at [1130, 12] on font "Visualizar" at bounding box center [1151, 19] width 49 height 15
click at [177, 120] on li "Avançado" at bounding box center [265, 112] width 177 height 15
click at [191, 104] on font "Estilo" at bounding box center [203, 99] width 24 height 13
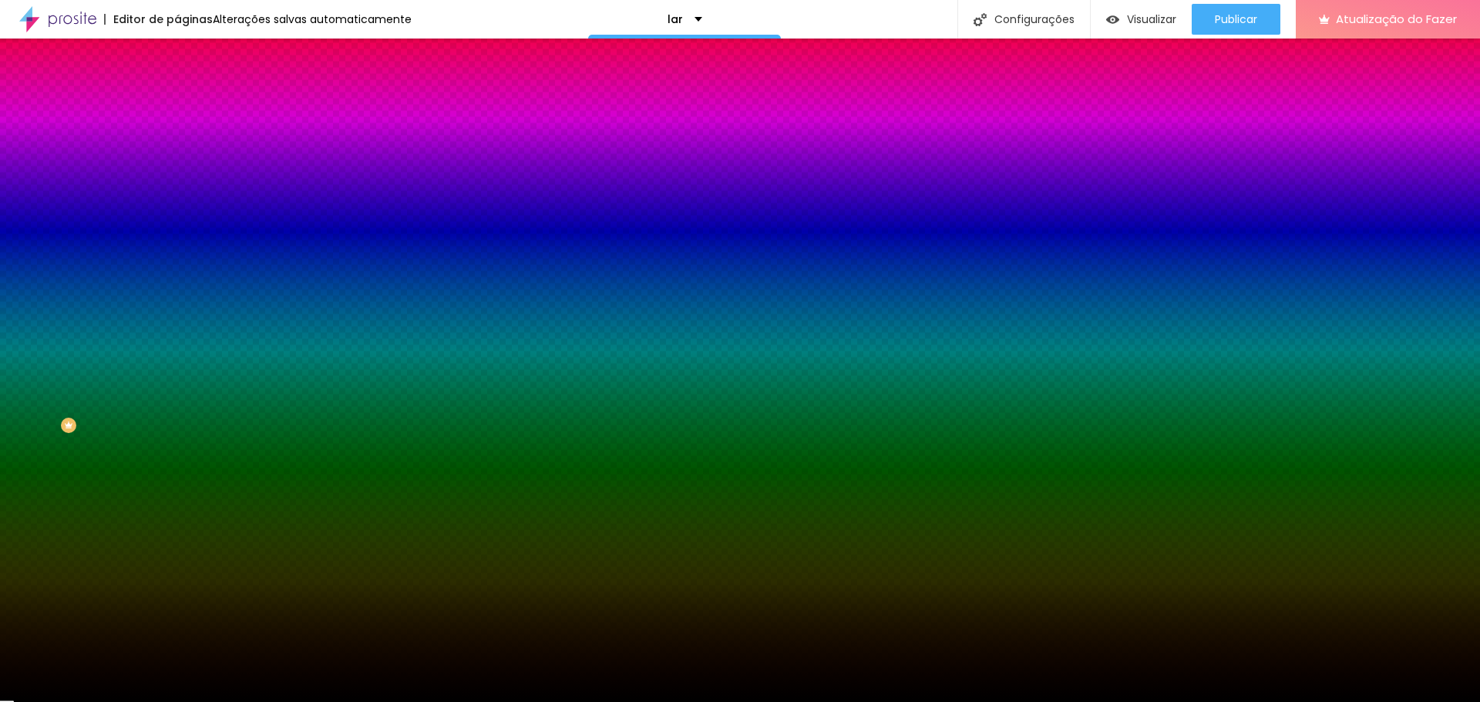
click at [177, 147] on div at bounding box center [265, 147] width 177 height 0
click at [80, 227] on div at bounding box center [740, 351] width 1480 height 702
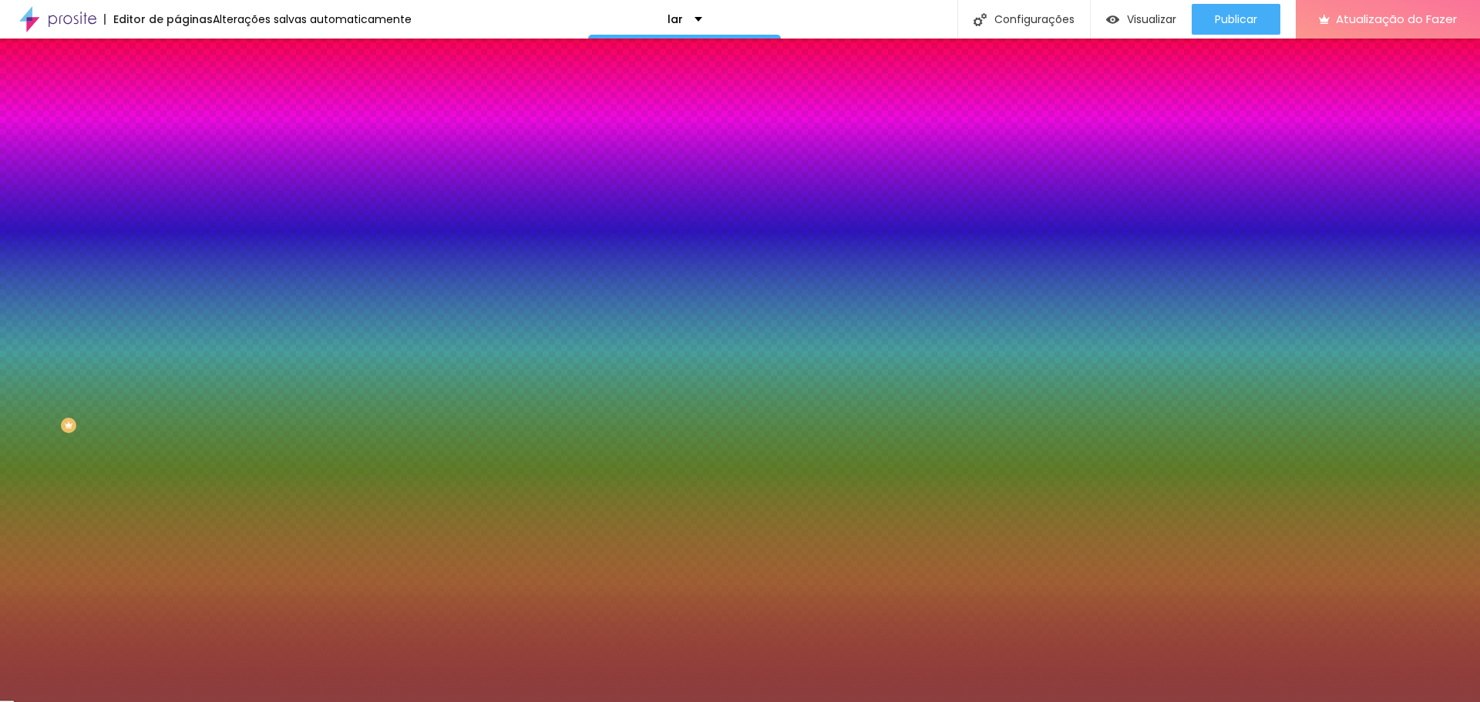
drag, startPoint x: 74, startPoint y: 227, endPoint x: 45, endPoint y: 194, distance: 43.2
click at [59, 210] on div at bounding box center [740, 351] width 1480 height 702
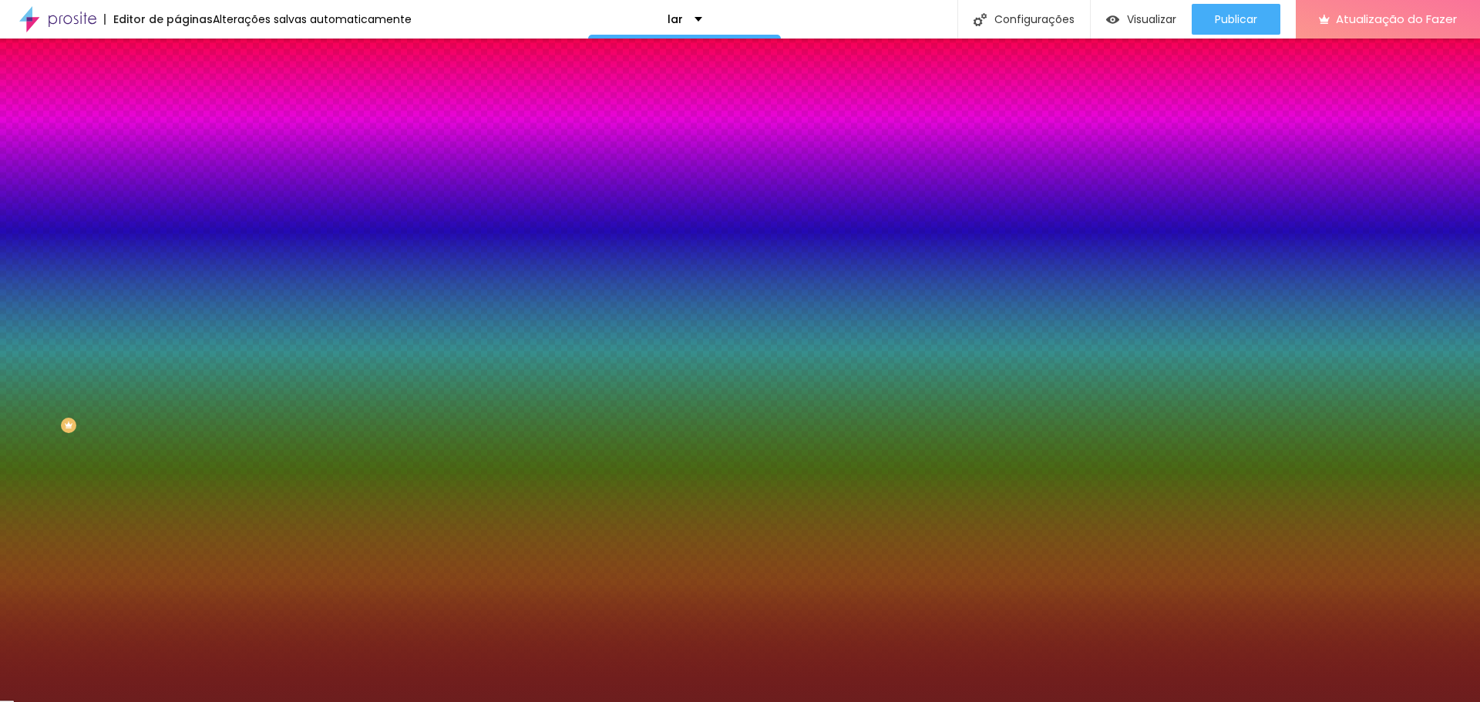
click at [1072, 401] on div at bounding box center [1073, 402] width 3 height 3
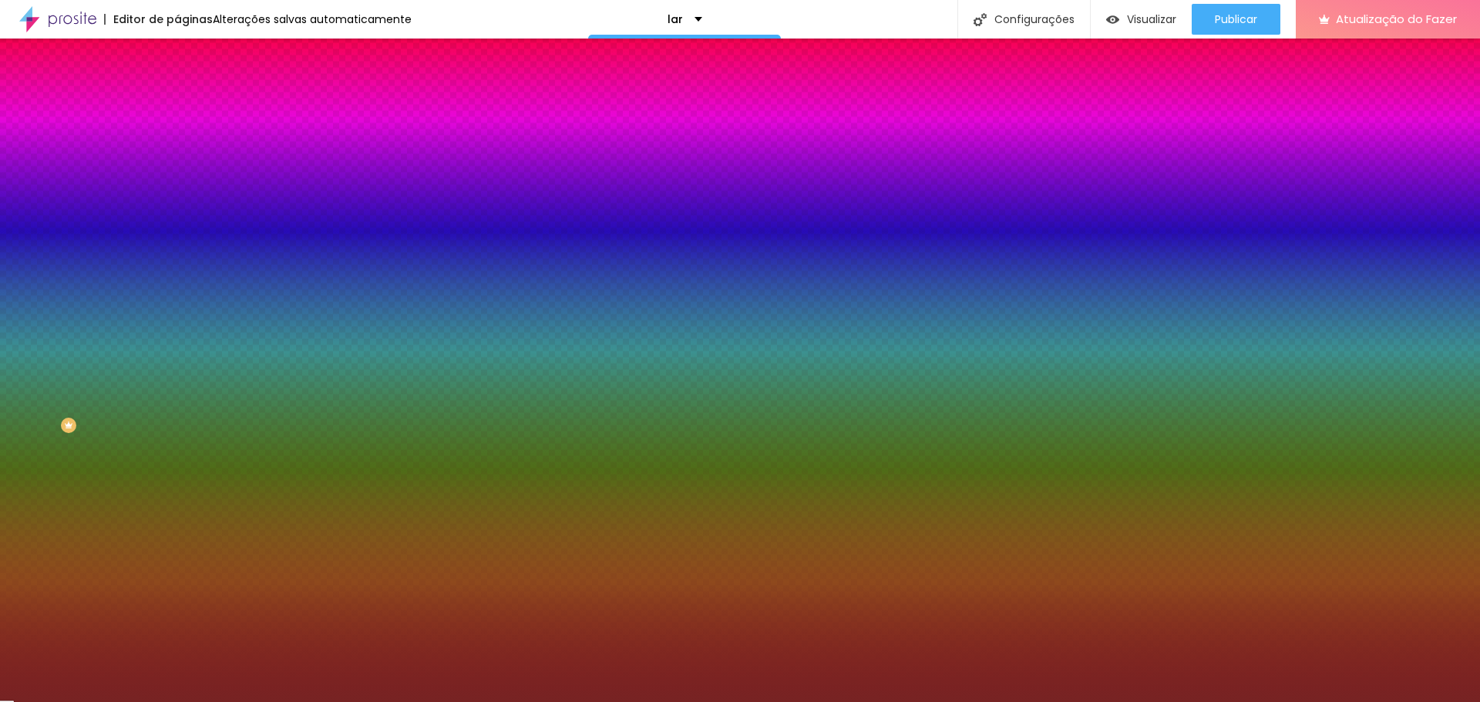
drag, startPoint x: 96, startPoint y: 237, endPoint x: 88, endPoint y: 229, distance: 10.9
click at [1043, 373] on div at bounding box center [1044, 374] width 3 height 3
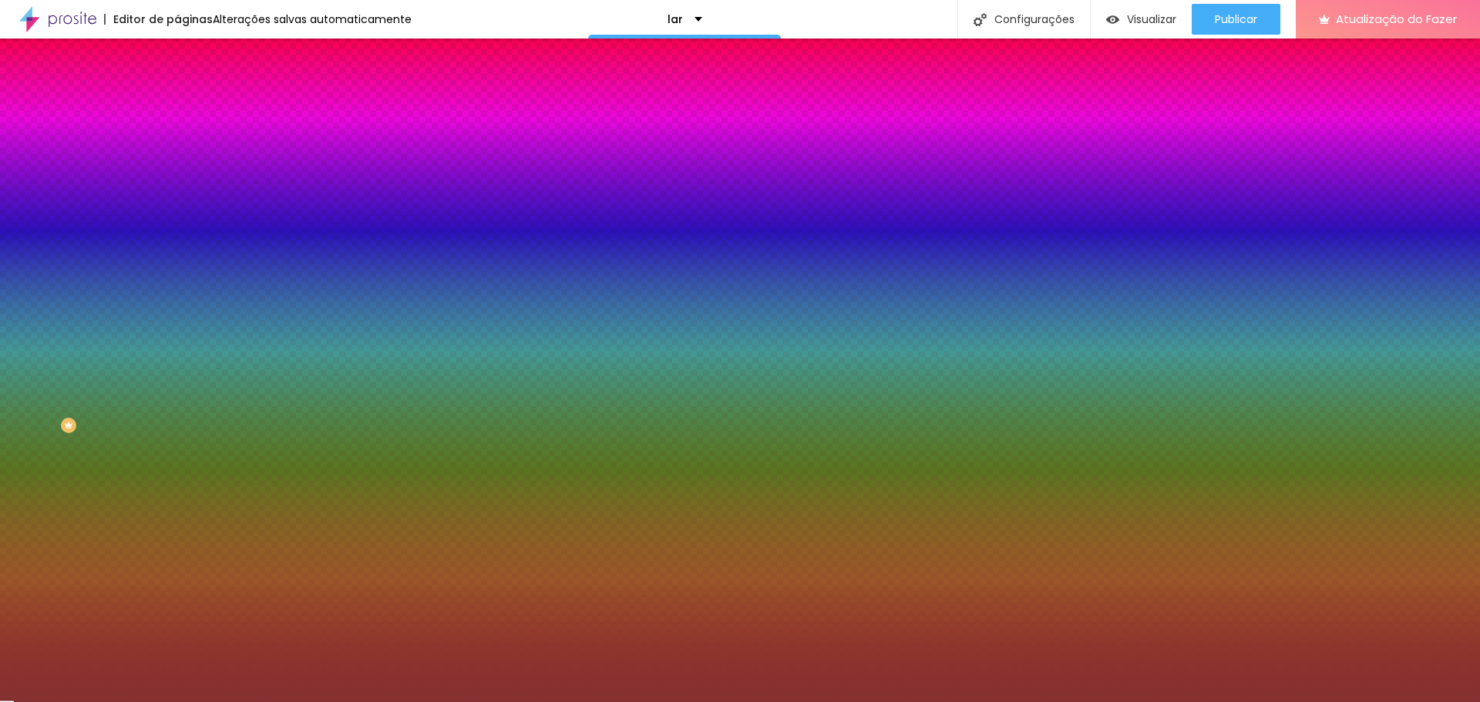
click at [139, 260] on div at bounding box center [740, 351] width 1480 height 702
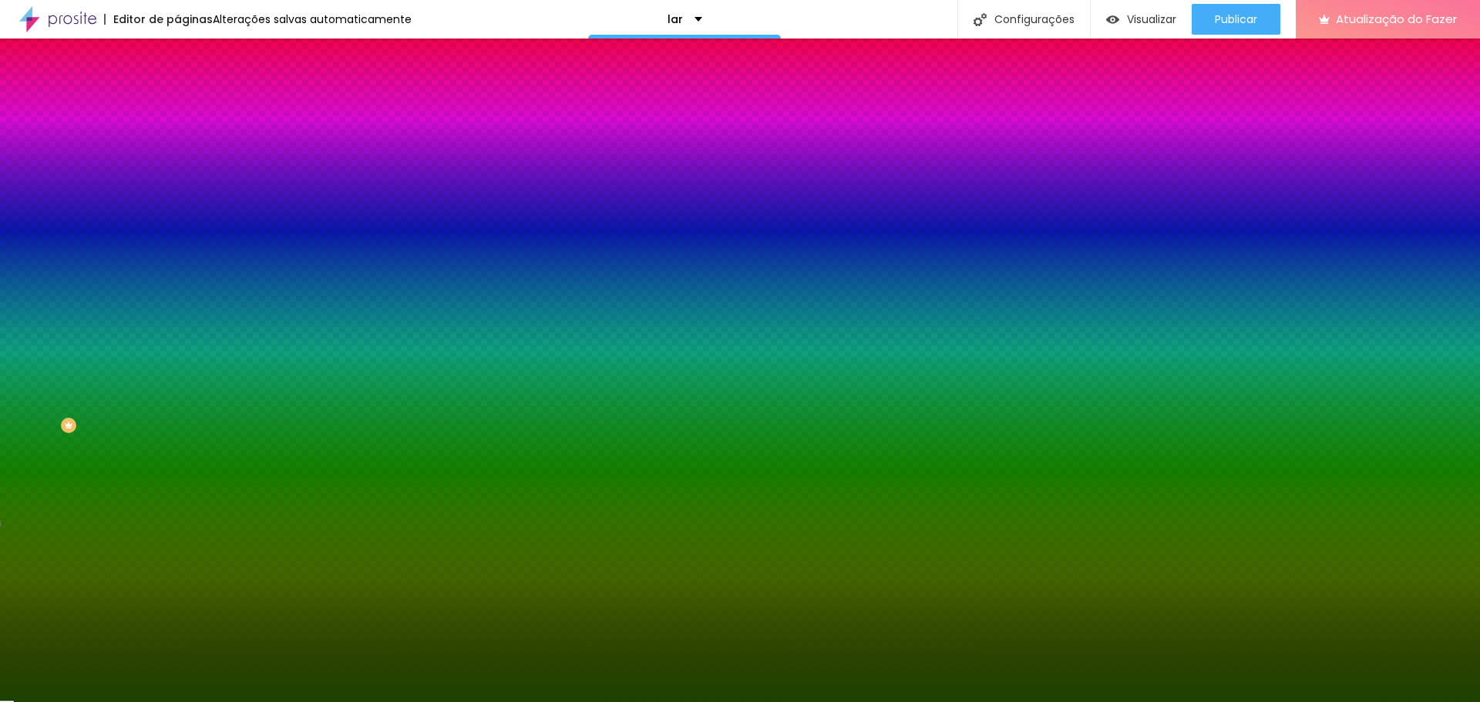
click at [88, 248] on div at bounding box center [740, 351] width 1480 height 702
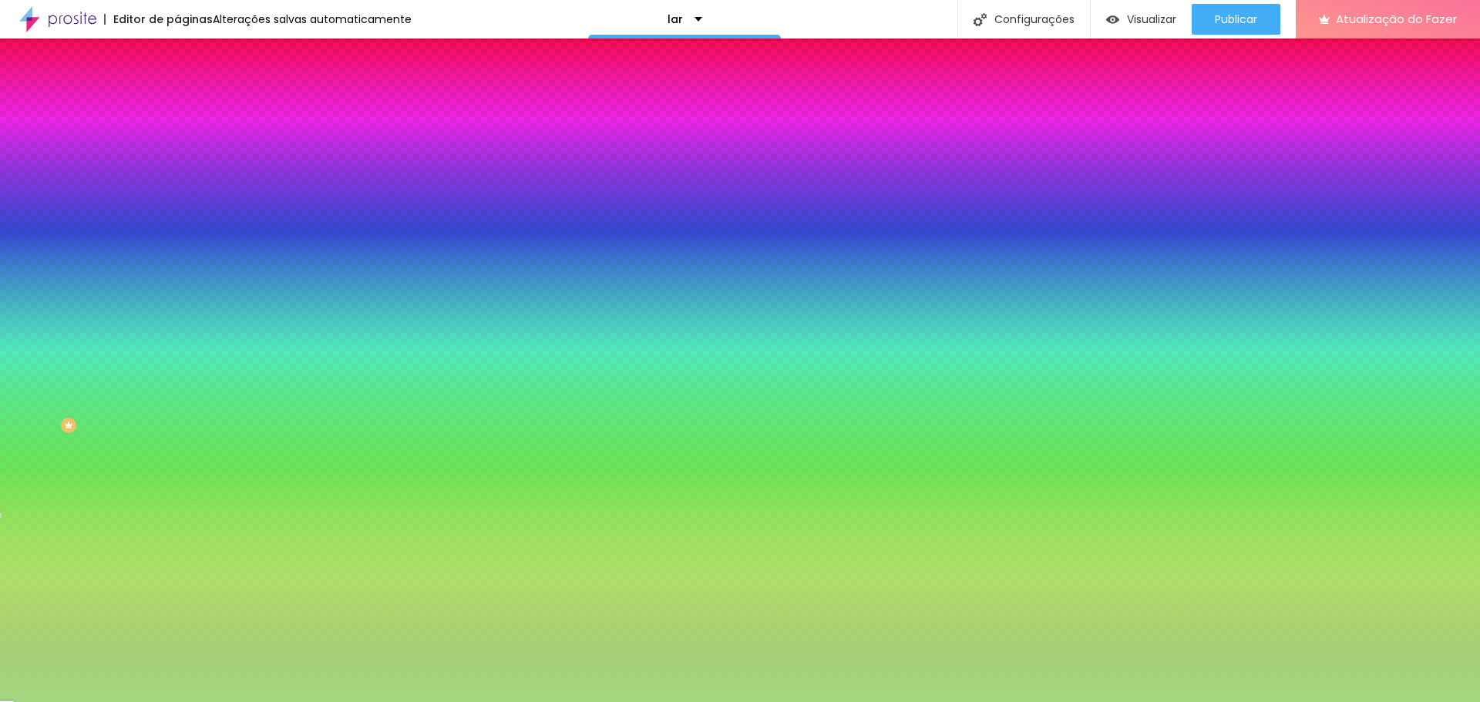
drag, startPoint x: 83, startPoint y: 251, endPoint x: 66, endPoint y: 191, distance: 62.7
click at [66, 191] on div at bounding box center [740, 351] width 1480 height 702
click at [137, 198] on div at bounding box center [740, 351] width 1480 height 702
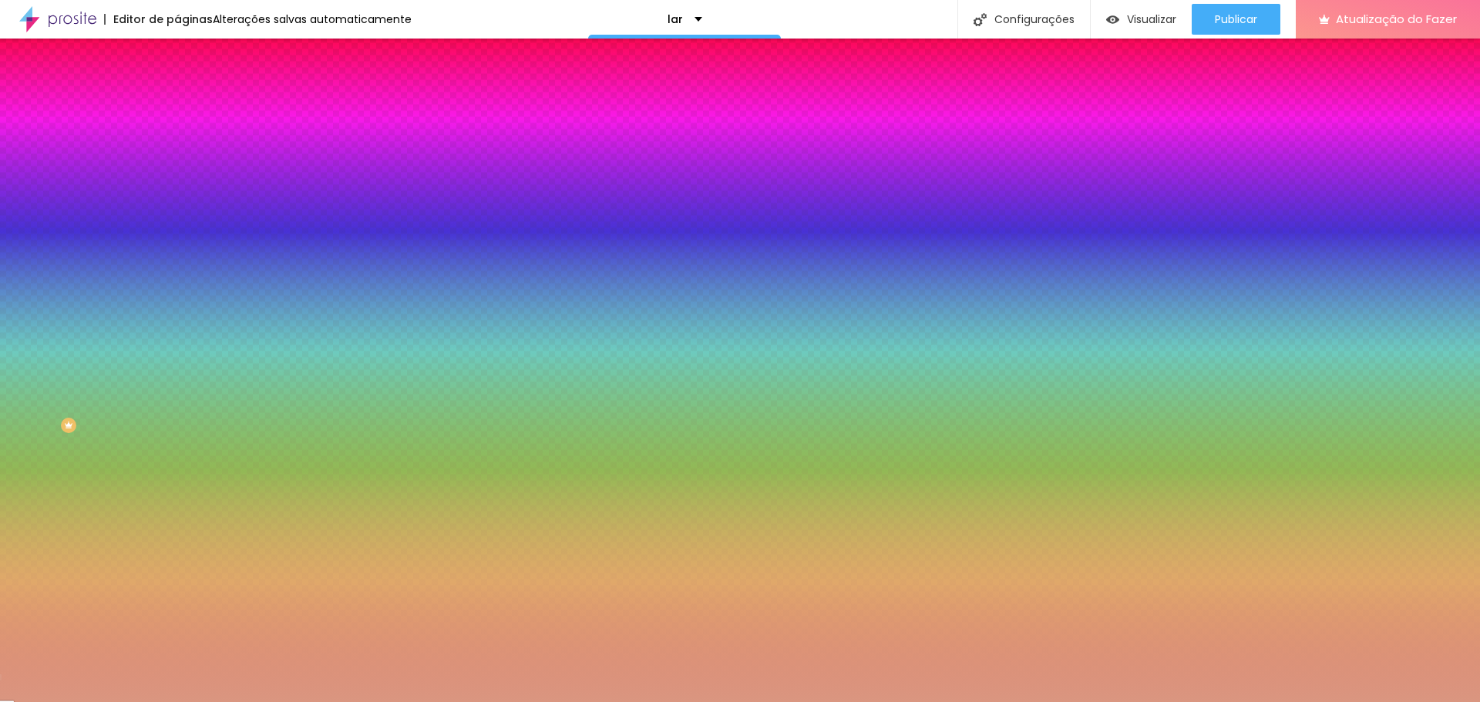
drag, startPoint x: 137, startPoint y: 194, endPoint x: 136, endPoint y: 288, distance: 93.3
click at [136, 288] on div at bounding box center [740, 351] width 1480 height 702
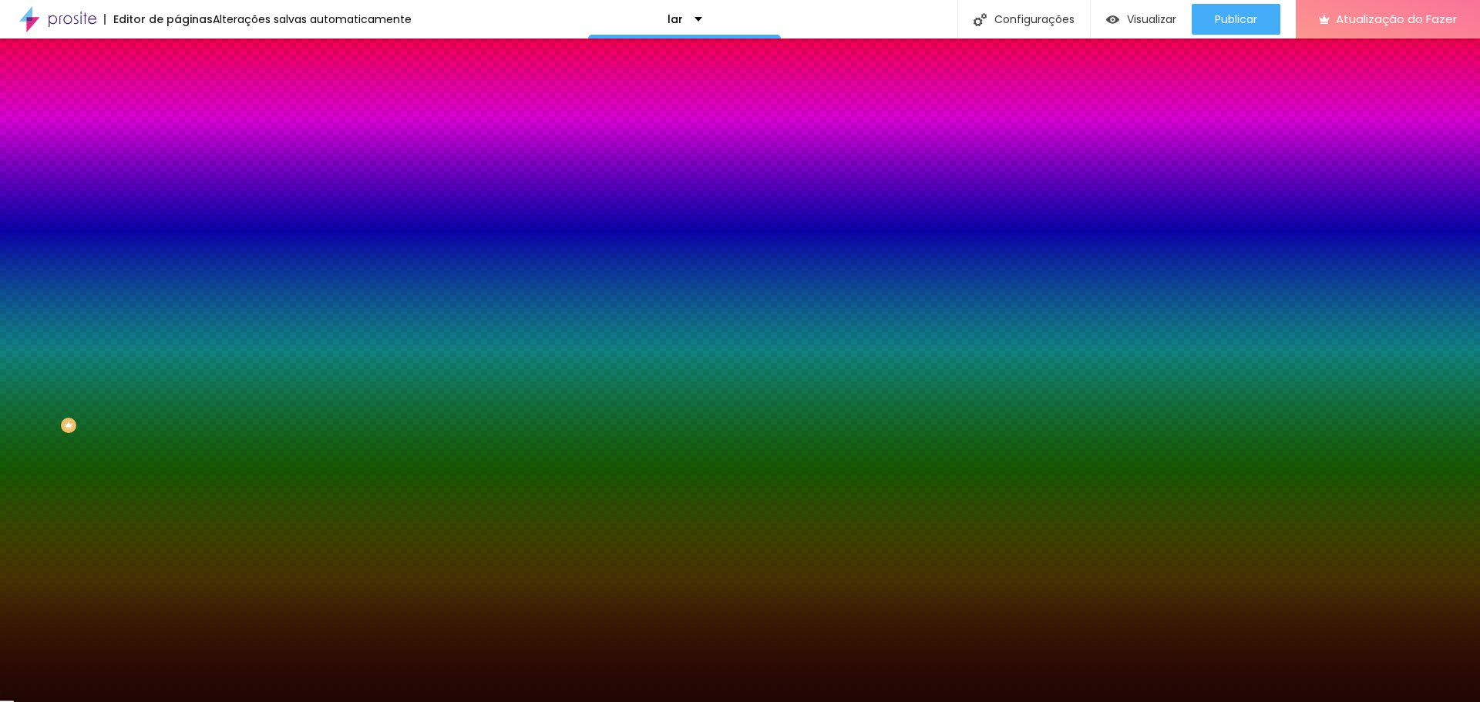
type input "#1B0805"
drag, startPoint x: 73, startPoint y: 226, endPoint x: 105, endPoint y: 278, distance: 60.6
click at [105, 278] on div at bounding box center [740, 351] width 1480 height 702
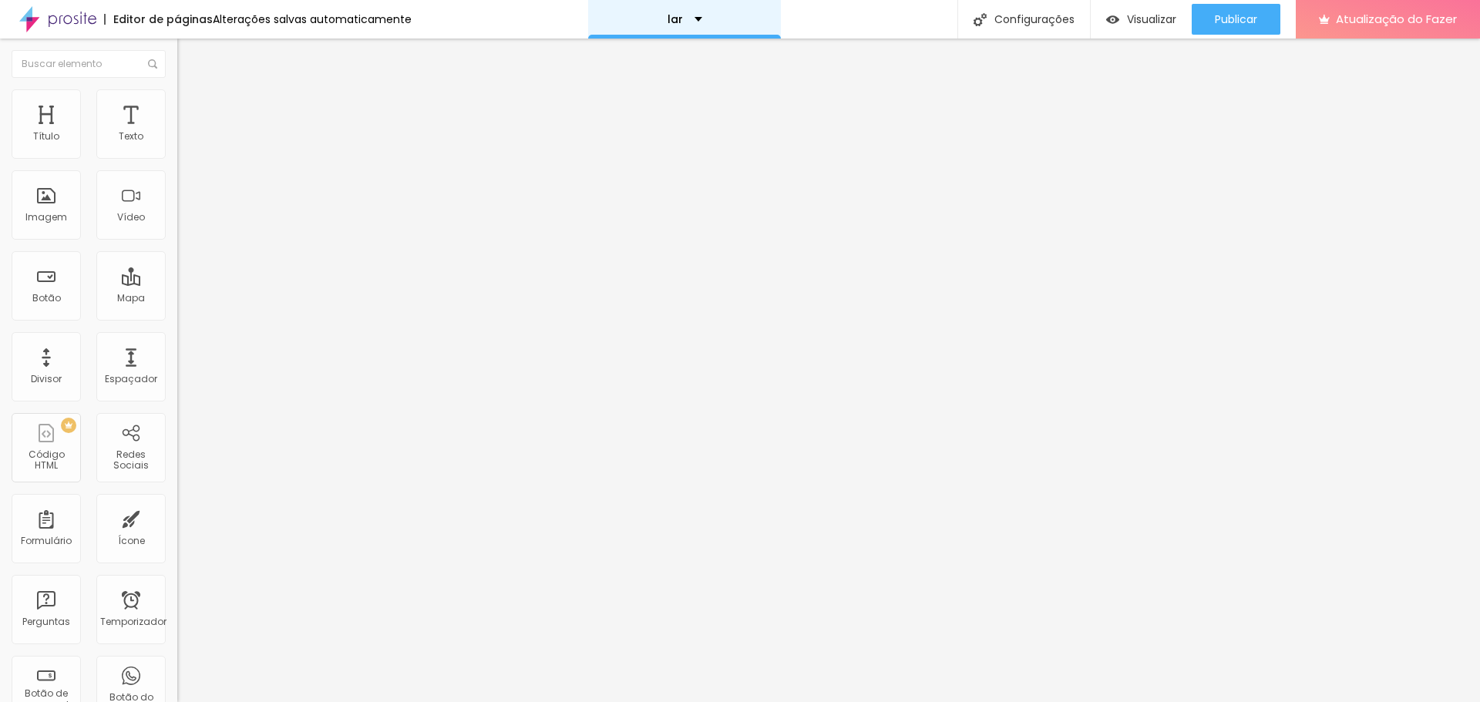
click at [670, 12] on div "lar" at bounding box center [684, 19] width 193 height 39
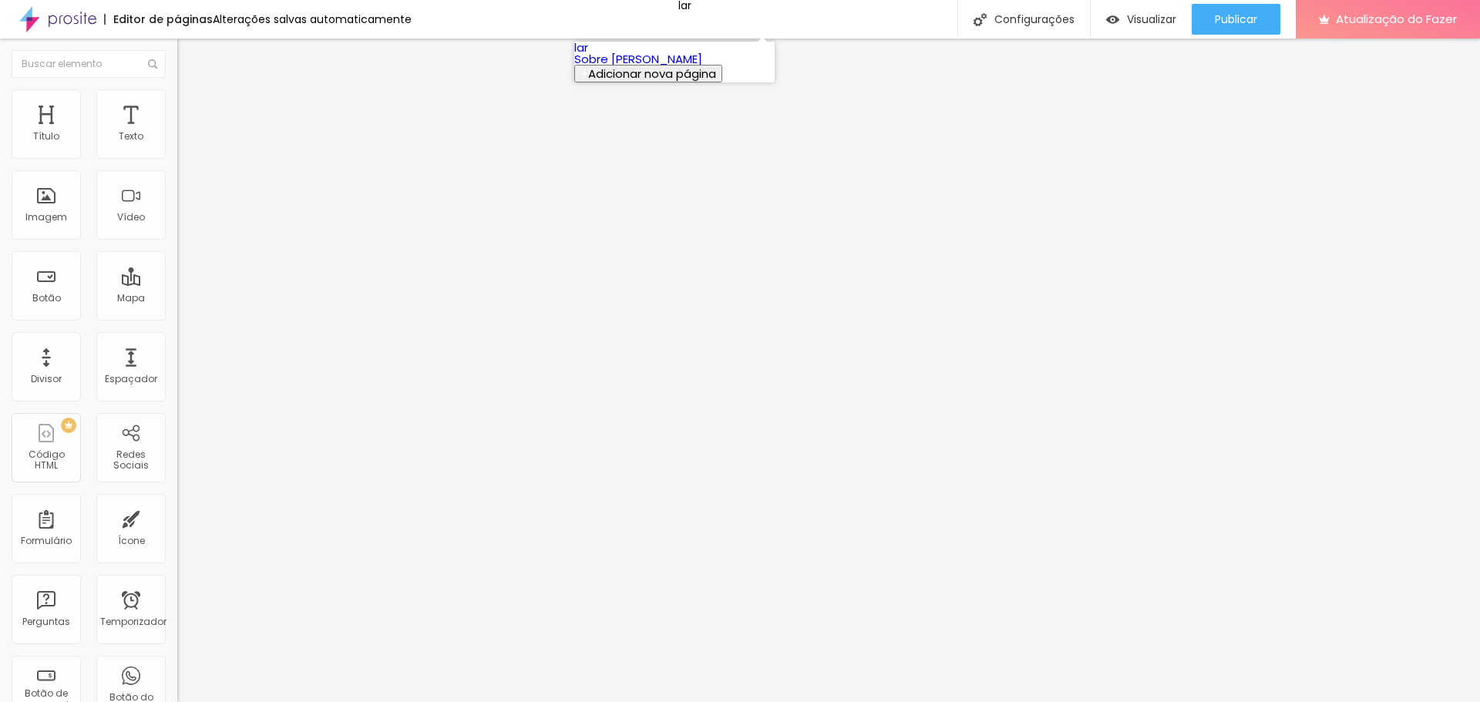
click at [655, 82] on font "Adicionar nova página" at bounding box center [652, 74] width 128 height 16
type input "home"
